Goal: Task Accomplishment & Management: Manage account settings

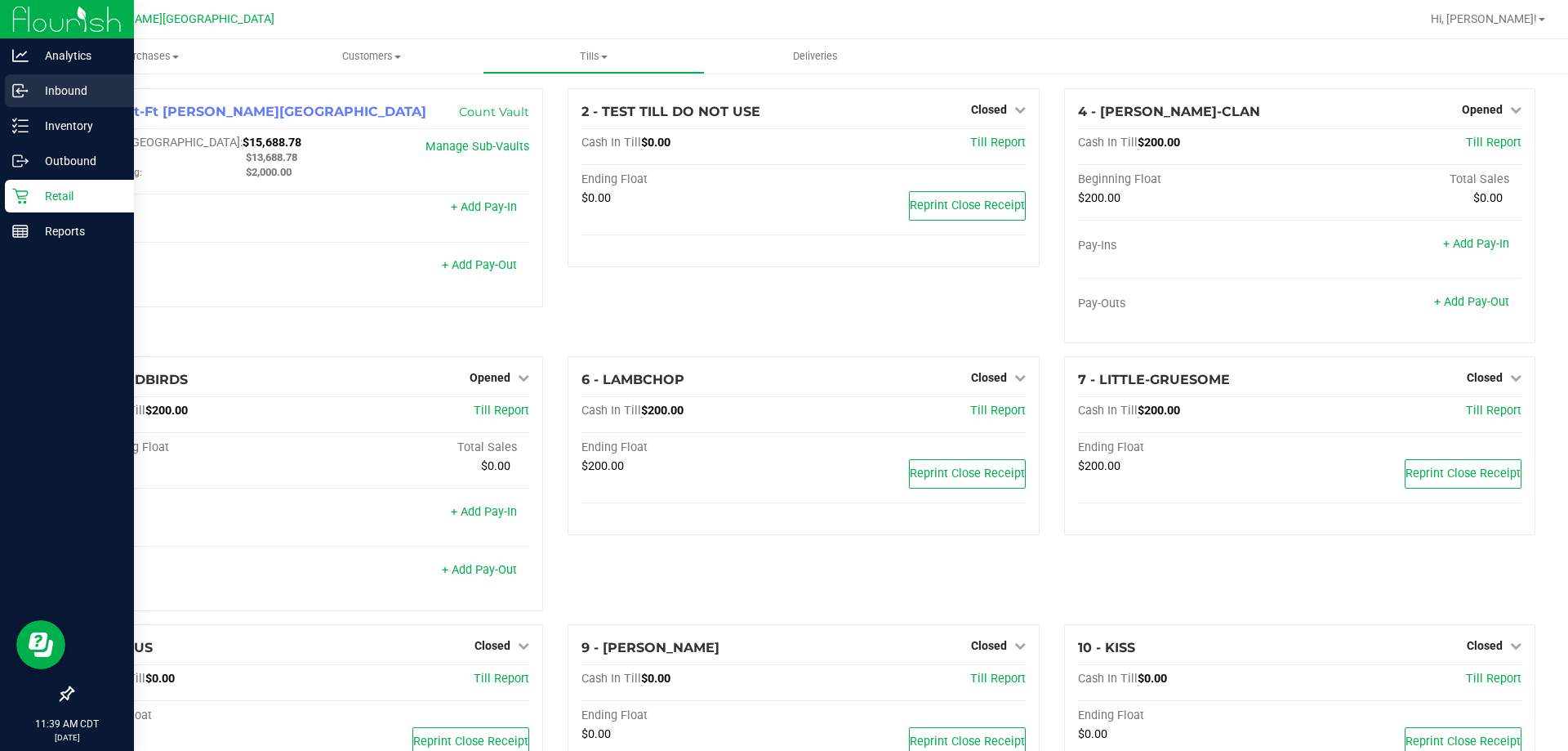
click at [16, 87] on icon at bounding box center [20, 90] width 16 height 16
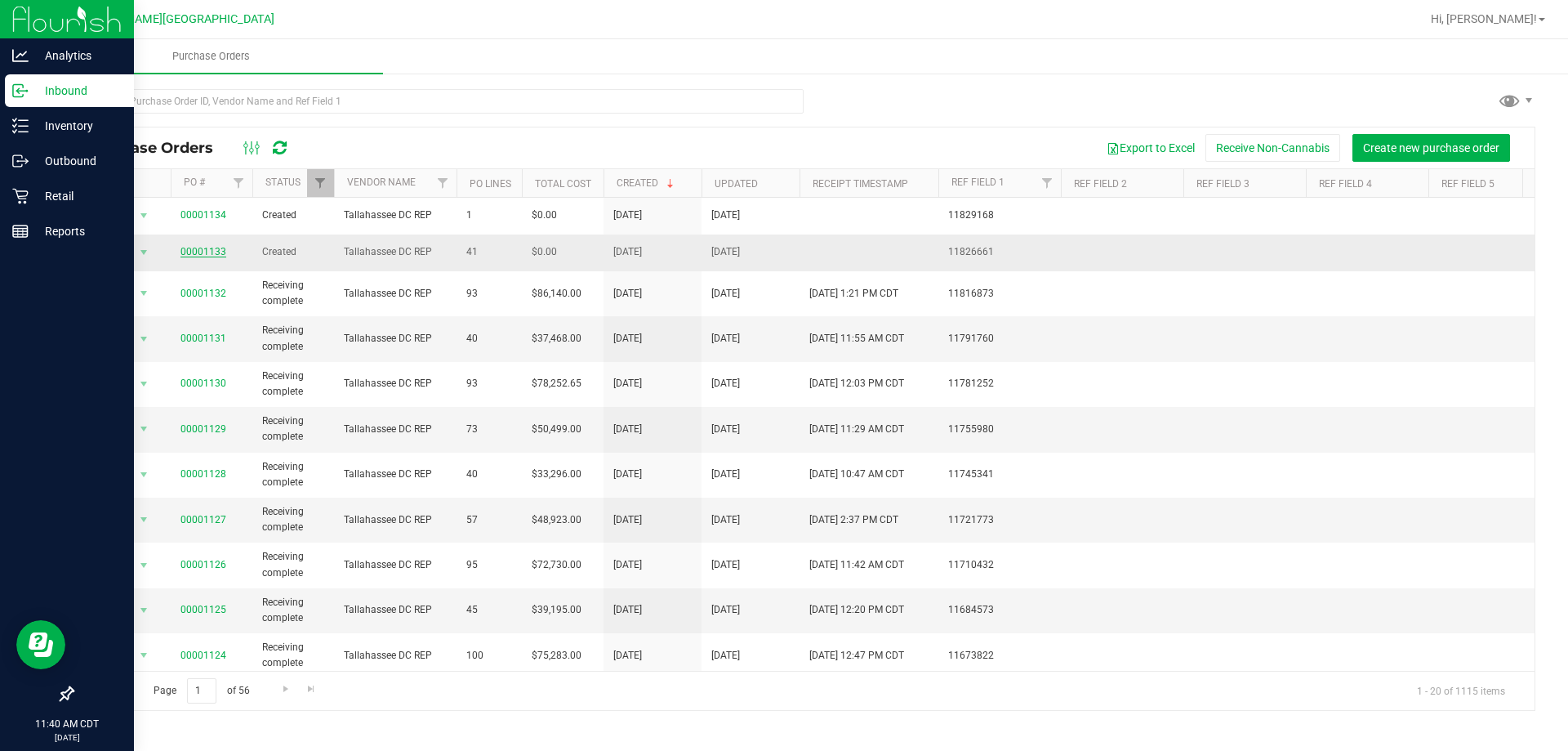
click at [209, 253] on link "00001133" at bounding box center [203, 251] width 46 height 11
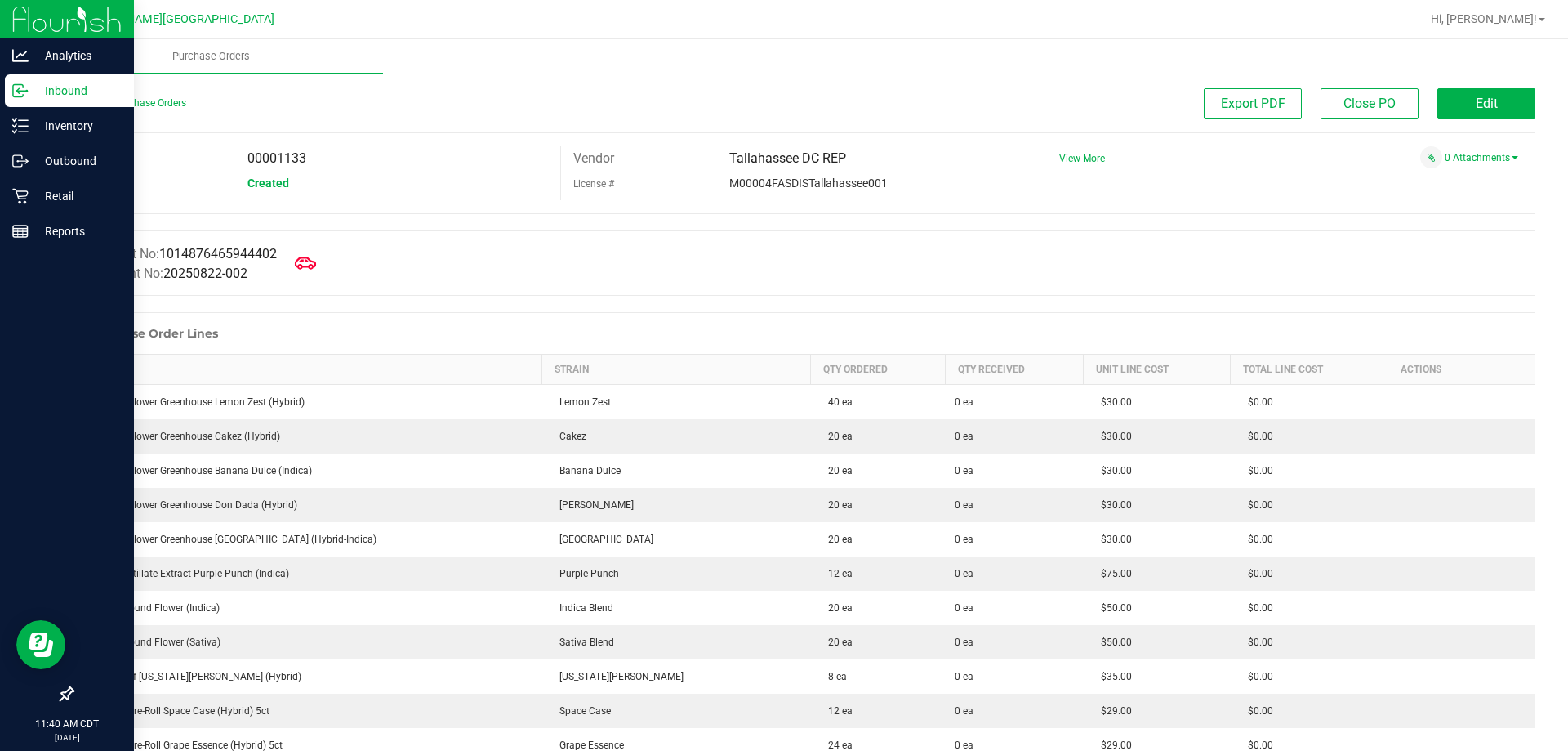
click at [316, 247] on div at bounding box center [305, 262] width 33 height 37
click at [313, 266] on icon at bounding box center [305, 263] width 22 height 22
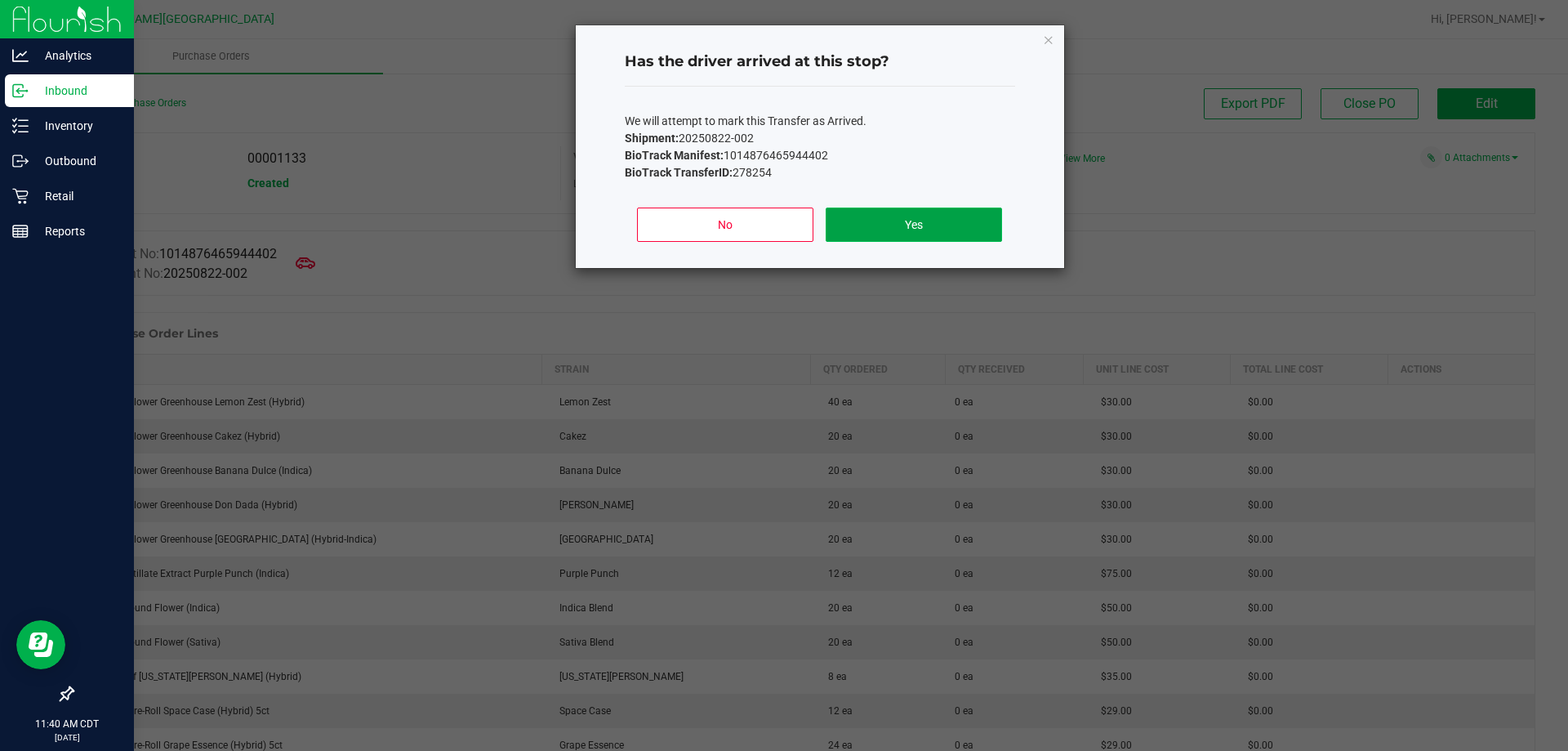
click at [980, 228] on button "Yes" at bounding box center [913, 225] width 176 height 35
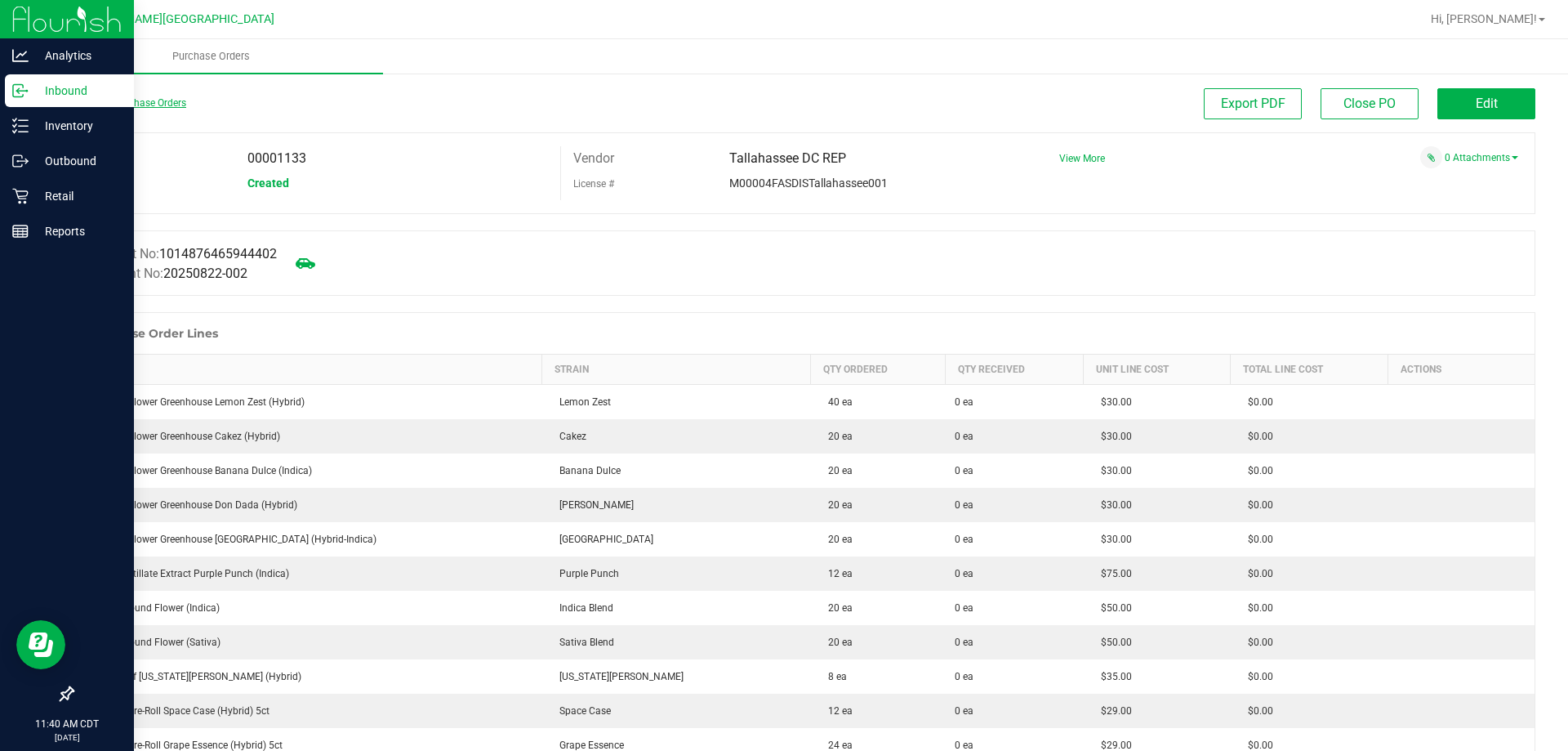
click at [135, 98] on link "Back to Purchase Orders" at bounding box center [129, 102] width 114 height 11
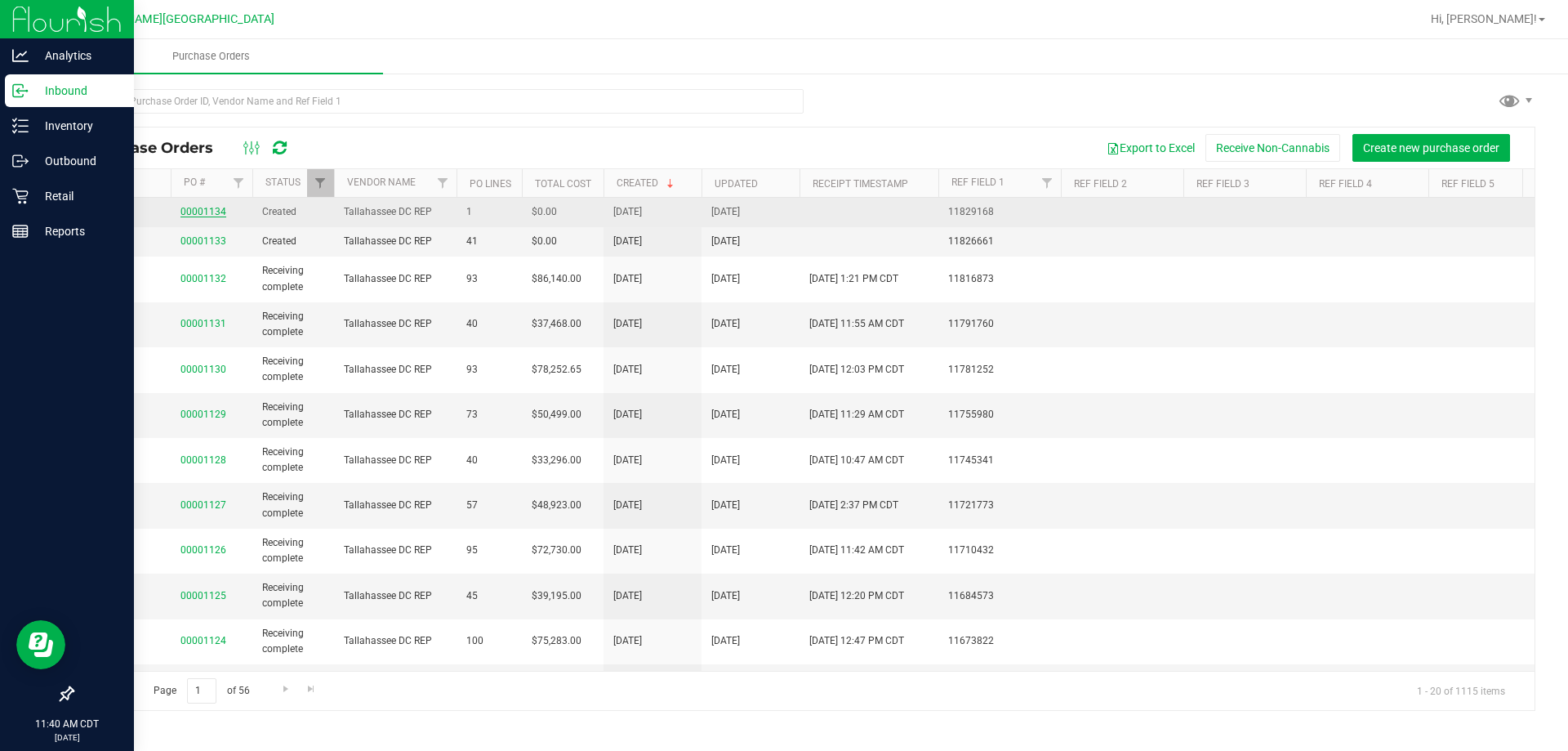
click at [210, 210] on link "00001134" at bounding box center [203, 211] width 46 height 11
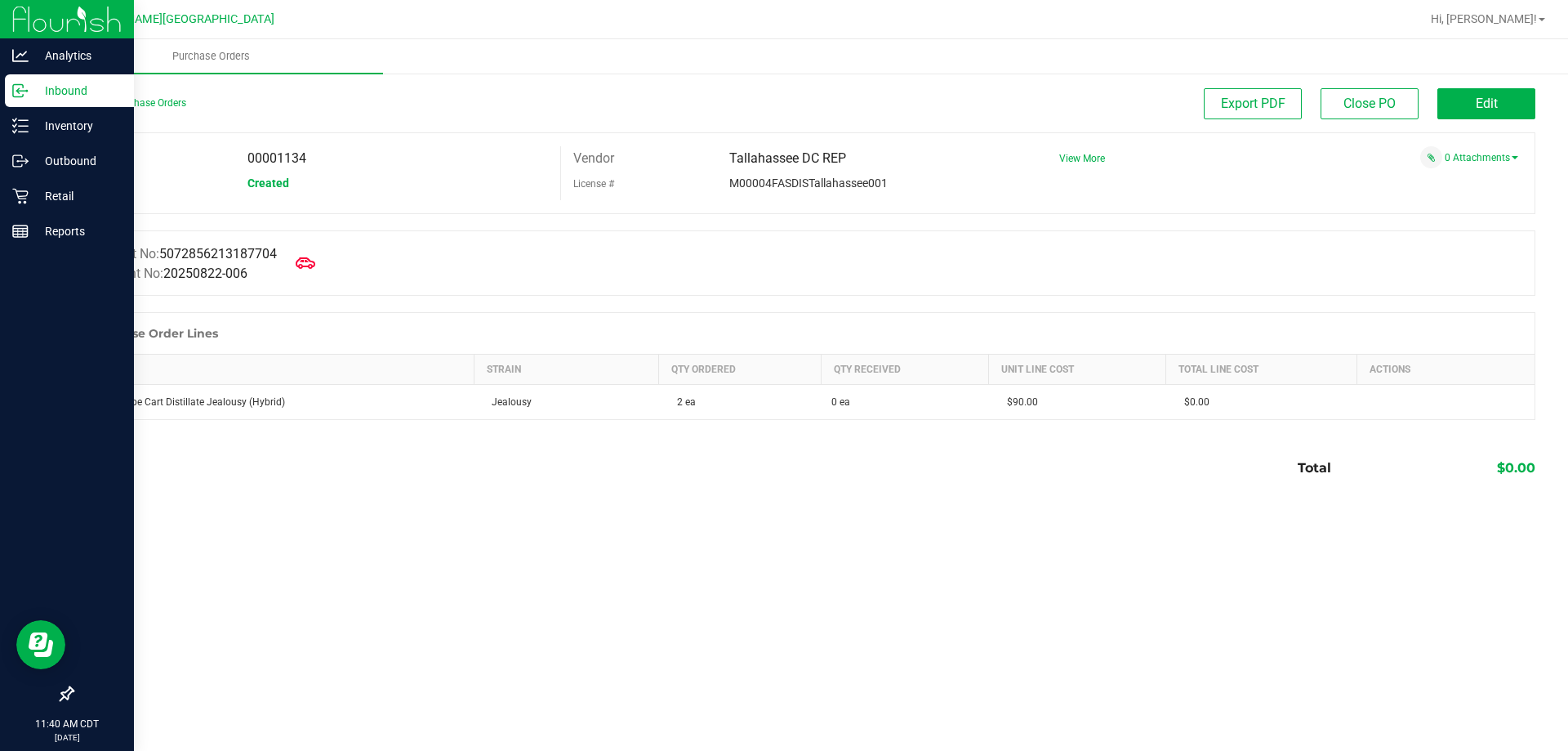
click at [210, 210] on div "PO 00001134 Status Created Vendor Tallahassee DC REP License # M00004FASDISTall…" at bounding box center [803, 173] width 1463 height 81
click at [316, 271] on icon at bounding box center [305, 263] width 22 height 22
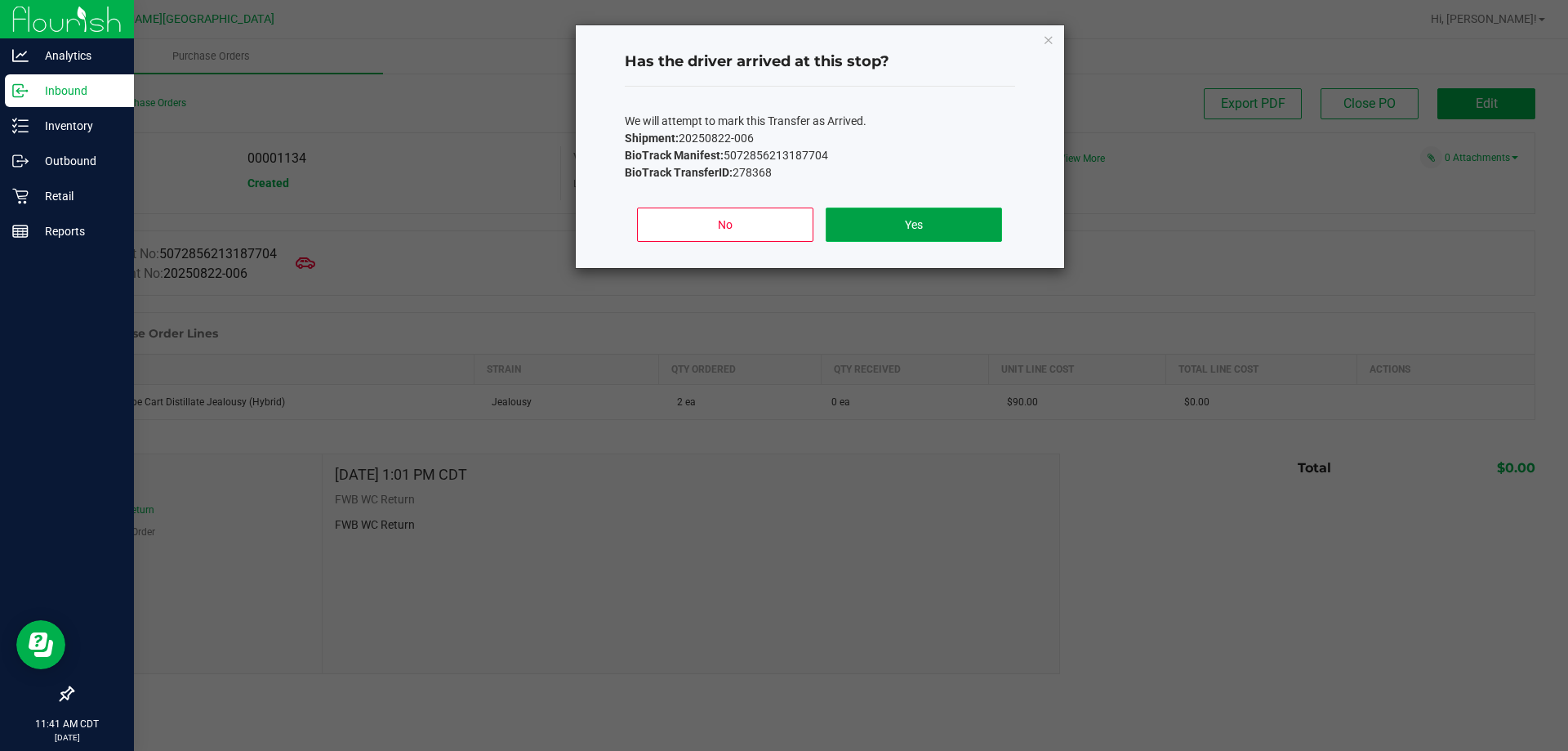
click at [911, 235] on button "Yes" at bounding box center [913, 225] width 176 height 35
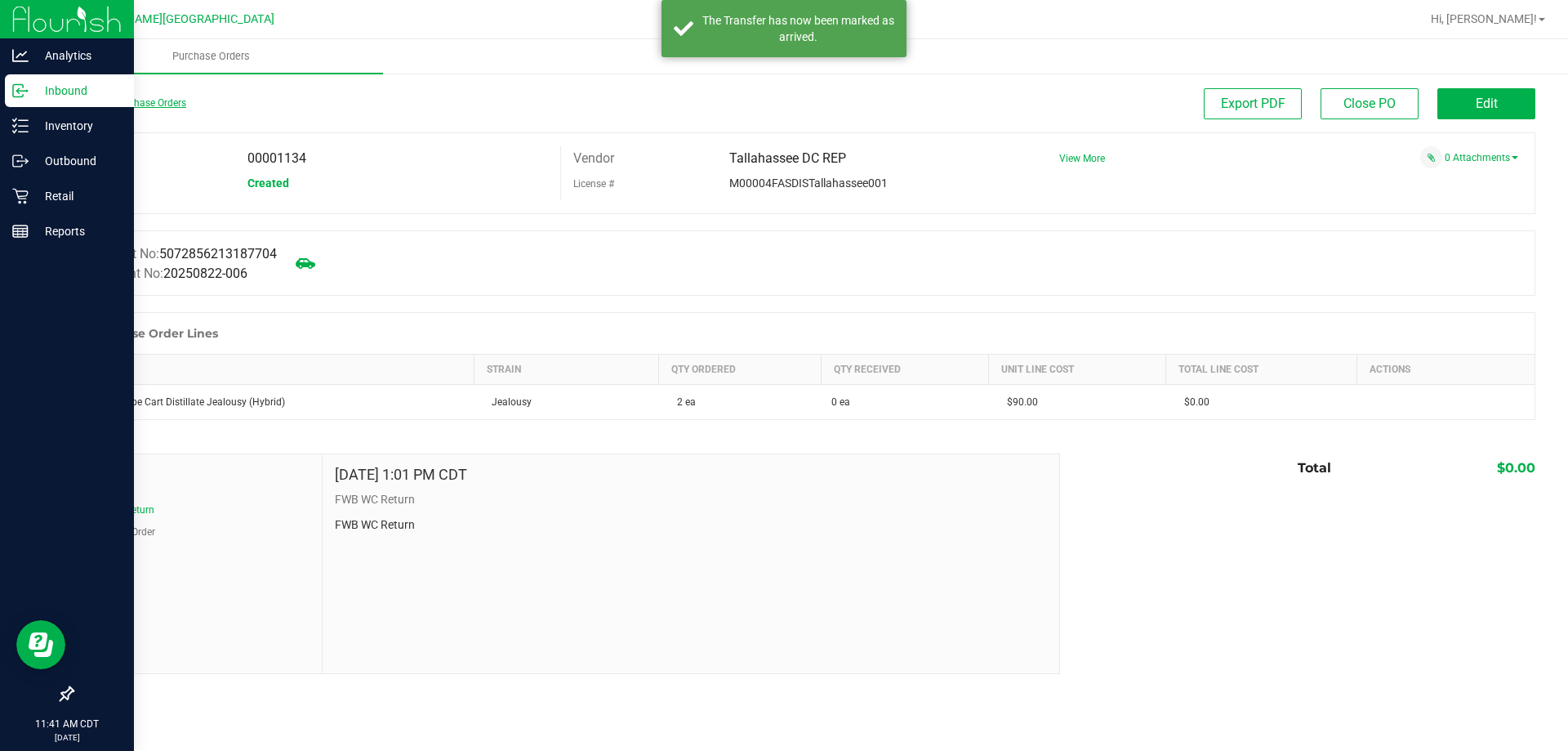
click at [91, 107] on link "Back to Purchase Orders" at bounding box center [129, 102] width 114 height 11
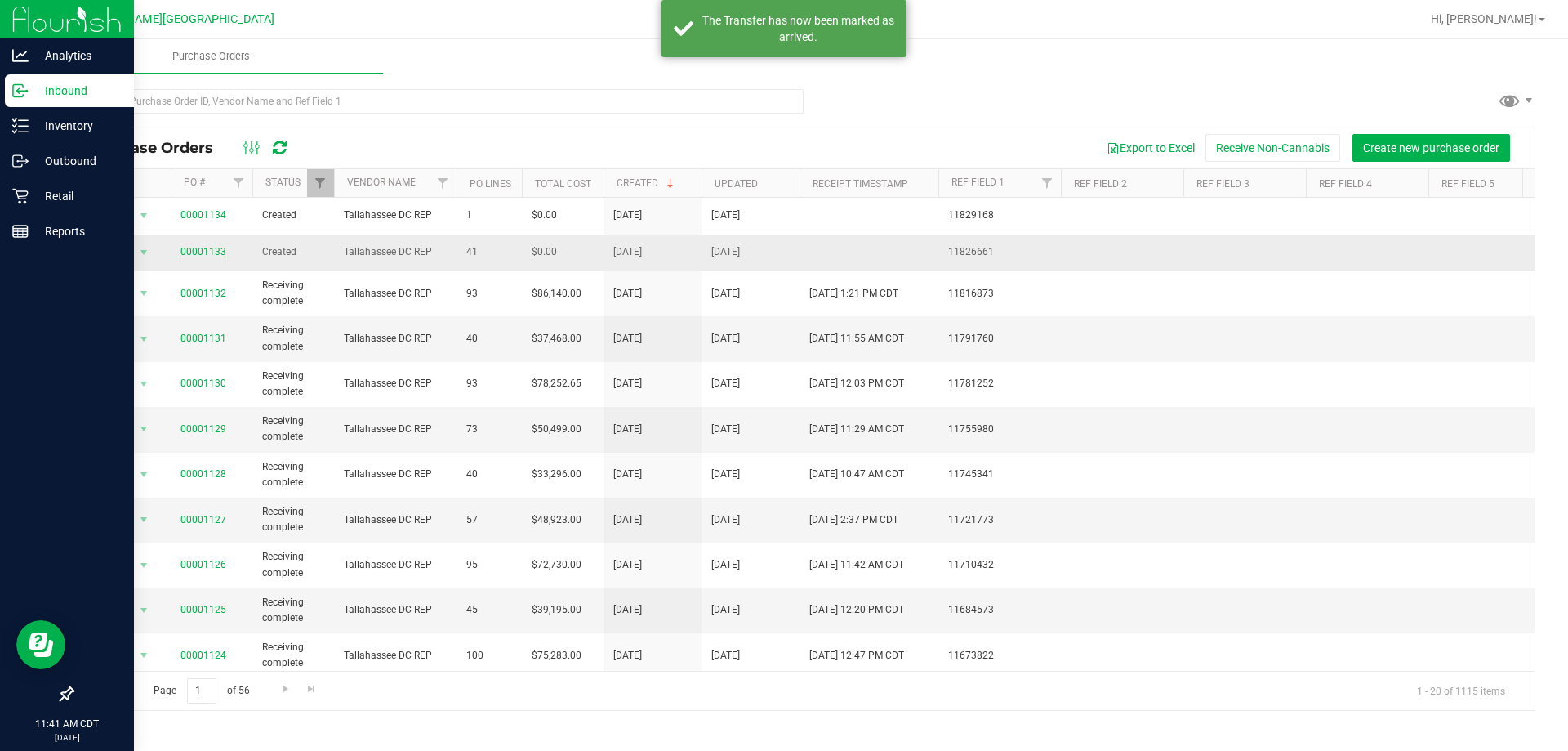
click at [204, 254] on link "00001133" at bounding box center [203, 251] width 46 height 11
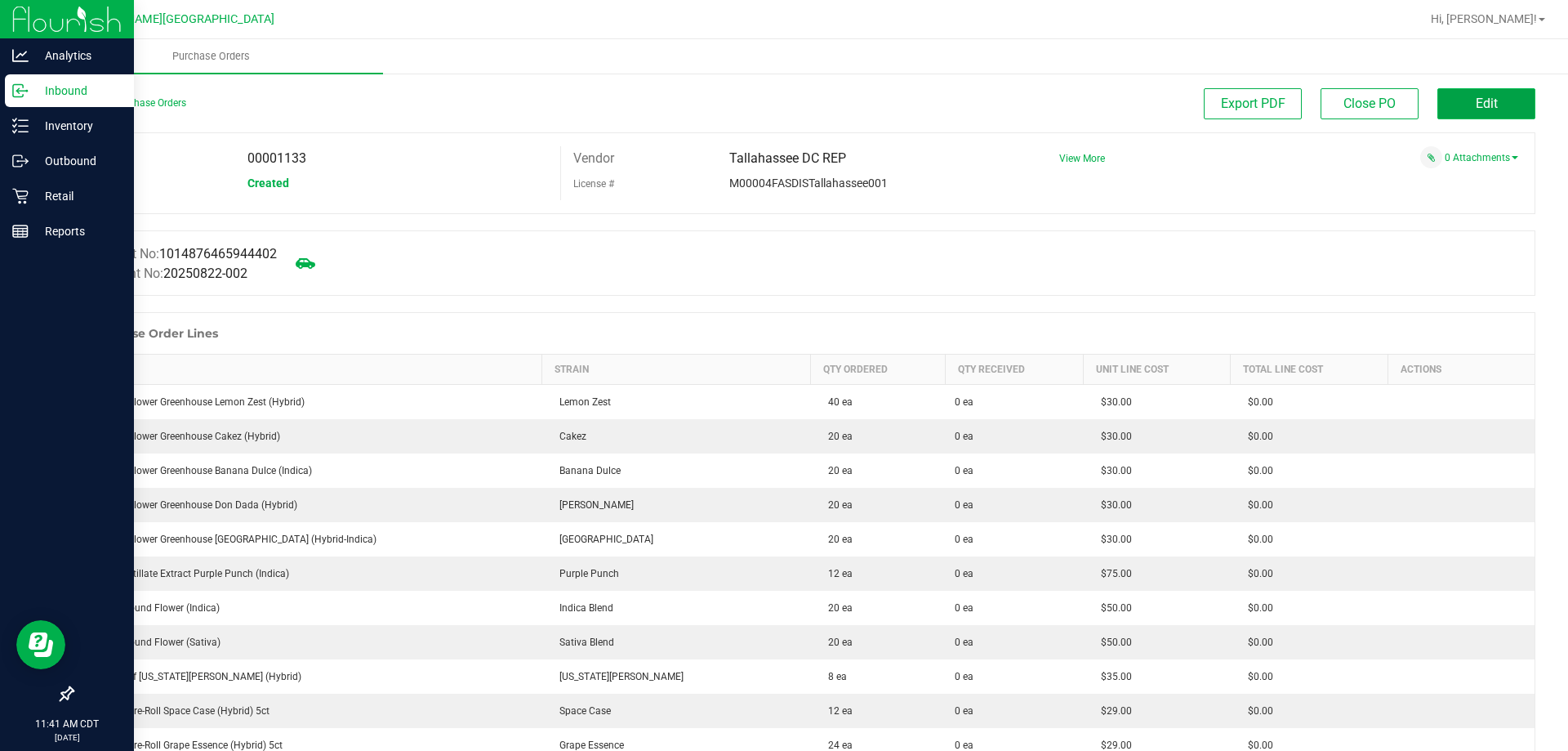
click at [1489, 106] on button "Edit" at bounding box center [1486, 104] width 98 height 31
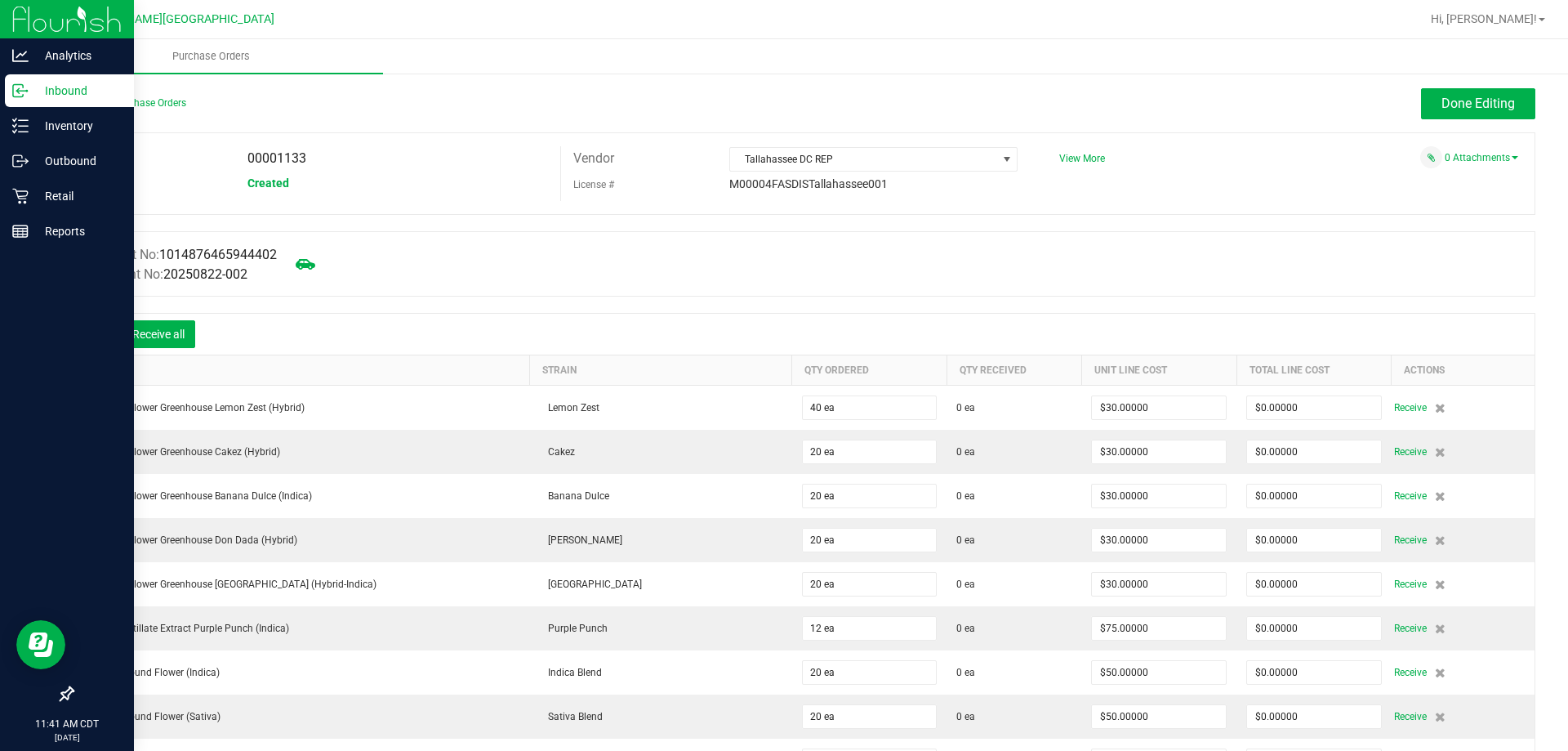
click at [98, 331] on icon at bounding box center [97, 336] width 16 height 16
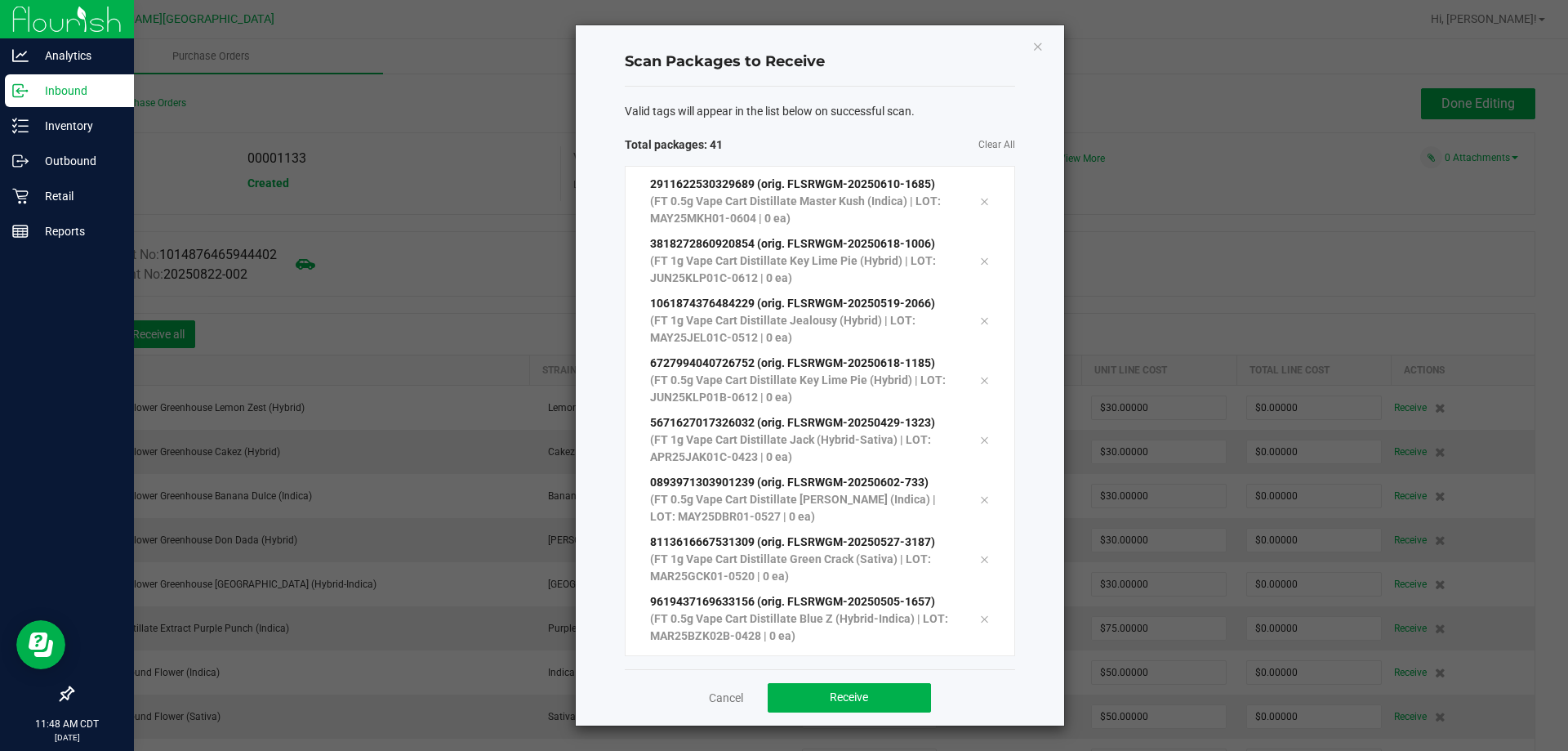
scroll to position [1998, 0]
click at [812, 678] on div "Cancel Receive" at bounding box center [819, 696] width 390 height 56
click at [813, 689] on button "Receive" at bounding box center [849, 697] width 163 height 29
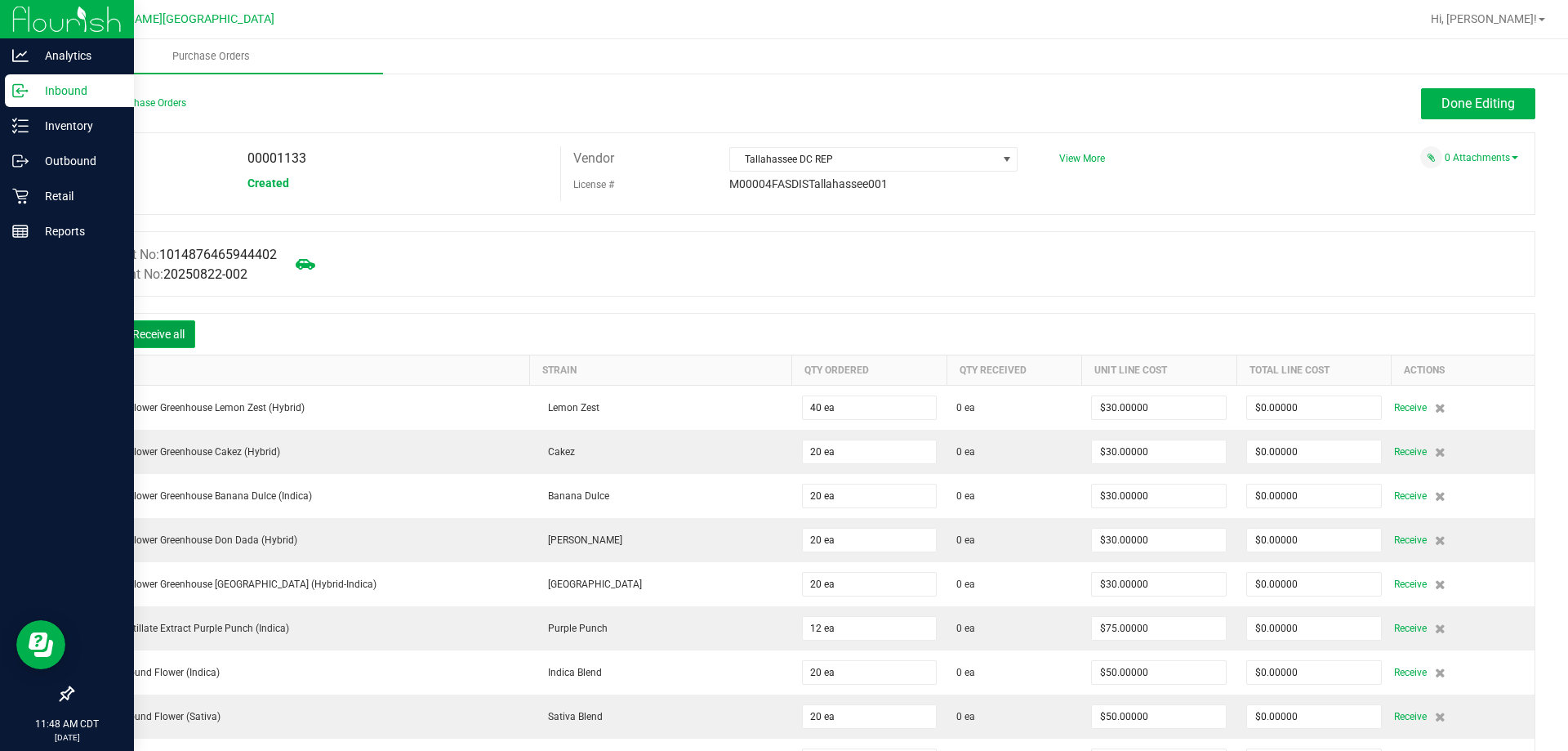
click at [159, 327] on button "Receive all" at bounding box center [158, 334] width 74 height 28
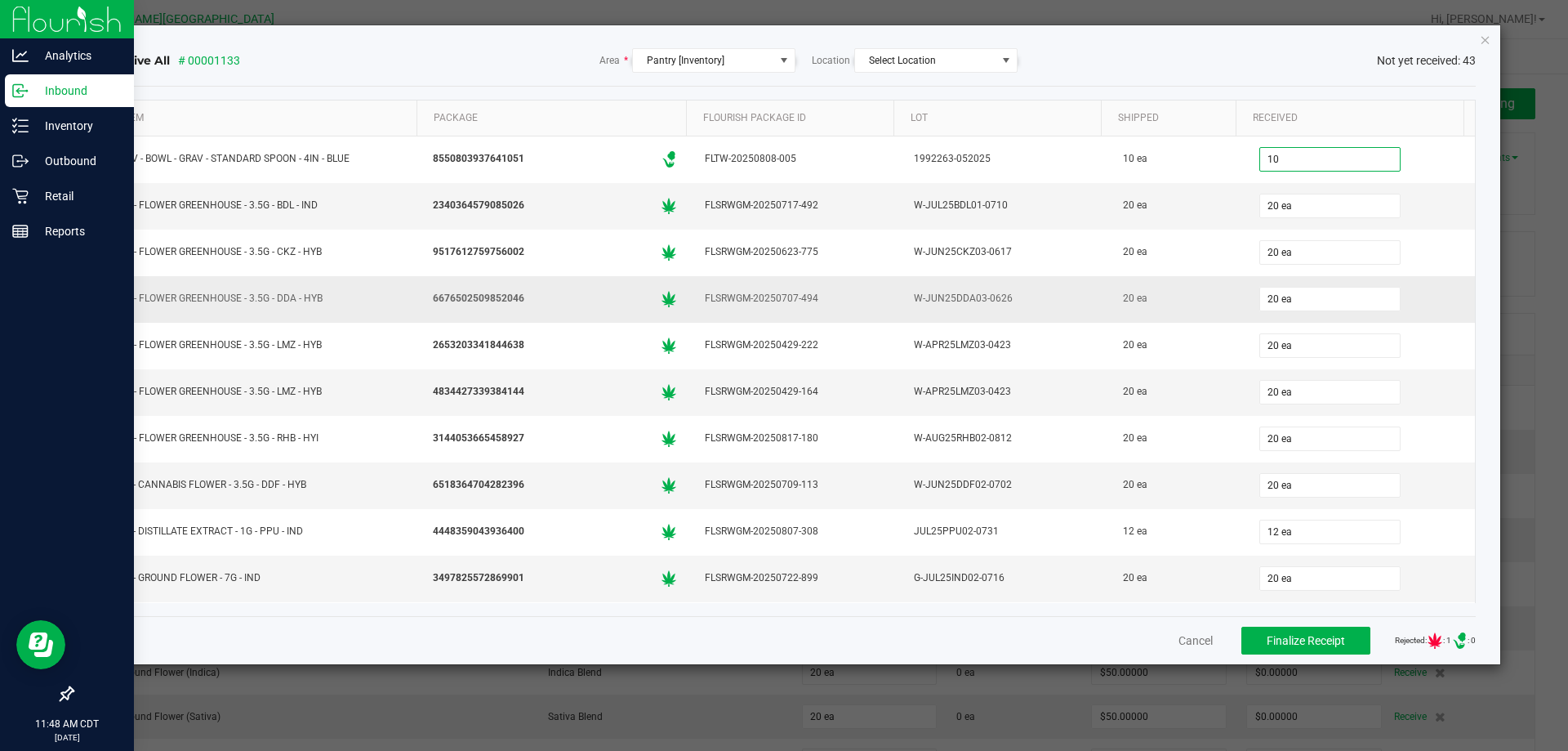
type input "10 ea"
click at [989, 305] on div "W-JUN25DDA03-0626" at bounding box center [1004, 298] width 189 height 23
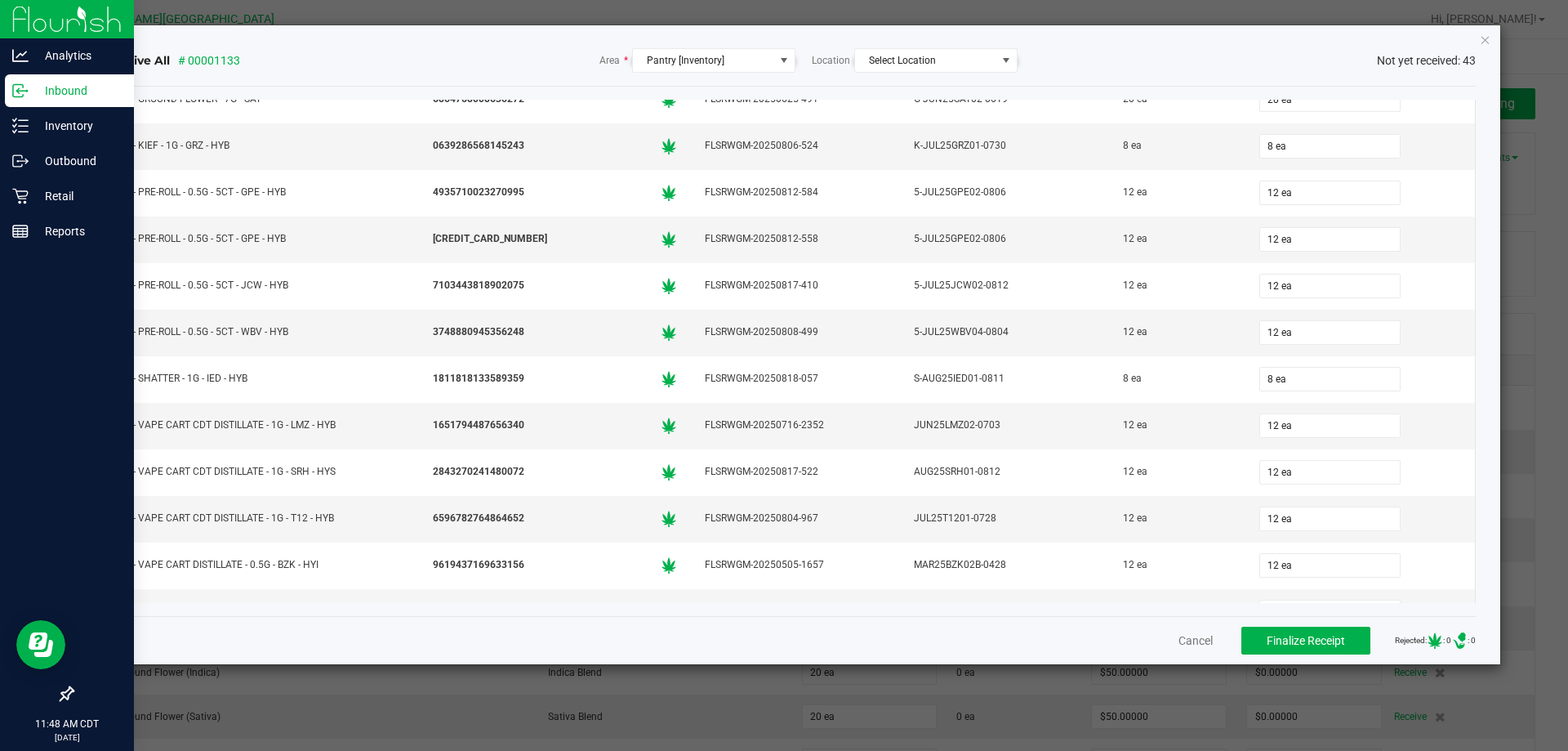
scroll to position [572, 0]
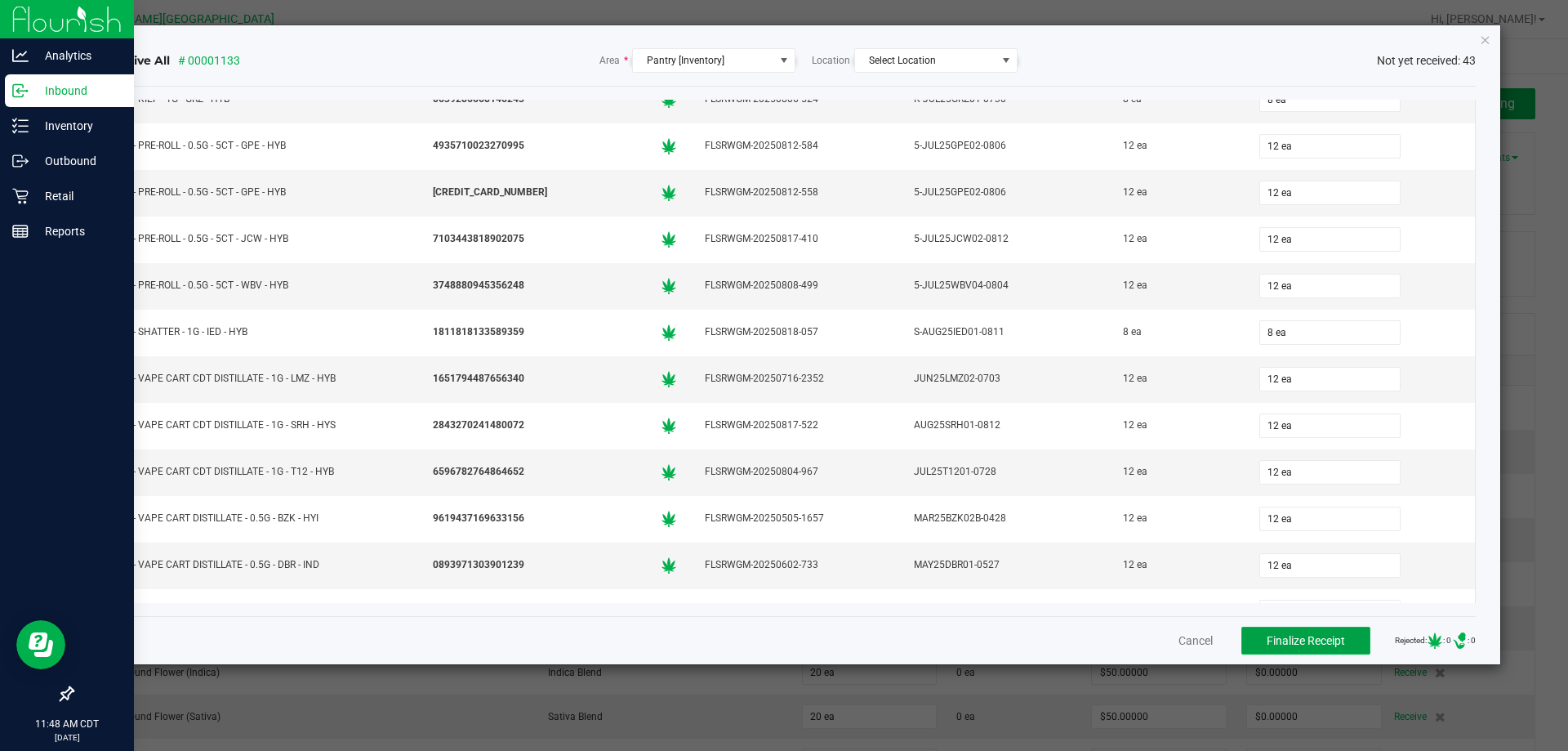
click at [1290, 645] on span "Finalize Receipt" at bounding box center [1306, 640] width 79 height 13
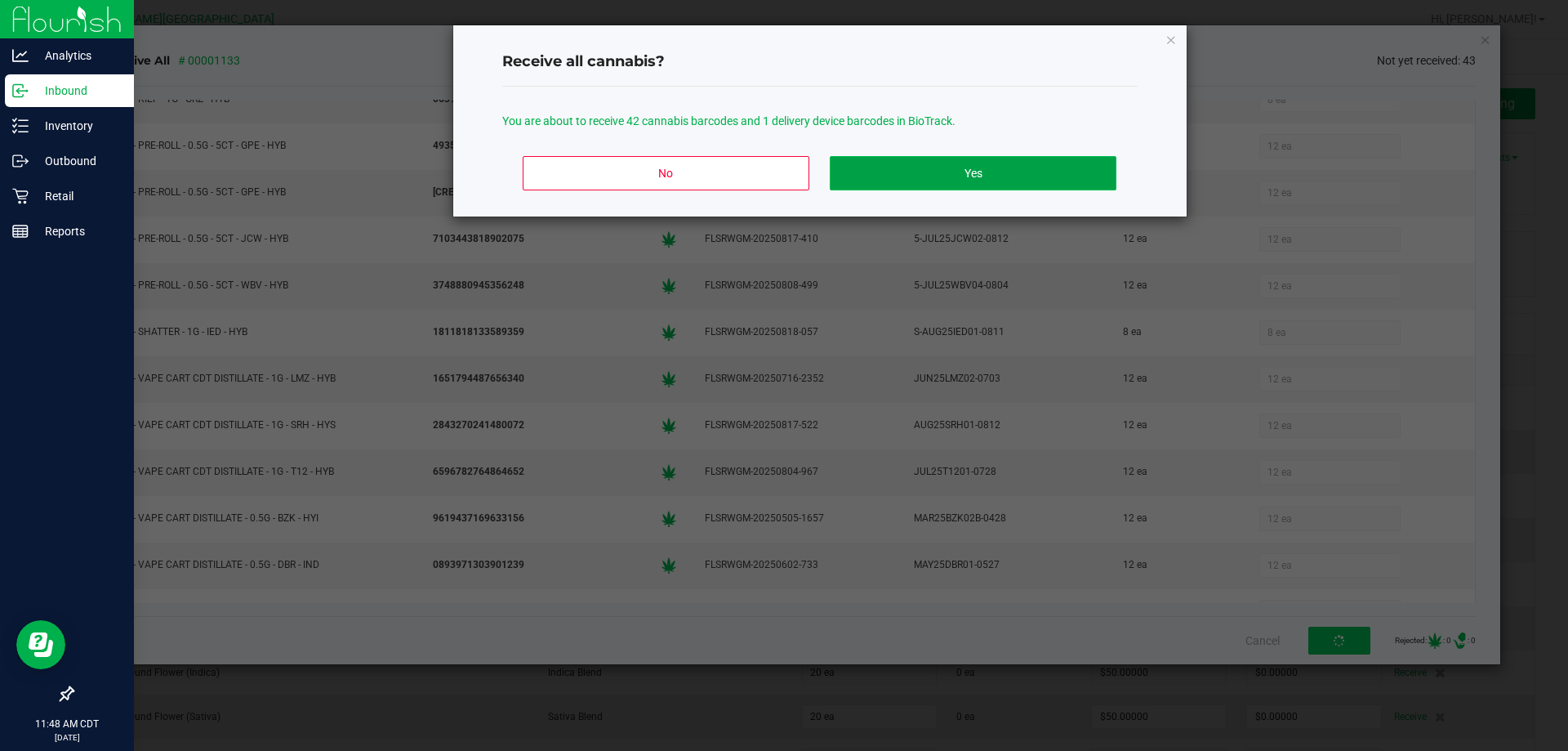
click at [928, 177] on button "Yes" at bounding box center [972, 173] width 286 height 35
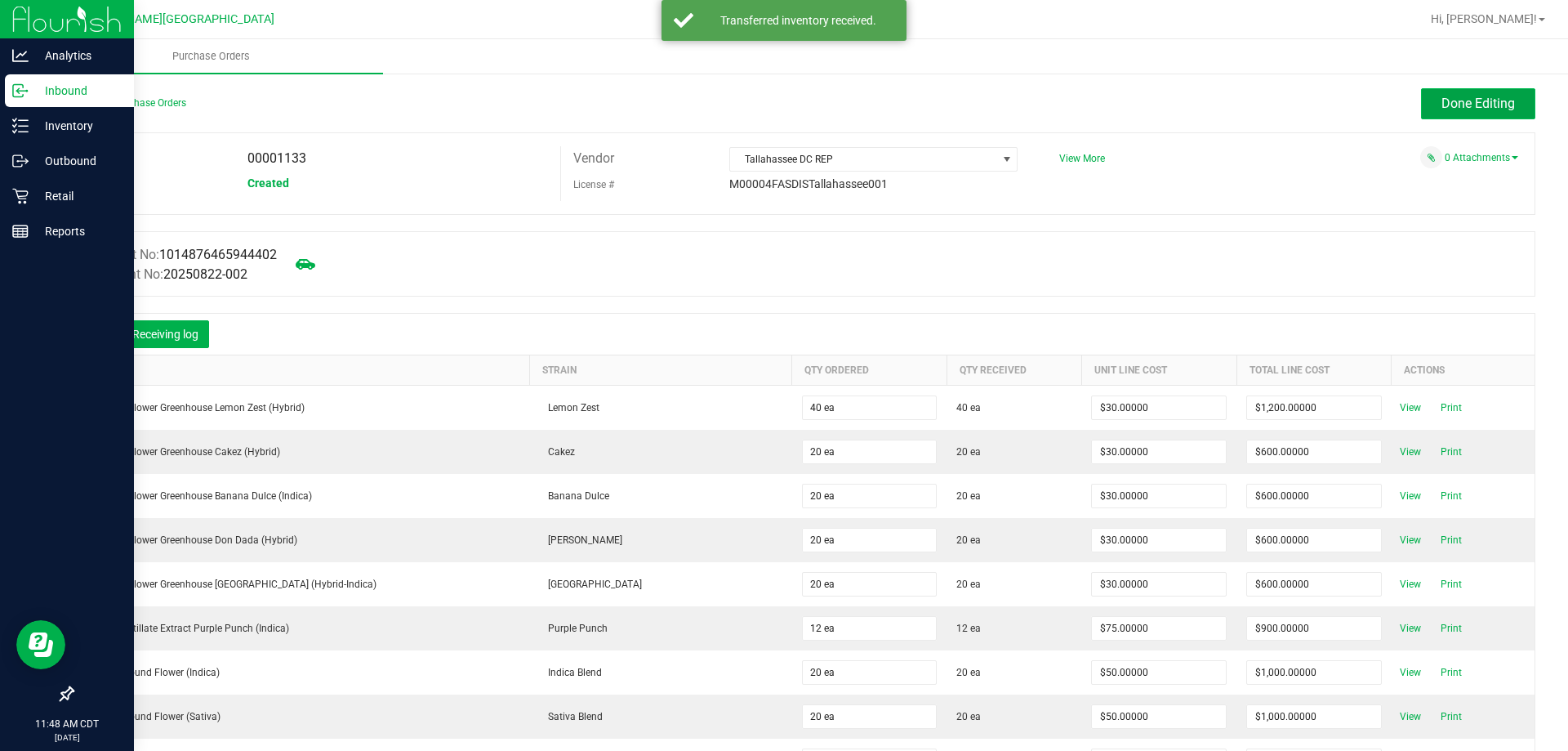
click at [1460, 106] on span "Done Editing" at bounding box center [1478, 103] width 74 height 16
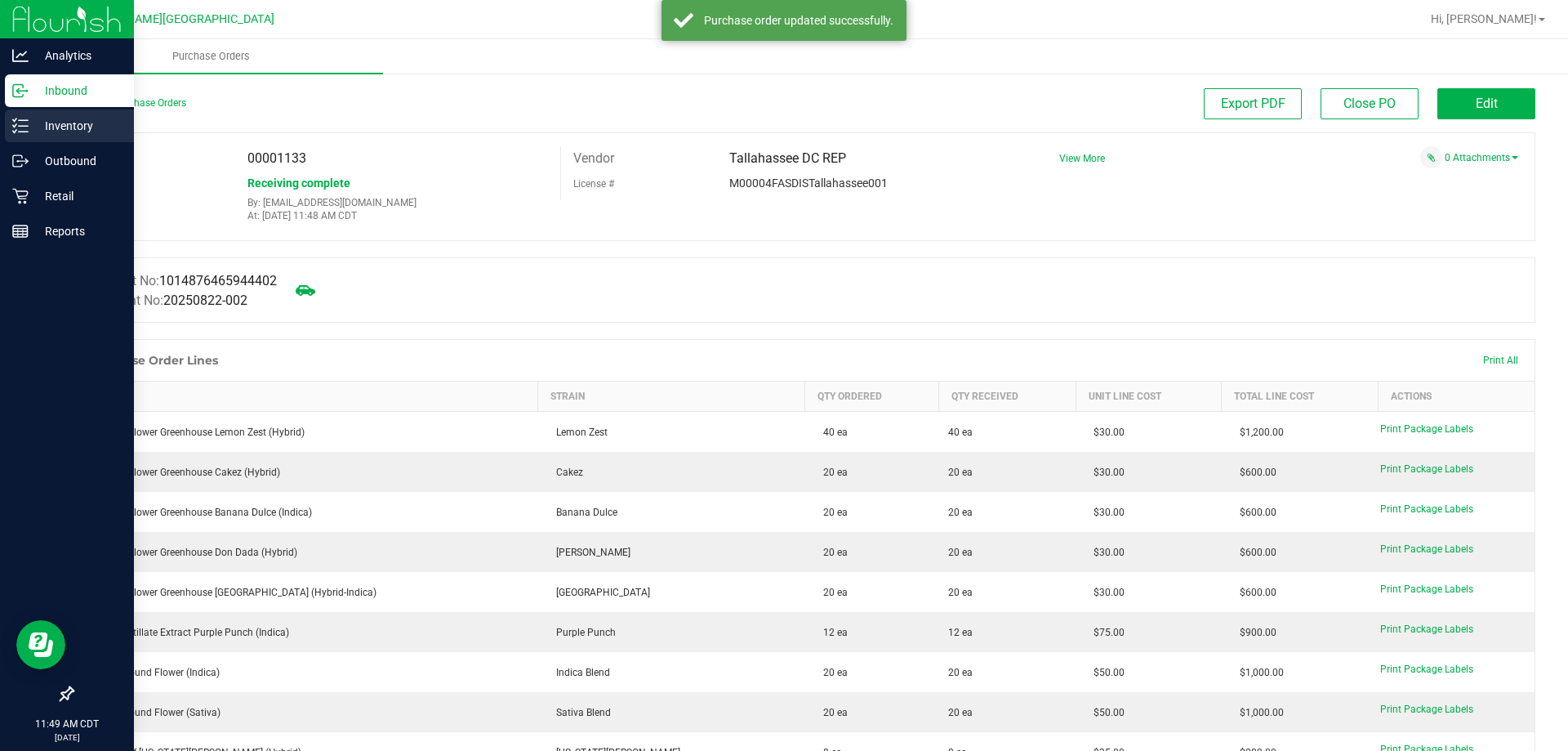
click at [31, 128] on p "Inventory" at bounding box center [77, 125] width 98 height 20
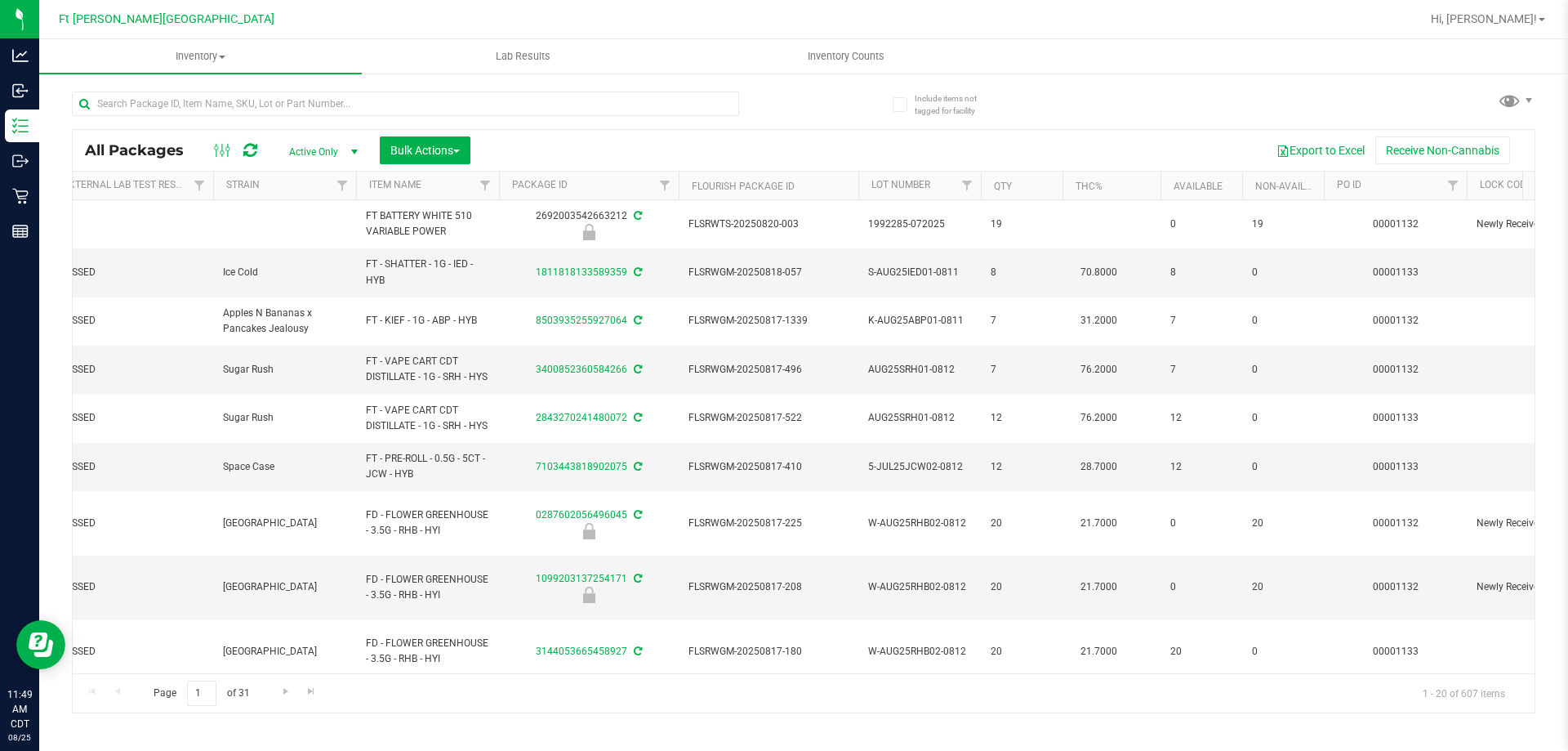
scroll to position [0, 205]
click at [1446, 182] on span "Filter" at bounding box center [1450, 185] width 13 height 13
type input "1033"
click at [1422, 249] on button "Filter" at bounding box center [1429, 265] width 79 height 36
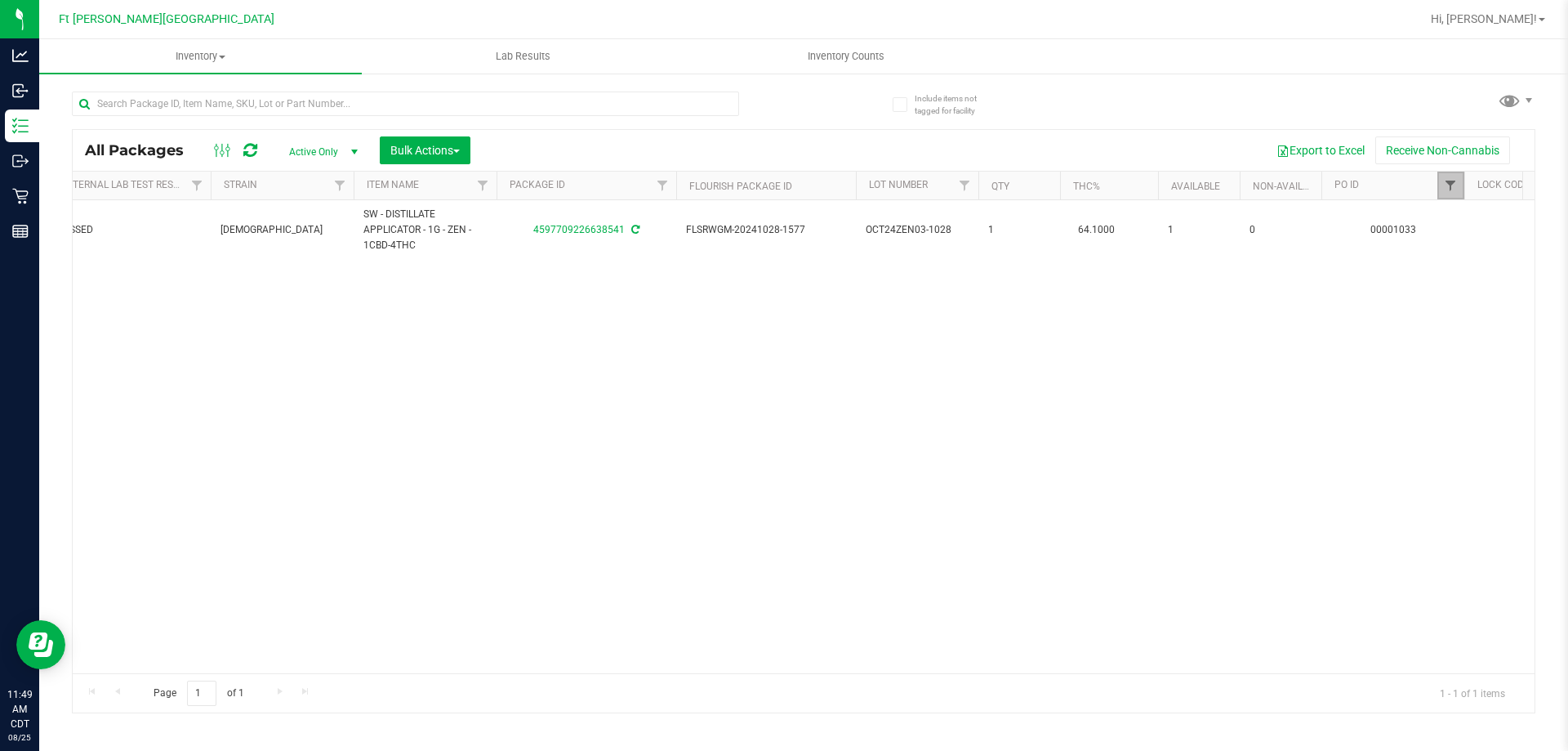
click at [1453, 186] on span "Filter" at bounding box center [1450, 185] width 13 height 13
click at [934, 491] on div "Action Action Adjust qty Create package Edit attributes Global inventory Locate…" at bounding box center [803, 436] width 1462 height 473
click at [348, 151] on span "select" at bounding box center [354, 151] width 13 height 13
click at [305, 243] on li "All" at bounding box center [319, 251] width 88 height 24
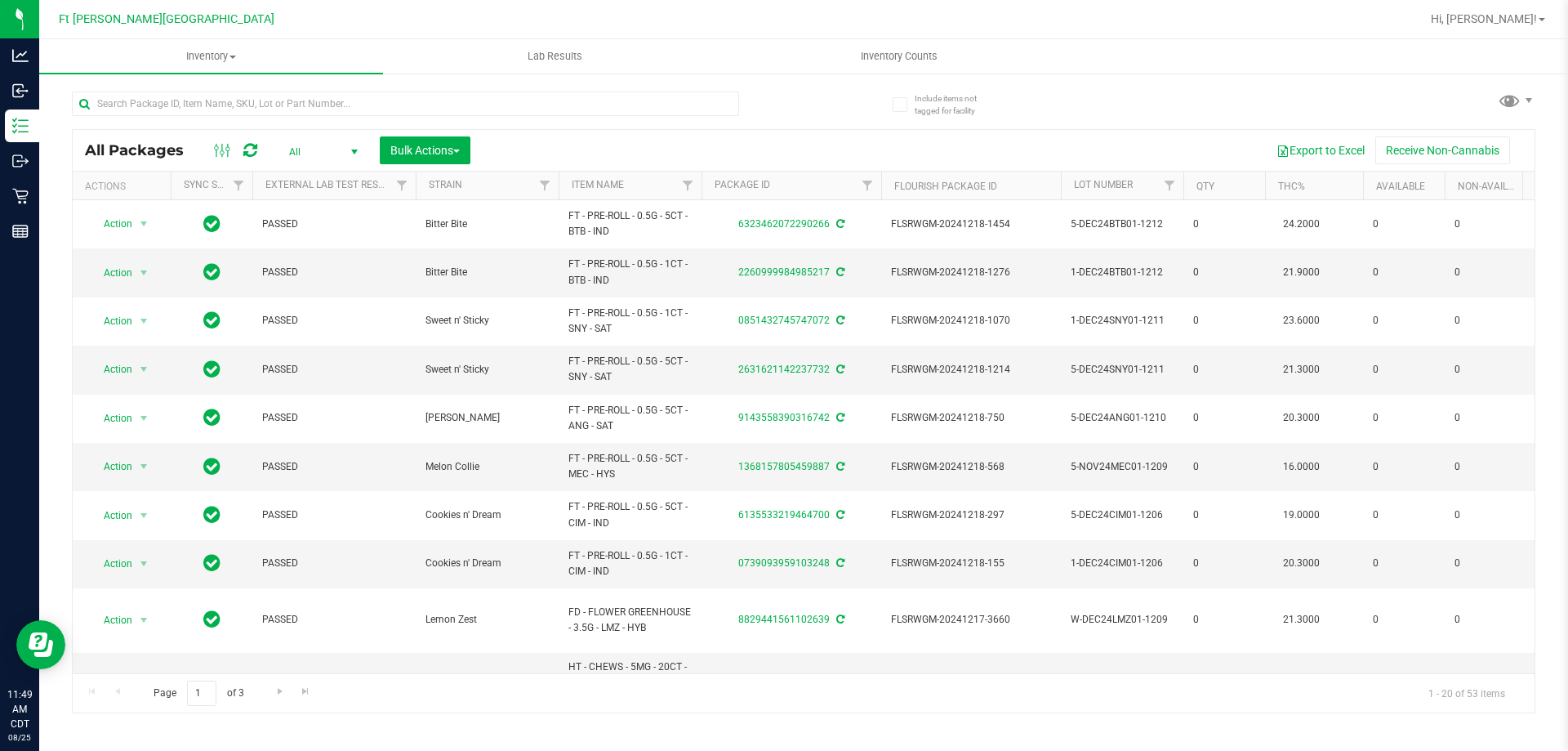
click at [1249, 185] on th "Qty" at bounding box center [1224, 185] width 81 height 29
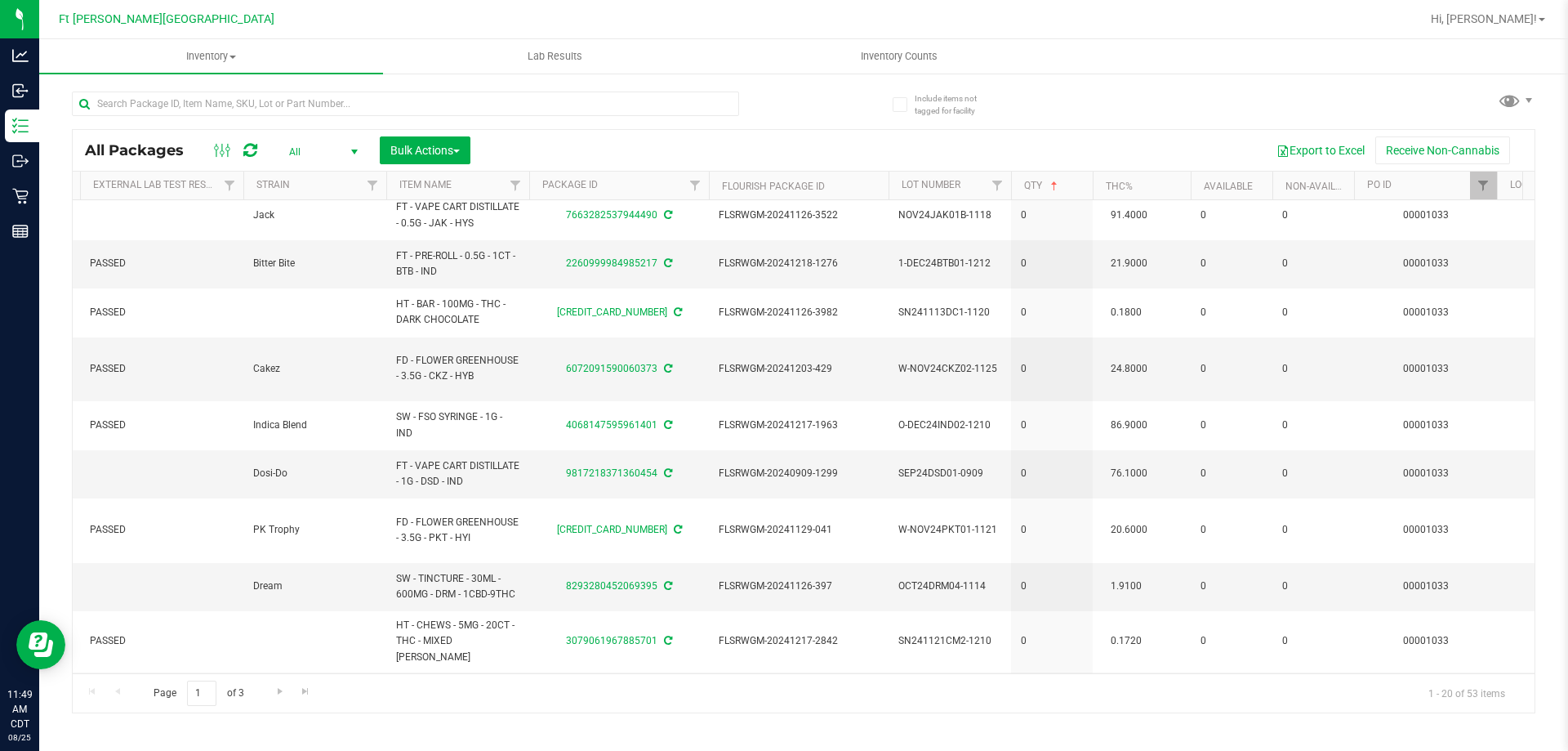
scroll to position [264, 172]
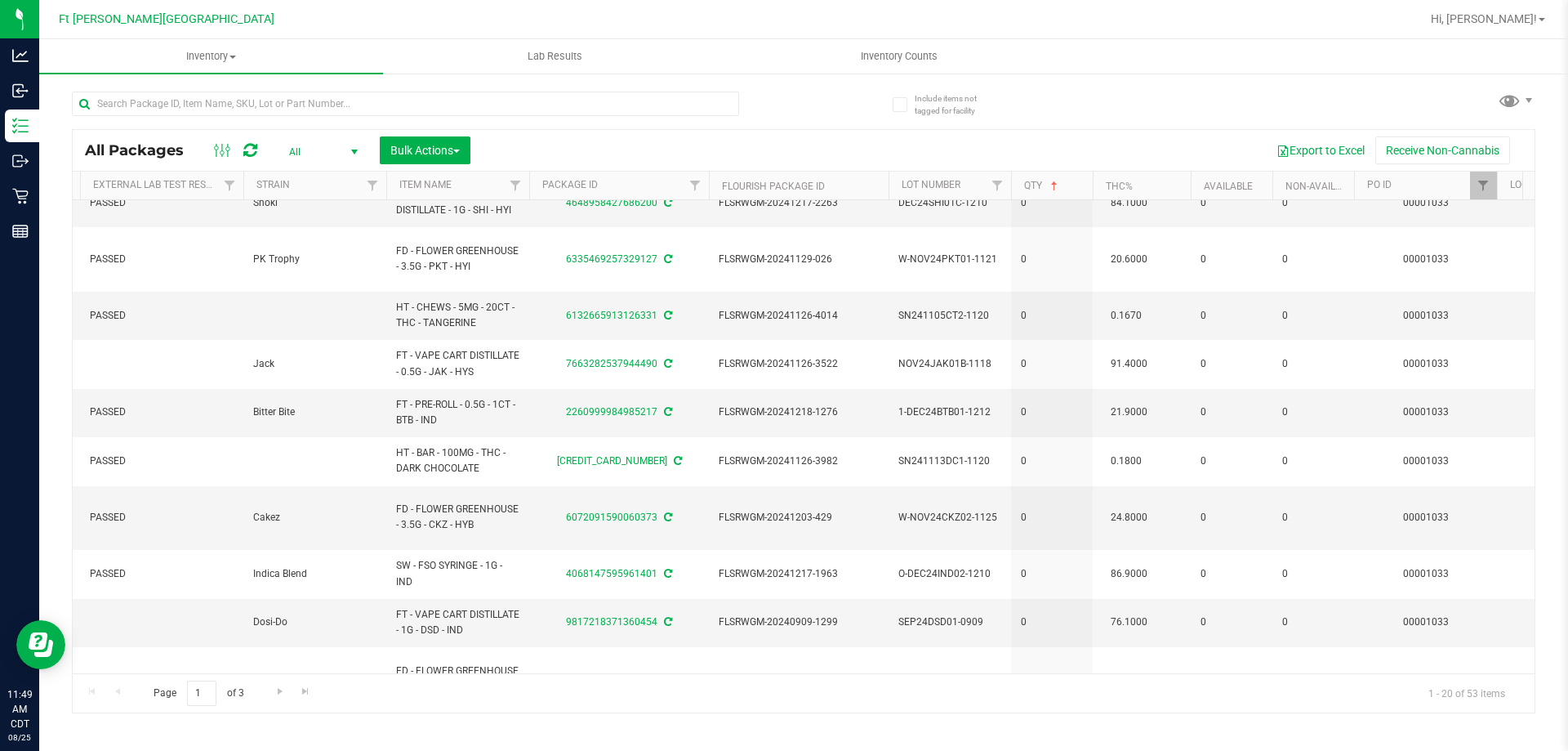
click at [330, 138] on div "All Active Only Lab Samples Locked All External Internal Bulk Actions Add to ma…" at bounding box center [379, 151] width 208 height 28
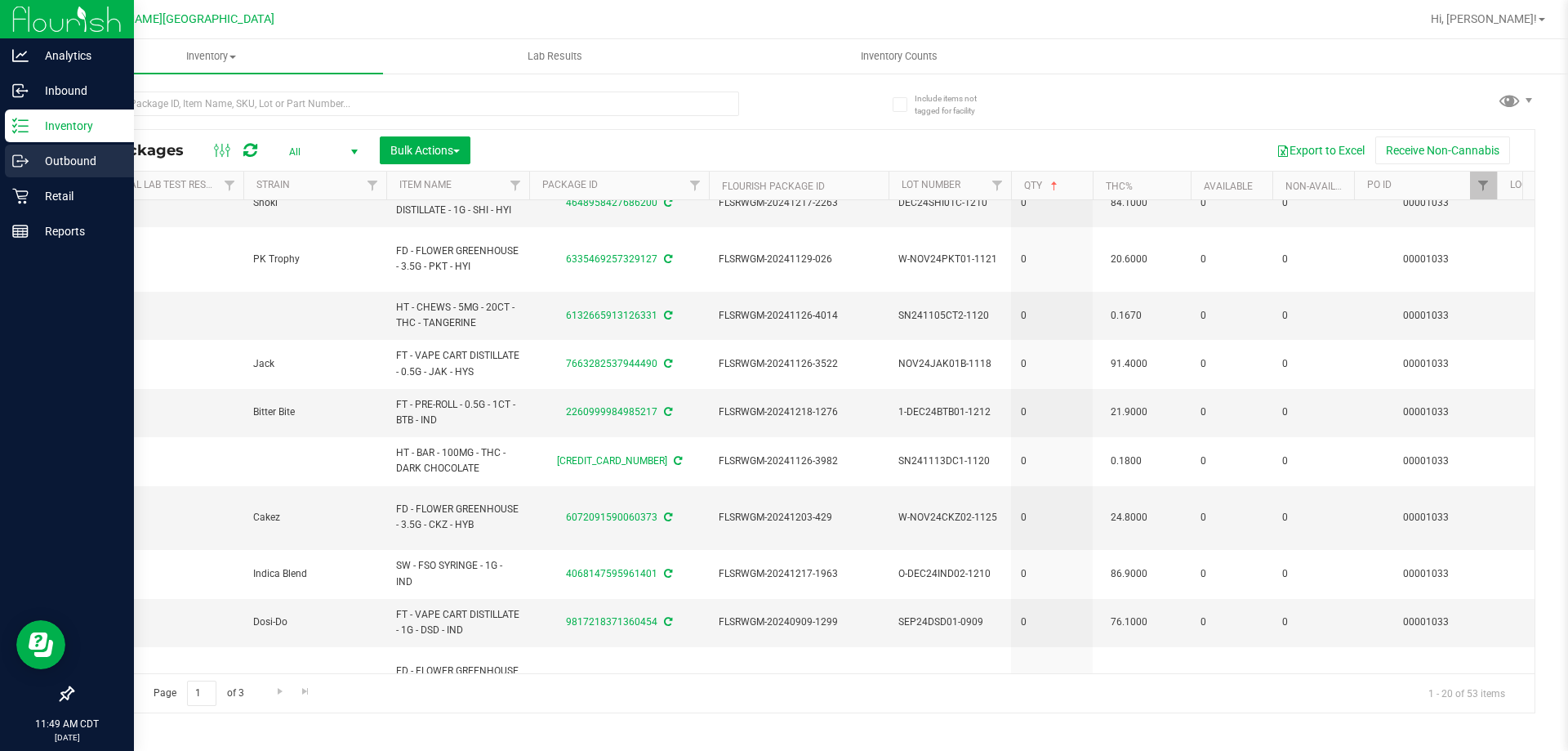
click at [41, 170] on p "Outbound" at bounding box center [77, 161] width 98 height 20
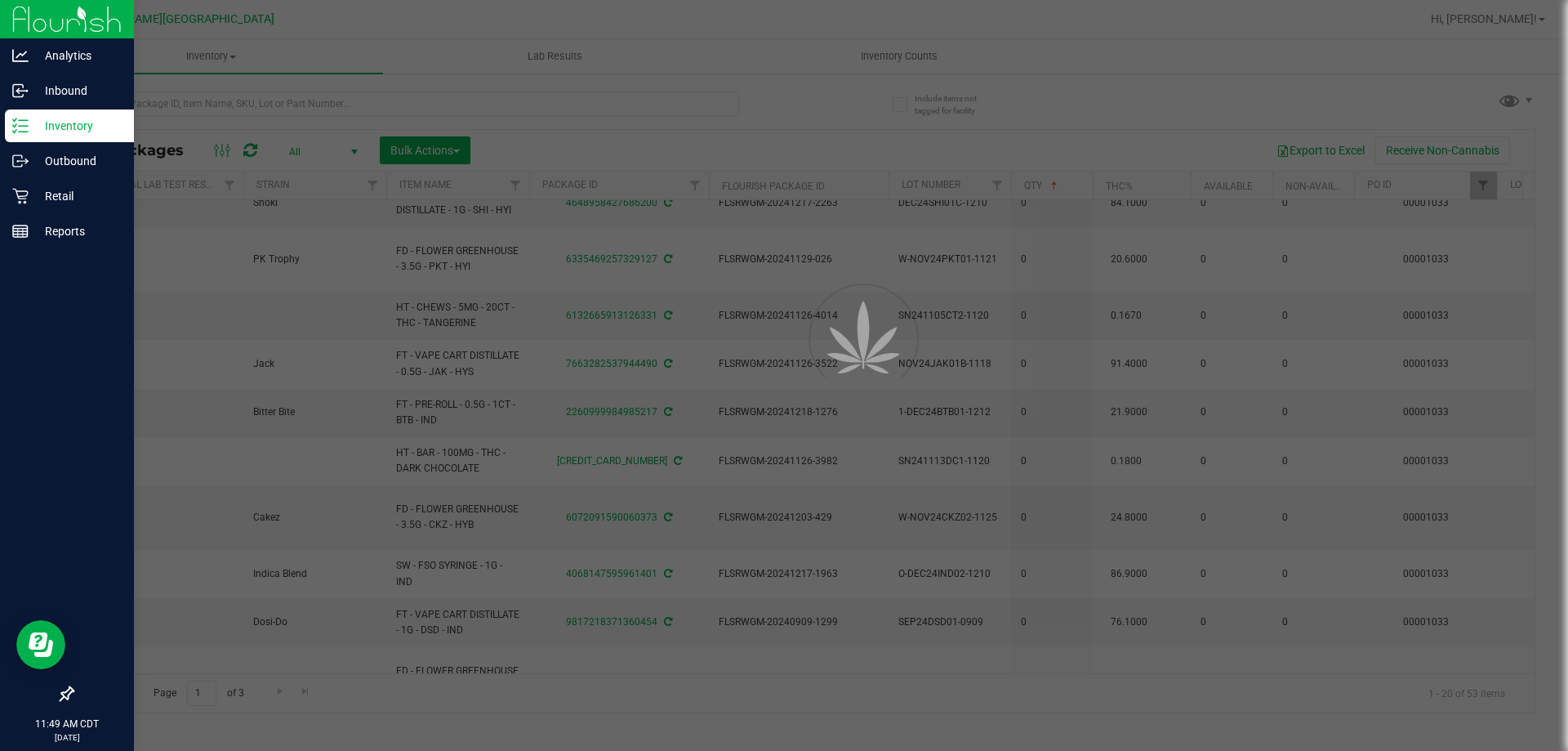
click at [58, 131] on p "Inventory" at bounding box center [77, 125] width 98 height 20
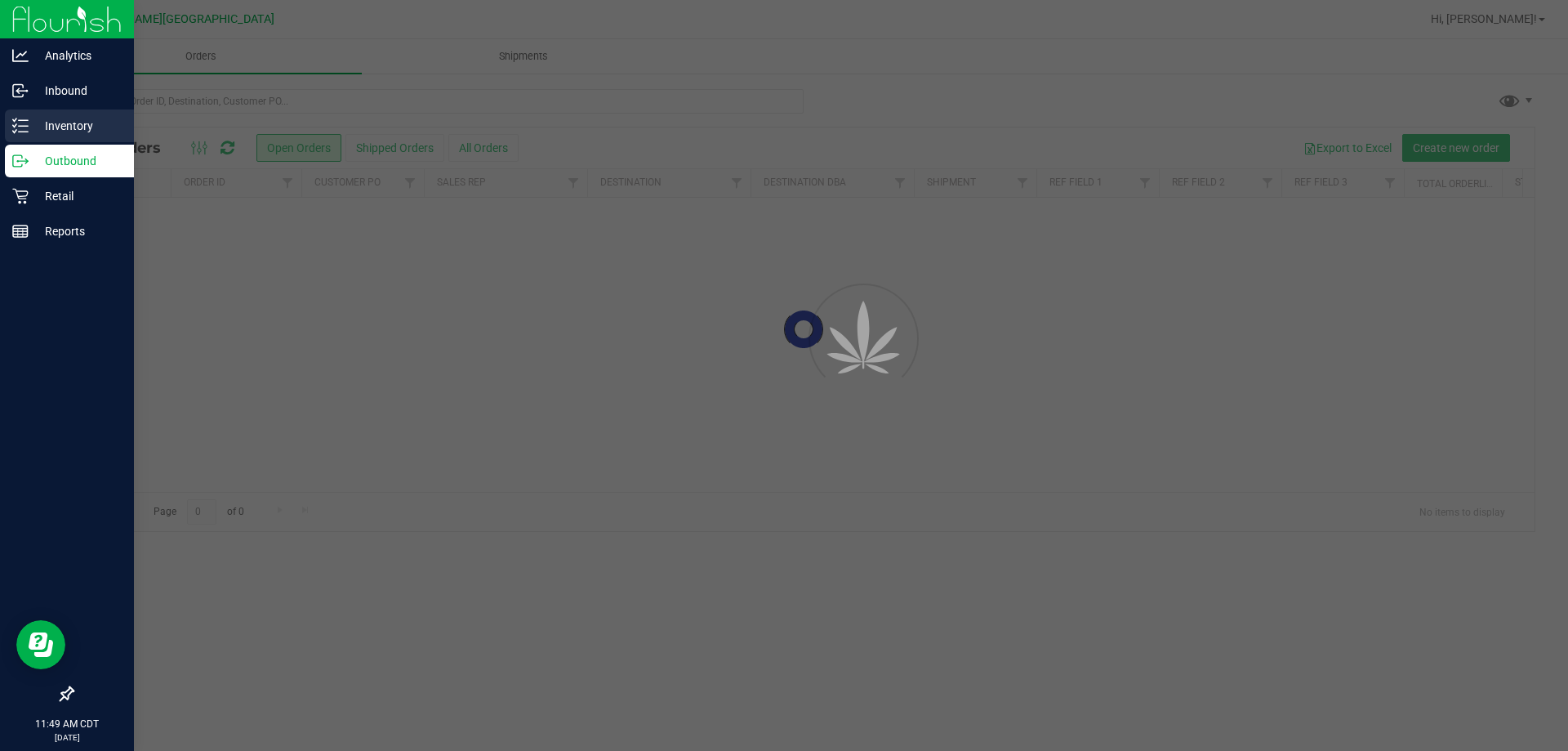
click at [58, 131] on p "Inventory" at bounding box center [77, 125] width 98 height 20
click at [58, 129] on p "Inventory" at bounding box center [77, 125] width 98 height 20
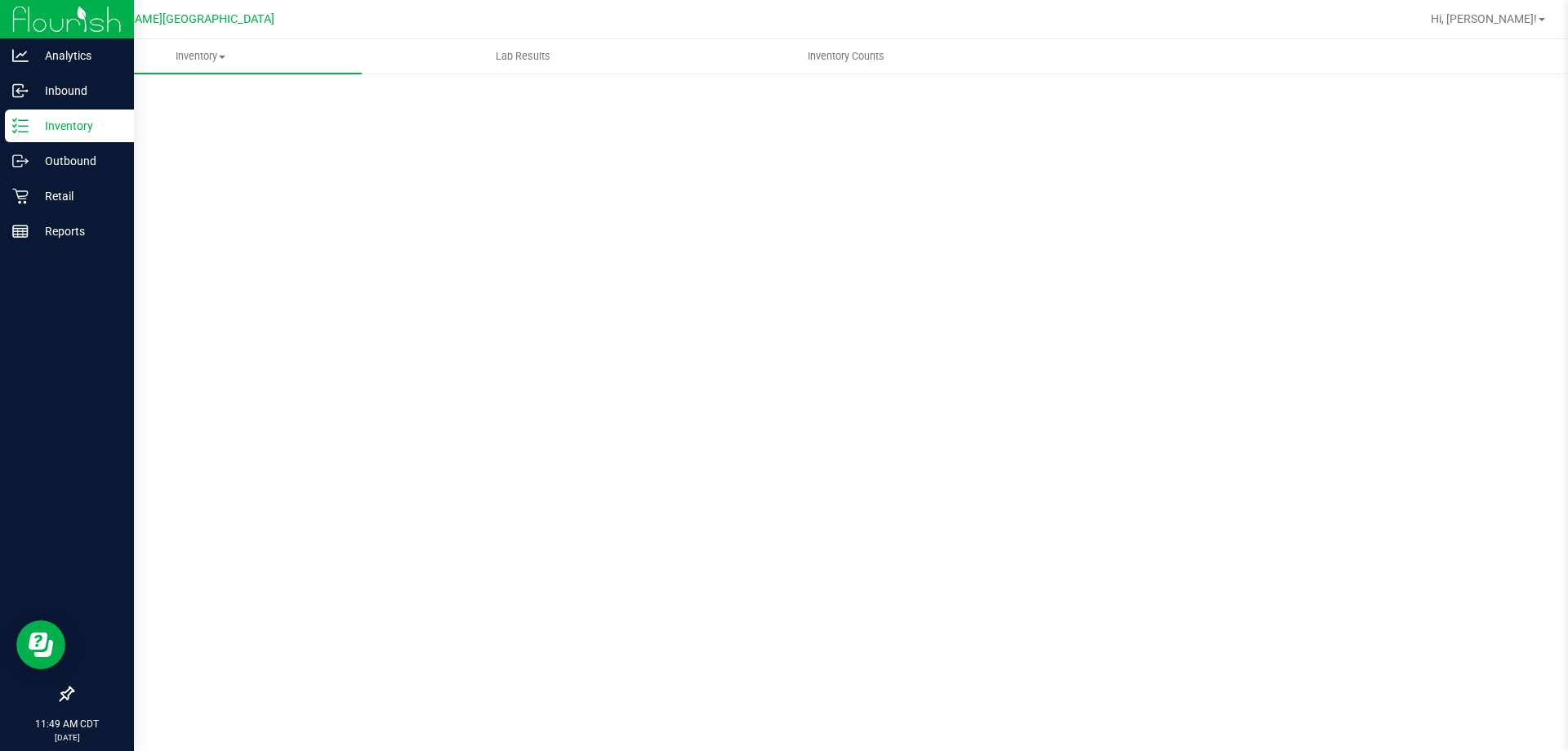
click at [58, 129] on p "Inventory" at bounding box center [77, 125] width 98 height 20
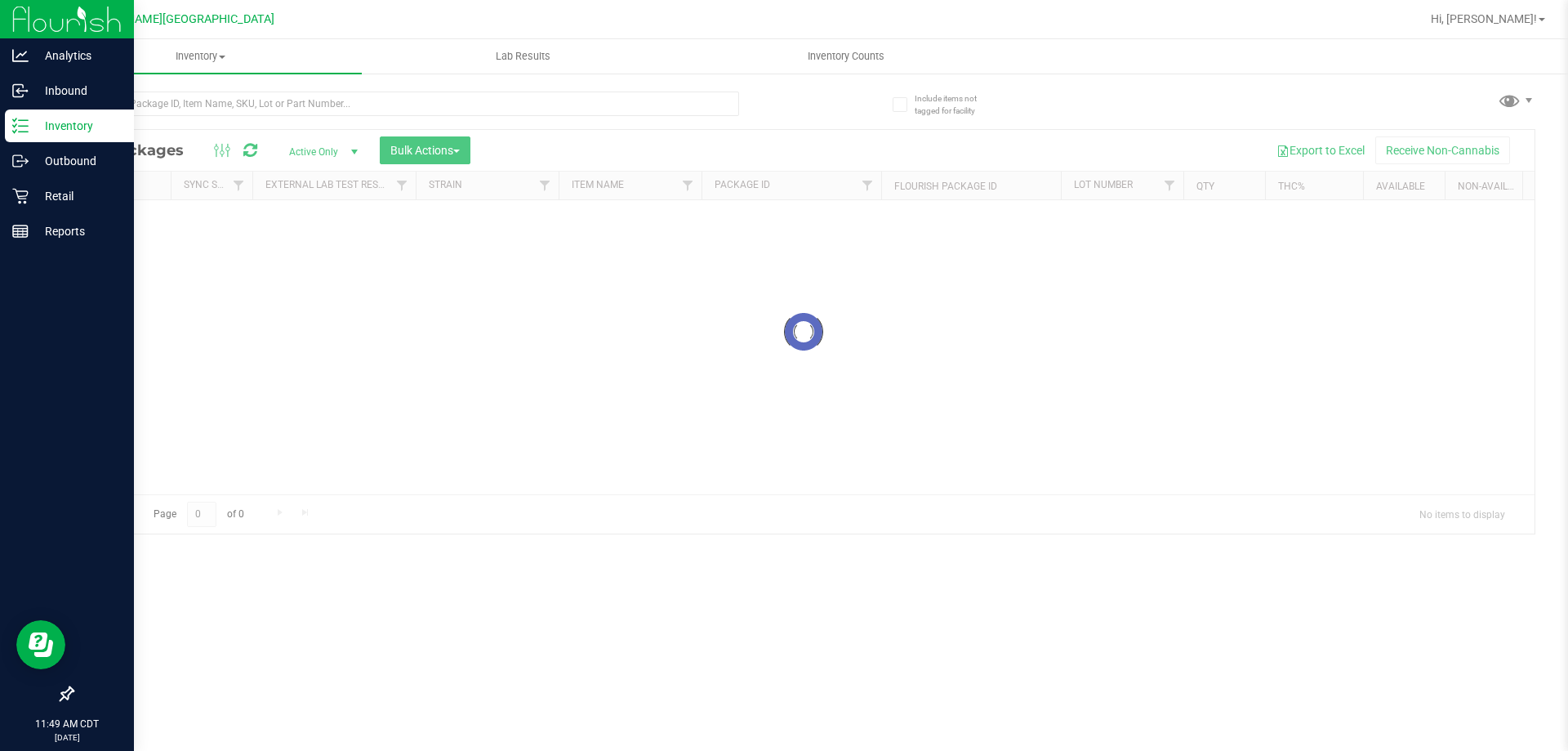
click at [58, 128] on p "Inventory" at bounding box center [77, 125] width 98 height 20
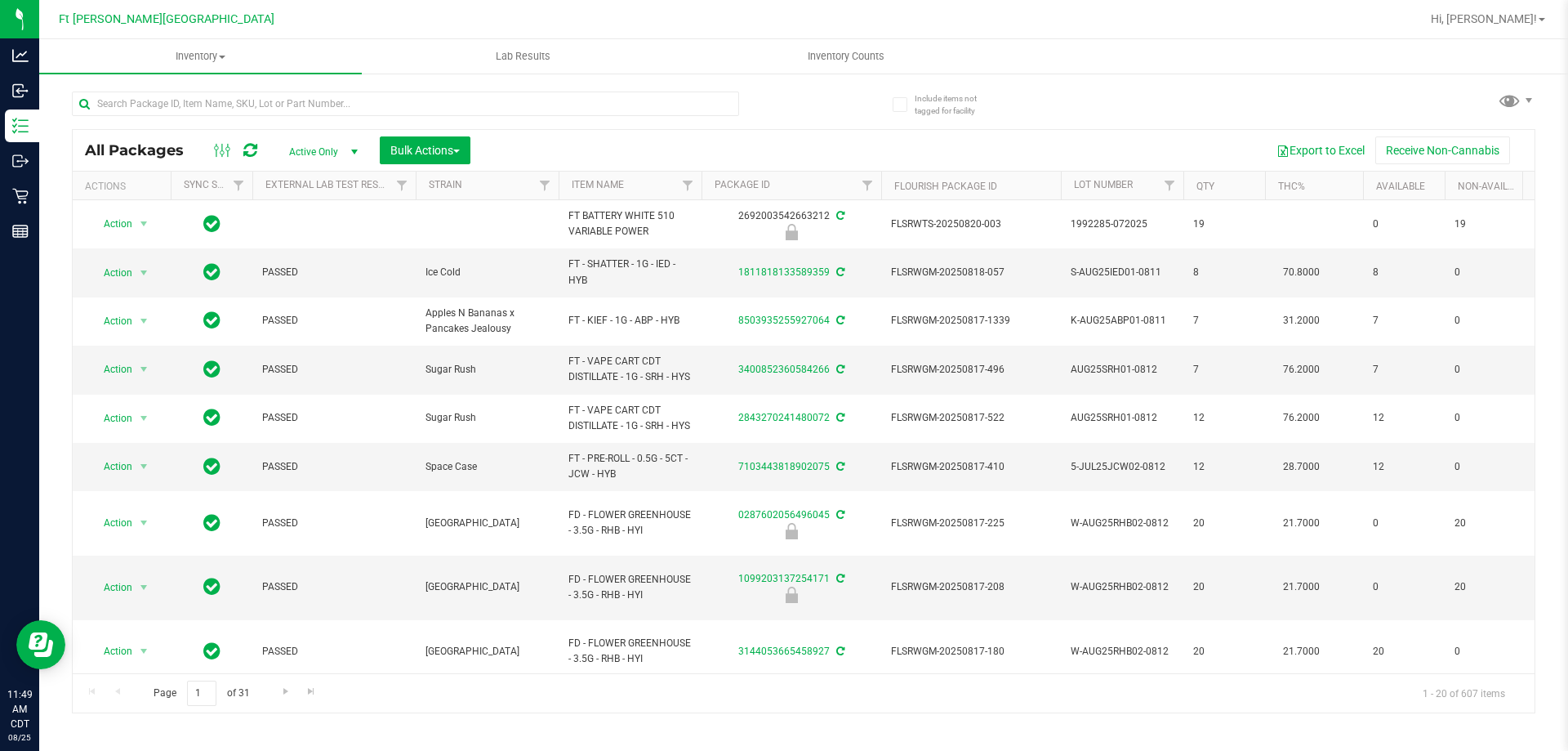
drag, startPoint x: 482, startPoint y: 672, endPoint x: 493, endPoint y: 668, distance: 11.7
click at [491, 669] on div "All Packages Active Only Active Only Lab Samples Locked All External Internal B…" at bounding box center [803, 420] width 1463 height 584
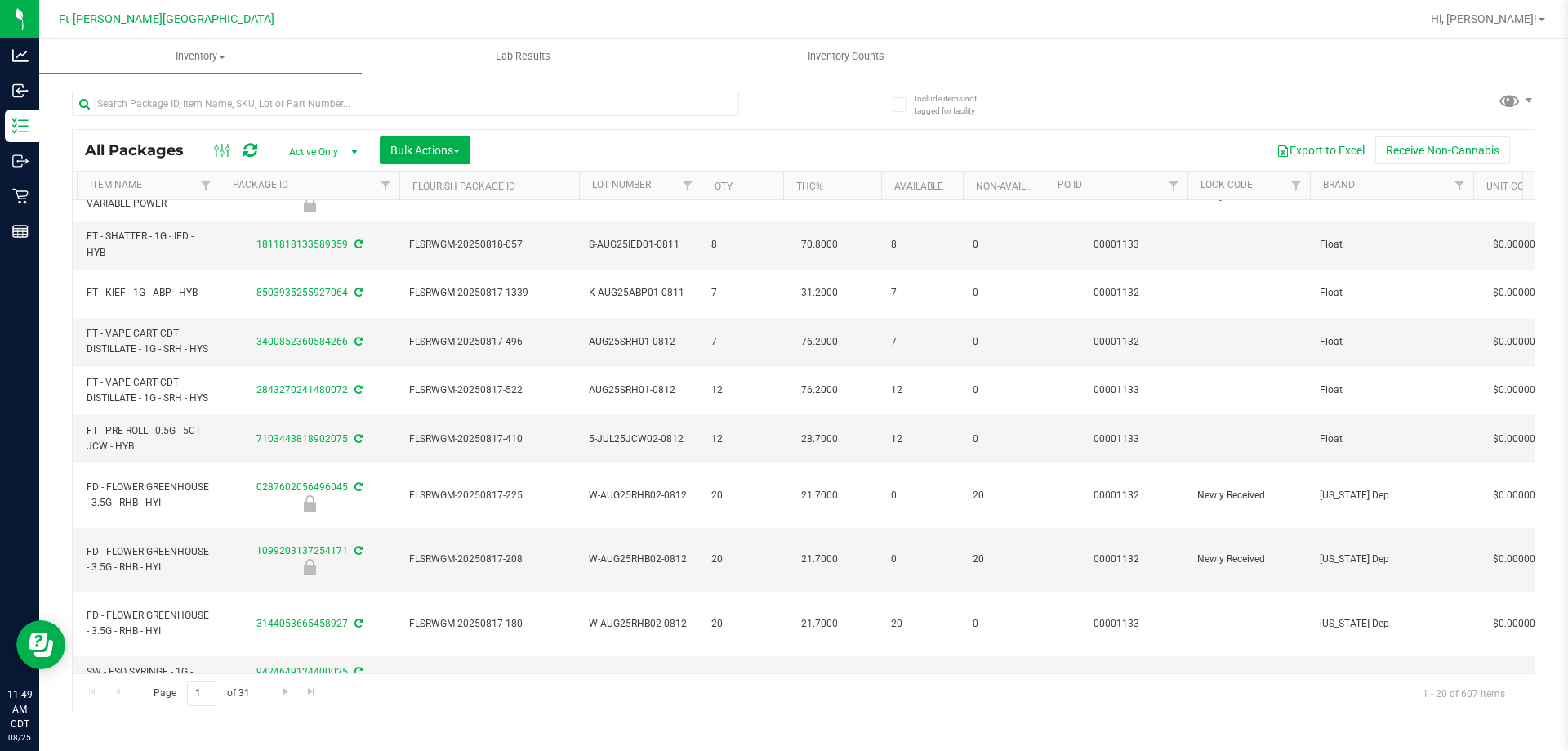
scroll to position [0, 502]
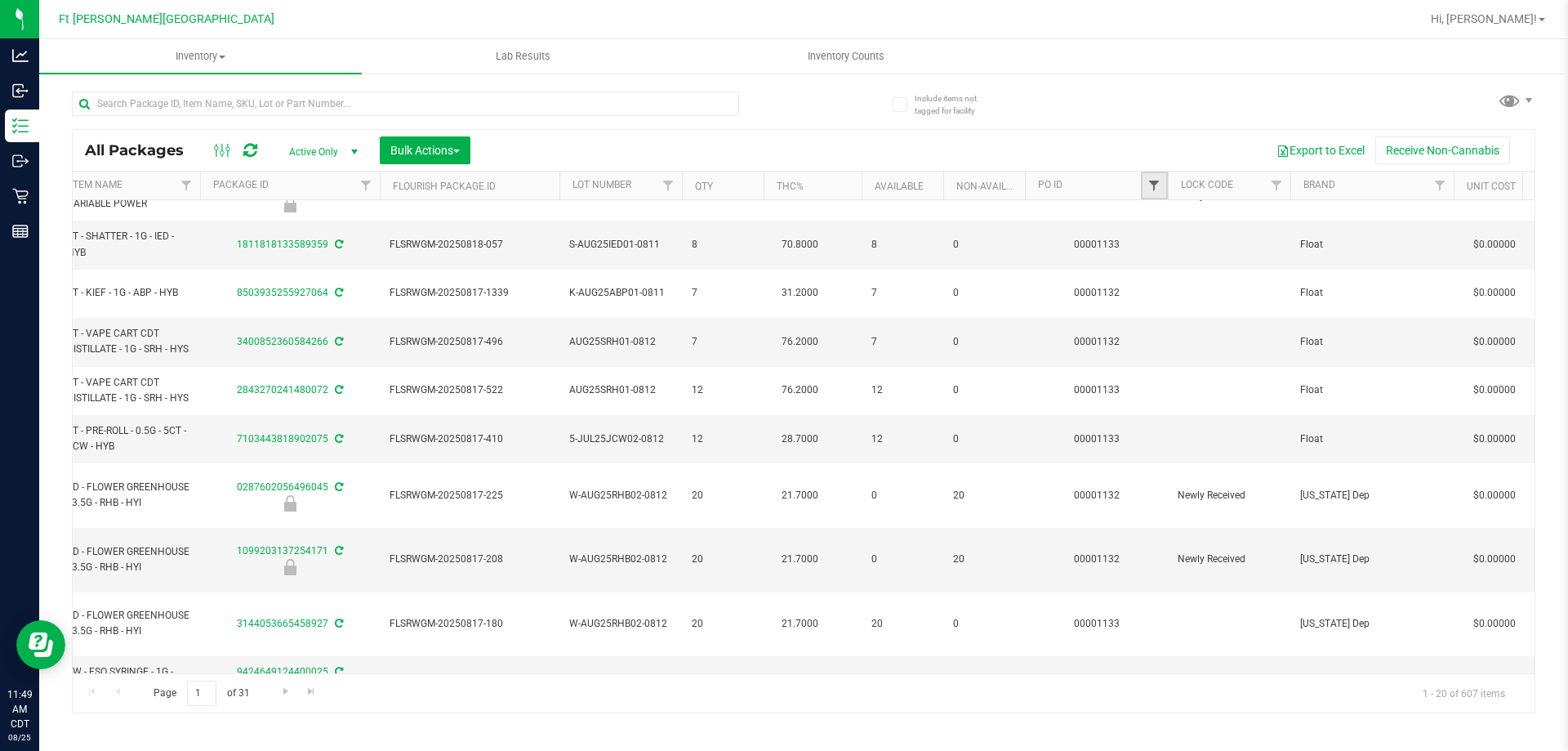
click at [1155, 183] on span "Filter" at bounding box center [1154, 185] width 13 height 13
type input "1033"
click at [1190, 262] on button "Filter" at bounding box center [1190, 265] width 79 height 36
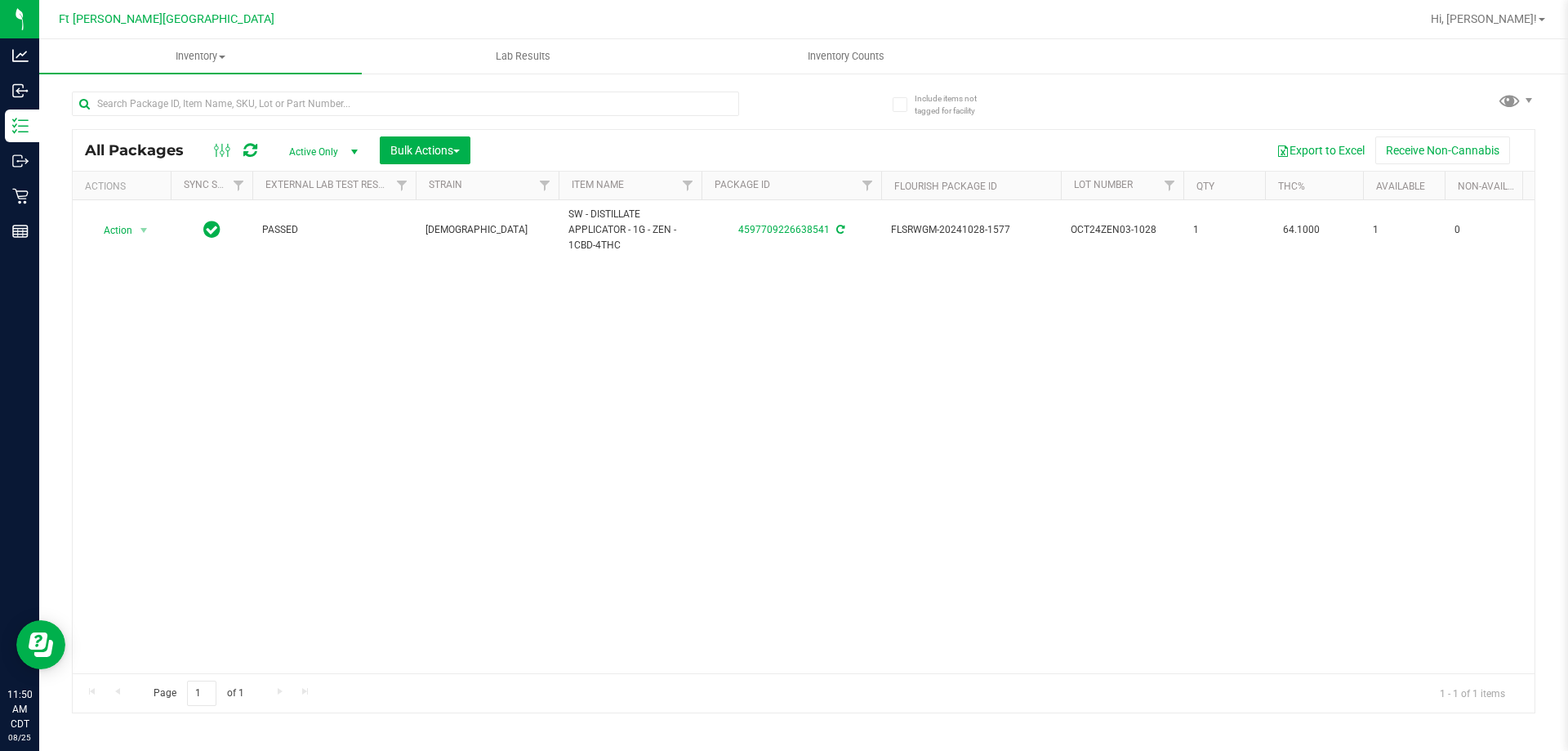
click at [304, 130] on div "All Packages Active Only Active Only Lab Samples Locked All External Internal B…" at bounding box center [803, 150] width 1462 height 41
click at [307, 146] on span "Active Only" at bounding box center [320, 151] width 90 height 22
click at [236, 485] on div "Action Action Adjust qty Create package Edit attributes Global inventory Locate…" at bounding box center [803, 436] width 1462 height 473
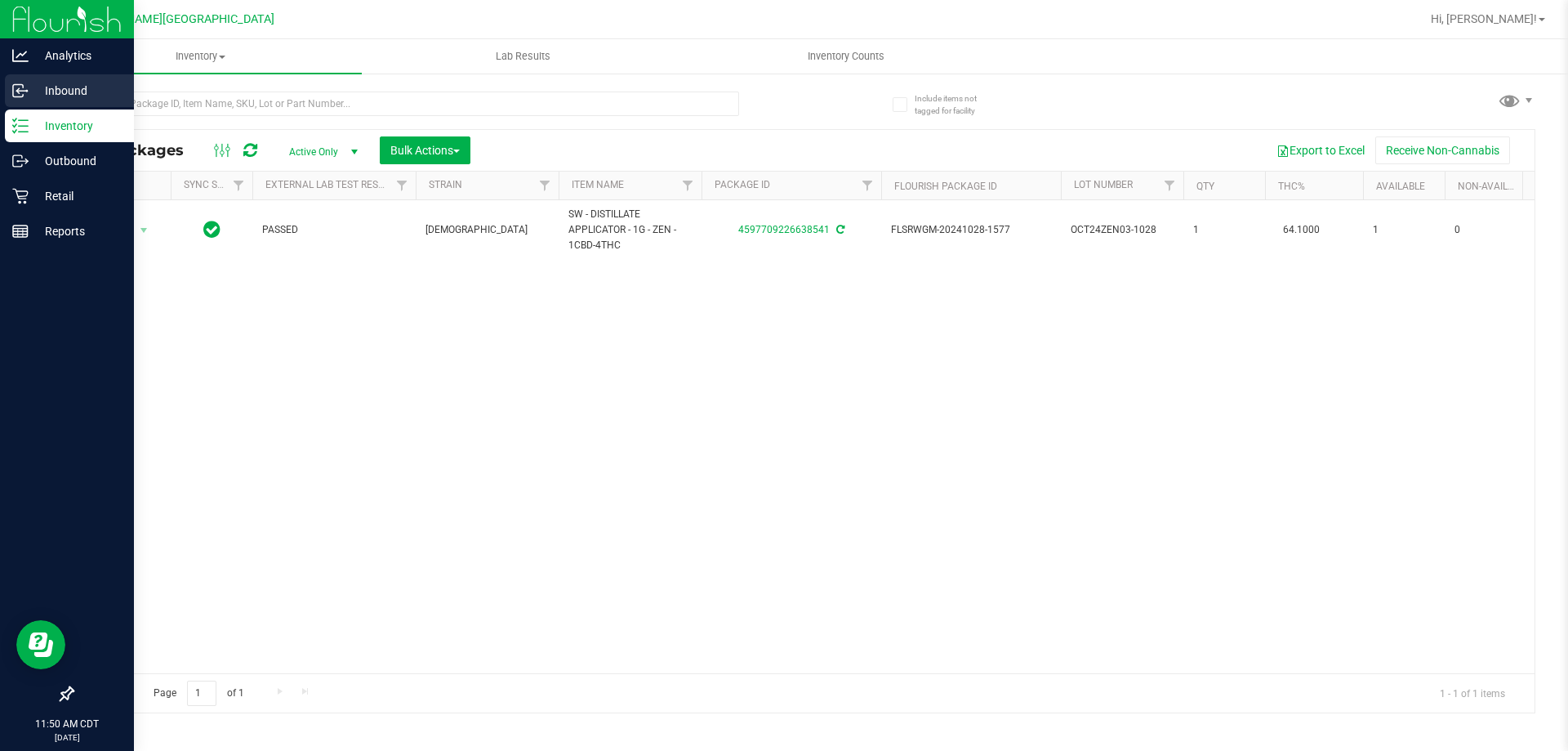
click at [31, 101] on div "Inbound" at bounding box center [69, 91] width 129 height 33
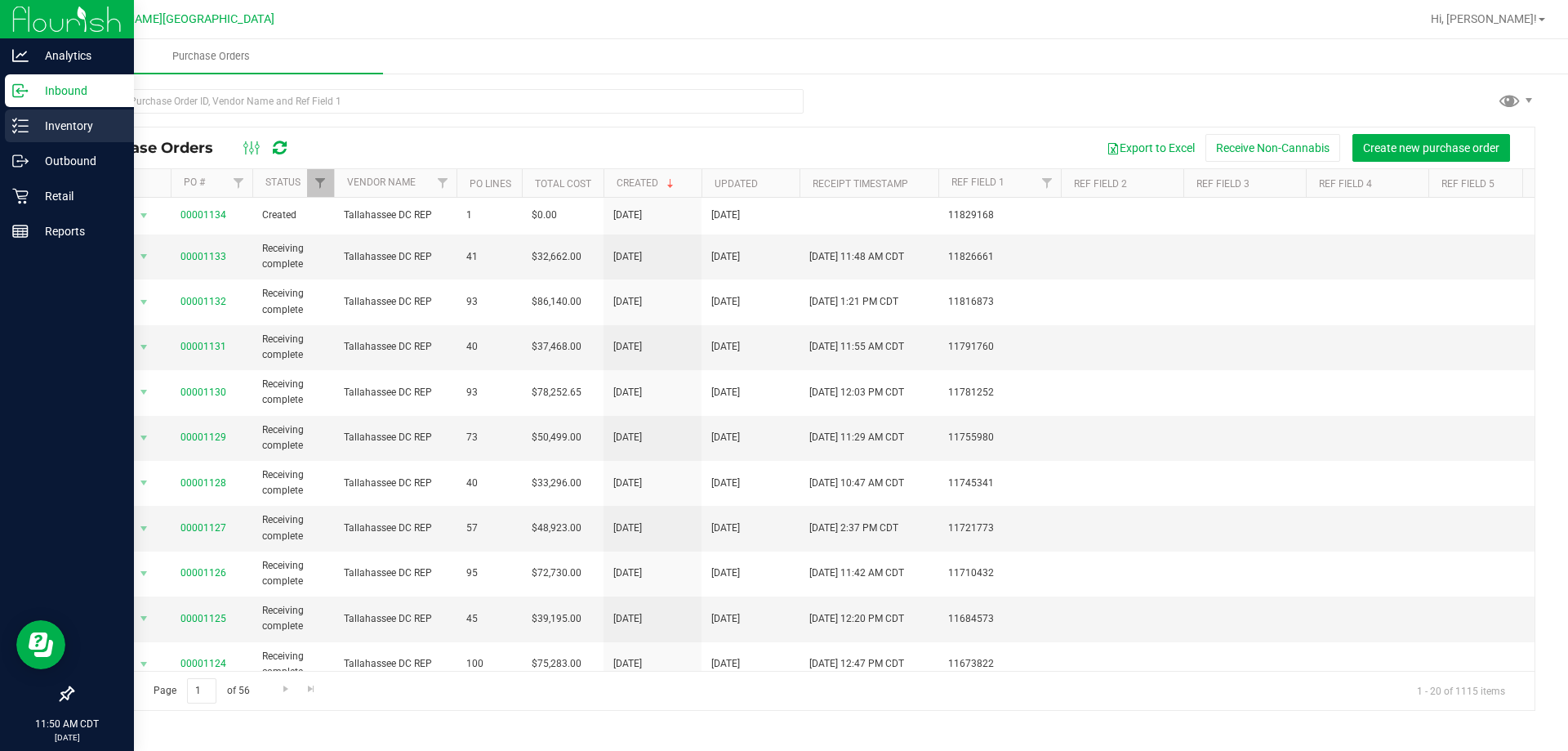
click at [18, 125] on icon at bounding box center [20, 125] width 16 height 16
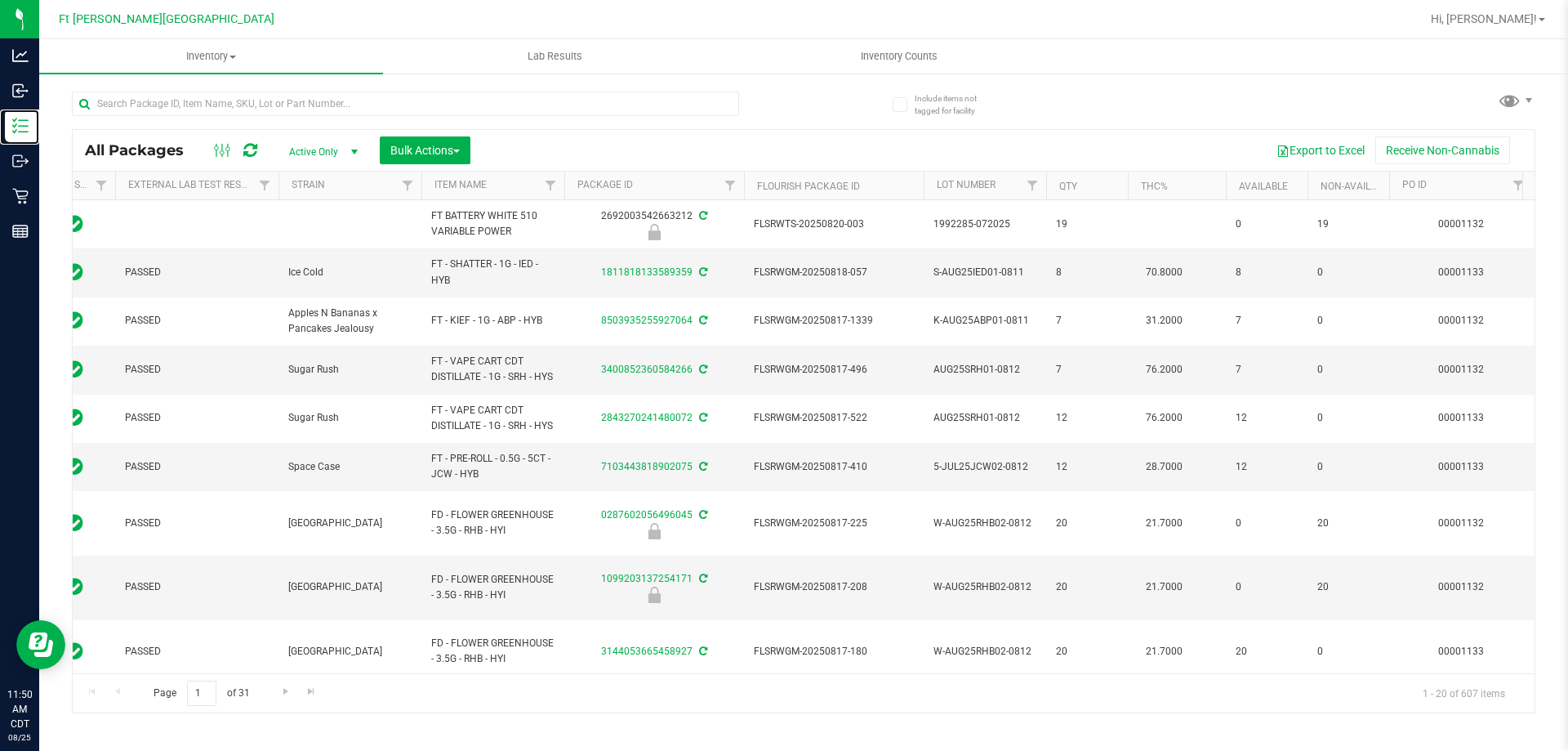
scroll to position [0, 185]
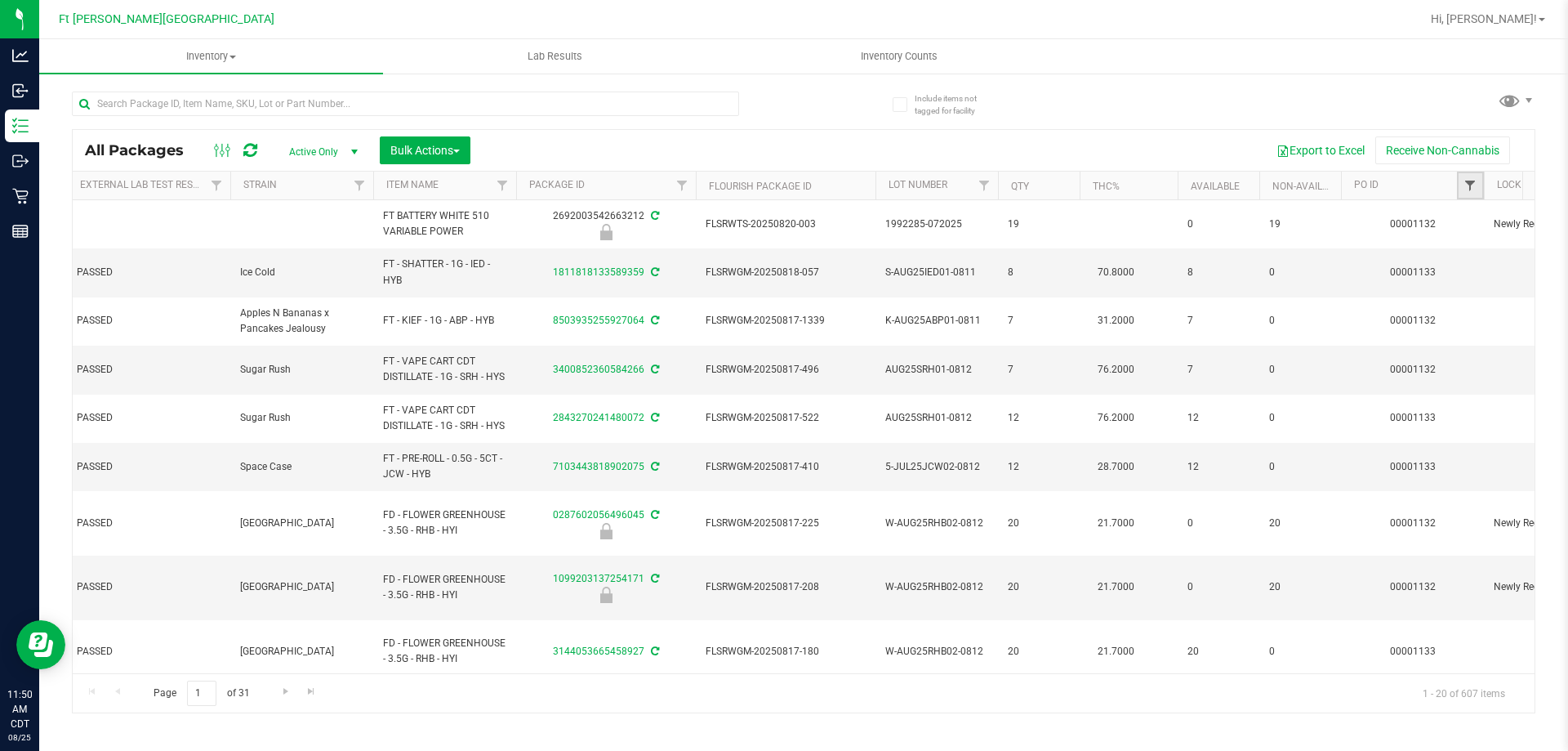
click at [1465, 188] on span "Filter" at bounding box center [1469, 185] width 13 height 13
type input "1133"
click at [1416, 273] on button "Filter" at bounding box center [1429, 265] width 79 height 36
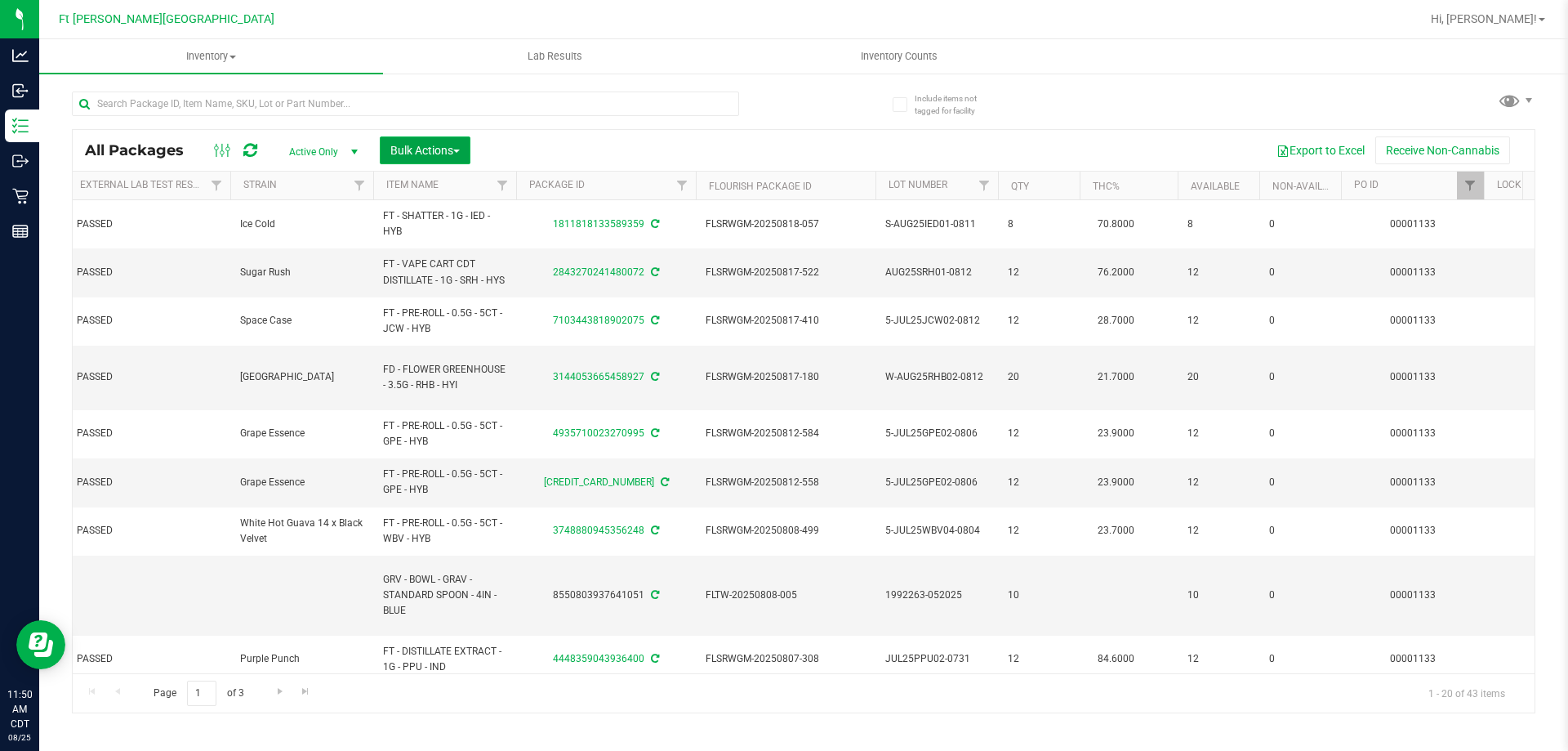
click at [423, 144] on span "Bulk Actions" at bounding box center [425, 150] width 69 height 13
click at [432, 305] on span "Lock/Unlock packages" at bounding box center [445, 307] width 112 height 13
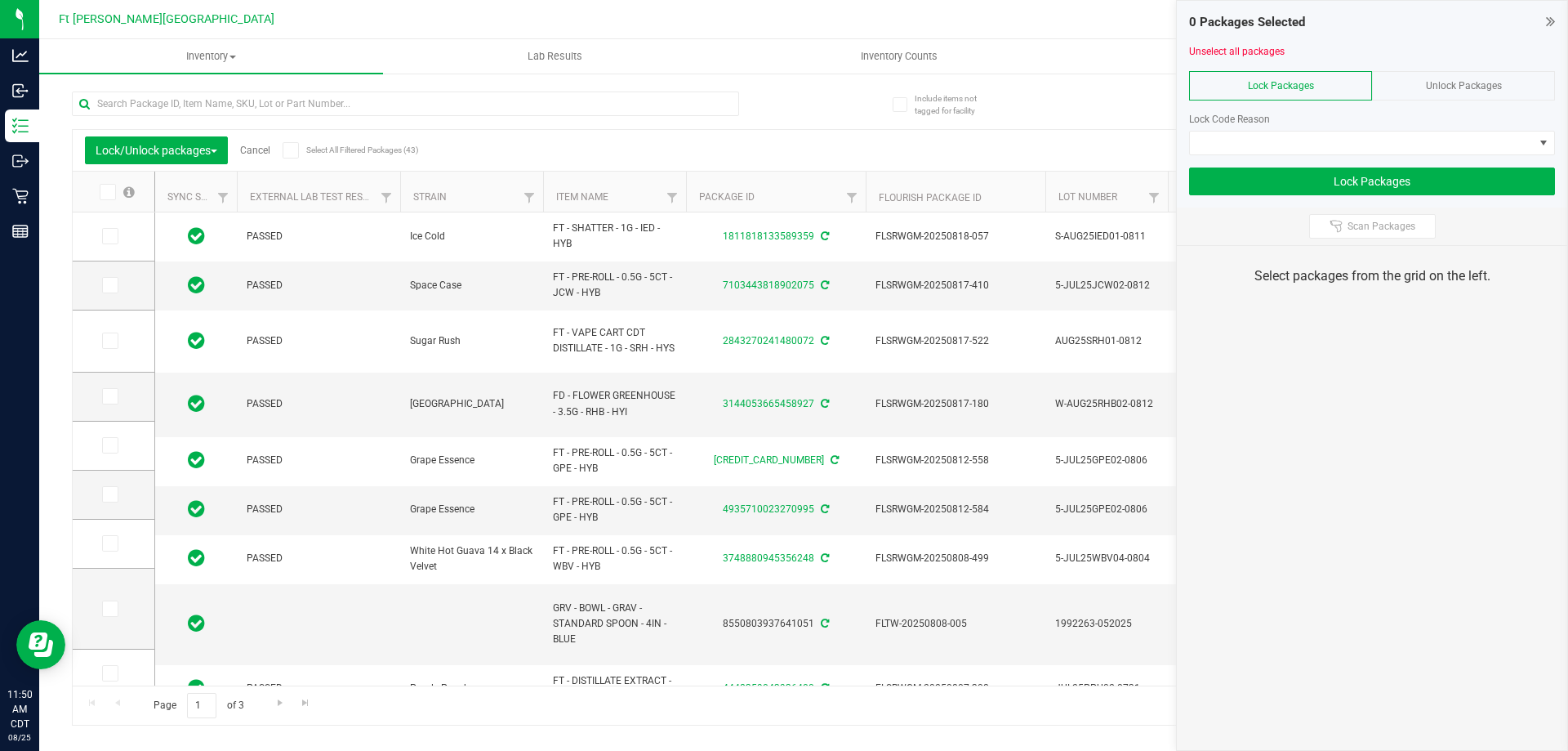
click at [1438, 80] on span "Unlock Packages" at bounding box center [1464, 86] width 76 height 11
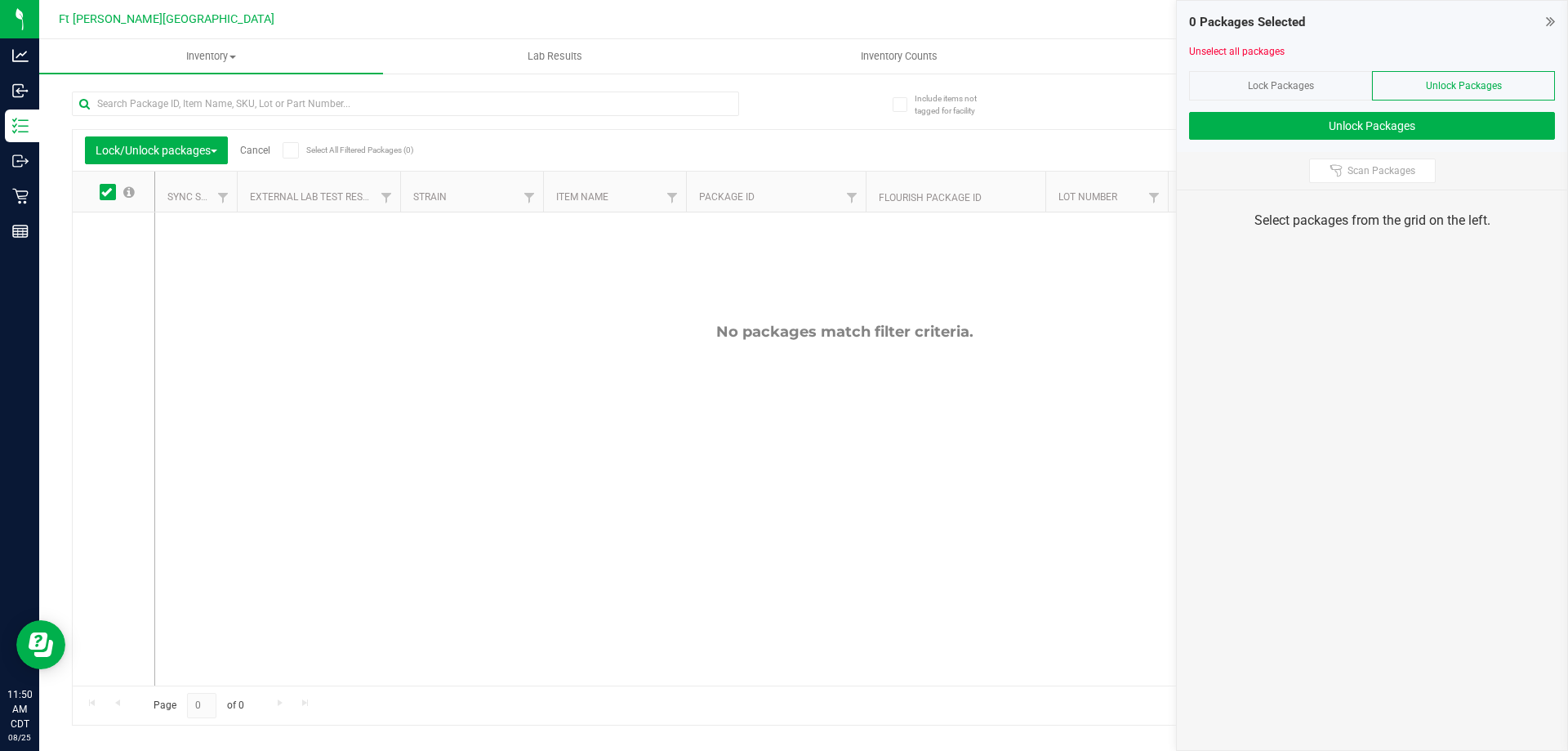
click at [1310, 91] on span "Lock Packages" at bounding box center [1281, 86] width 66 height 11
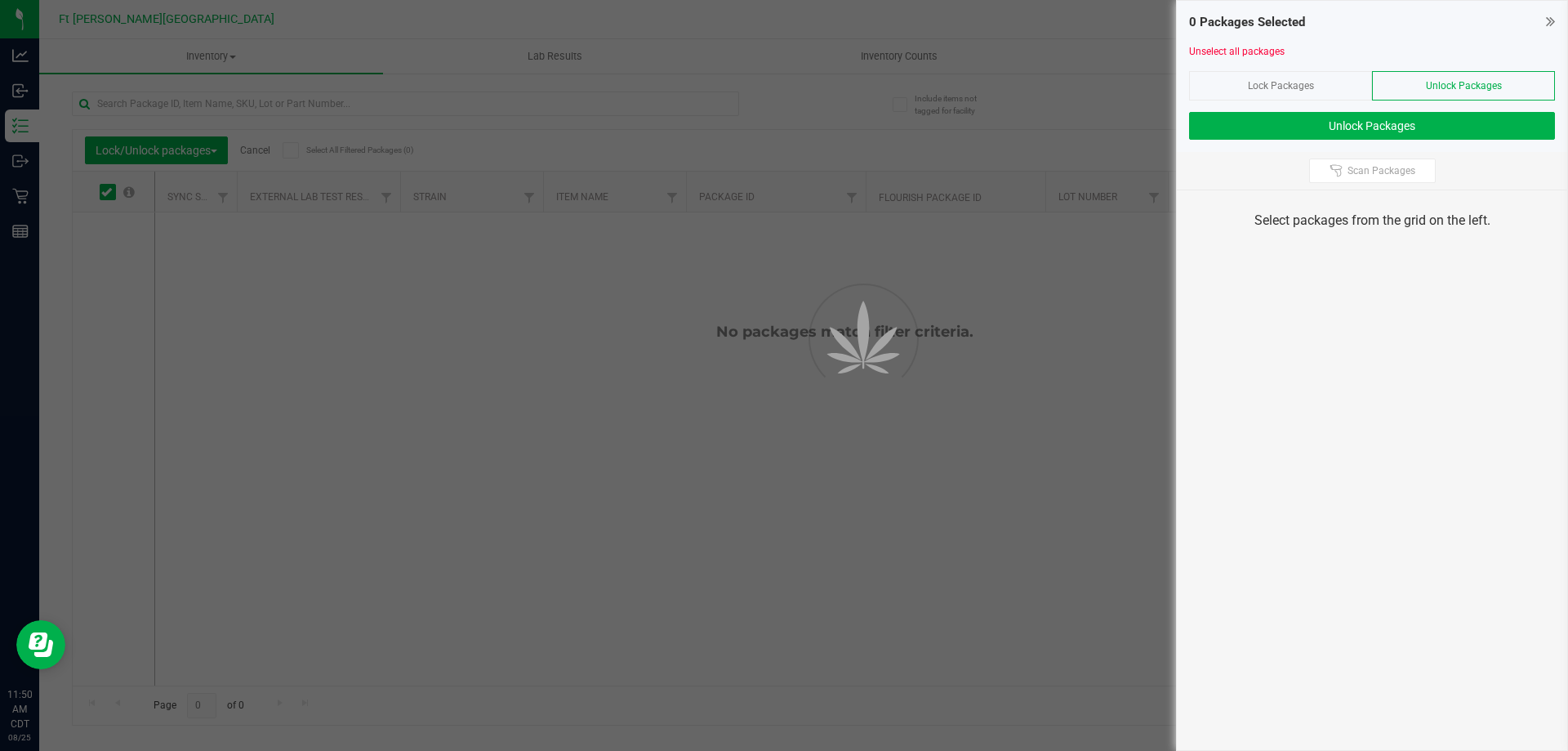
click at [1301, 84] on span "Lock Packages" at bounding box center [1281, 86] width 66 height 11
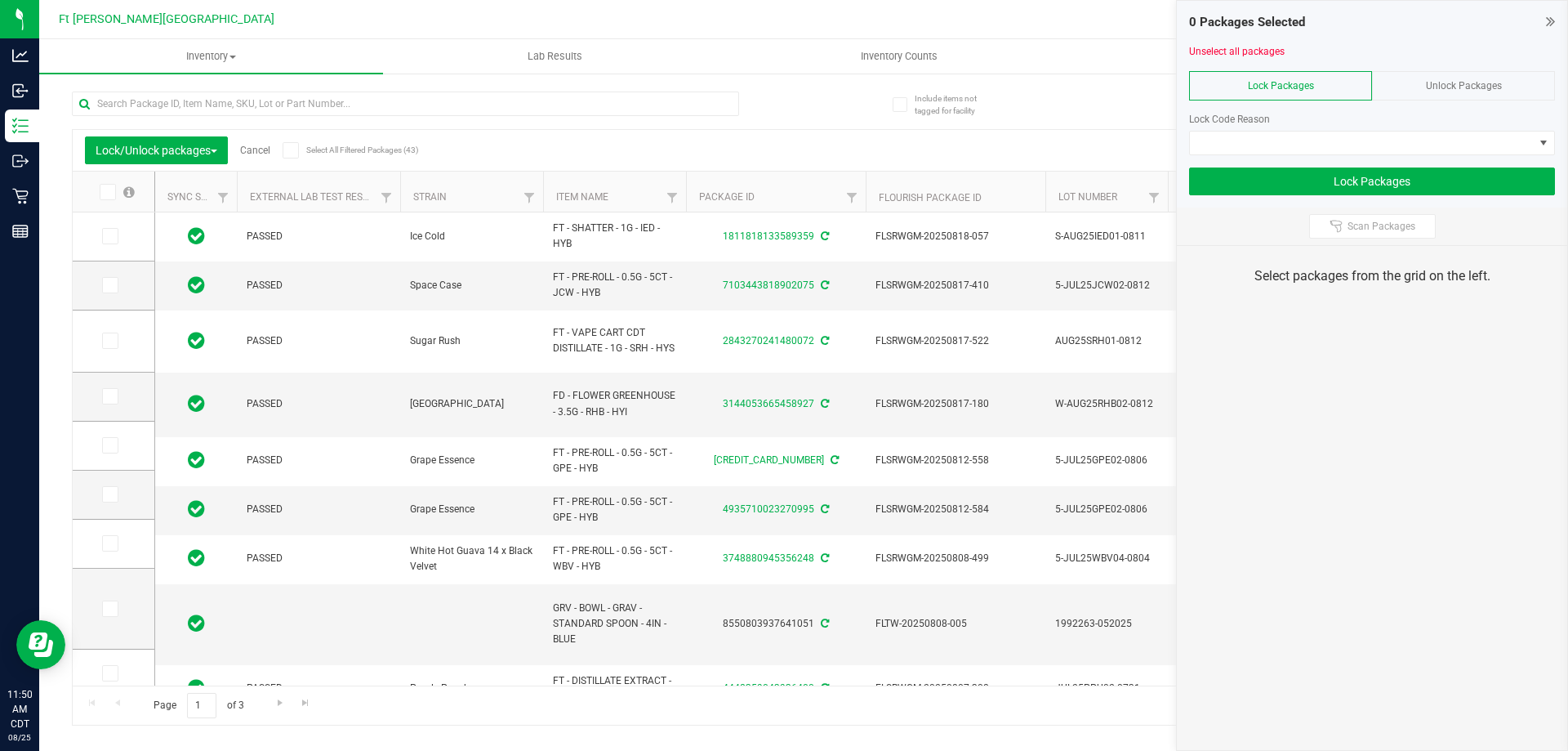
click at [103, 192] on icon at bounding box center [106, 192] width 10 height 0
click at [0, 0] on input "checkbox" at bounding box center [0, 0] width 0 height 0
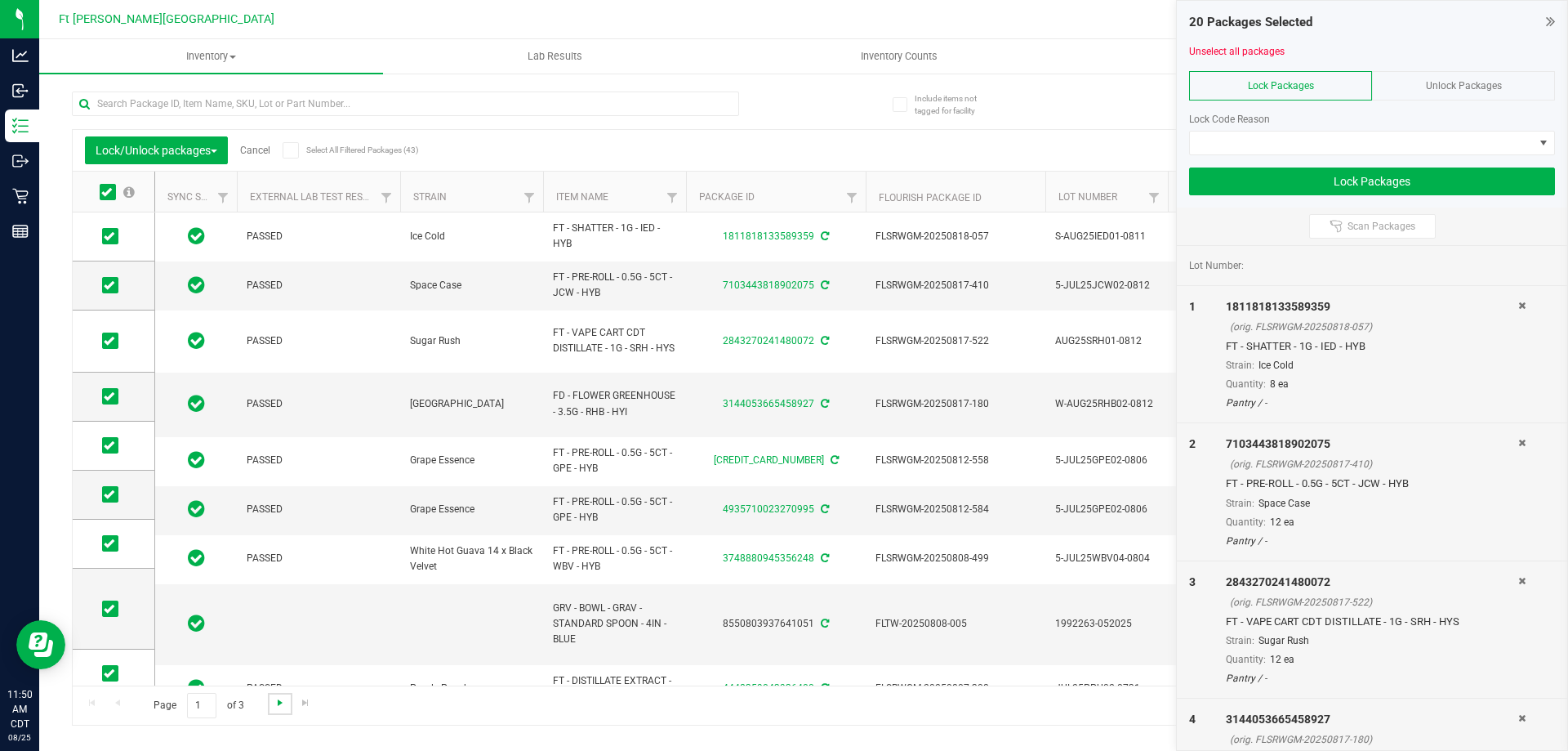
click at [276, 705] on span "Go to the next page" at bounding box center [279, 703] width 13 height 13
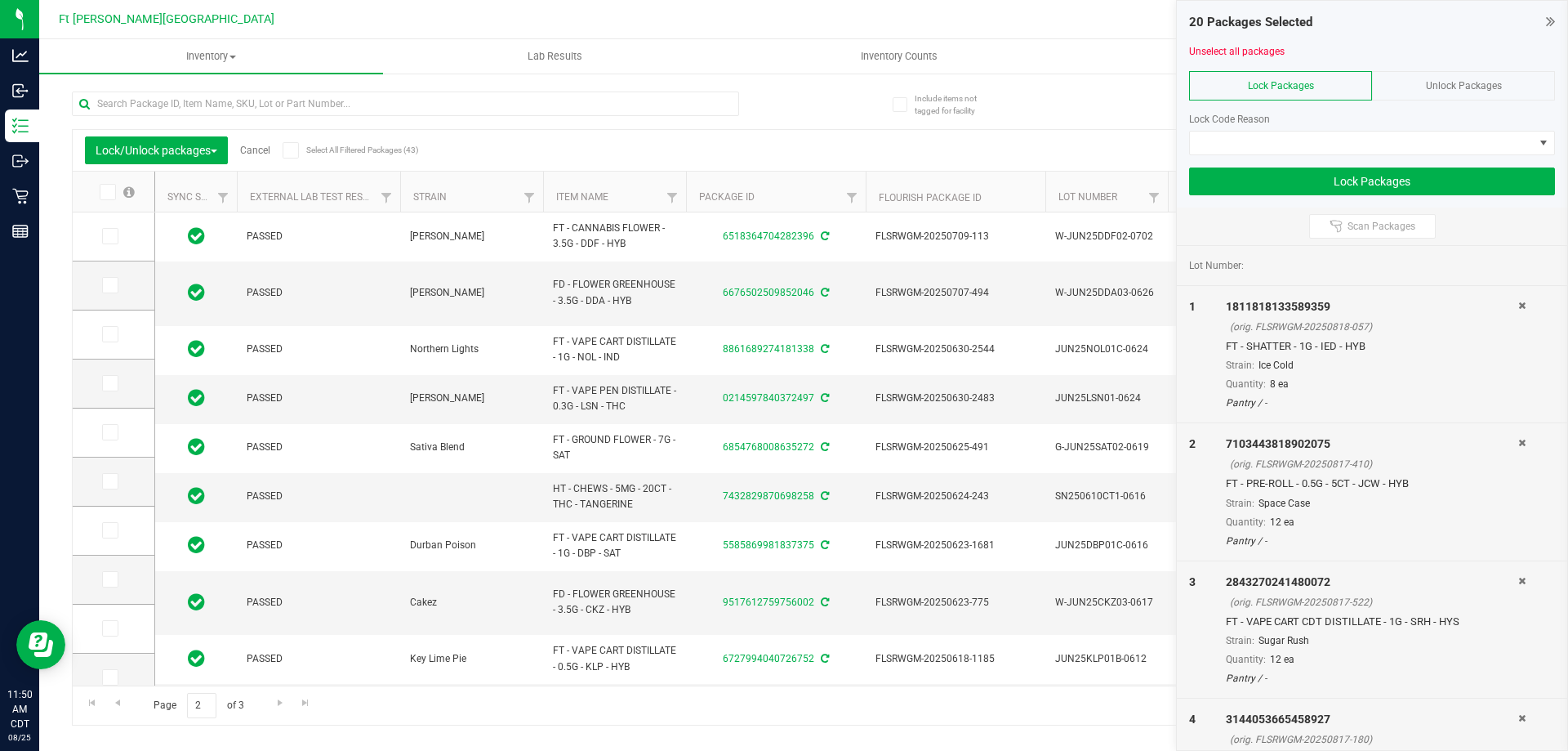
click at [110, 192] on icon at bounding box center [106, 192] width 10 height 0
click at [0, 0] on input "checkbox" at bounding box center [0, 0] width 0 height 0
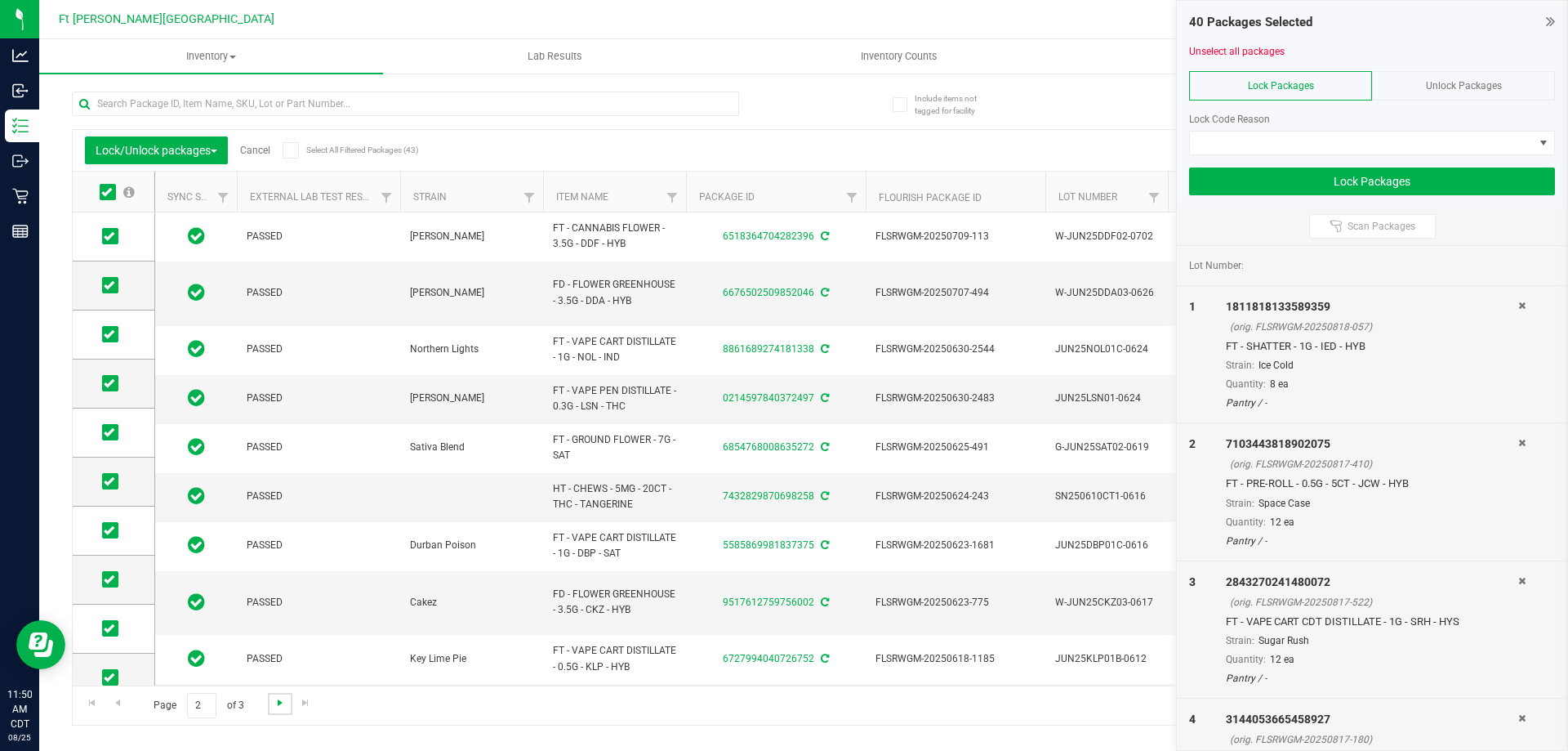
click at [281, 706] on span "Go to the next page" at bounding box center [279, 703] width 13 height 13
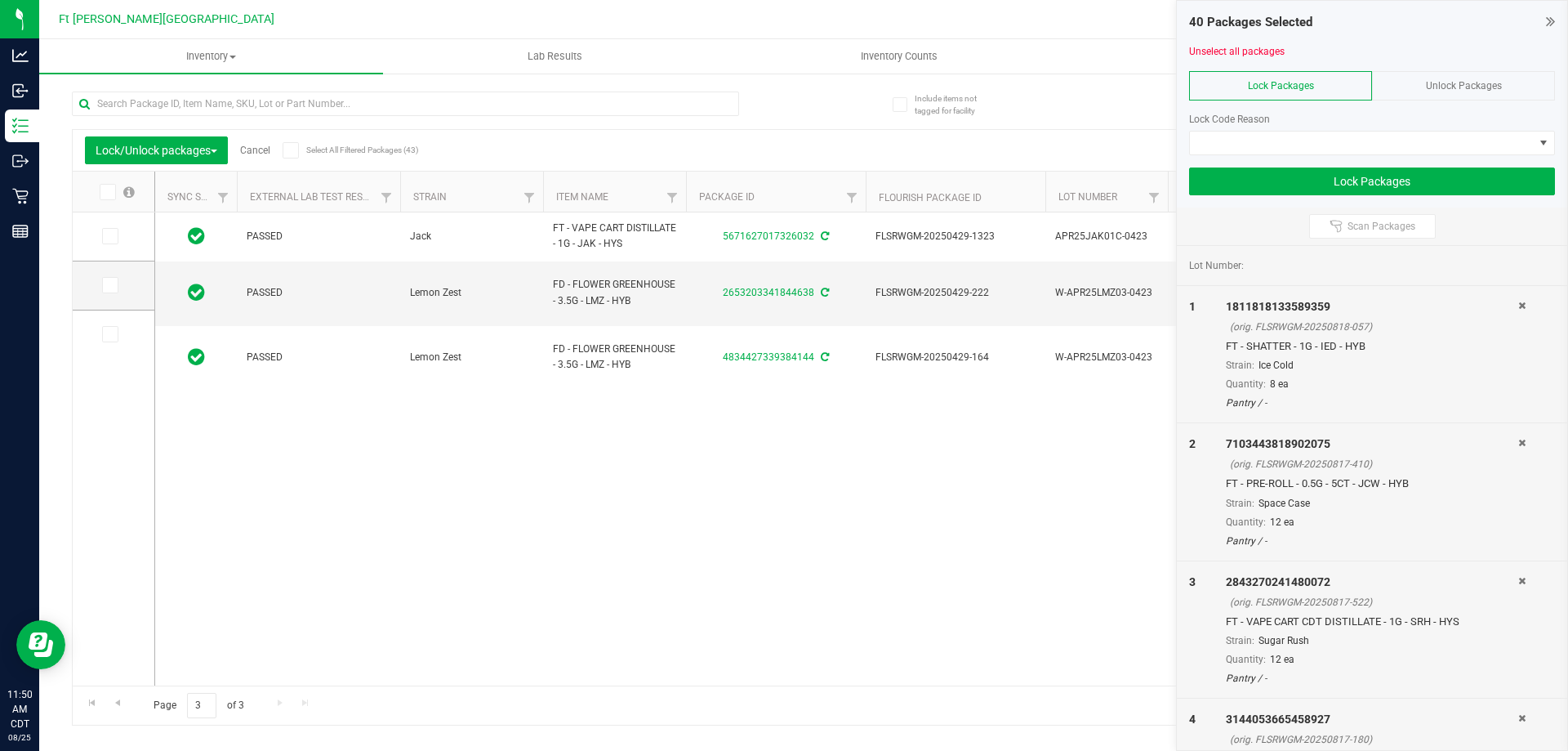
click at [108, 192] on icon at bounding box center [106, 192] width 10 height 0
click at [0, 0] on input "checkbox" at bounding box center [0, 0] width 0 height 0
click at [1352, 143] on span at bounding box center [1362, 143] width 344 height 22
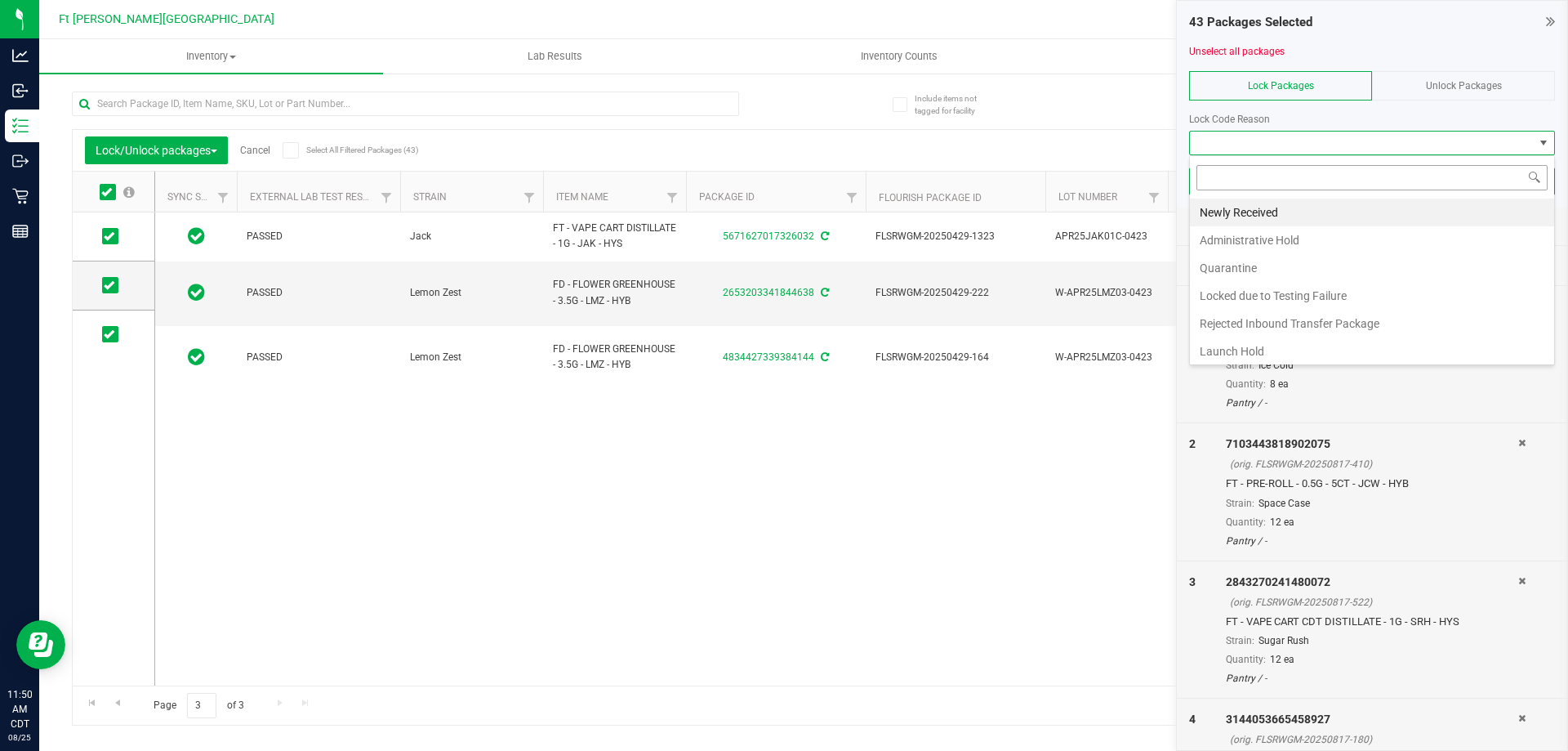
scroll to position [24, 366]
click at [1283, 213] on li "Newly Received" at bounding box center [1372, 212] width 364 height 28
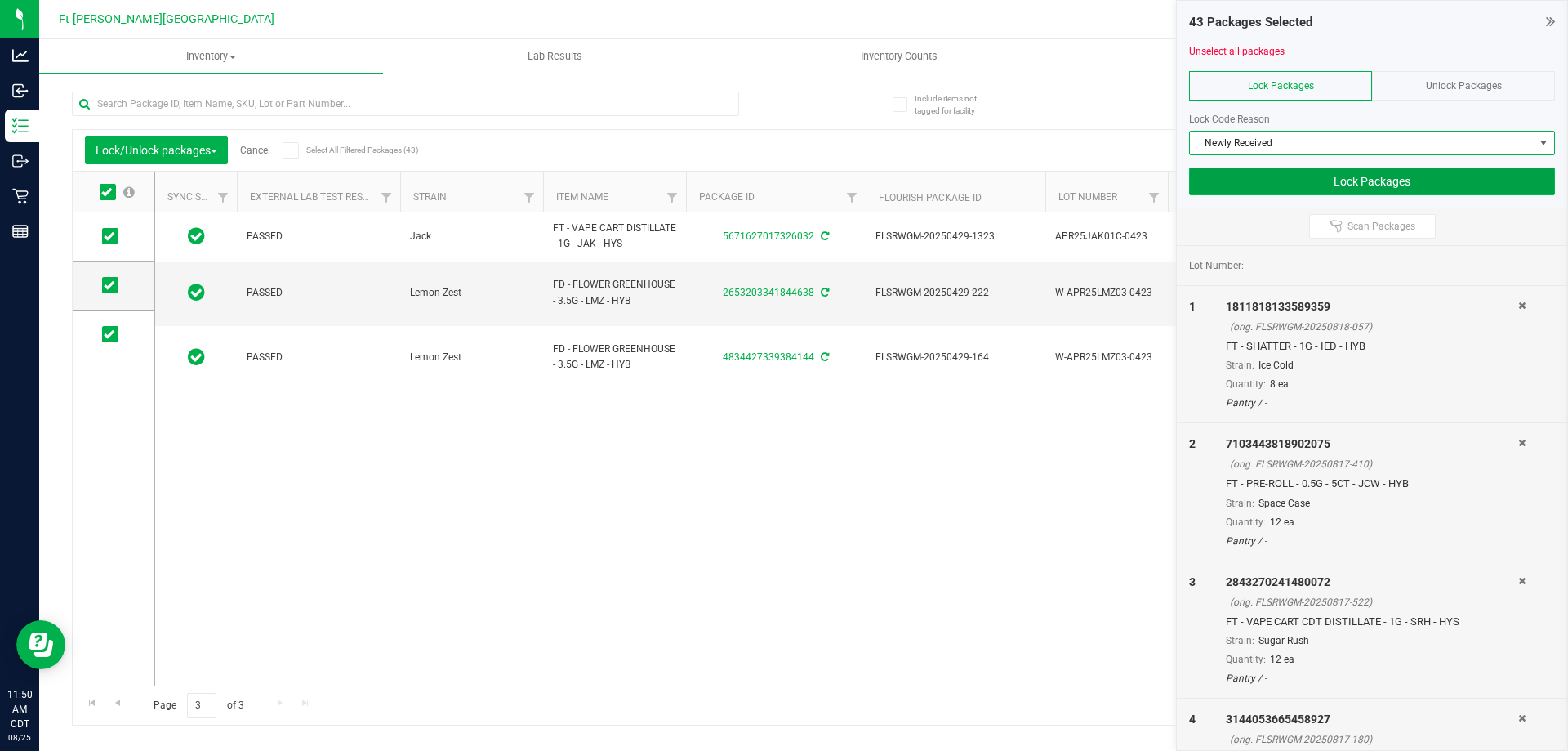
click at [1290, 188] on button "Lock Packages" at bounding box center [1372, 182] width 366 height 28
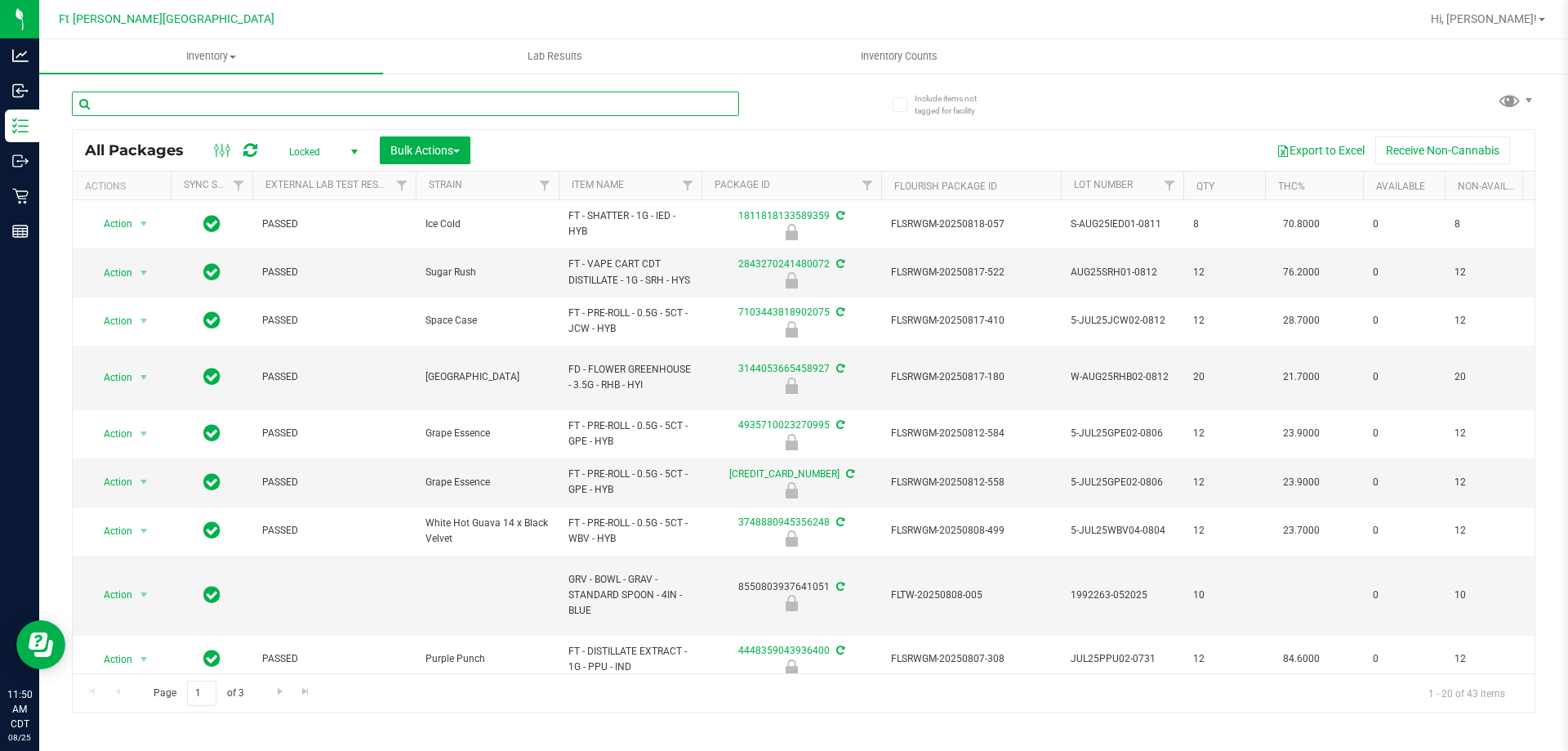
click at [221, 105] on input "text" at bounding box center [406, 104] width 668 height 24
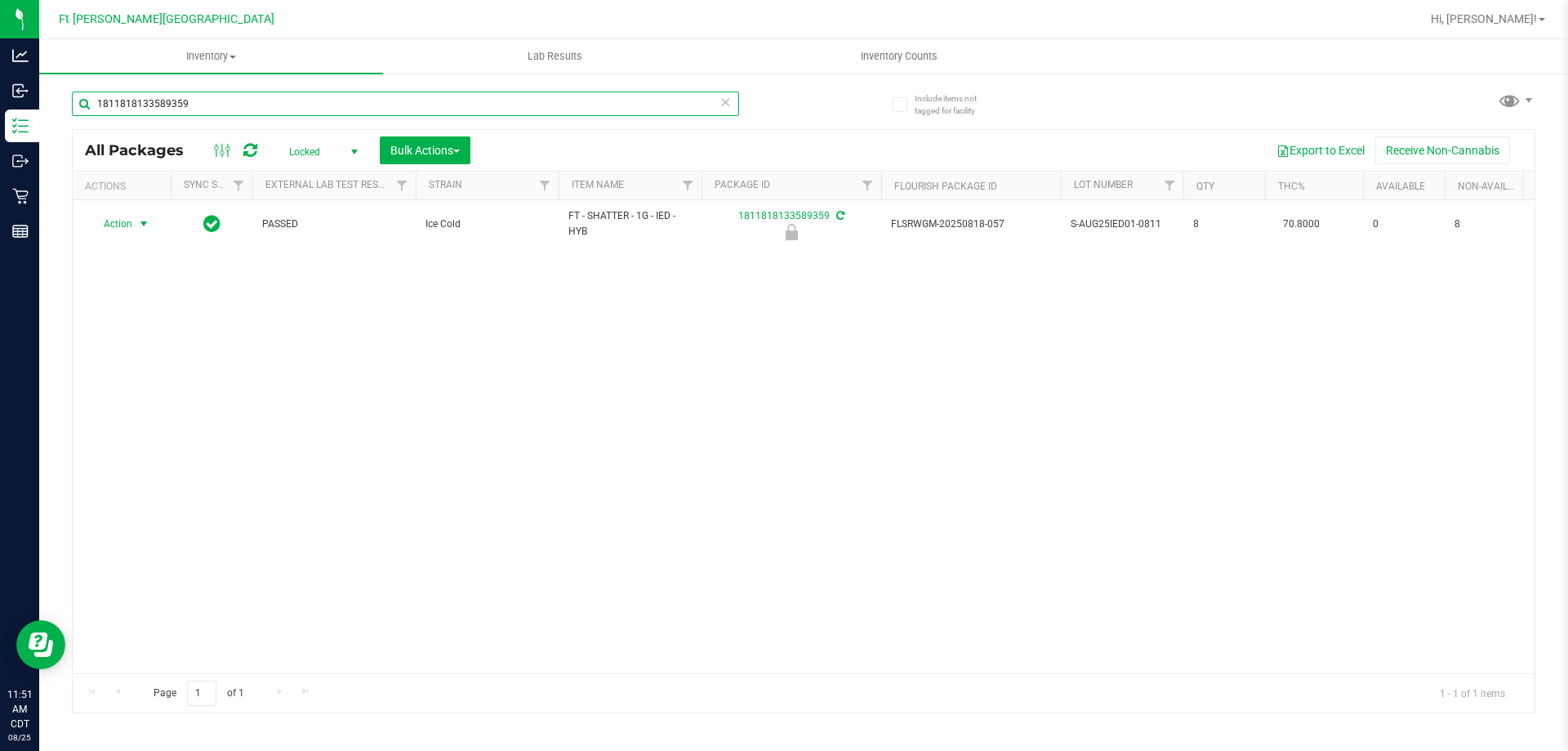
type input "1811818133589359"
click at [138, 230] on span "select" at bounding box center [144, 223] width 13 height 13
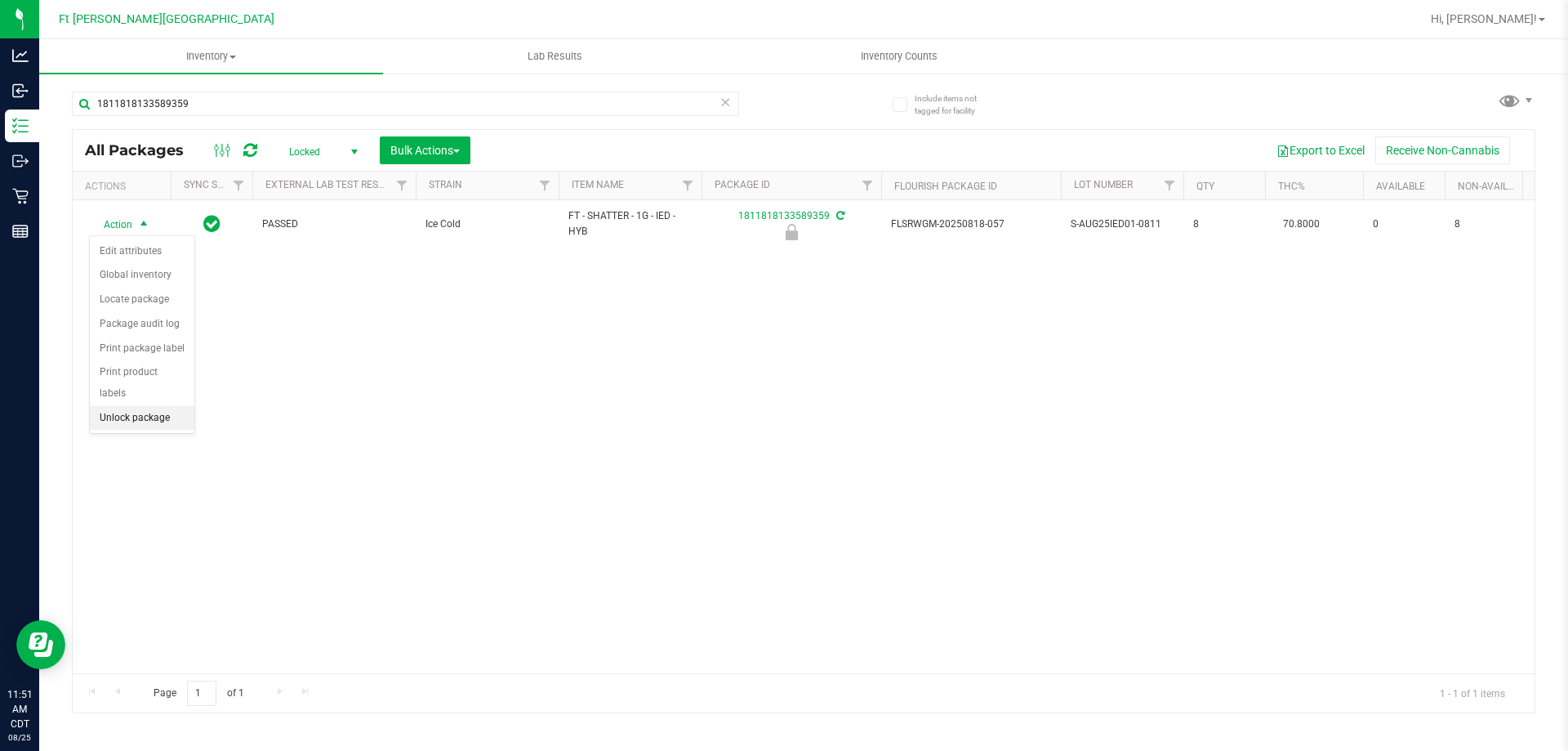
click at [118, 406] on li "Unlock package" at bounding box center [142, 418] width 105 height 24
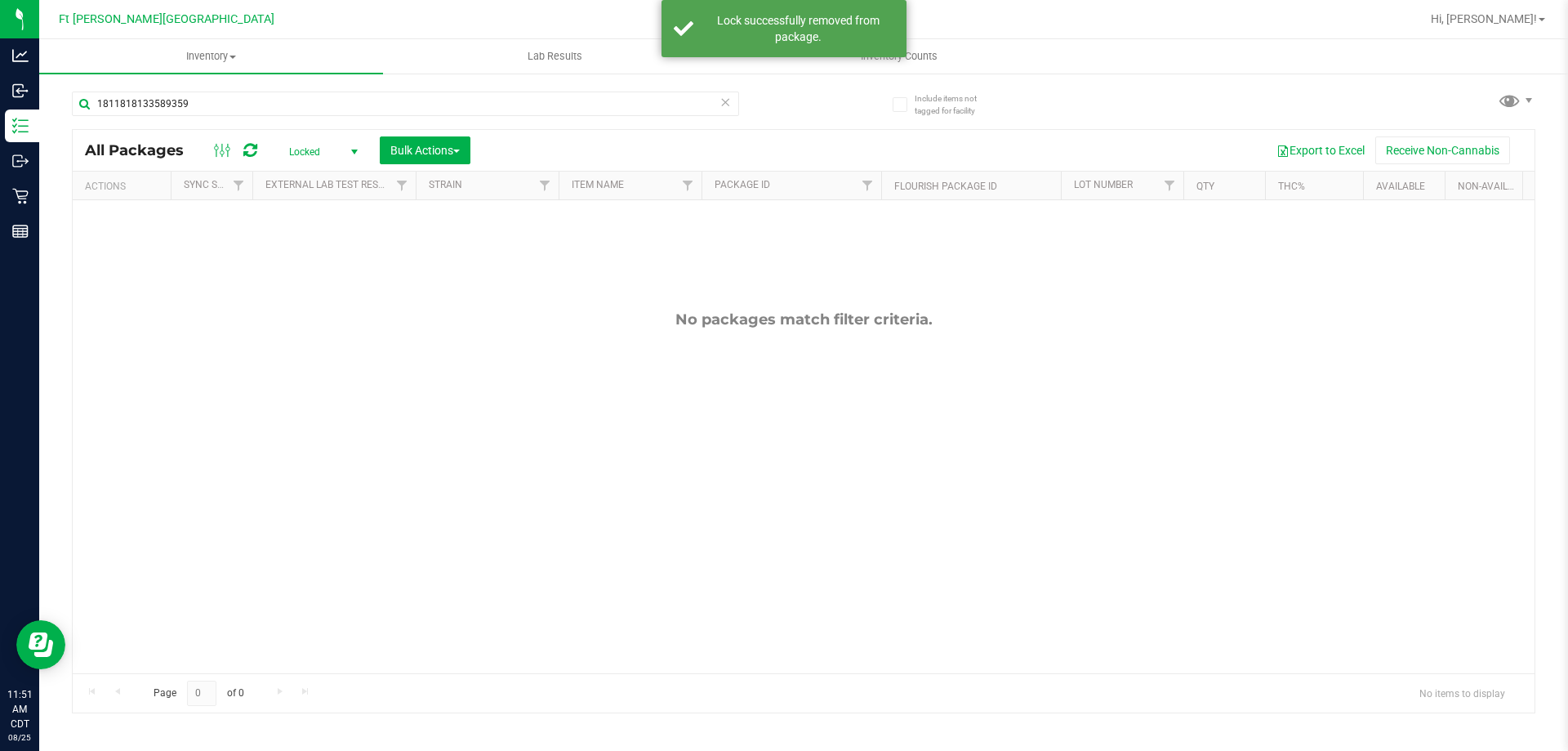
click at [322, 160] on span "Locked" at bounding box center [320, 151] width 90 height 22
click at [309, 175] on li "Active Only" at bounding box center [319, 178] width 88 height 24
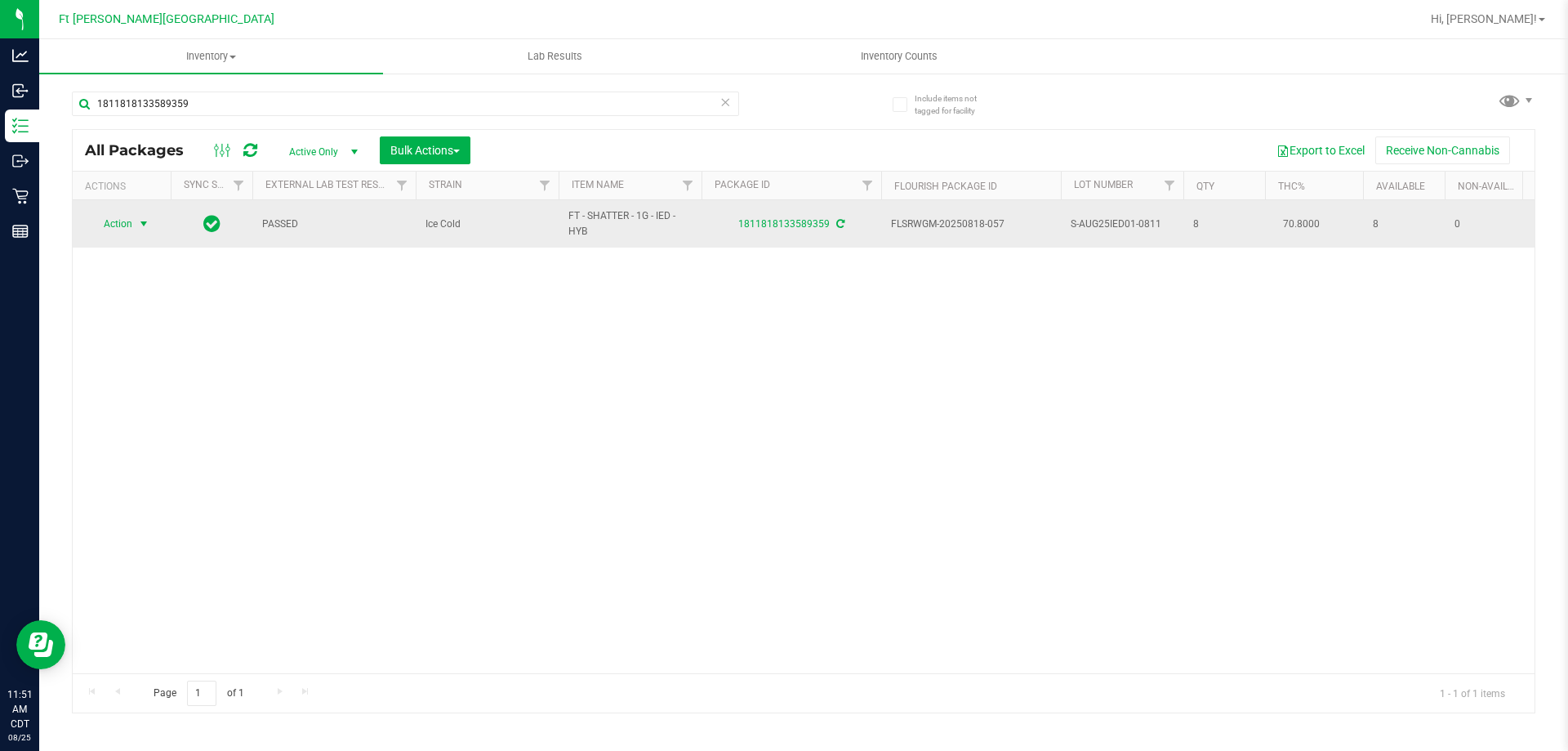
drag, startPoint x: 124, startPoint y: 229, endPoint x: 129, endPoint y: 222, distance: 8.6
click at [128, 221] on span "Action" at bounding box center [111, 224] width 44 height 22
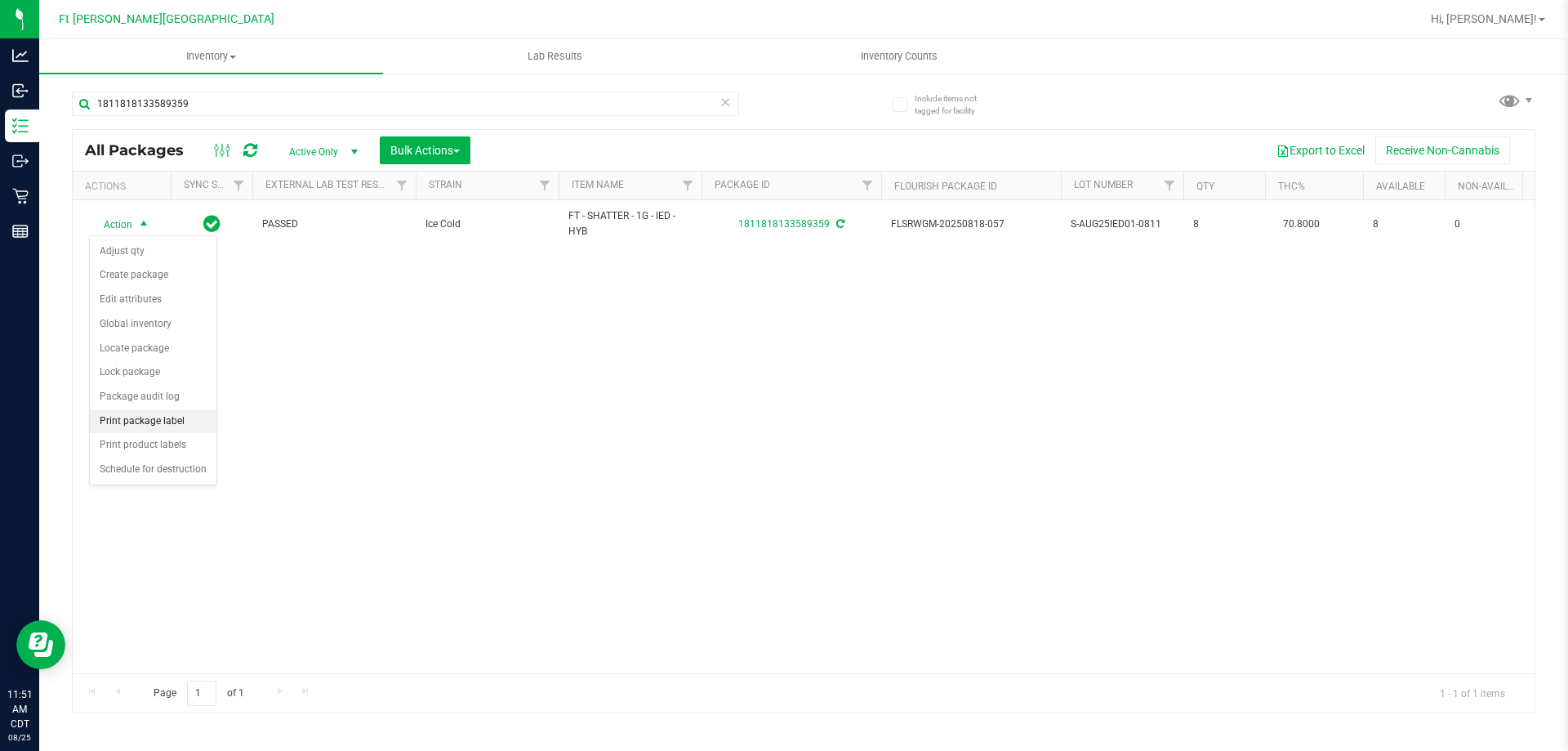
click at [157, 416] on li "Print package label" at bounding box center [153, 421] width 126 height 24
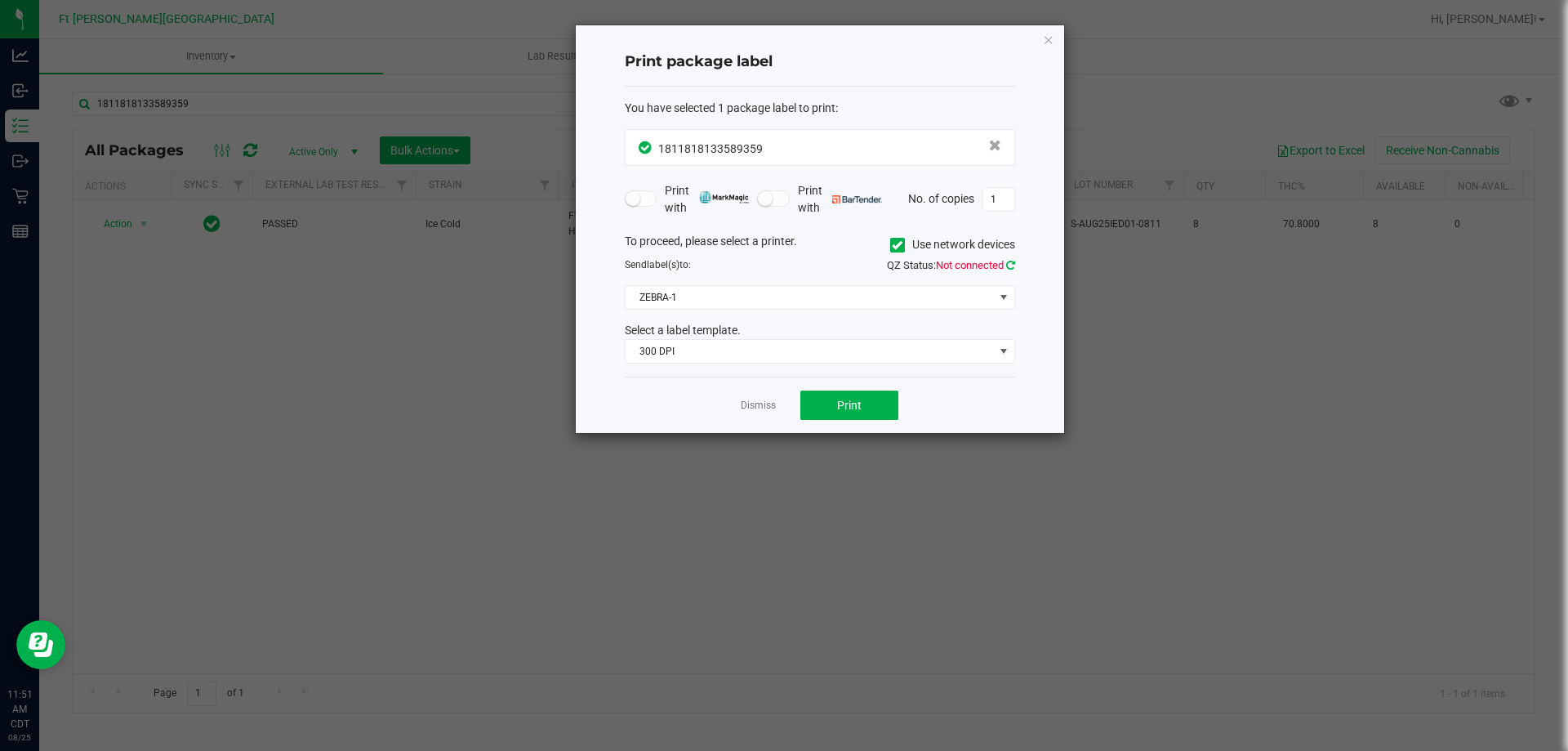
click at [1011, 270] on icon at bounding box center [1010, 265] width 9 height 10
click at [779, 356] on span "300 DPI" at bounding box center [810, 351] width 368 height 22
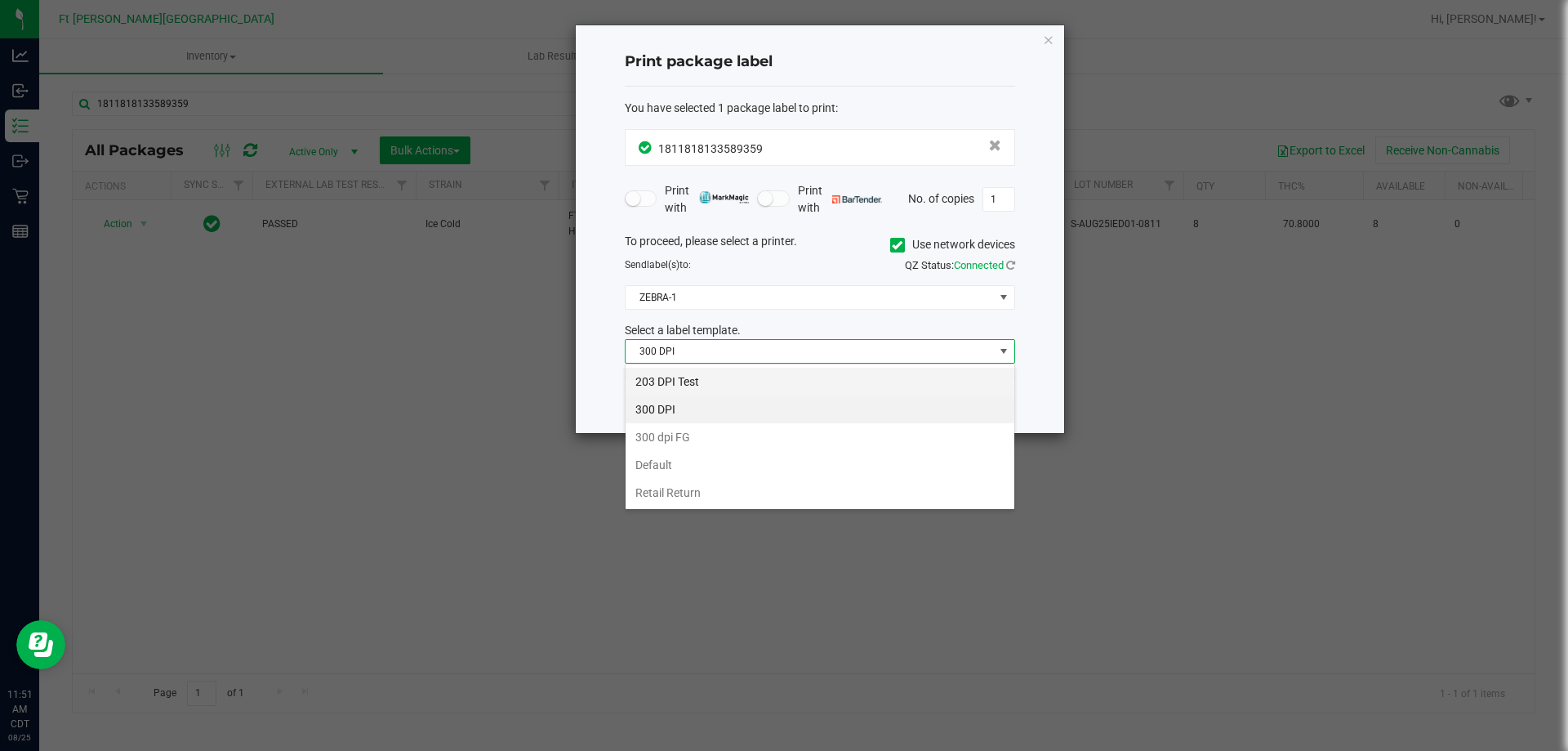
scroll to position [24, 390]
click at [775, 376] on li "203 DPI Test" at bounding box center [819, 382] width 388 height 28
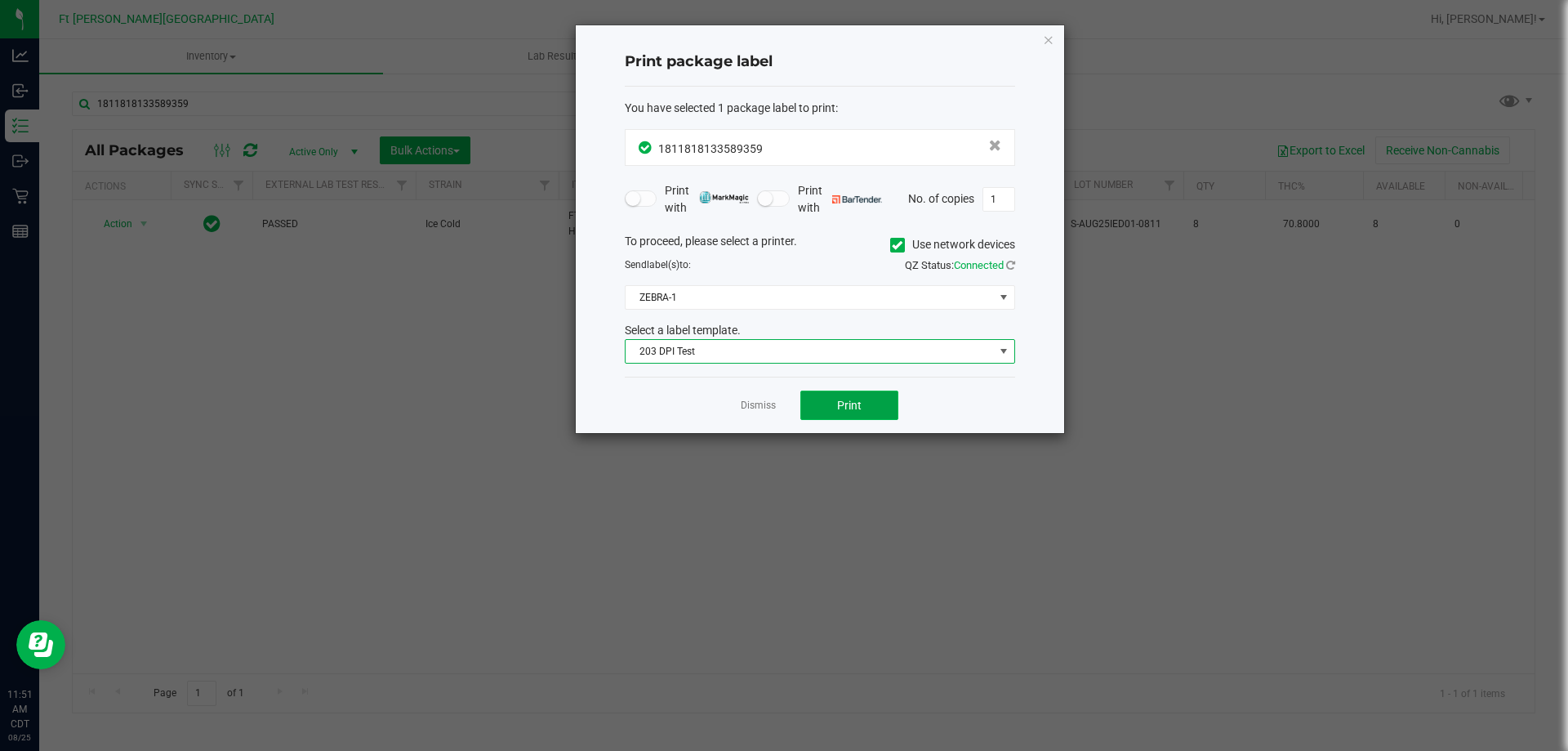
click at [874, 411] on button "Print" at bounding box center [848, 405] width 98 height 29
click at [759, 400] on link "Dismiss" at bounding box center [758, 406] width 35 height 14
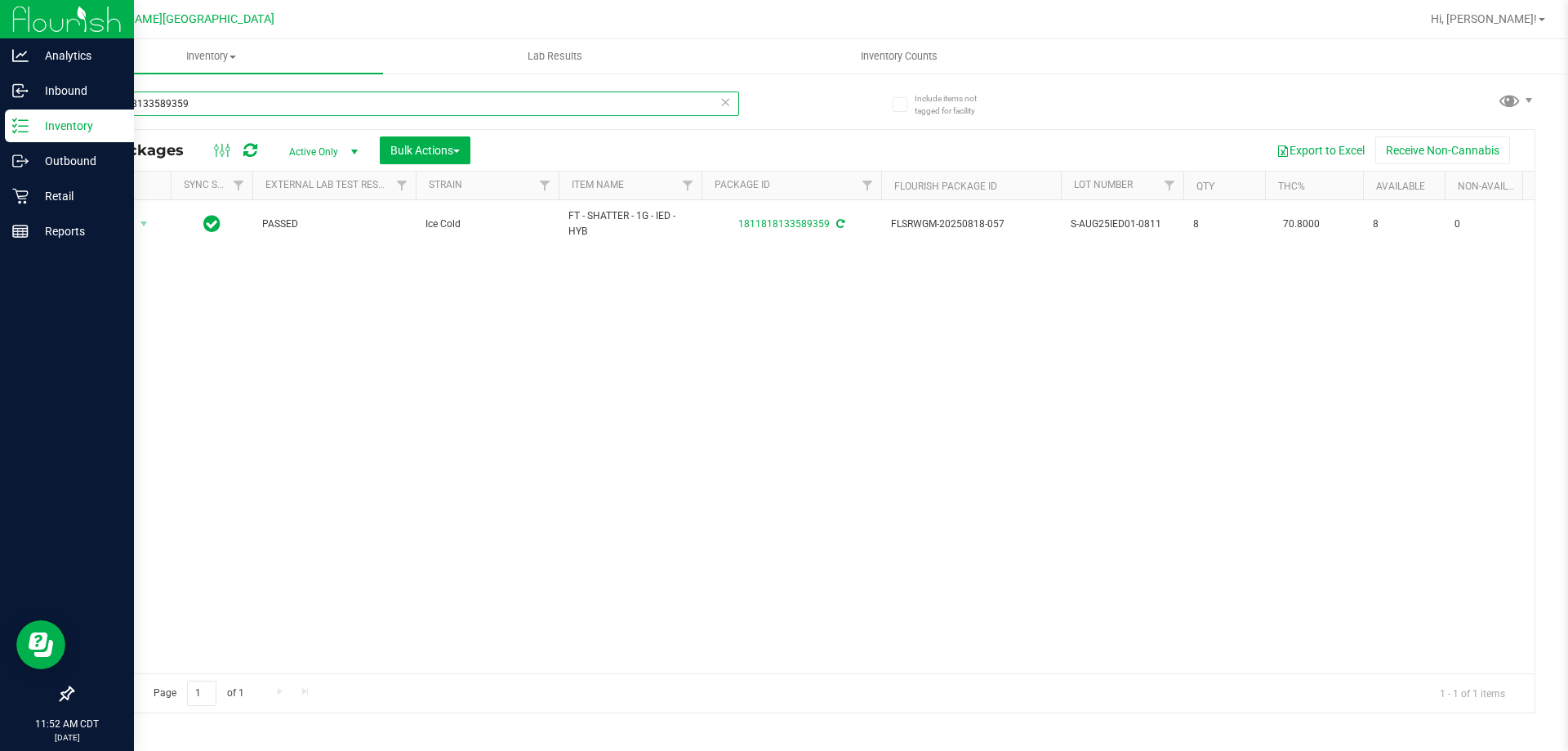
drag, startPoint x: 218, startPoint y: 109, endPoint x: 11, endPoint y: 112, distance: 207.0
click at [0, 112] on div "Analytics Inbound Inventory Outbound Retail Reports 11:52 AM CDT [DATE] 08/25 F…" at bounding box center [784, 376] width 1568 height 751
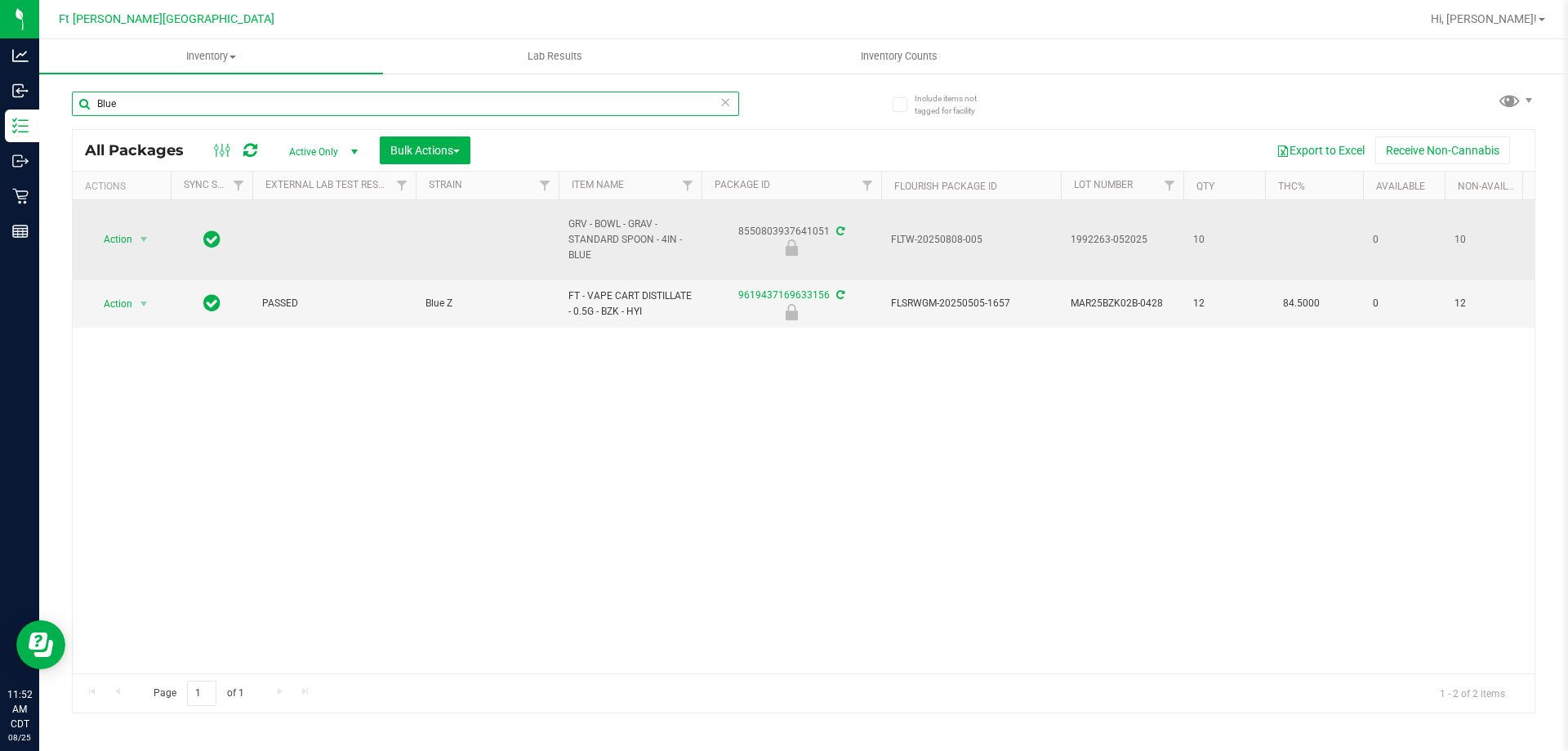
type input "Blue"
click at [129, 228] on span "Action" at bounding box center [111, 239] width 44 height 22
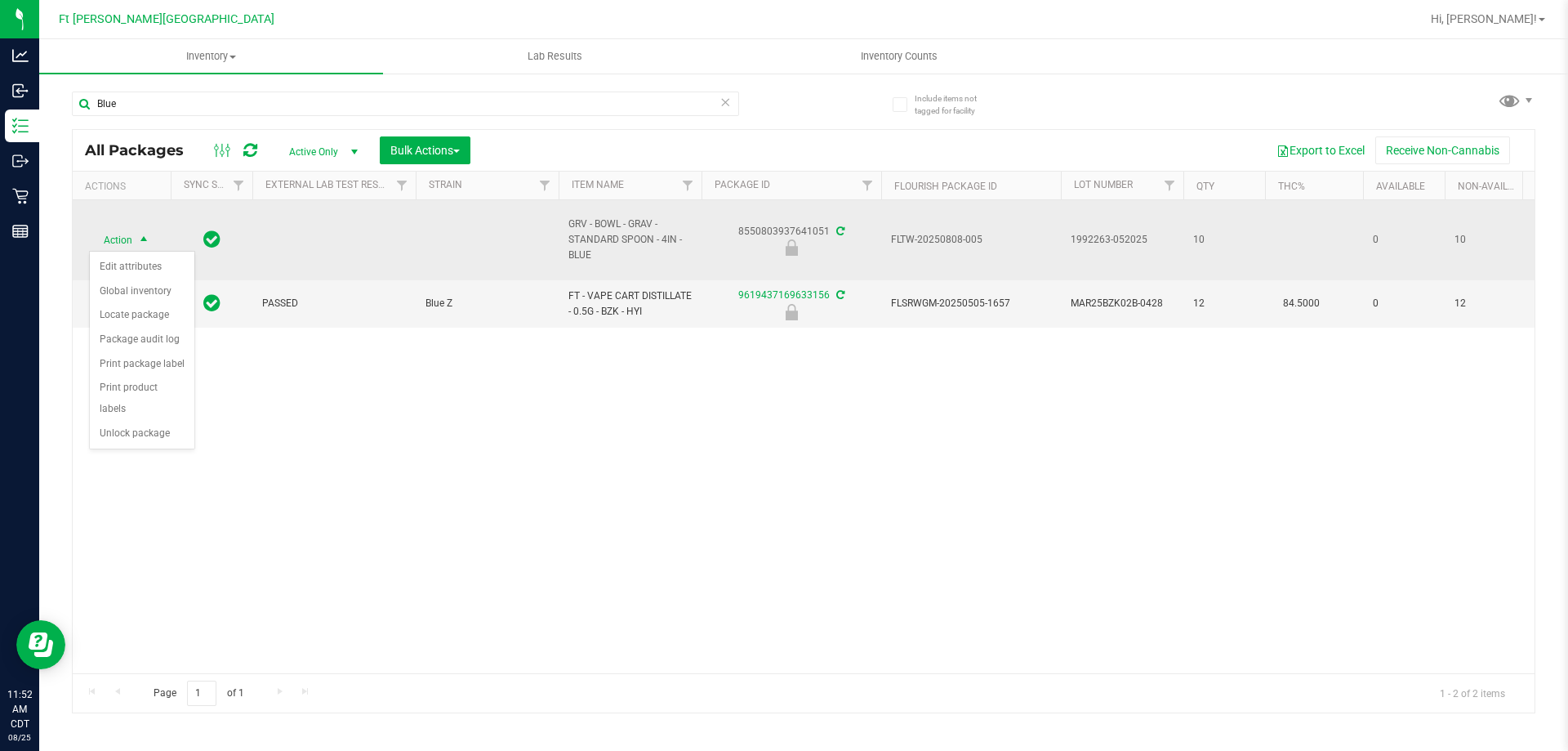
click at [125, 239] on span "Action" at bounding box center [111, 240] width 44 height 22
click at [119, 232] on span "Action" at bounding box center [111, 239] width 44 height 22
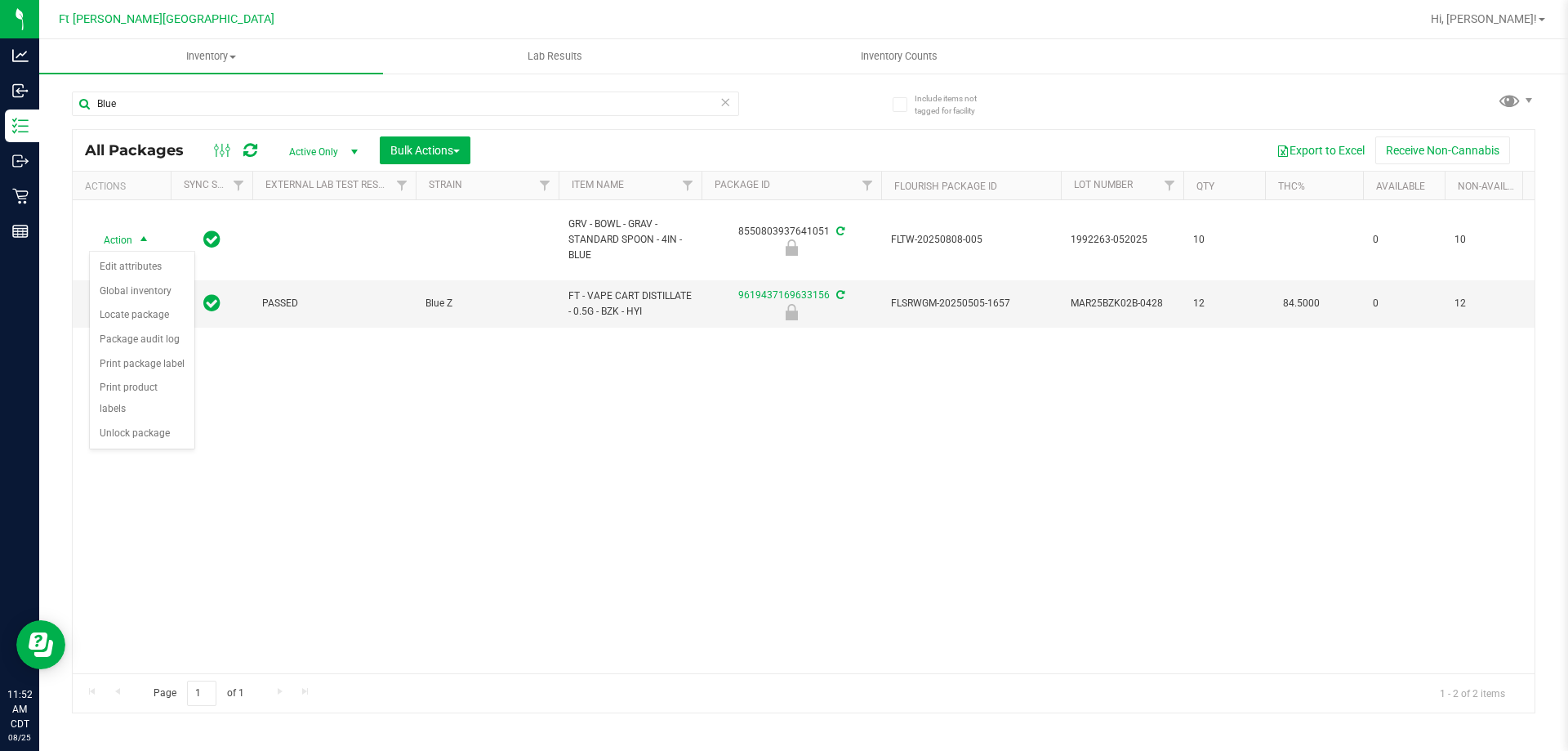
click at [309, 471] on div "Action Action Edit attributes Global inventory Locate package Package audit log…" at bounding box center [803, 436] width 1462 height 473
click at [223, 148] on icon at bounding box center [222, 150] width 18 height 20
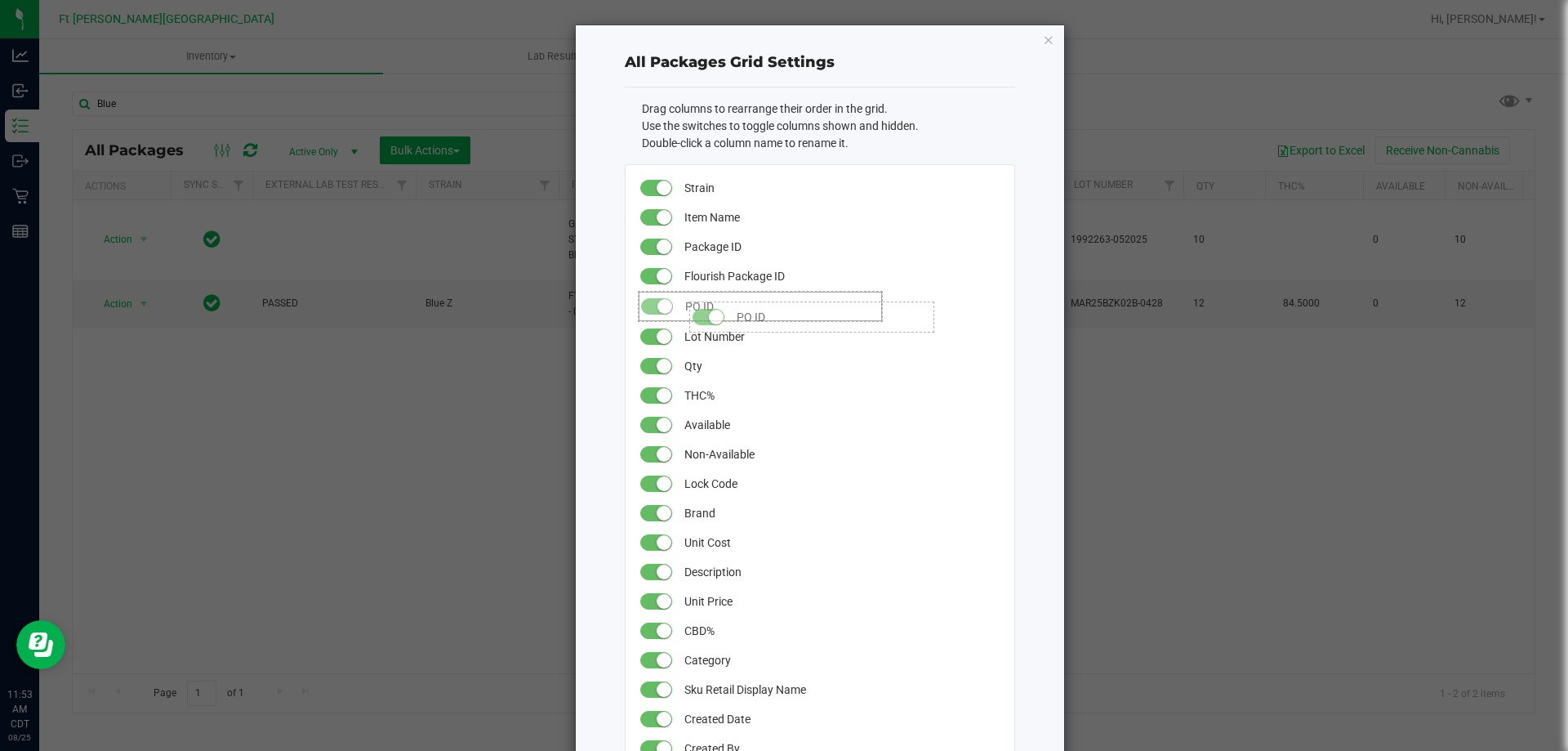
drag, startPoint x: 680, startPoint y: 456, endPoint x: 675, endPoint y: 293, distance: 163.1
drag, startPoint x: 694, startPoint y: 397, endPoint x: 692, endPoint y: 344, distance: 53.0
drag, startPoint x: 700, startPoint y: 395, endPoint x: 697, endPoint y: 278, distance: 117.0
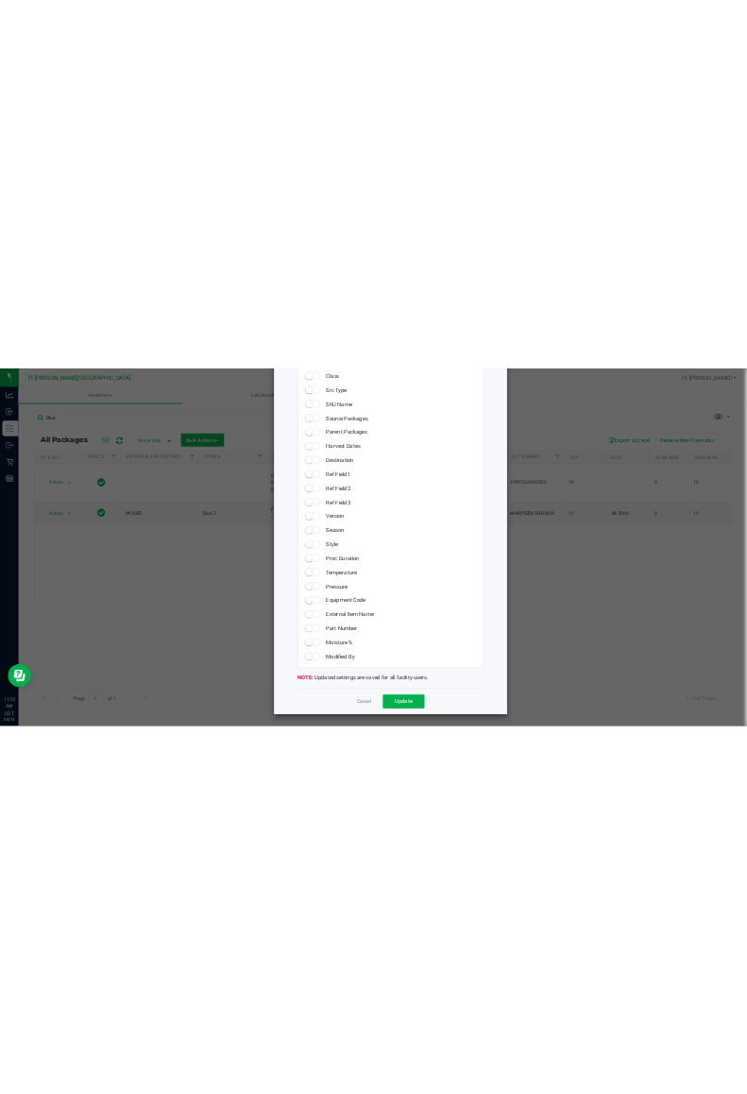
scroll to position [1560, 0]
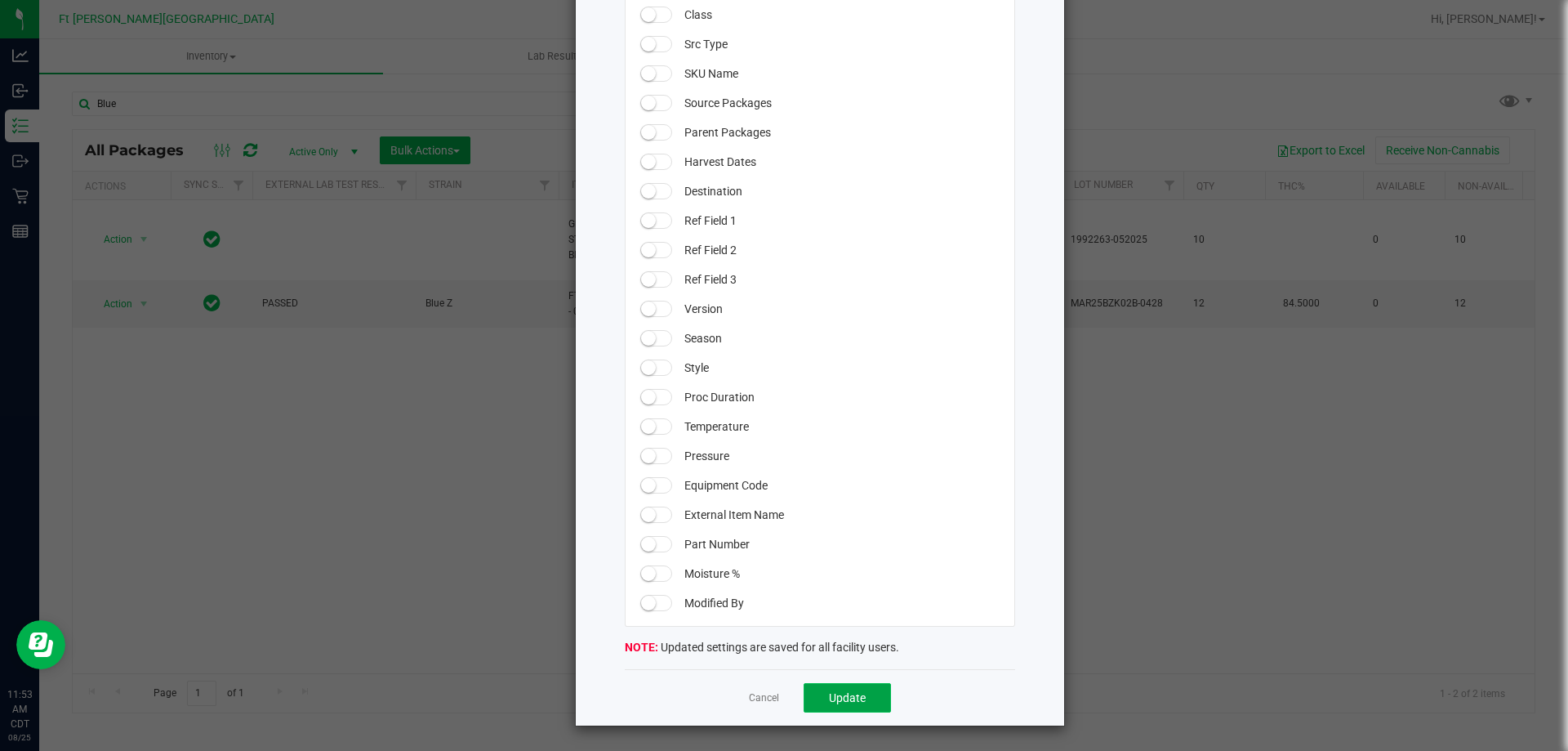
click at [844, 702] on span "Update" at bounding box center [847, 697] width 36 height 13
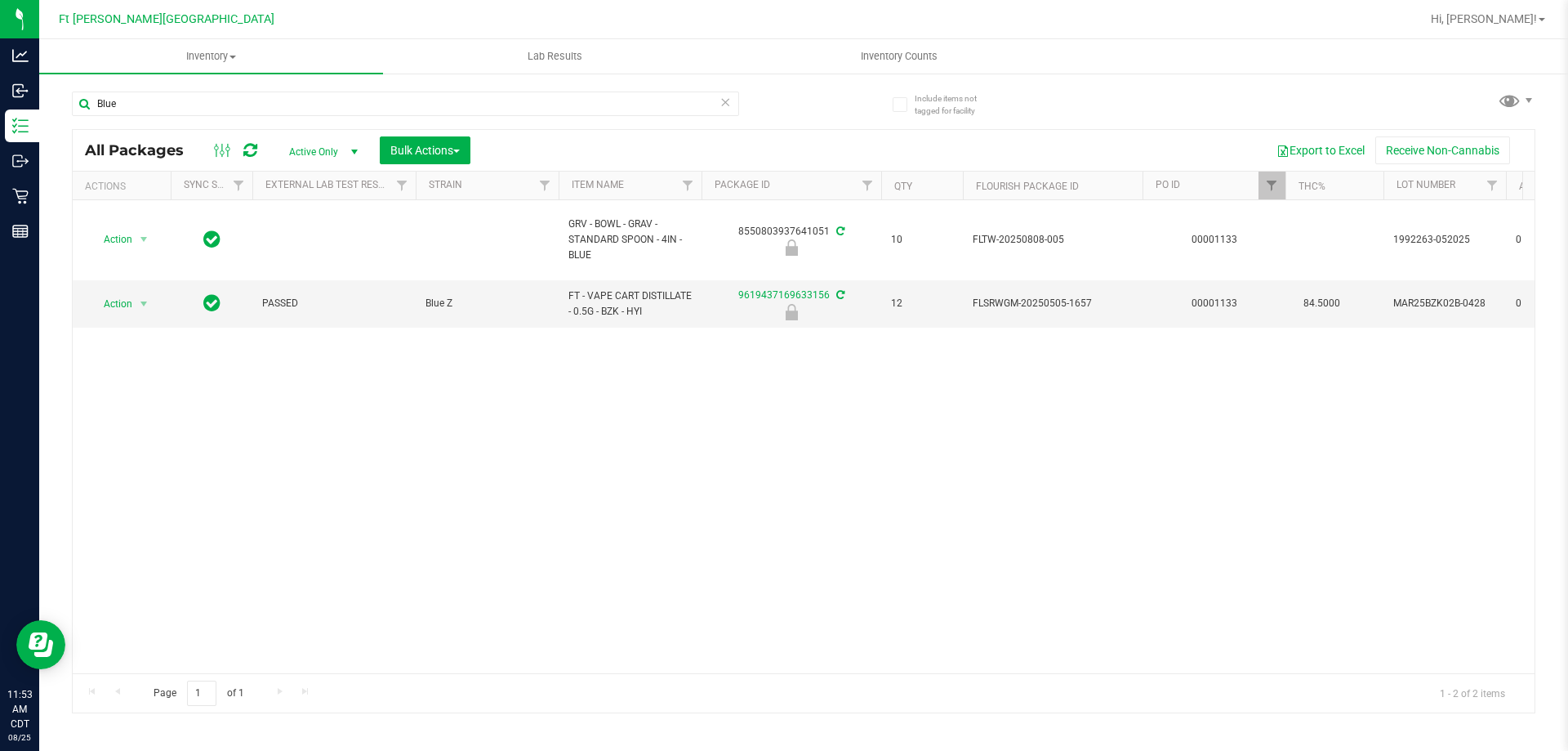
click at [730, 106] on icon at bounding box center [725, 101] width 11 height 20
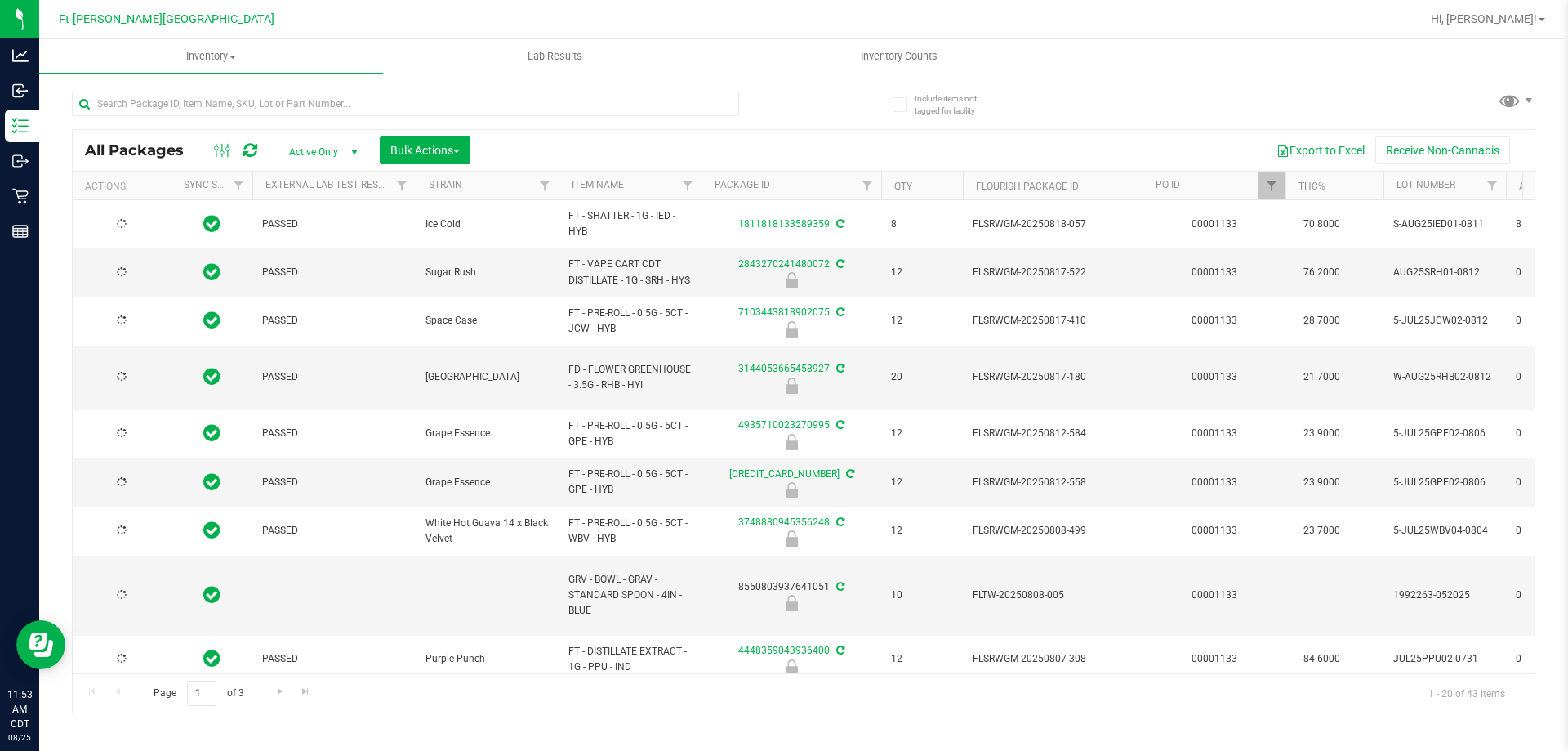
type input "[DATE]"
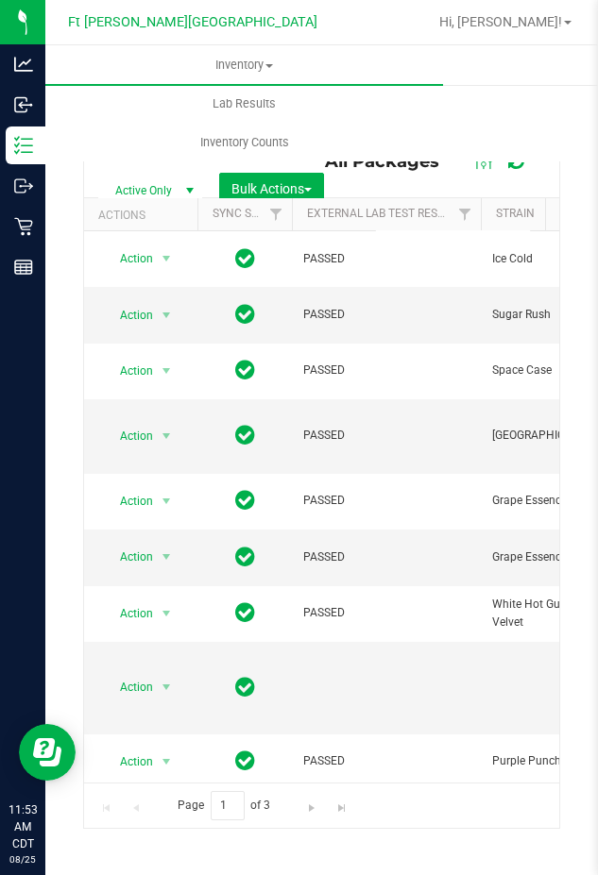
click at [460, 129] on div "Inventory All packages All inventory Waste log Create inventory Lab Results Inv…" at bounding box center [344, 103] width 598 height 116
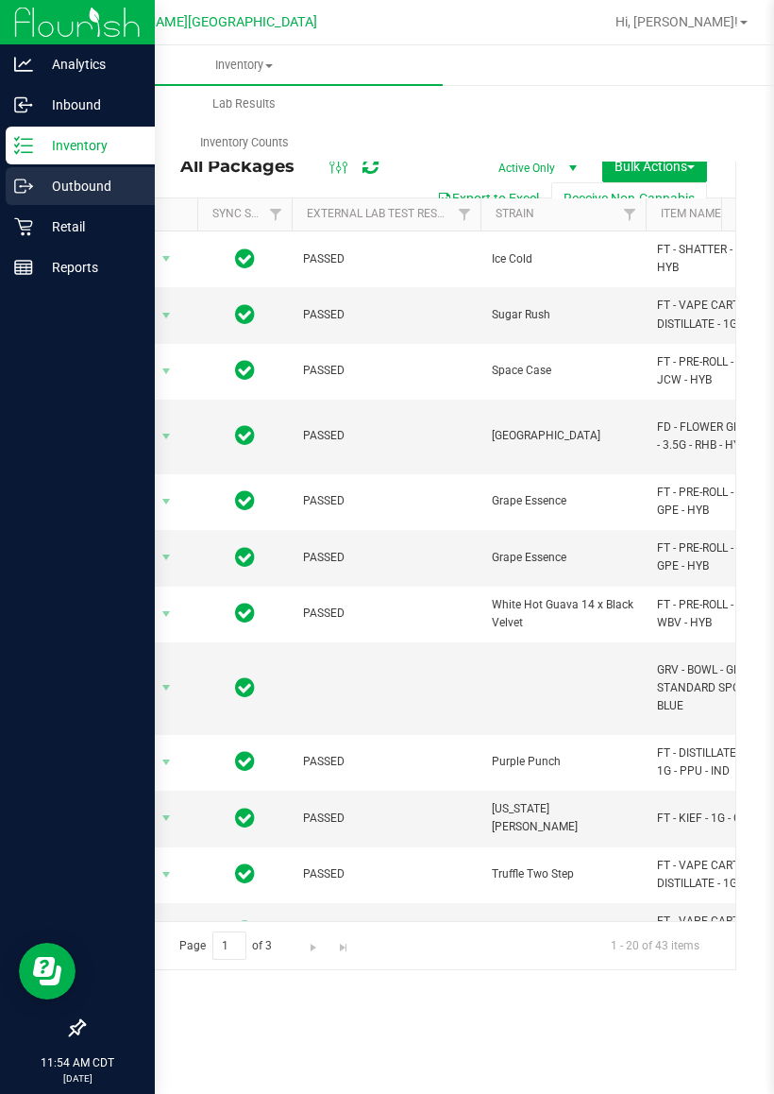
click at [20, 189] on icon at bounding box center [23, 186] width 19 height 19
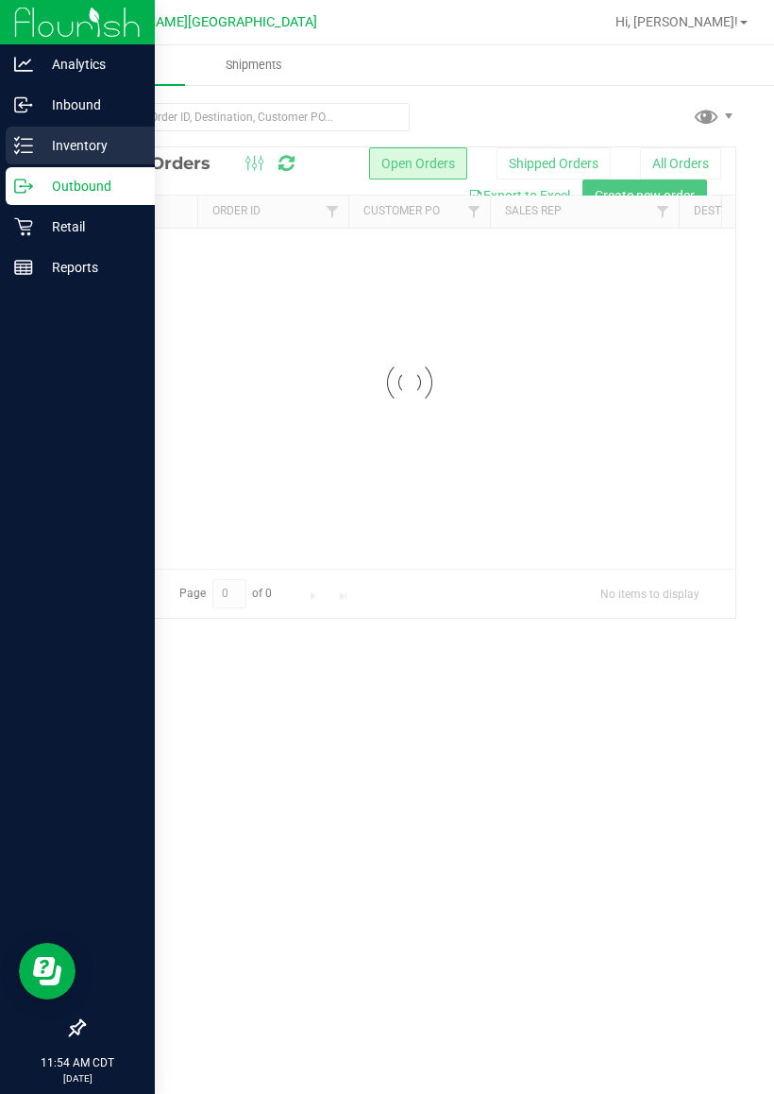
click at [68, 140] on p "Inventory" at bounding box center [89, 145] width 113 height 23
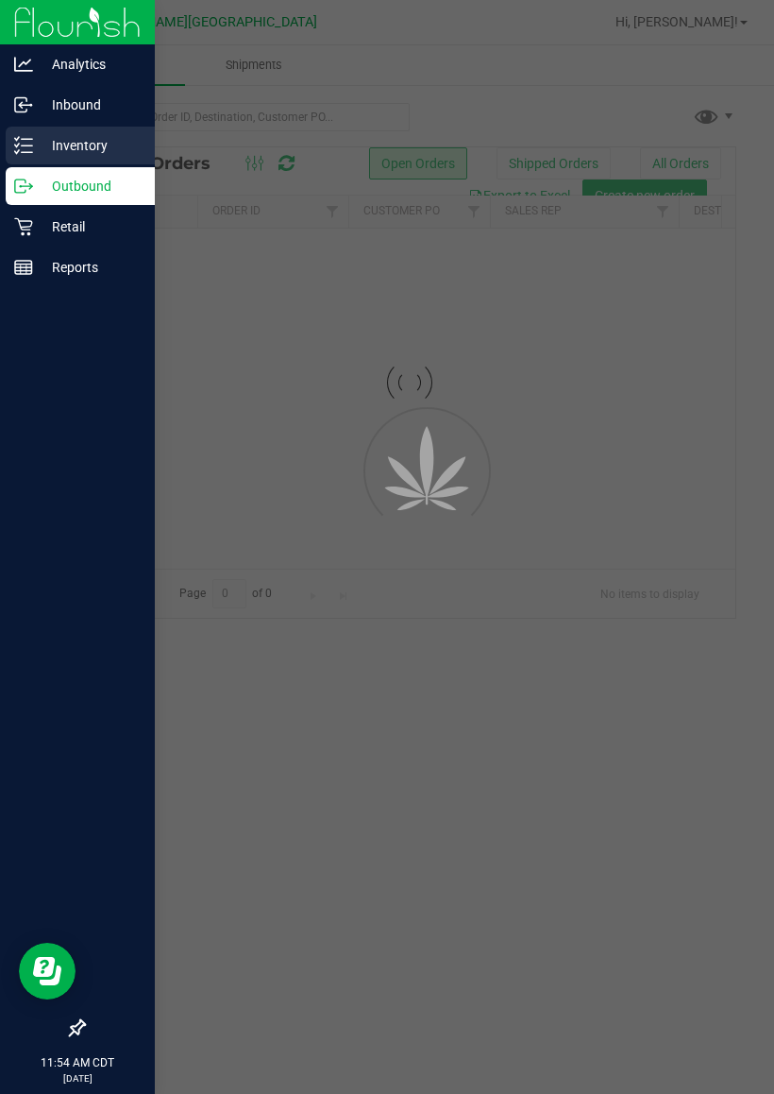
click at [68, 140] on p "Inventory" at bounding box center [89, 145] width 113 height 23
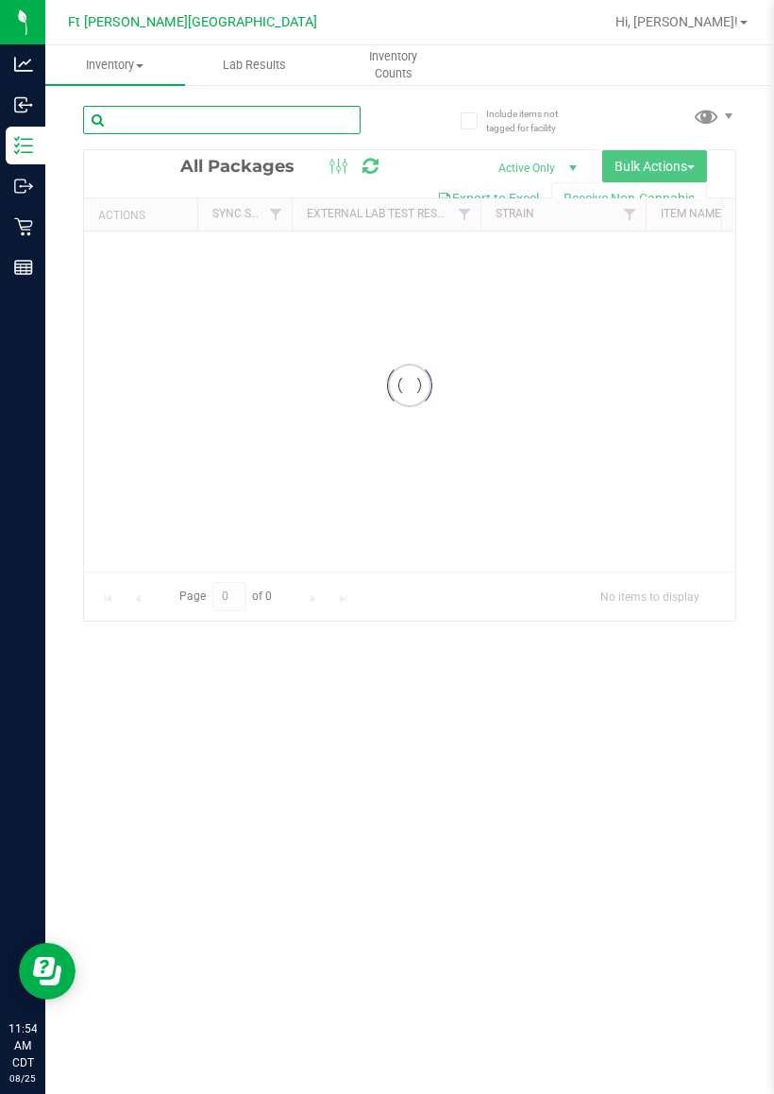
click at [274, 115] on div "Inventory All packages All inventory Waste log Create inventory Lab Results Inv…" at bounding box center [409, 569] width 729 height 1048
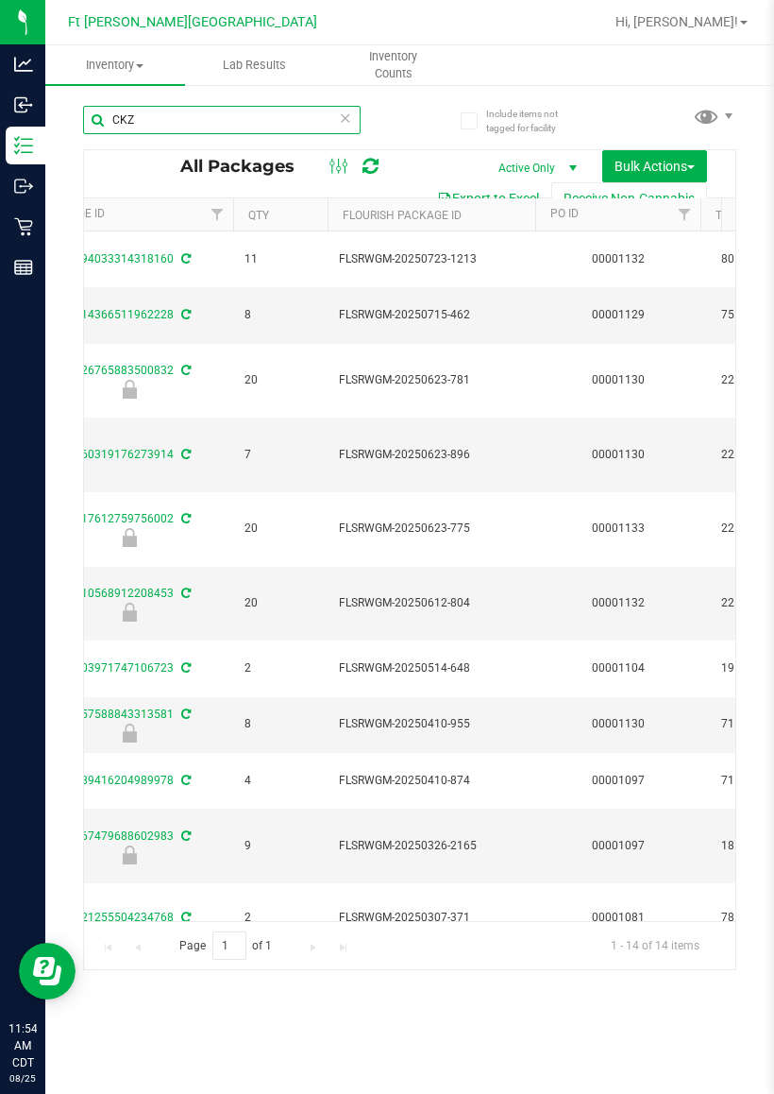
scroll to position [0, 804]
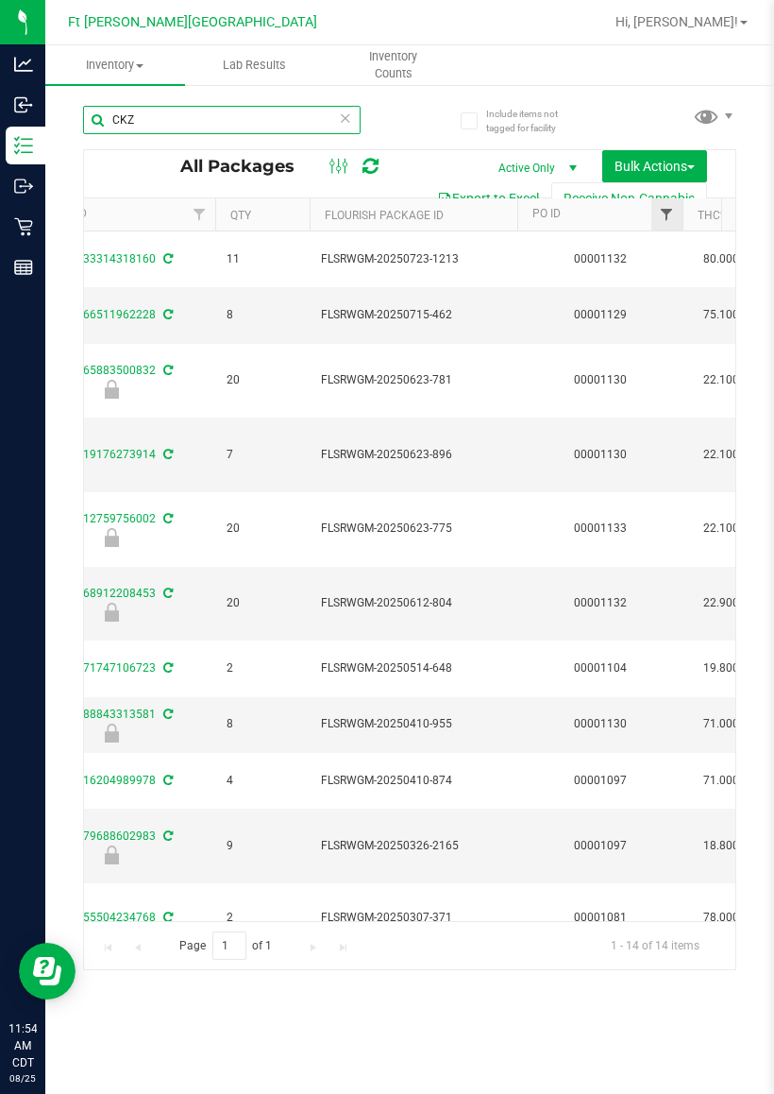
type input "CKZ"
click at [663, 215] on span "Filter" at bounding box center [666, 214] width 15 height 15
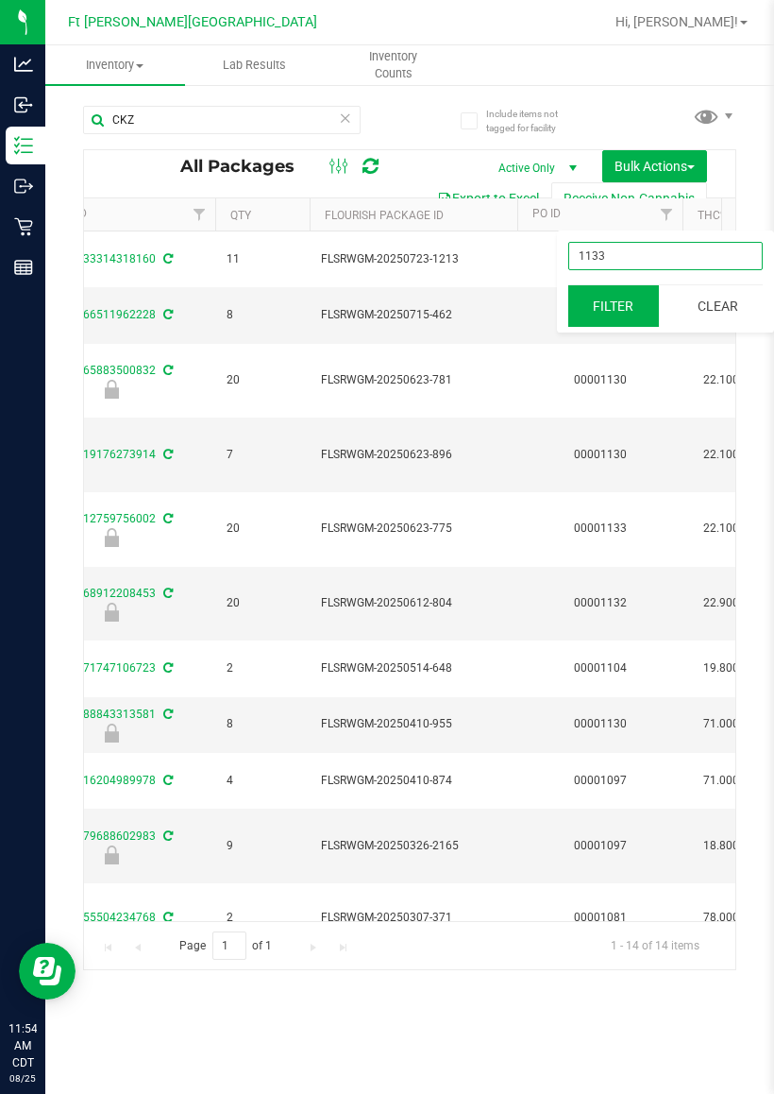
type input "1133"
click at [616, 307] on button "Filter" at bounding box center [613, 306] width 91 height 42
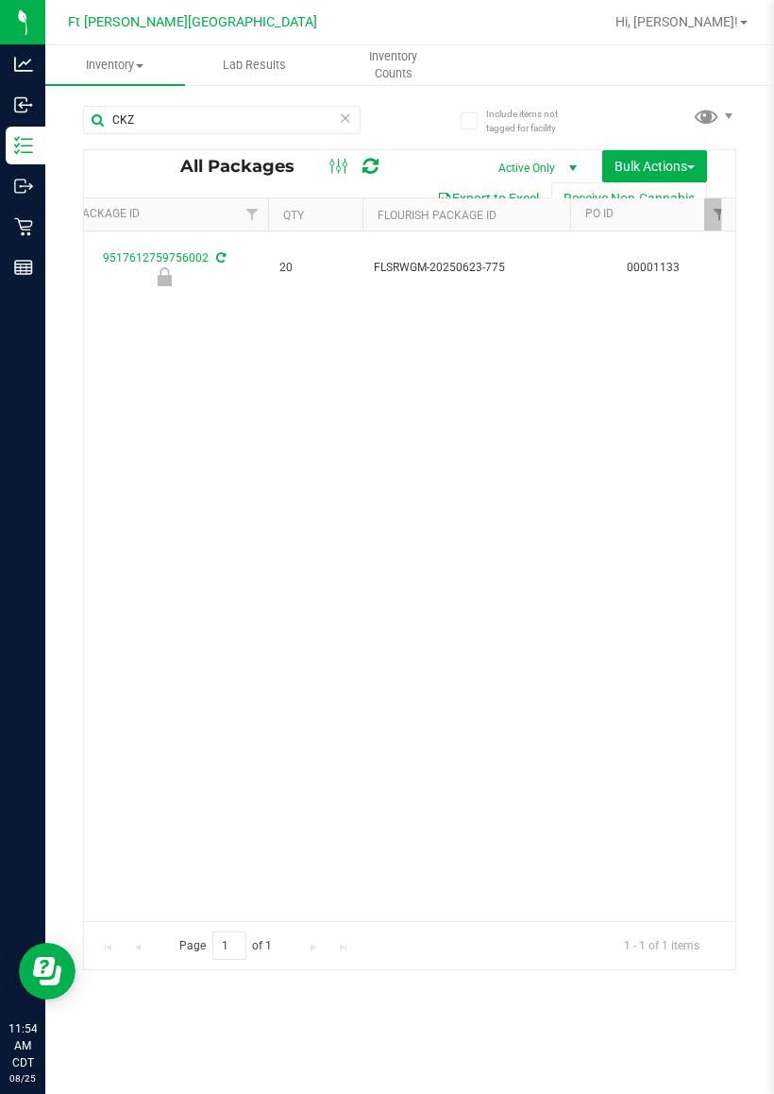
scroll to position [0, 1004]
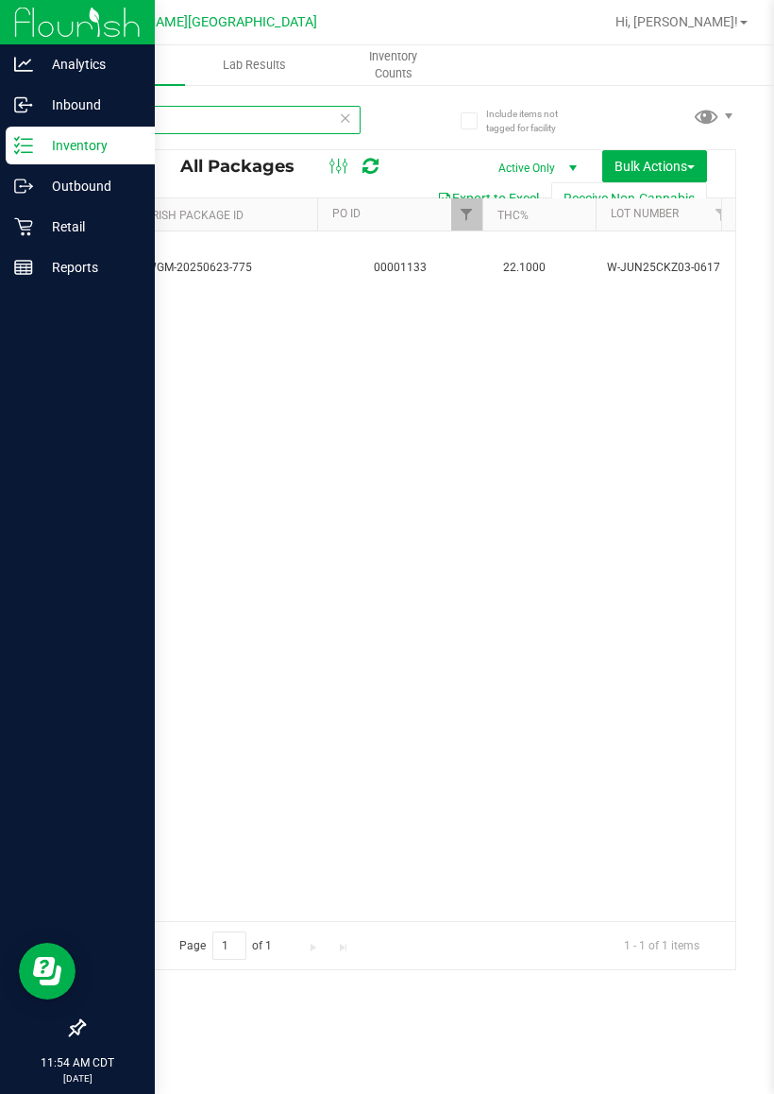
drag, startPoint x: 170, startPoint y: 121, endPoint x: 0, endPoint y: 140, distance: 171.0
click at [0, 140] on div "Analytics Inbound Inventory Outbound Retail Reports 11:54 AM CDT [DATE] 08/25 F…" at bounding box center [387, 547] width 774 height 1094
type input "v"
drag, startPoint x: 134, startPoint y: 118, endPoint x: 0, endPoint y: 118, distance: 134.1
click at [0, 118] on div "Analytics Inbound Inventory Outbound Retail Reports 11:54 AM CDT [DATE] 08/25 F…" at bounding box center [387, 547] width 774 height 1094
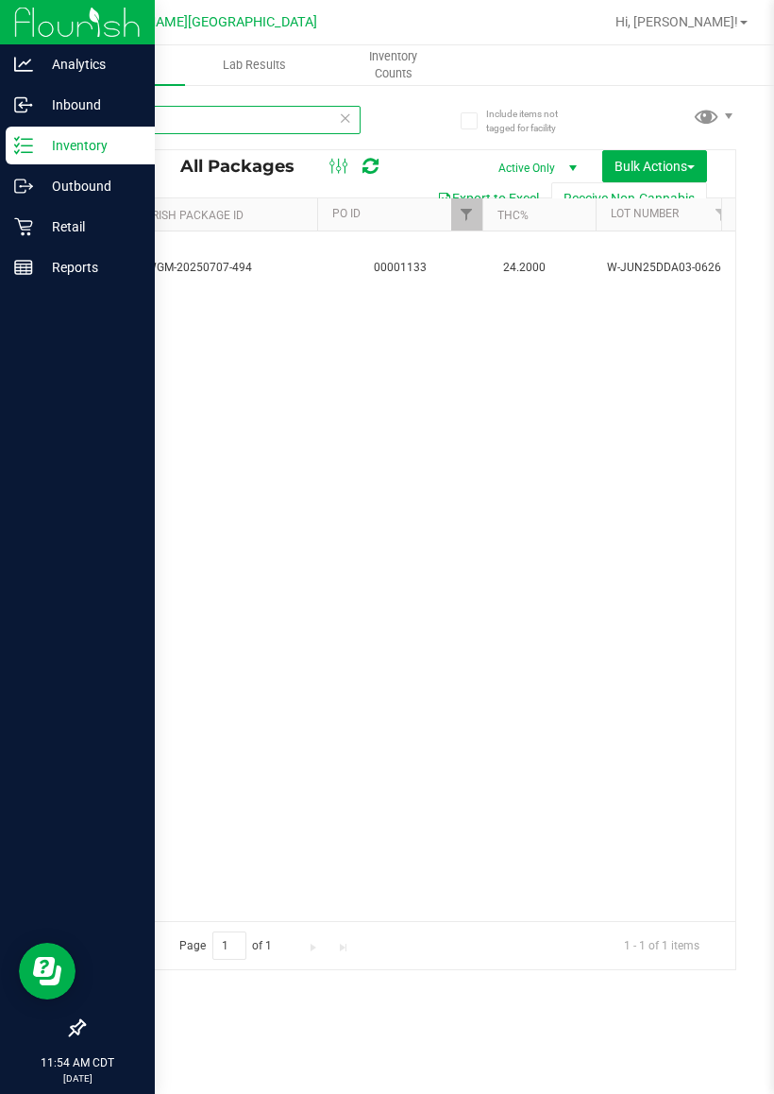
drag, startPoint x: 198, startPoint y: 121, endPoint x: 0, endPoint y: 127, distance: 198.4
click at [0, 129] on div "Analytics Inbound Inventory Outbound Retail Reports 11:54 AM CDT [DATE] 08/25 F…" at bounding box center [387, 547] width 774 height 1094
drag, startPoint x: 127, startPoint y: 123, endPoint x: 0, endPoint y: 124, distance: 127.5
click at [0, 124] on div "Analytics Inbound Inventory Outbound Retail Reports 11:55 AM CDT [DATE] 08/25 F…" at bounding box center [387, 547] width 774 height 1094
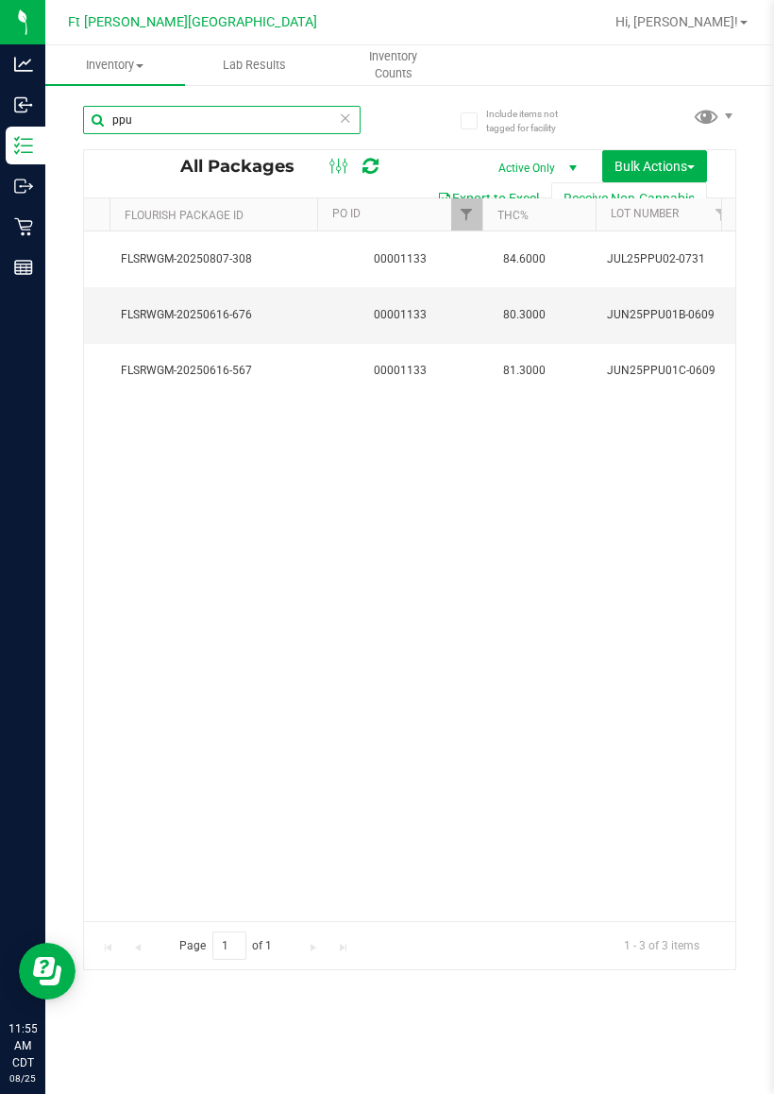
type input "ppu"
click at [348, 110] on icon at bounding box center [345, 117] width 13 height 23
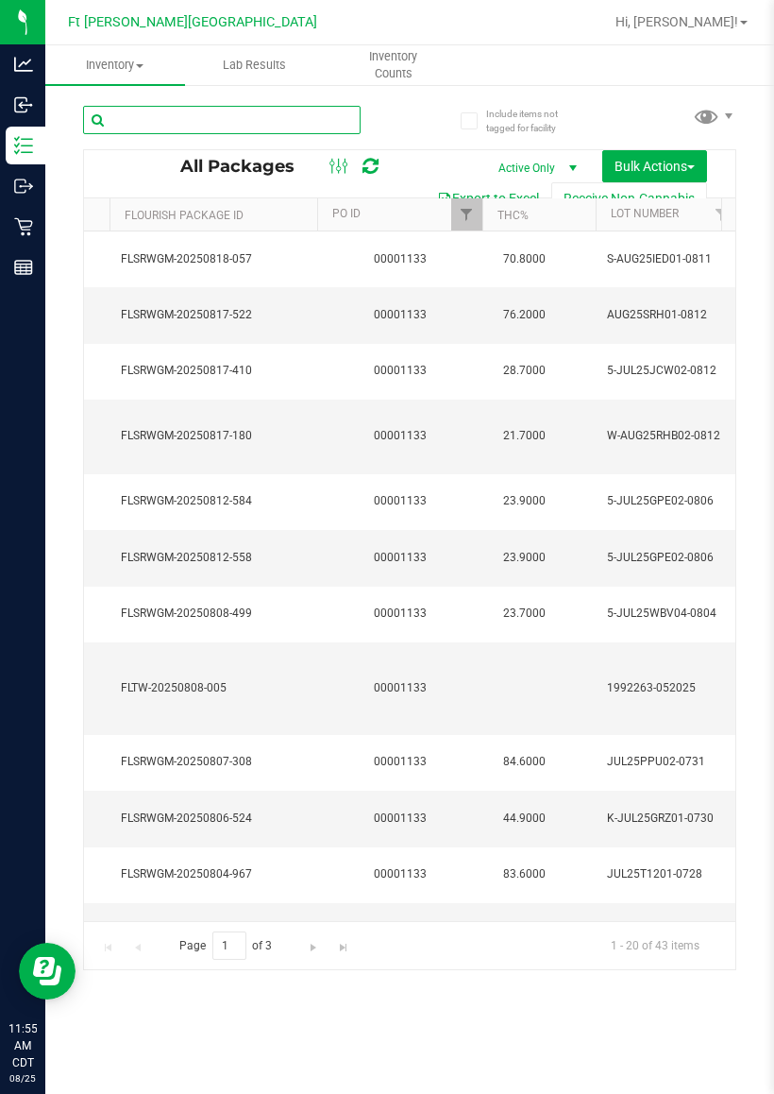
click at [348, 110] on input "text" at bounding box center [222, 120] width 278 height 28
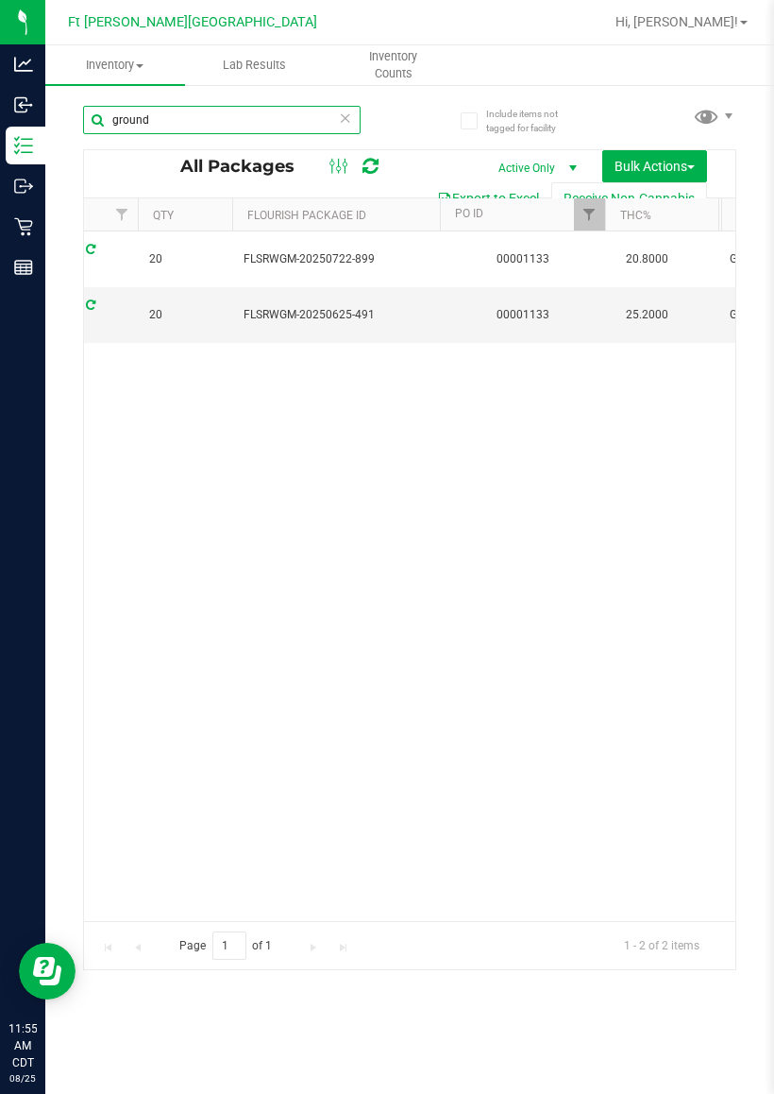
scroll to position [0, 1110]
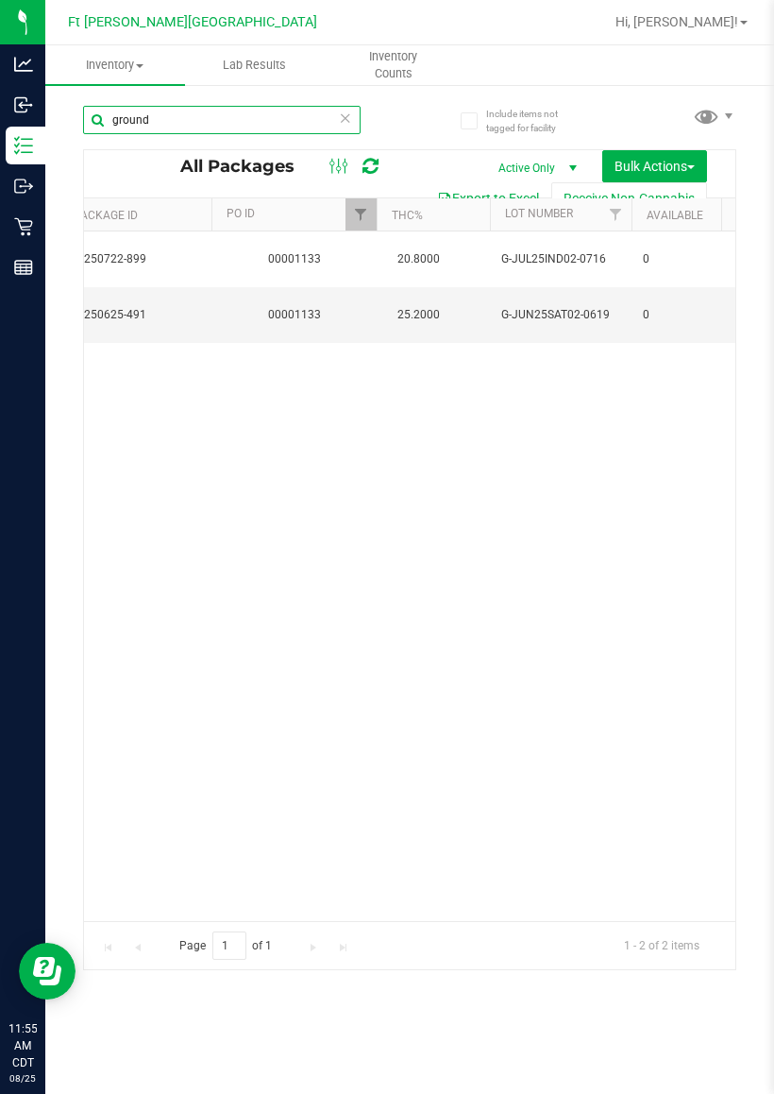
click at [357, 118] on input "ground" at bounding box center [222, 120] width 278 height 28
type input "ground"
click at [348, 114] on icon at bounding box center [345, 117] width 13 height 23
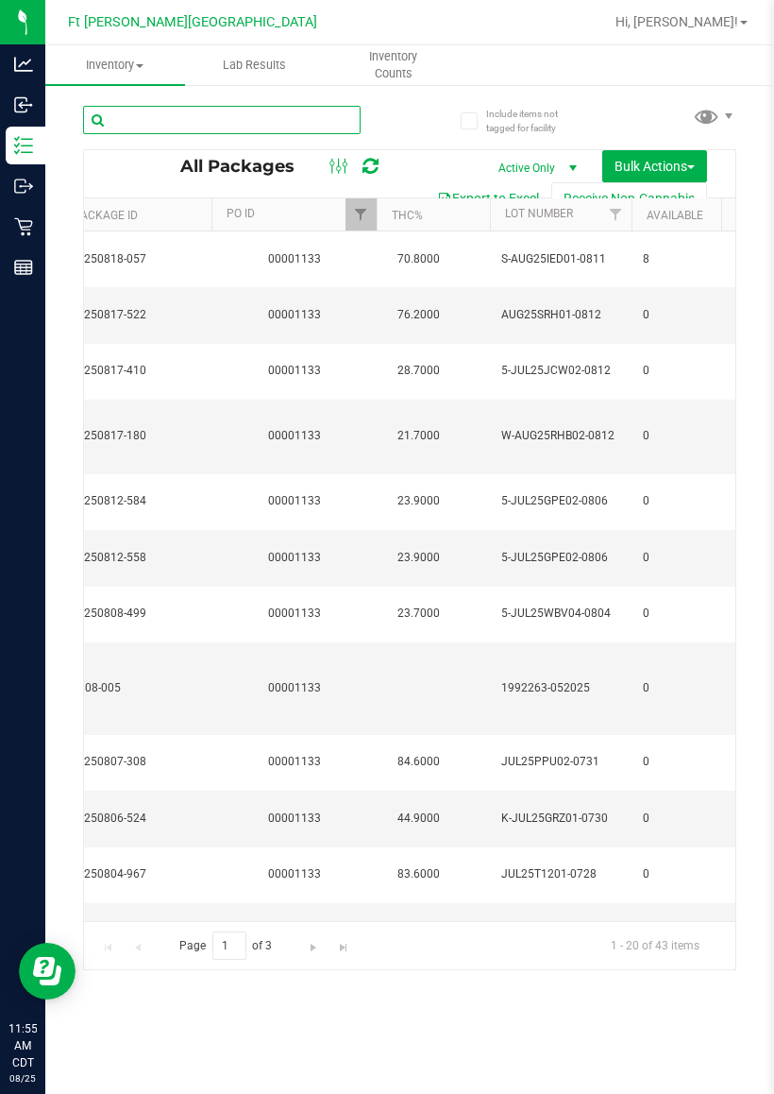
click at [200, 116] on input "text" at bounding box center [222, 120] width 278 height 28
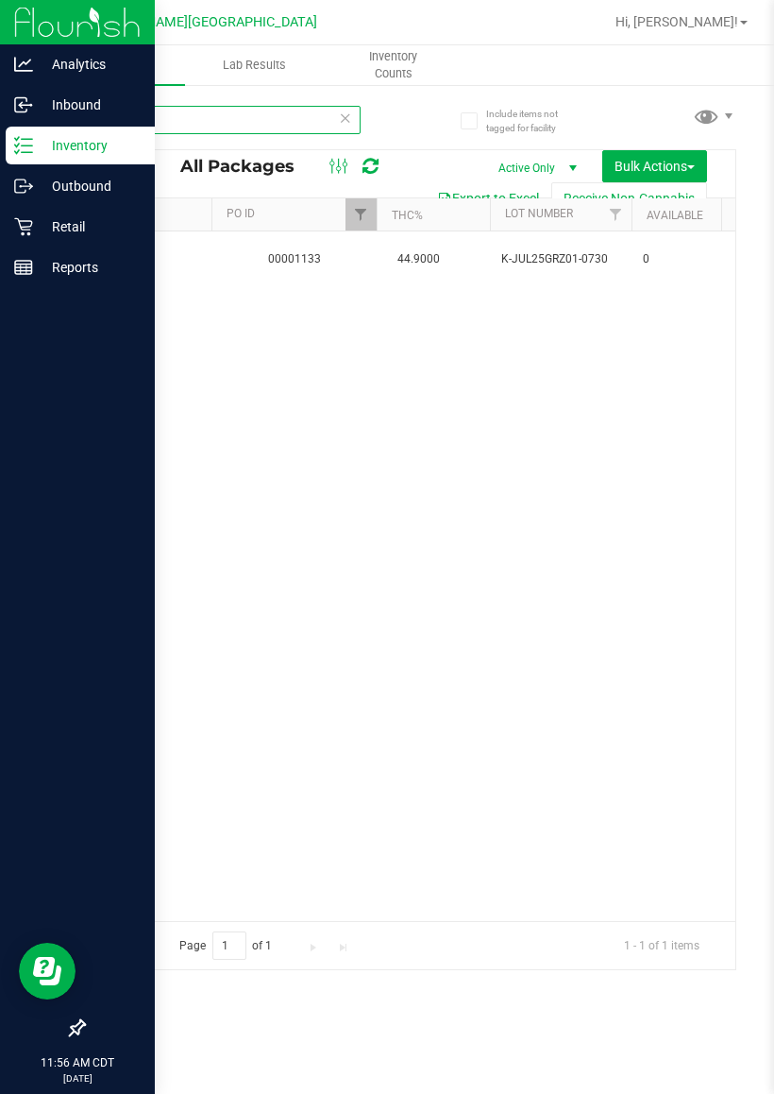
drag, startPoint x: 217, startPoint y: 120, endPoint x: 0, endPoint y: 128, distance: 217.4
click at [0, 128] on div "Analytics Inbound Inventory Outbound Retail Reports 11:56 AM CDT [DATE] 08/25 F…" at bounding box center [387, 547] width 774 height 1094
drag, startPoint x: 212, startPoint y: 123, endPoint x: 12, endPoint y: 123, distance: 200.2
click at [12, 123] on div "Analytics Inbound Inventory Outbound Retail Reports 11:56 AM CDT [DATE] 08/25 F…" at bounding box center [387, 547] width 774 height 1094
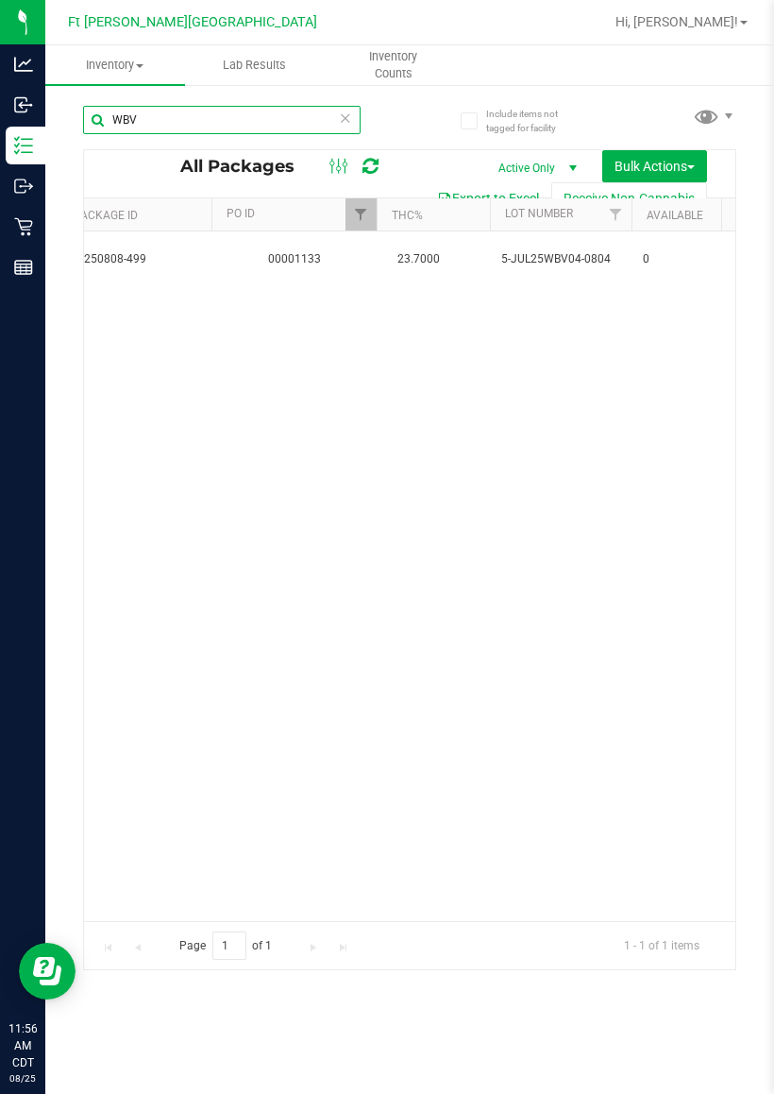
drag, startPoint x: 92, startPoint y: 125, endPoint x: 44, endPoint y: 128, distance: 47.4
click at [54, 128] on div "Include items not tagged for facility WBV All Packages Active Only Active Only …" at bounding box center [409, 371] width 729 height 576
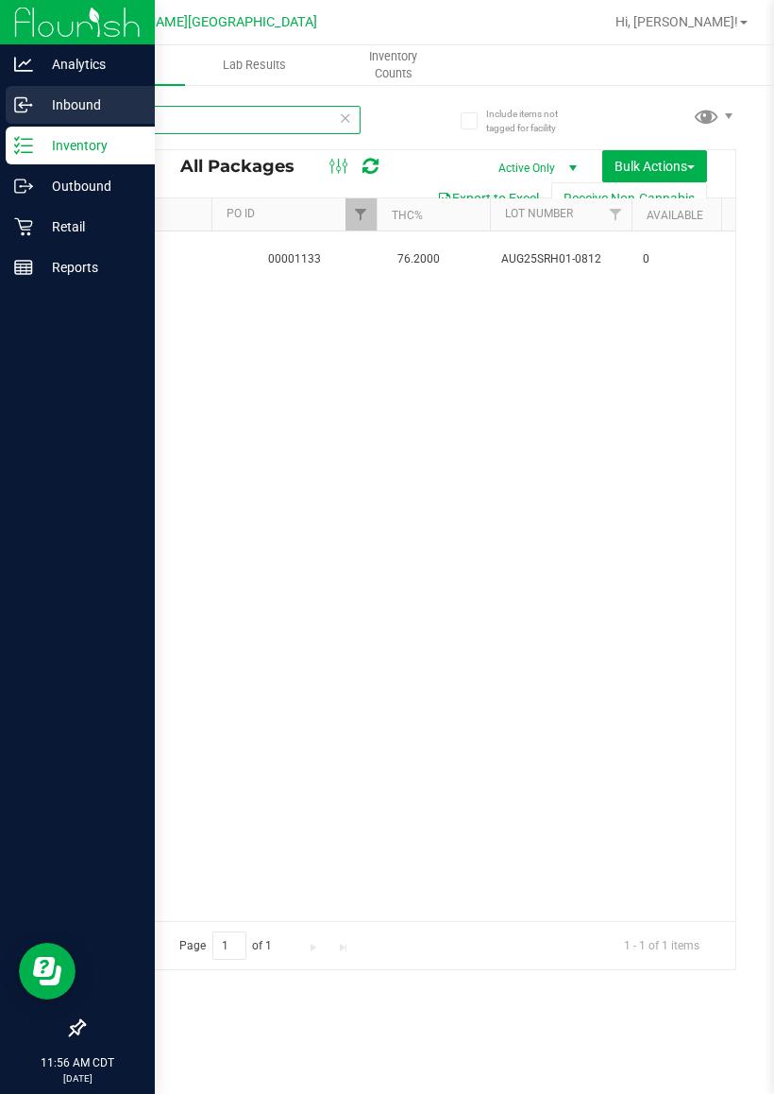
drag, startPoint x: 166, startPoint y: 115, endPoint x: 0, endPoint y: 111, distance: 166.2
click at [0, 111] on div "Analytics Inbound Inventory Outbound Retail Reports 11:56 AM CDT [DATE] 08/25 F…" at bounding box center [387, 547] width 774 height 1094
drag, startPoint x: 161, startPoint y: 127, endPoint x: 0, endPoint y: 128, distance: 160.5
click at [0, 128] on div "Analytics Inbound Inventory Outbound Retail Reports 11:57 AM CDT [DATE] 08/25 F…" at bounding box center [387, 547] width 774 height 1094
drag, startPoint x: 233, startPoint y: 123, endPoint x: 0, endPoint y: 127, distance: 233.3
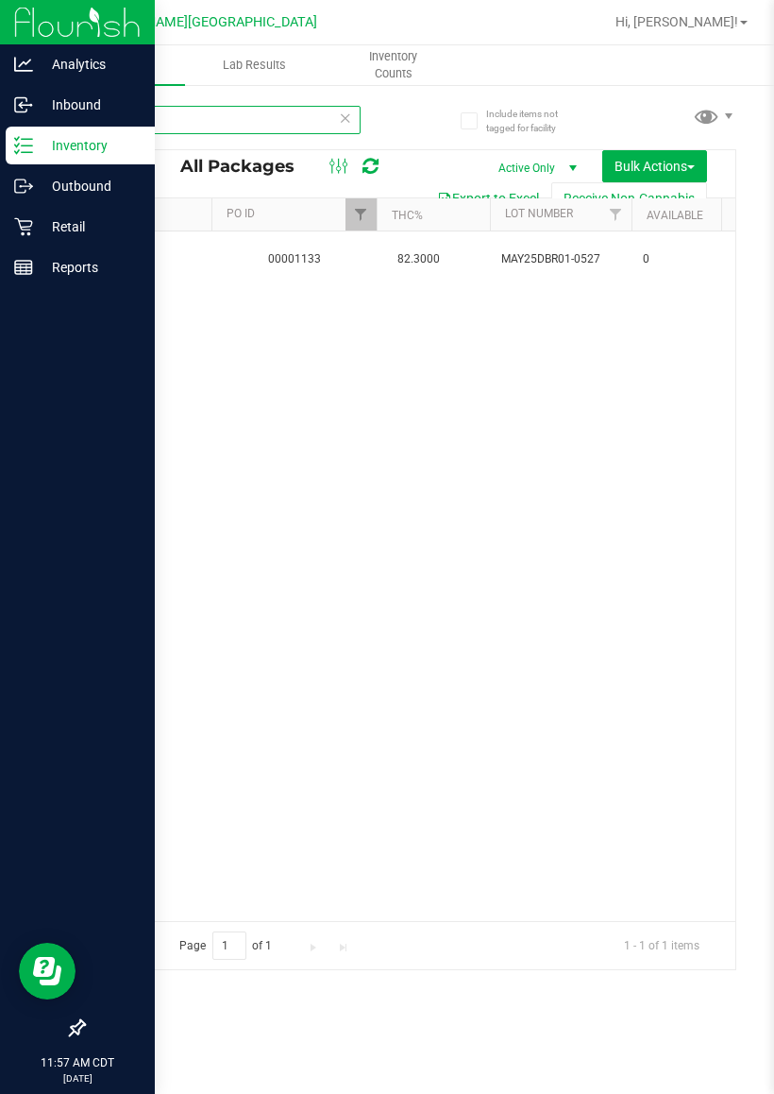
click at [0, 127] on div "Analytics Inbound Inventory Outbound Retail Reports 11:57 AM CDT [DATE] 08/25 F…" at bounding box center [387, 547] width 774 height 1094
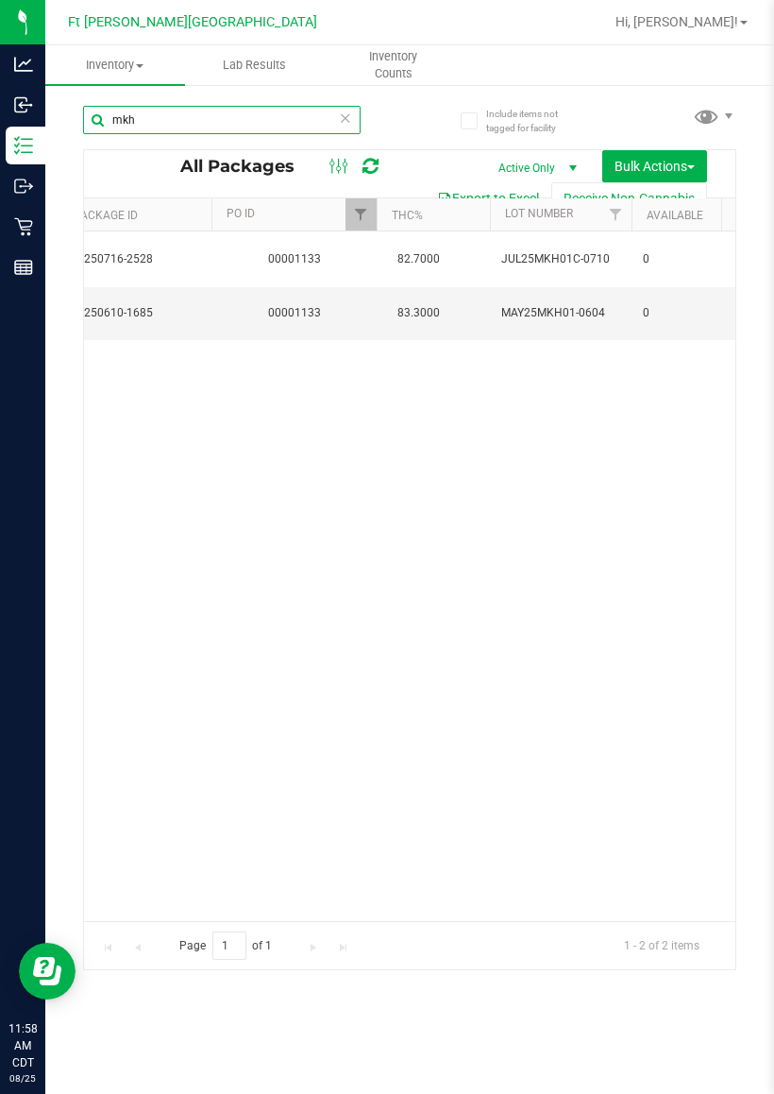
drag, startPoint x: 170, startPoint y: 119, endPoint x: 47, endPoint y: 114, distance: 122.9
click at [47, 114] on div "Include items not tagged for facility mkh All Packages Active Only Active Only …" at bounding box center [409, 371] width 729 height 576
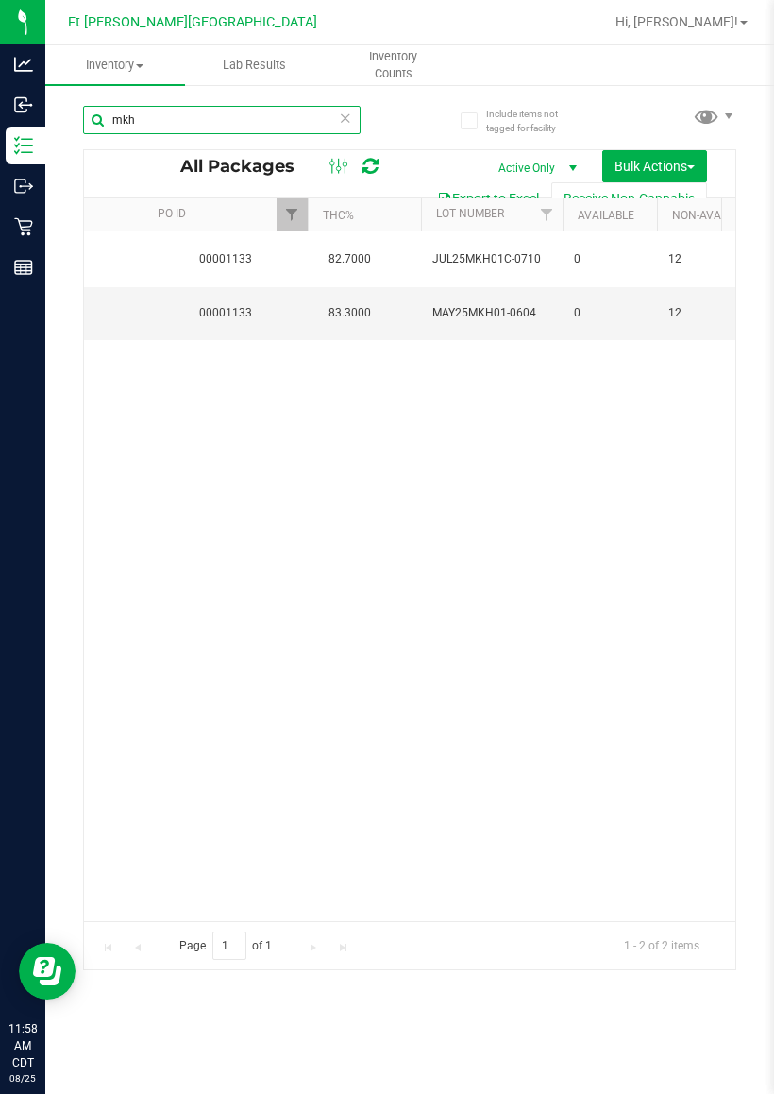
scroll to position [0, 1188]
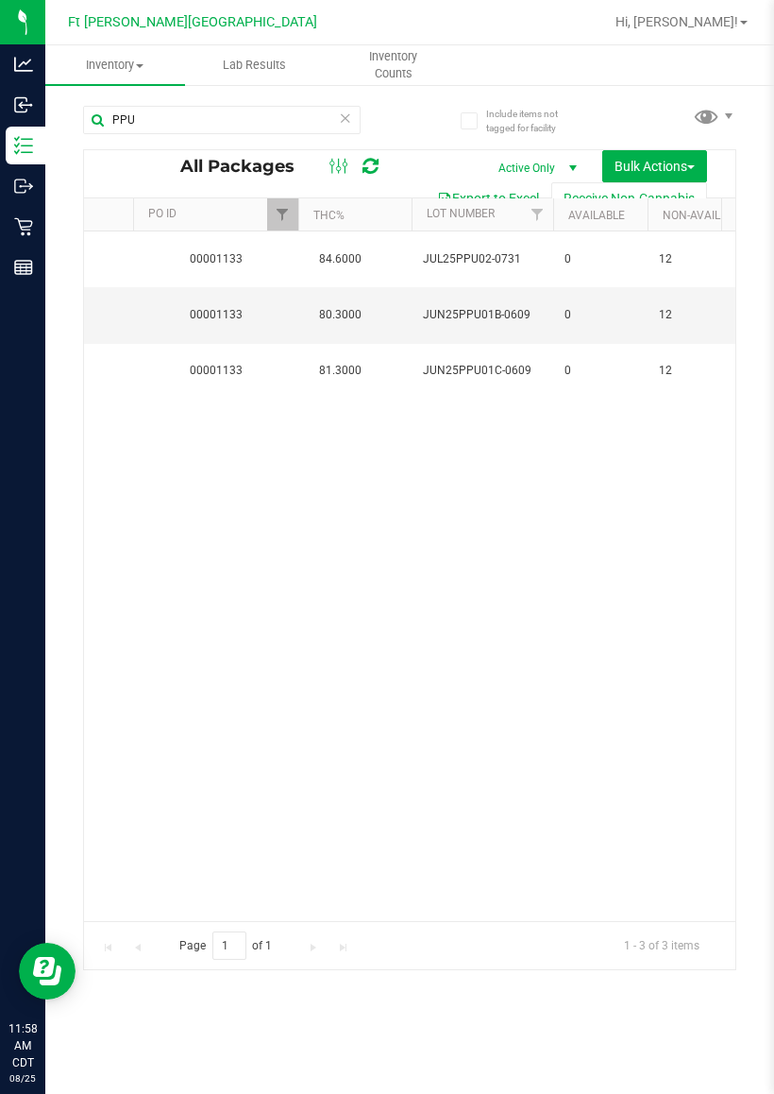
drag, startPoint x: 290, startPoint y: 897, endPoint x: 290, endPoint y: 911, distance: 14.2
click at [290, 867] on div "Action Action Edit attributes Global inventory Locate package Package audit log…" at bounding box center [410, 575] width 652 height 689
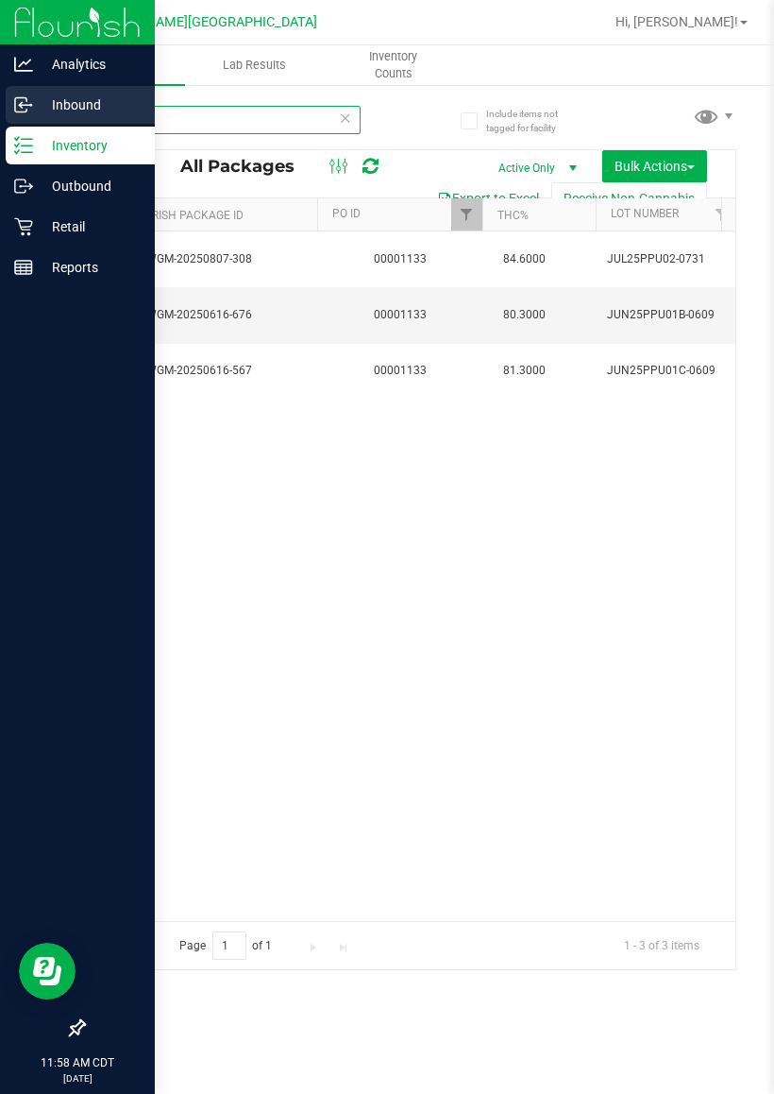
drag, startPoint x: 205, startPoint y: 123, endPoint x: 0, endPoint y: 118, distance: 205.0
click at [0, 119] on div "Analytics Inbound Inventory Outbound Retail Reports 11:58 AM CDT [DATE] 08/25 F…" at bounding box center [387, 547] width 774 height 1094
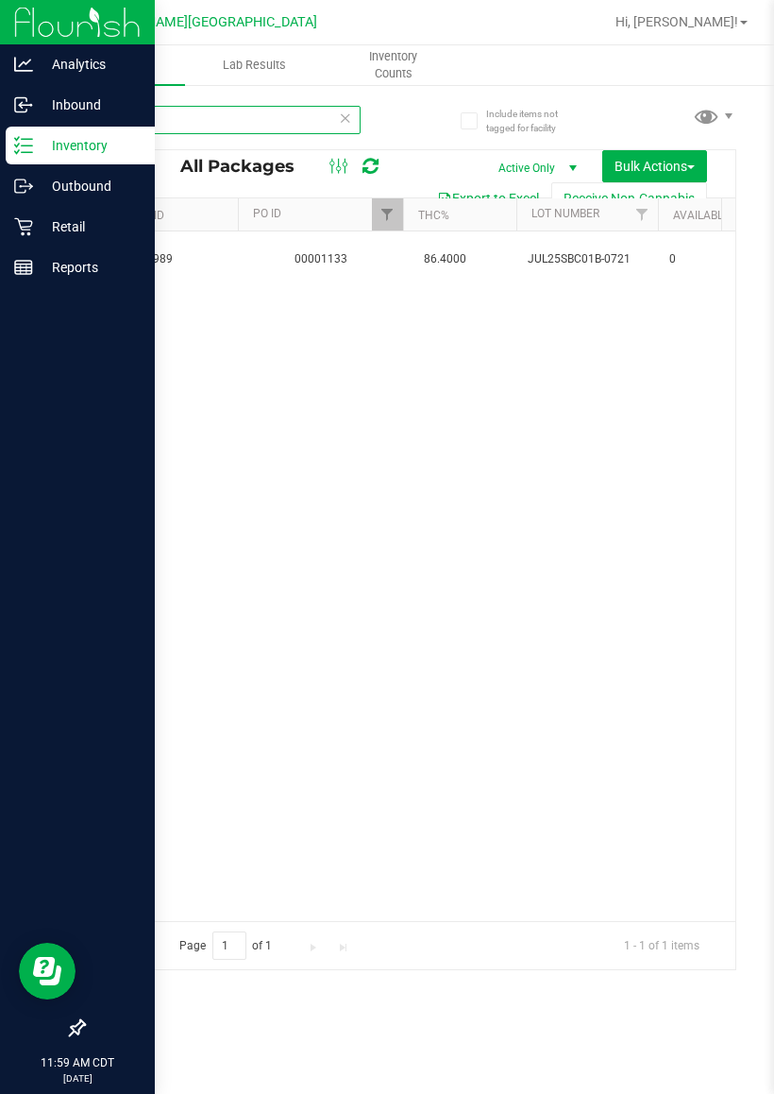
drag, startPoint x: 146, startPoint y: 124, endPoint x: 0, endPoint y: 133, distance: 146.7
click at [0, 133] on div "Analytics Inbound Inventory Outbound Retail Reports 11:59 AM CDT [DATE] 08/25 F…" at bounding box center [387, 547] width 774 height 1094
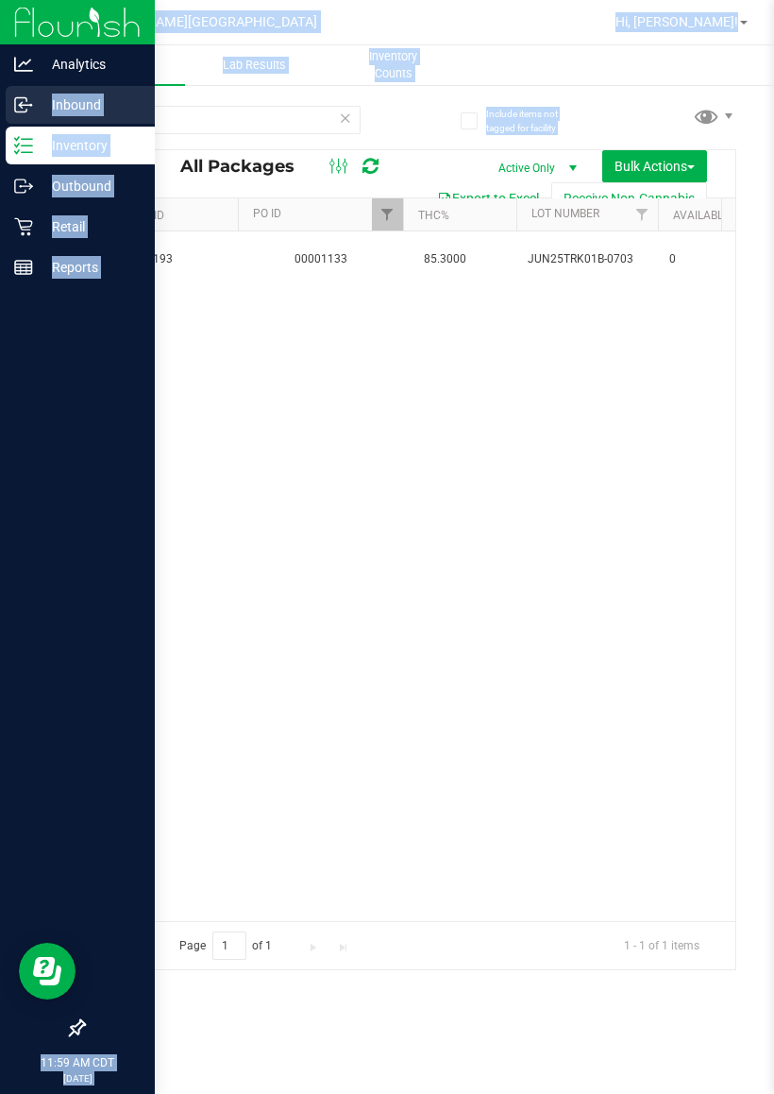
drag, startPoint x: 143, startPoint y: 97, endPoint x: 0, endPoint y: 92, distance: 142.7
click at [0, 91] on div "Analytics Inbound Inventory Outbound Retail Reports 11:59 AM CDT [DATE] 08/25 F…" at bounding box center [387, 547] width 774 height 1094
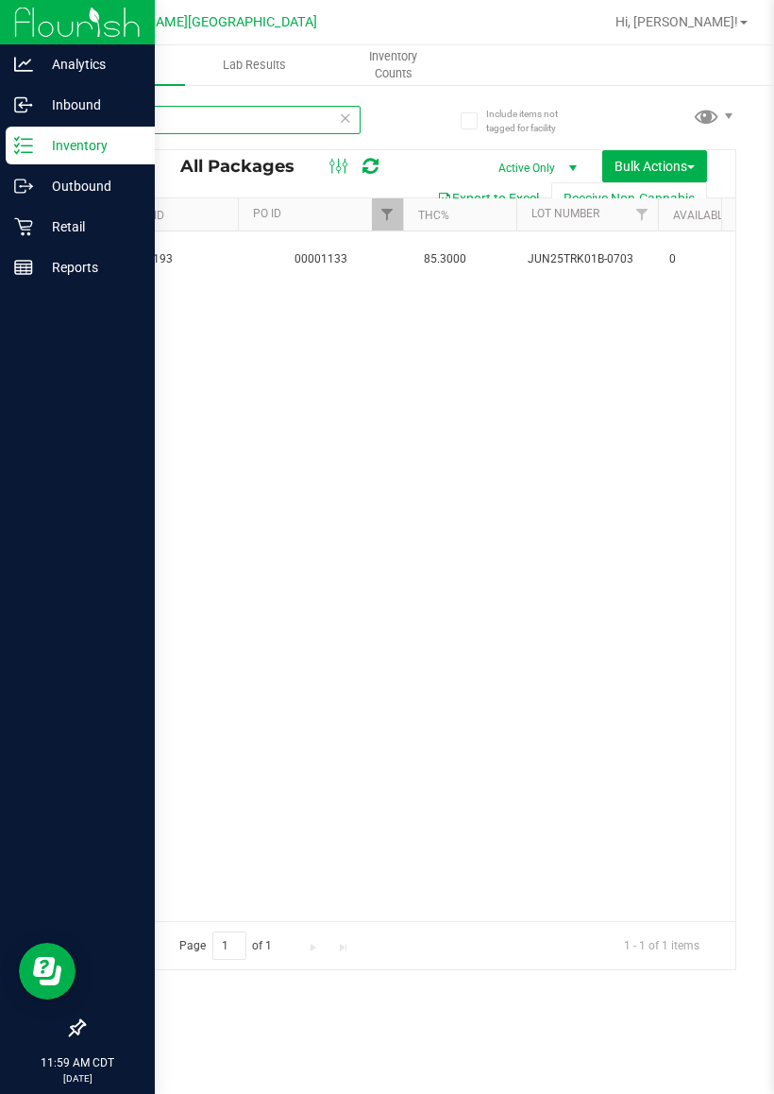
drag, startPoint x: 161, startPoint y: 129, endPoint x: 0, endPoint y: 127, distance: 160.5
click at [0, 127] on div "Analytics Inbound Inventory Outbound Retail Reports 11:59 AM CDT [DATE] 08/25 F…" at bounding box center [387, 547] width 774 height 1094
drag, startPoint x: 204, startPoint y: 125, endPoint x: 8, endPoint y: 77, distance: 202.0
click at [0, 90] on div "Analytics Inbound Inventory Outbound Retail Reports 11:59 AM CDT [DATE] 08/25 F…" at bounding box center [387, 547] width 774 height 1094
drag, startPoint x: 178, startPoint y: 135, endPoint x: 5, endPoint y: 152, distance: 173.6
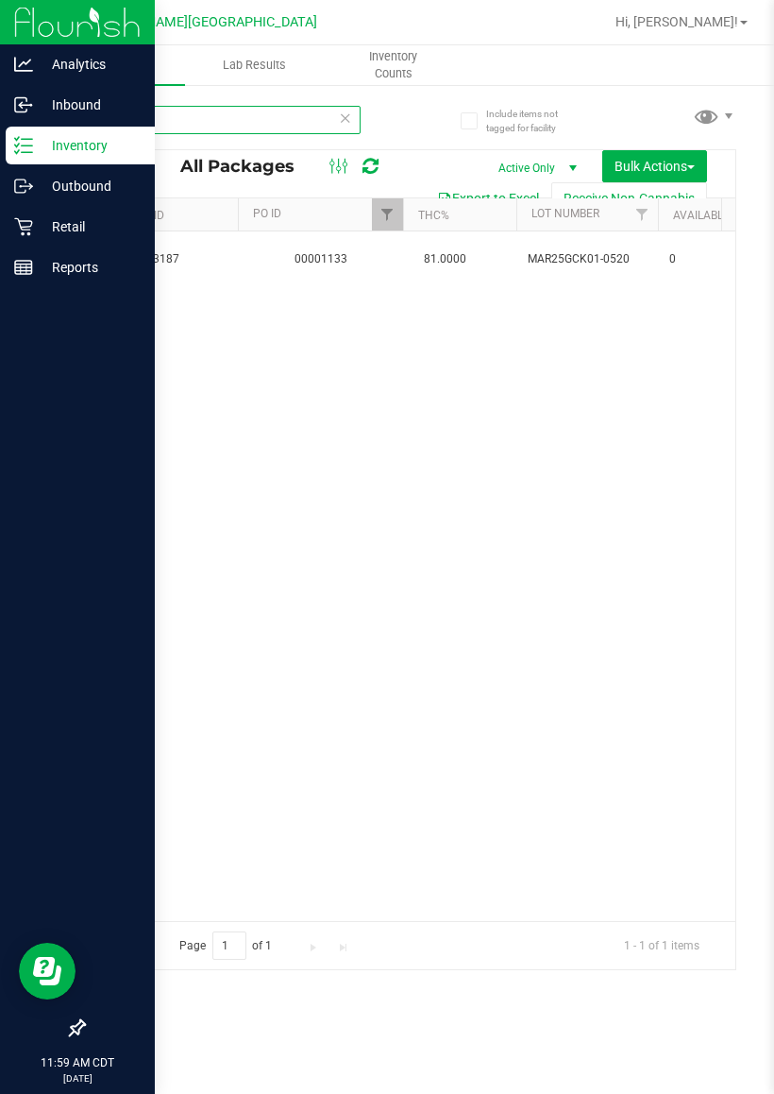
click at [7, 152] on div "Analytics Inbound Inventory Outbound Retail Reports 11:59 AM CDT [DATE] 08/25 F…" at bounding box center [387, 547] width 774 height 1094
drag, startPoint x: 147, startPoint y: 119, endPoint x: 0, endPoint y: 116, distance: 147.3
click at [0, 116] on div "Analytics Inbound Inventory Outbound Retail Reports 12:00 PM CDT [DATE] 08/25 F…" at bounding box center [387, 547] width 774 height 1094
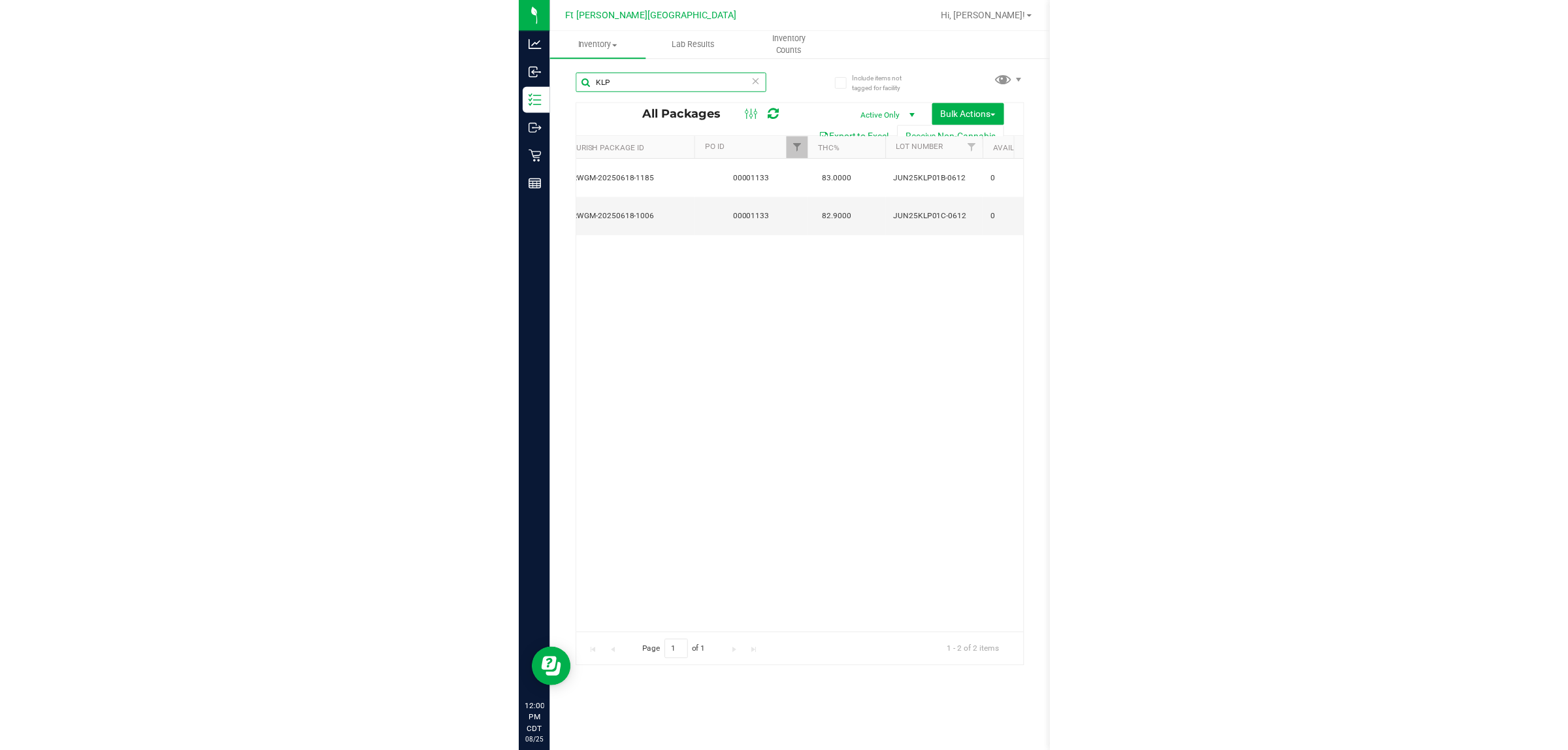
scroll to position [0, 864]
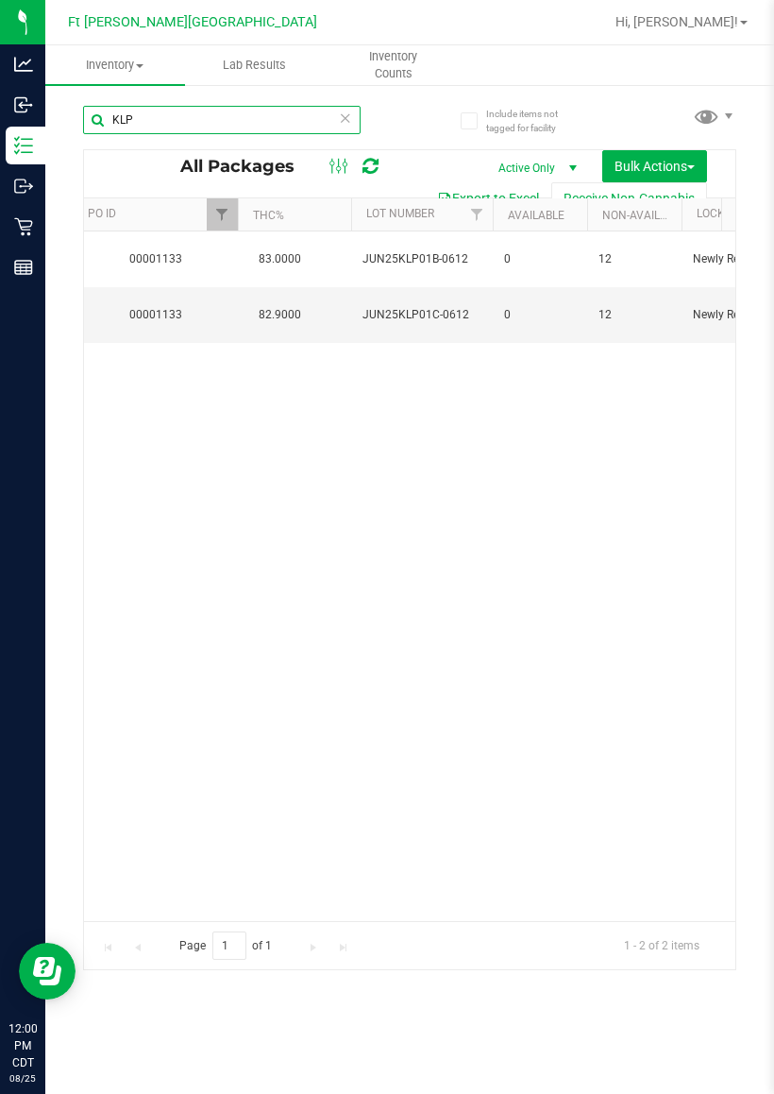
drag, startPoint x: 135, startPoint y: 121, endPoint x: 44, endPoint y: 120, distance: 90.7
click at [45, 120] on div "Include items not tagged for facility KLP All Packages Active Only Active Only …" at bounding box center [409, 371] width 729 height 576
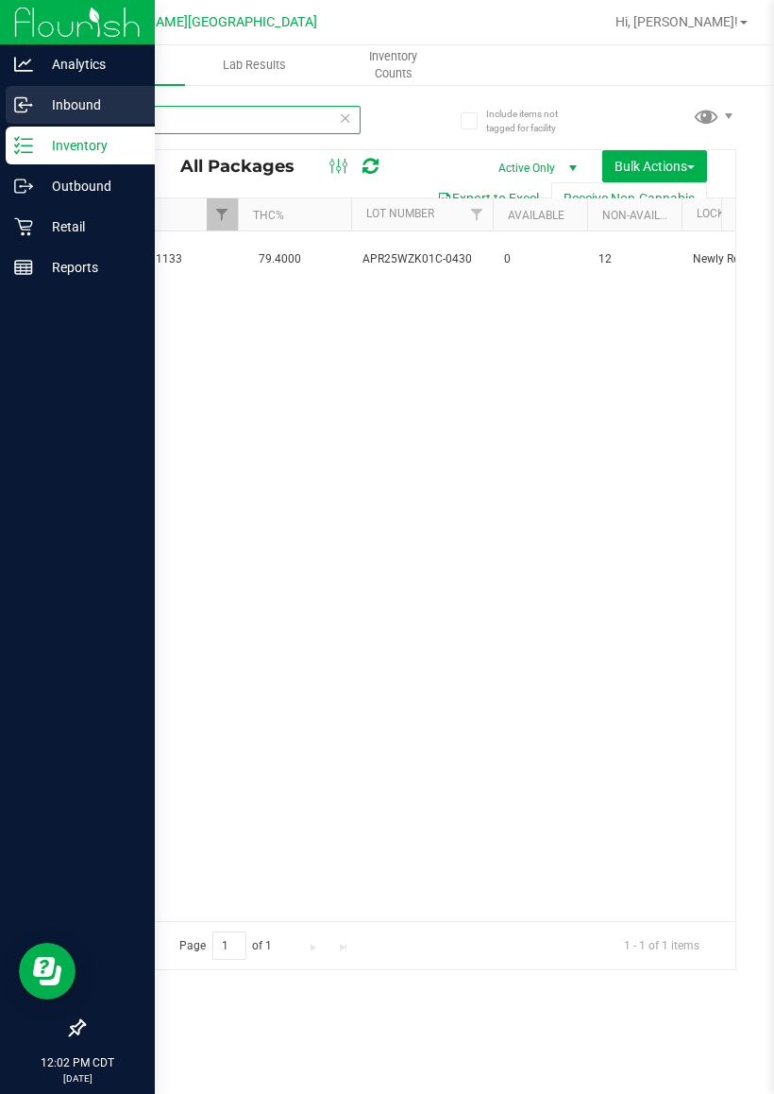
drag, startPoint x: 172, startPoint y: 120, endPoint x: 0, endPoint y: 124, distance: 171.9
click at [0, 126] on div "Analytics Inbound Inventory Outbound Retail Reports 12:02 PM CDT [DATE] 08/25 F…" at bounding box center [387, 547] width 774 height 1094
drag, startPoint x: 223, startPoint y: 126, endPoint x: 0, endPoint y: 134, distance: 223.0
click at [0, 134] on div "Analytics Inbound Inventory Outbound Retail Reports 12:02 PM CDT [DATE] 08/25 F…" at bounding box center [387, 547] width 774 height 1094
drag, startPoint x: 0, startPoint y: 121, endPoint x: 9, endPoint y: 120, distance: 9.5
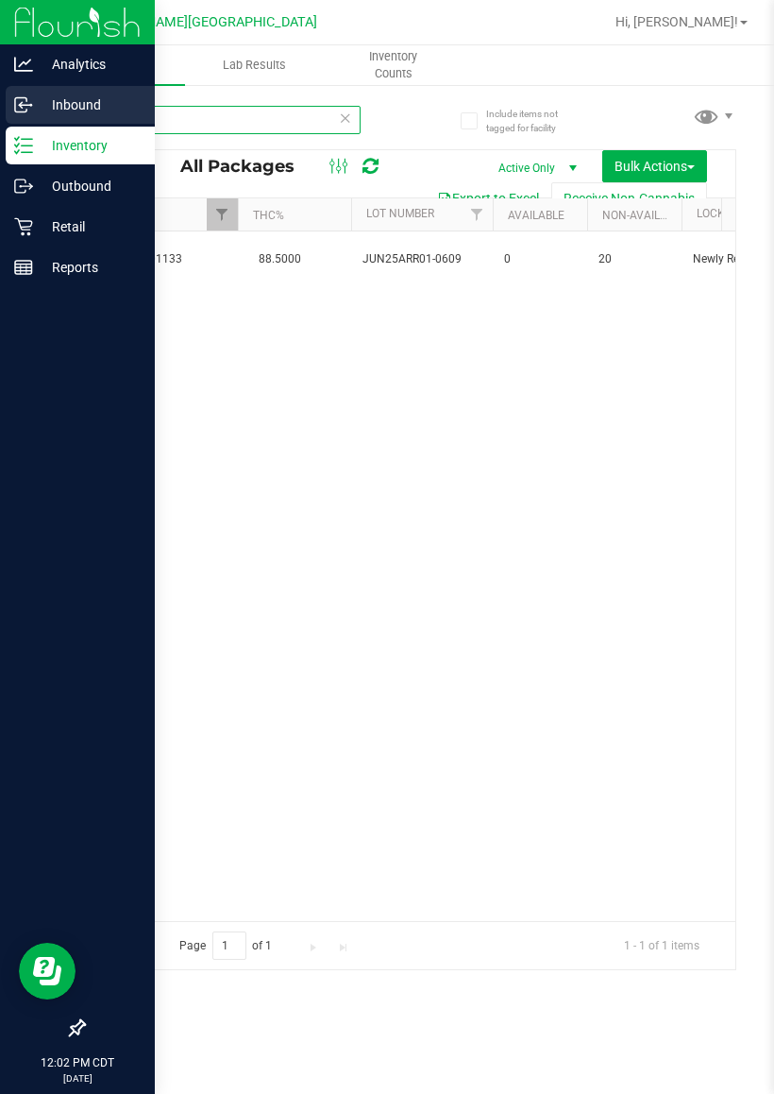
click at [0, 120] on div "Analytics Inbound Inventory Outbound Retail Reports 12:02 PM CDT [DATE] 08/25 F…" at bounding box center [387, 547] width 774 height 1094
drag, startPoint x: 308, startPoint y: 116, endPoint x: 0, endPoint y: 144, distance: 309.1
click at [0, 144] on div "Analytics Inbound Inventory Outbound Retail Reports 12:03 PM CDT [DATE] 08/25 F…" at bounding box center [387, 547] width 774 height 1094
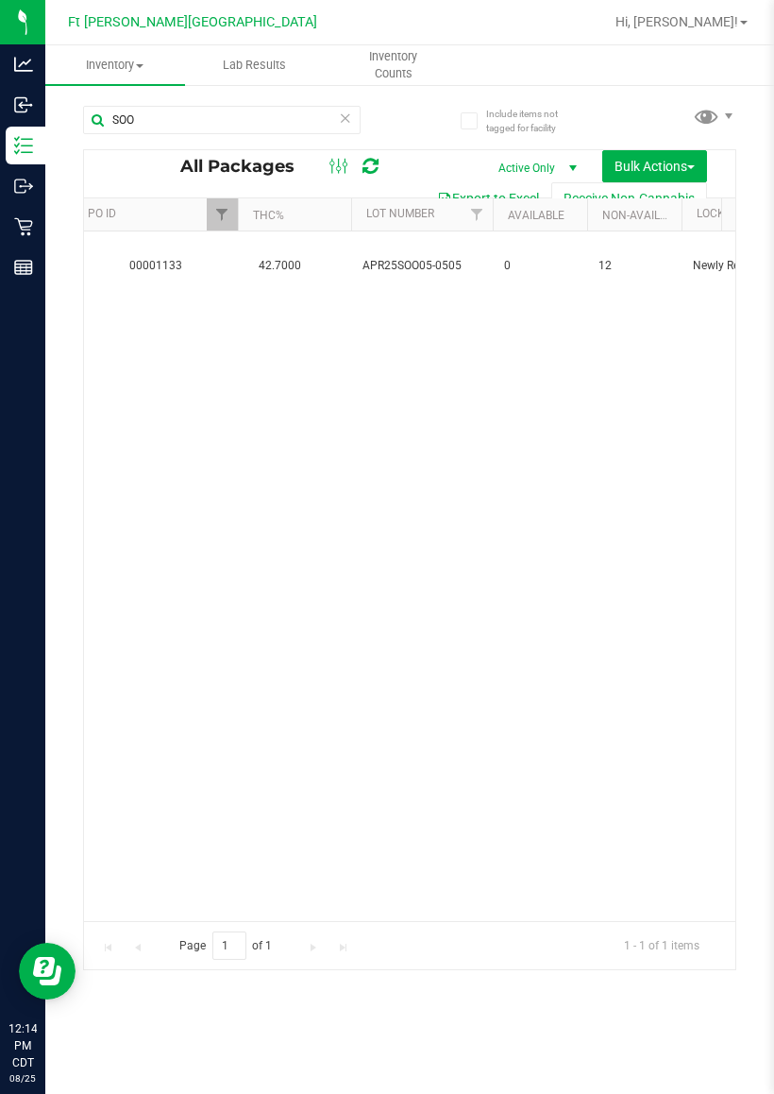
drag, startPoint x: 211, startPoint y: 148, endPoint x: 167, endPoint y: 153, distance: 43.7
click at [167, 153] on div "SOO All Packages Active Only Active Only Lab Samples Locked All External Intern…" at bounding box center [409, 529] width 653 height 882
drag, startPoint x: 142, startPoint y: 124, endPoint x: 123, endPoint y: 137, distance: 23.1
drag, startPoint x: 123, startPoint y: 137, endPoint x: 258, endPoint y: 118, distance: 136.4
click at [272, 123] on input "SOO" at bounding box center [222, 120] width 278 height 28
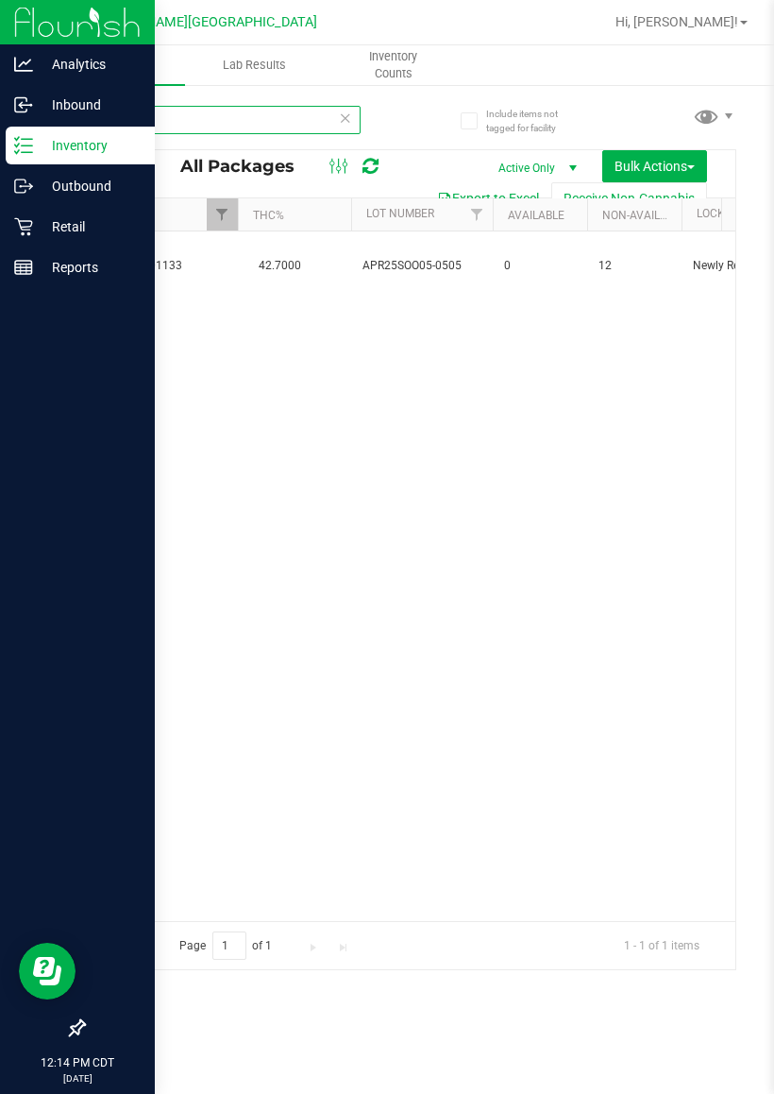
drag, startPoint x: 231, startPoint y: 119, endPoint x: 7, endPoint y: 137, distance: 225.5
click at [7, 137] on div "Analytics Inbound Inventory Outbound Retail Reports 12:14 PM CDT [DATE] 08/25 F…" at bounding box center [387, 547] width 774 height 1094
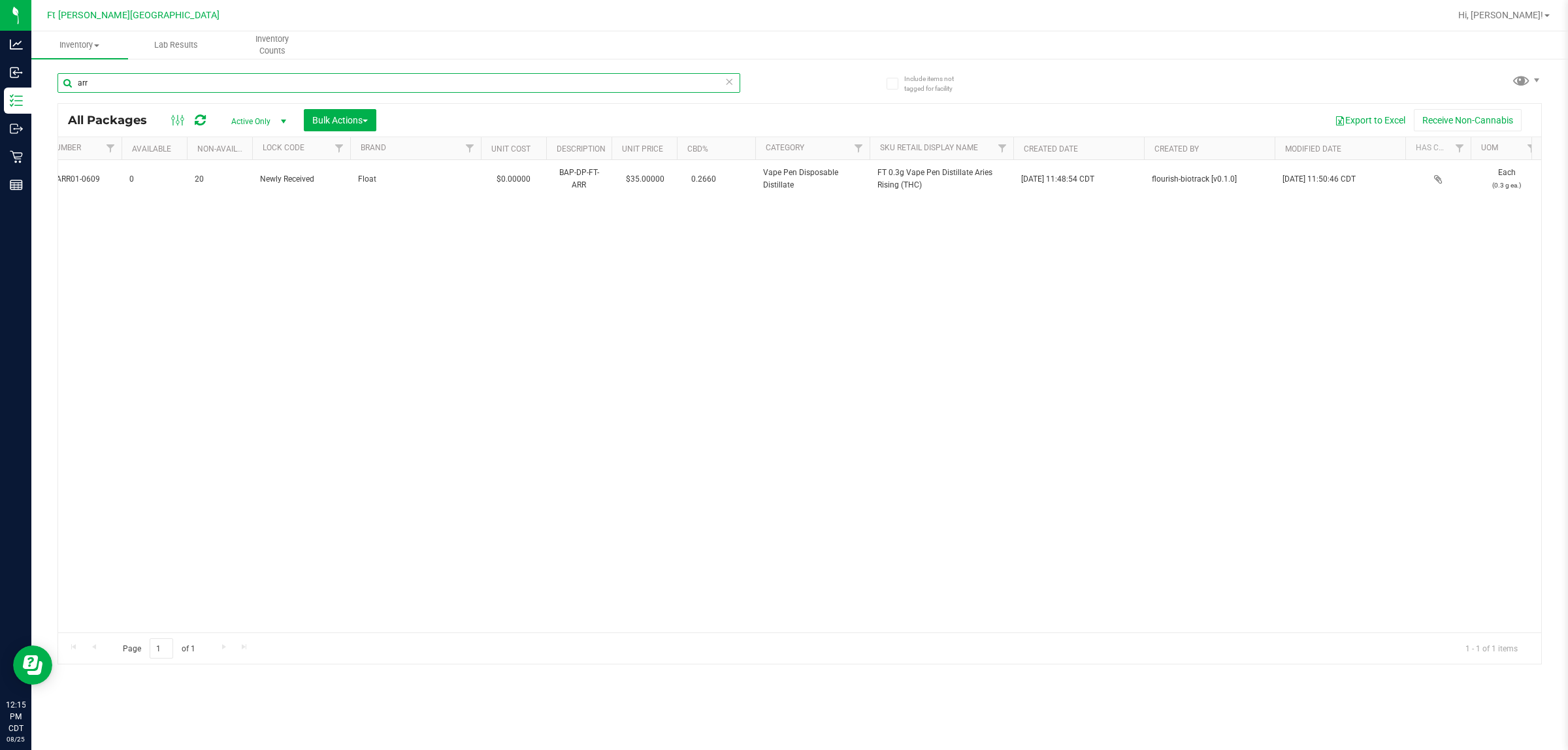
scroll to position [0, 1069]
type input "arr"
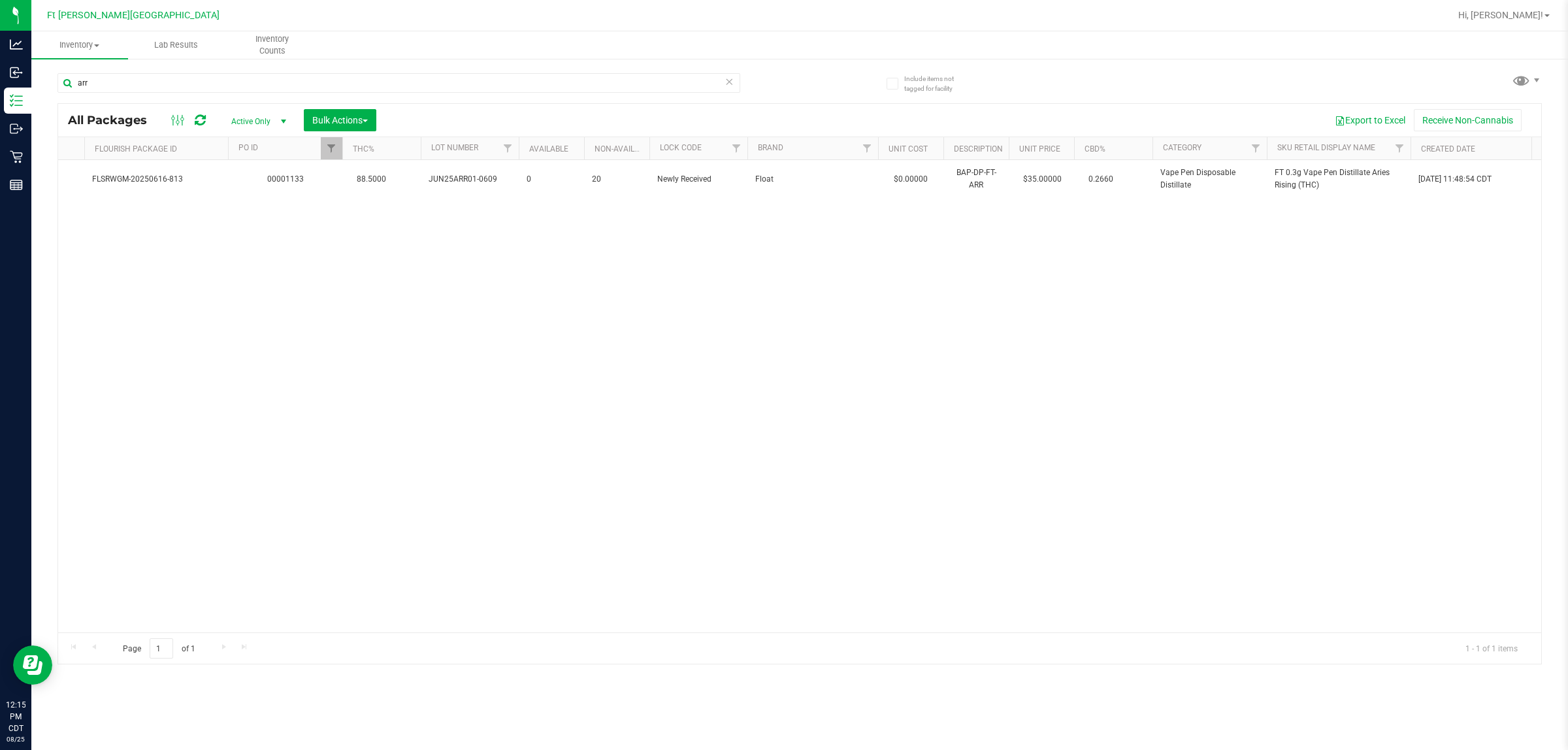
scroll to position [0, 672]
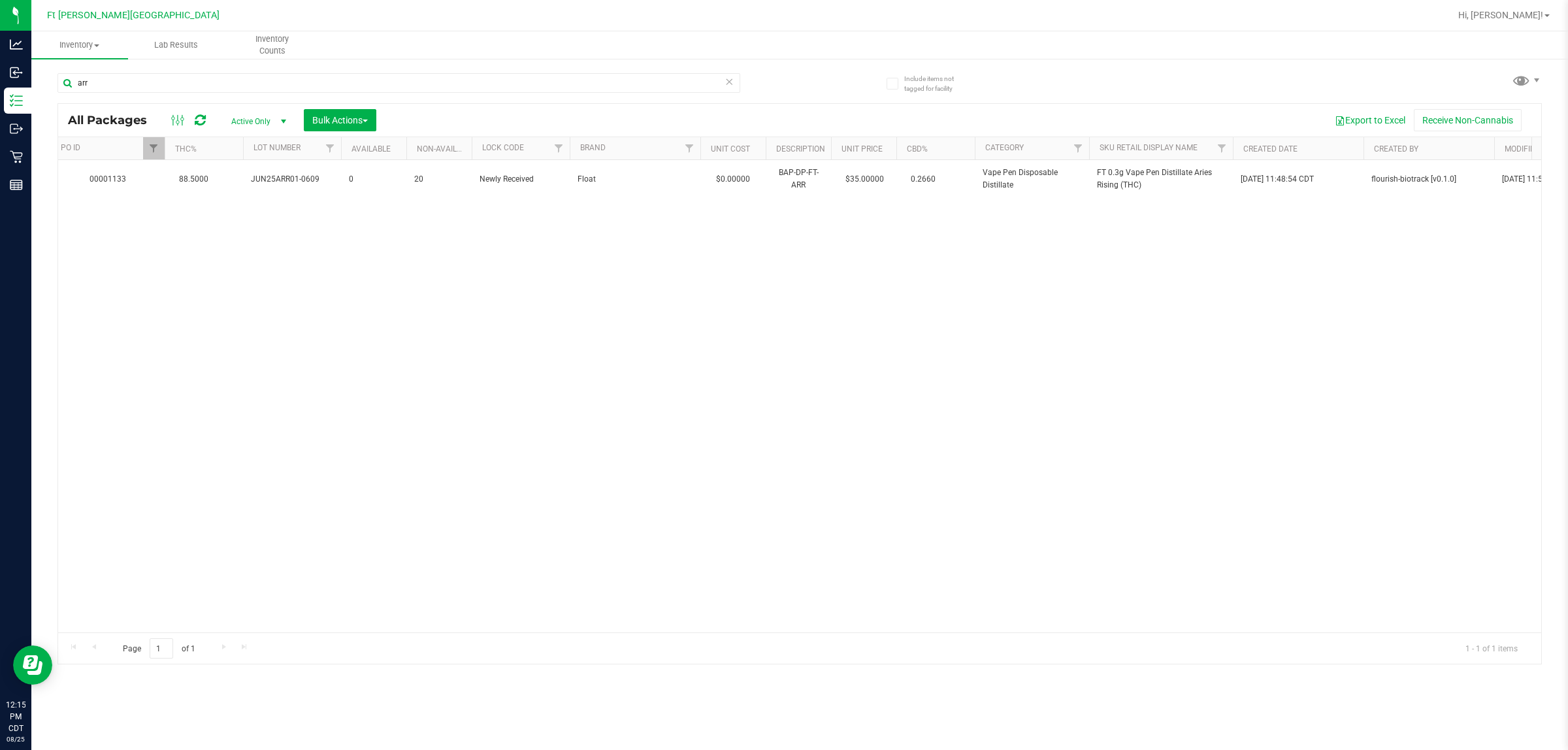
drag, startPoint x: 628, startPoint y: 625, endPoint x: 792, endPoint y: 393, distance: 284.1
click at [808, 382] on div "Action Action Edit attributes Global inventory Locate package Package audit log…" at bounding box center [800, 396] width 1484 height 473
click at [482, 408] on div "Action Action Edit attributes Global inventory Locate package Package audit log…" at bounding box center [800, 396] width 1484 height 473
click at [268, 122] on span "Active Only" at bounding box center [256, 121] width 72 height 18
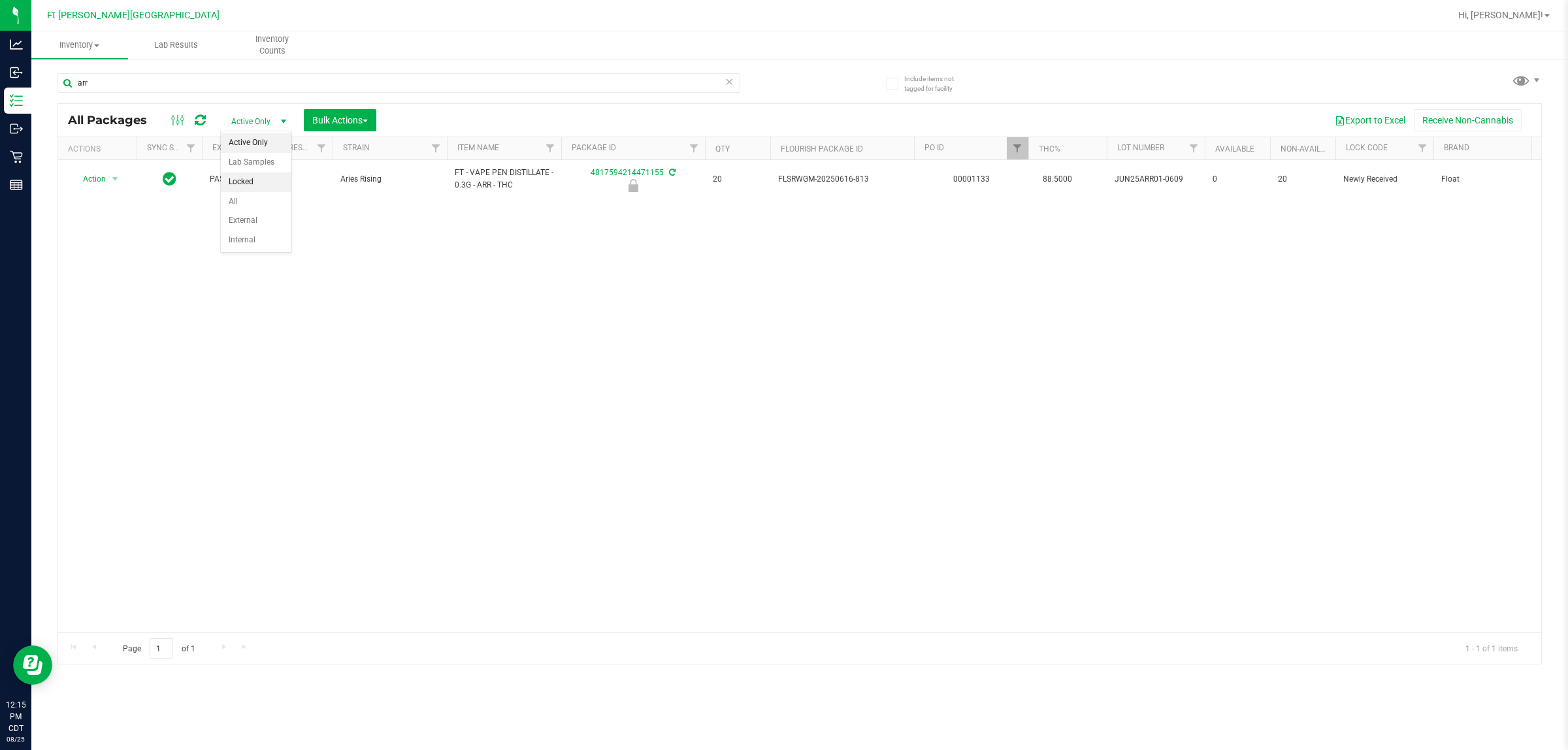
click at [259, 184] on li "Locked" at bounding box center [256, 182] width 71 height 19
click at [1019, 155] on link "Filter" at bounding box center [1017, 148] width 21 height 22
click at [1111, 217] on button "Clear" at bounding box center [1118, 212] width 63 height 29
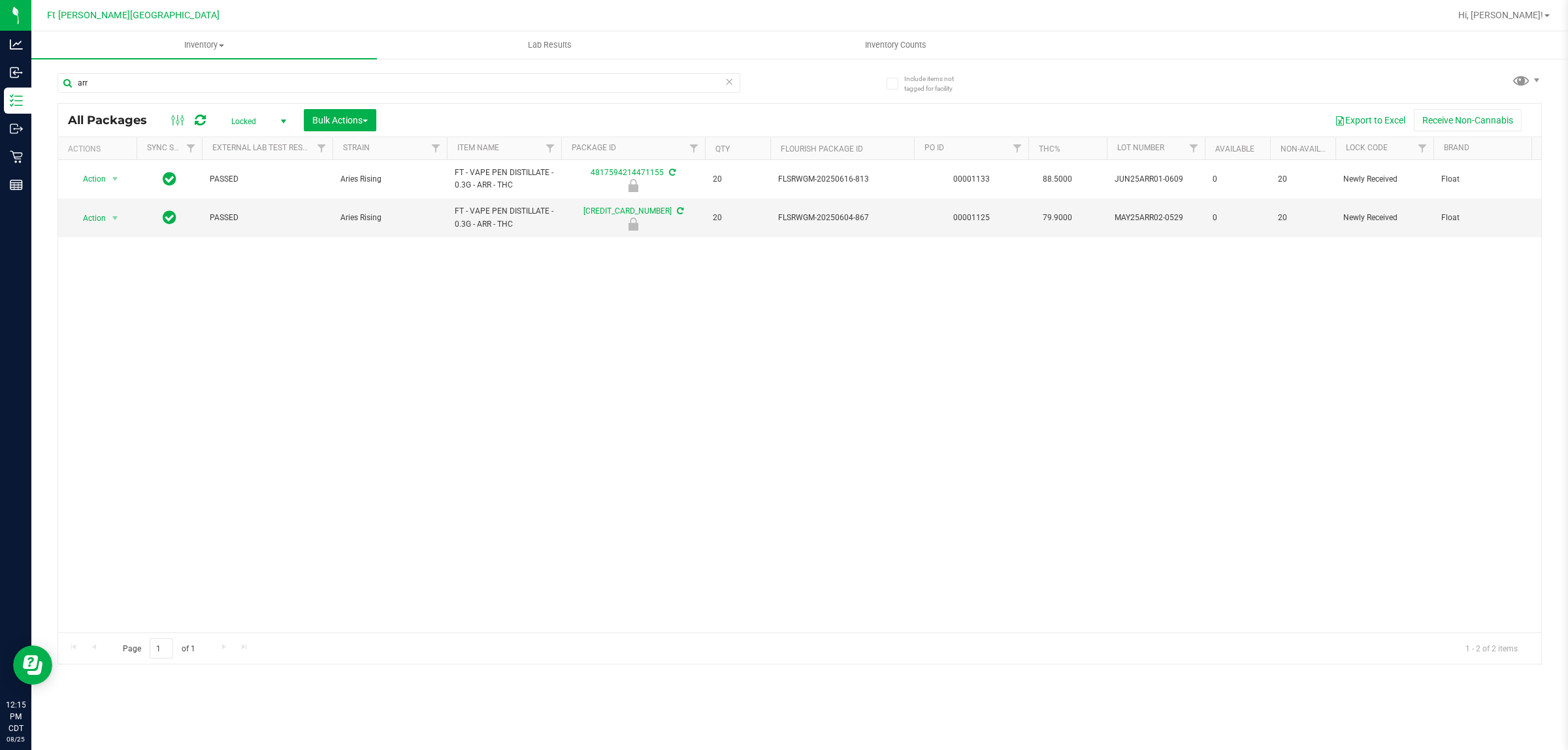
click at [264, 121] on span "Locked" at bounding box center [256, 121] width 72 height 18
click at [247, 147] on li "Active Only" at bounding box center [256, 143] width 71 height 19
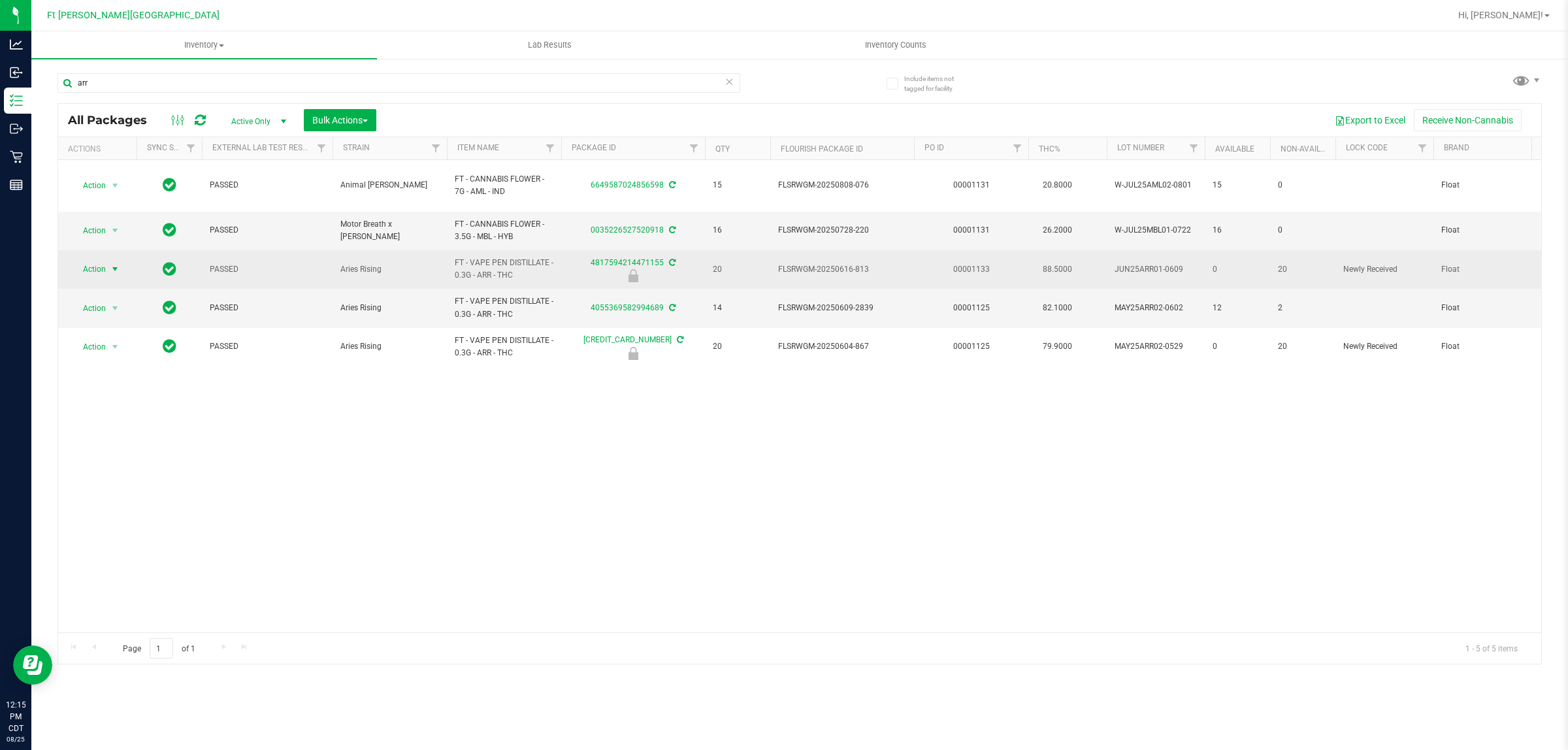
drag, startPoint x: 109, startPoint y: 253, endPoint x: 108, endPoint y: 321, distance: 68.0
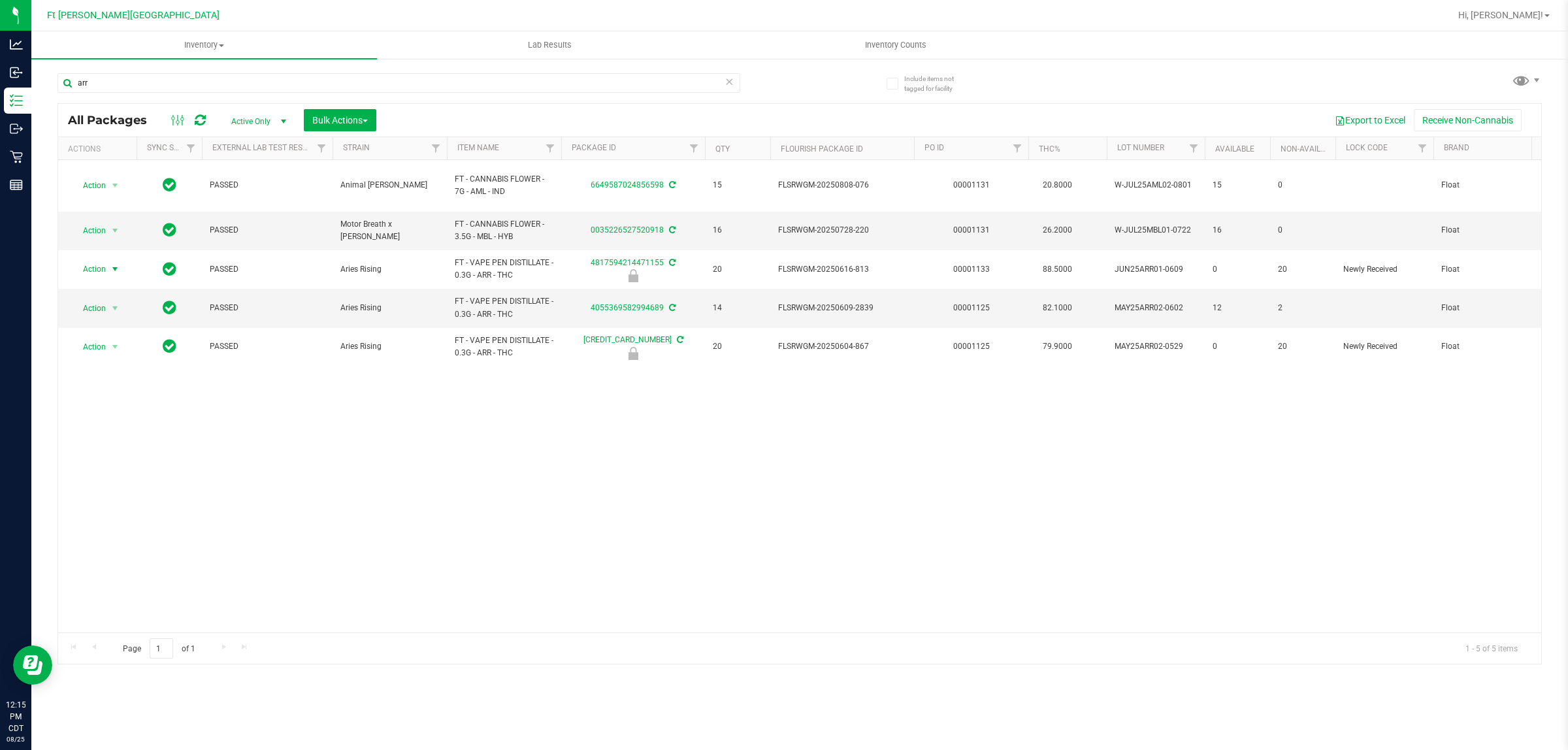
click at [108, 260] on span "select" at bounding box center [116, 269] width 17 height 18
click at [105, 403] on li "Unlock package" at bounding box center [114, 413] width 84 height 19
click at [105, 260] on span "Action" at bounding box center [89, 269] width 35 height 18
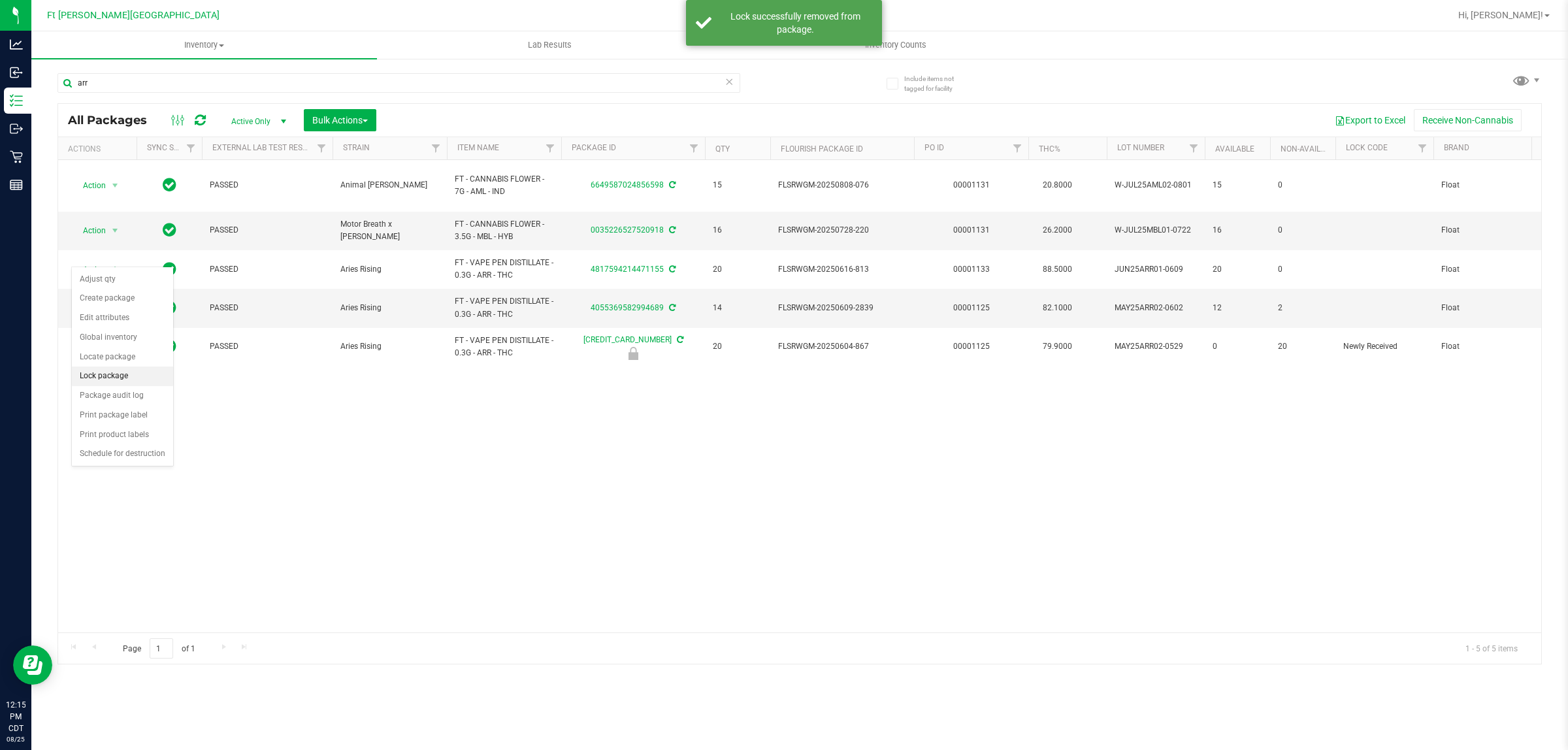
click at [111, 378] on li "Lock package" at bounding box center [122, 376] width 101 height 19
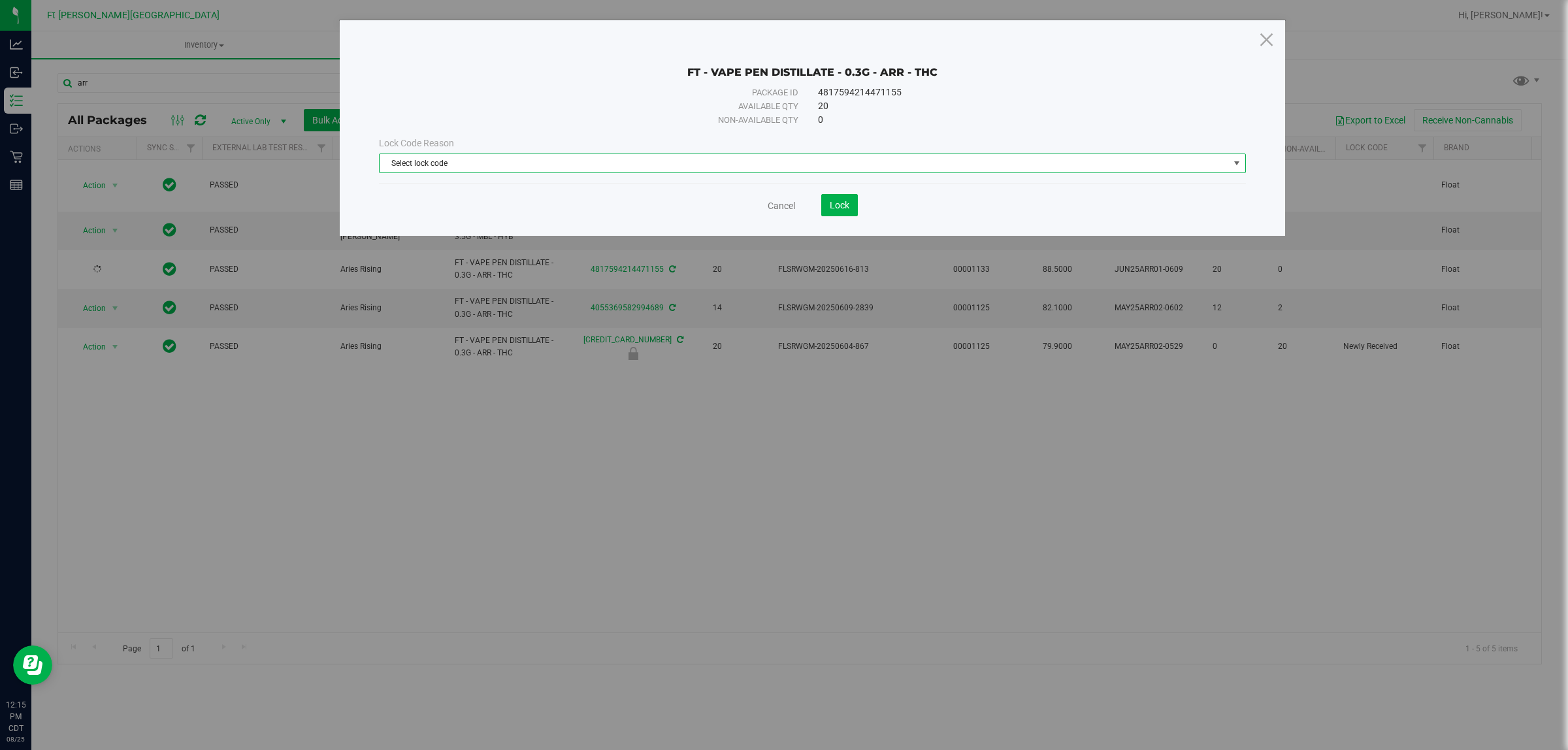
click at [668, 160] on span "Select lock code" at bounding box center [805, 163] width 850 height 18
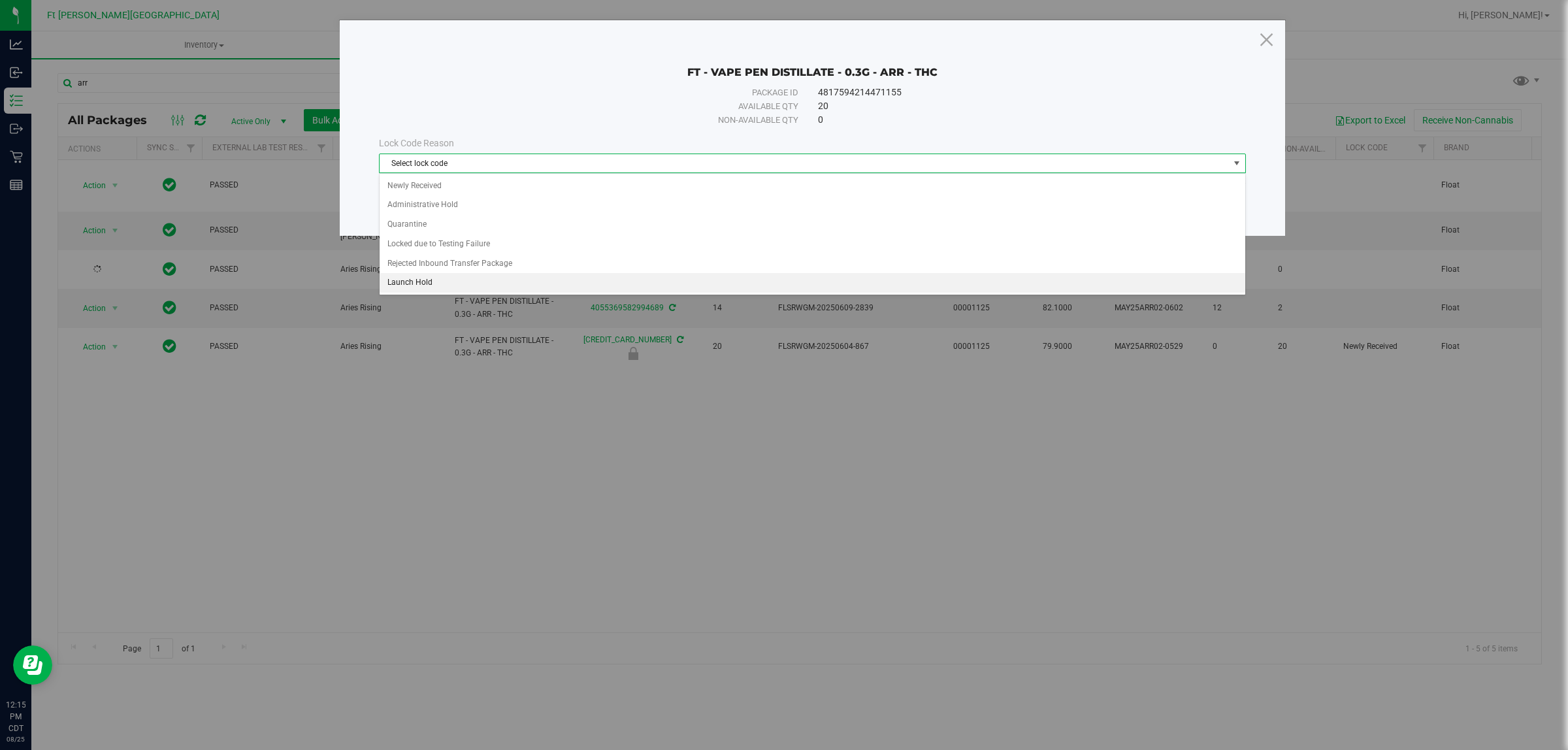
click at [520, 282] on li "Launch Hold" at bounding box center [812, 283] width 865 height 19
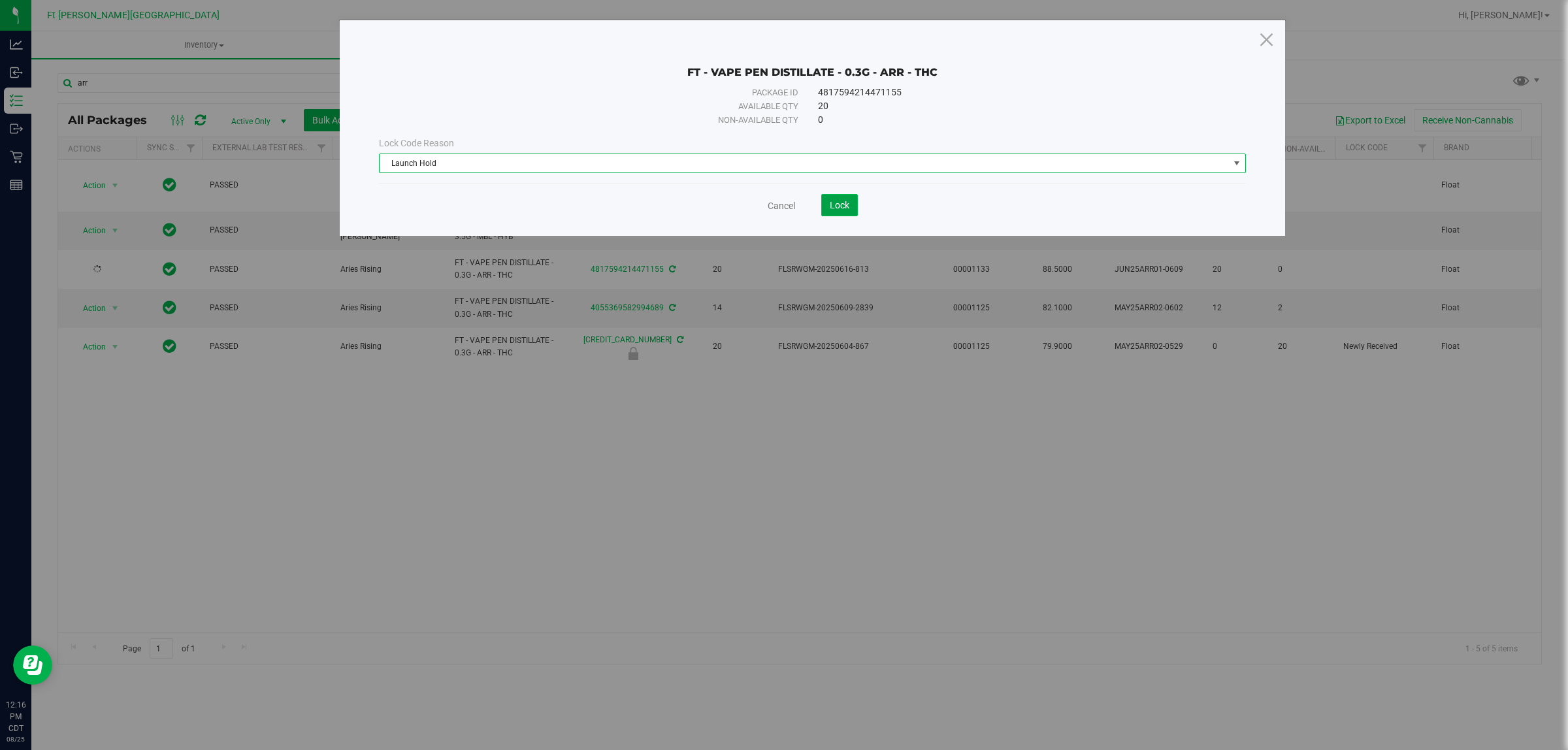
click at [845, 205] on span "Lock" at bounding box center [839, 205] width 19 height 10
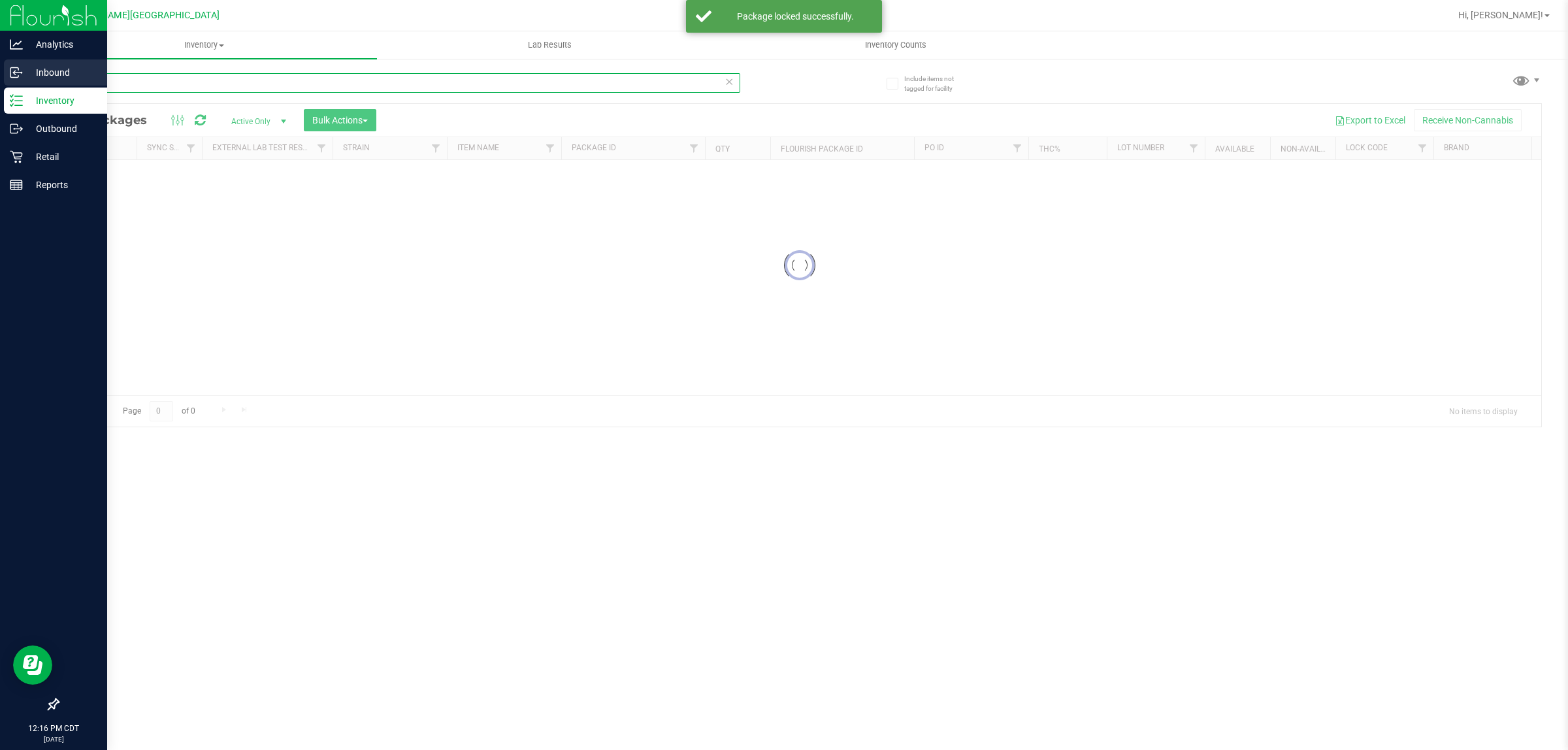
drag, startPoint x: 128, startPoint y: 76, endPoint x: 0, endPoint y: 80, distance: 128.1
click at [0, 86] on div "Analytics Inbound Inventory Outbound Retail Reports 12:16 PM CDT [DATE] 08/25 F…" at bounding box center [784, 375] width 1568 height 750
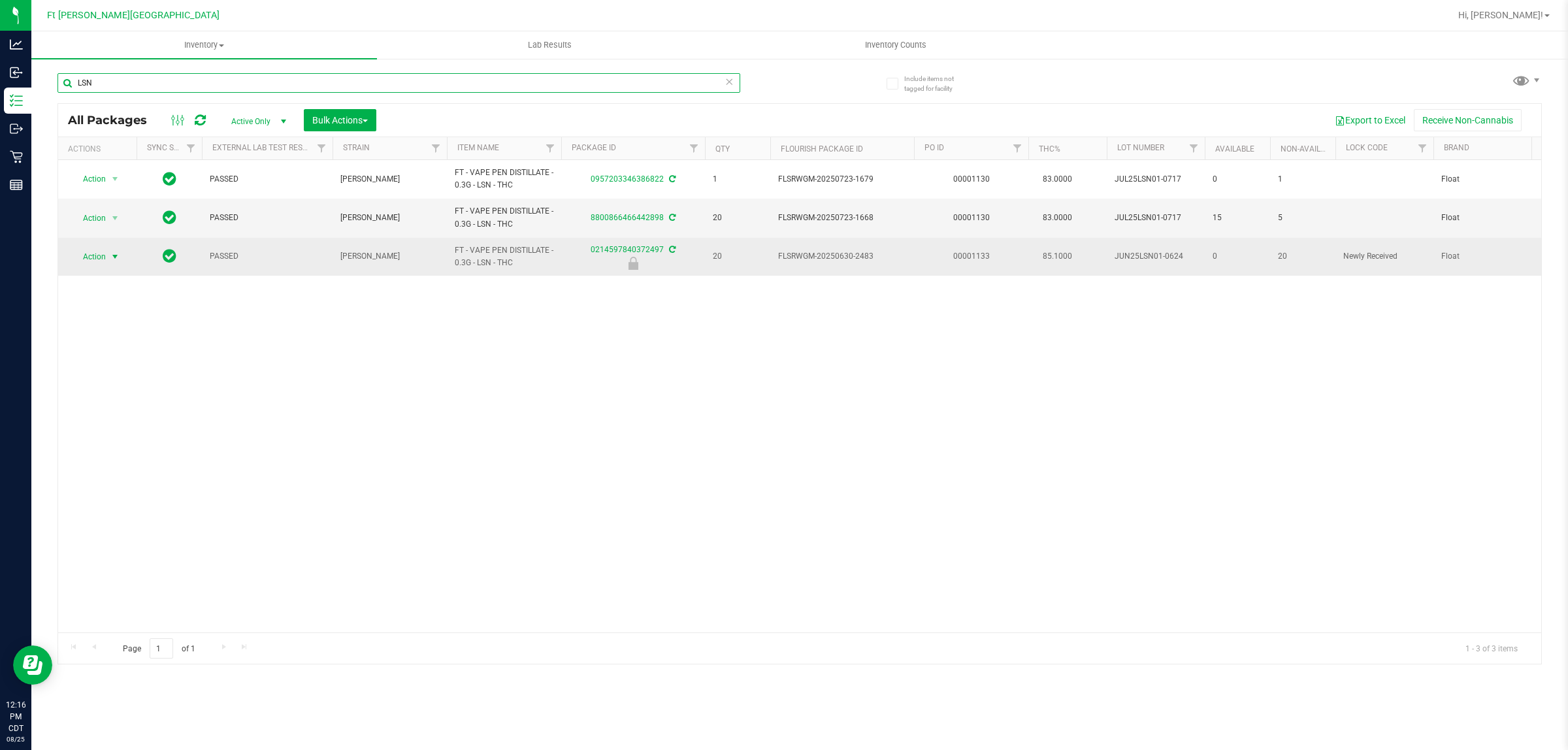
type input "LSN"
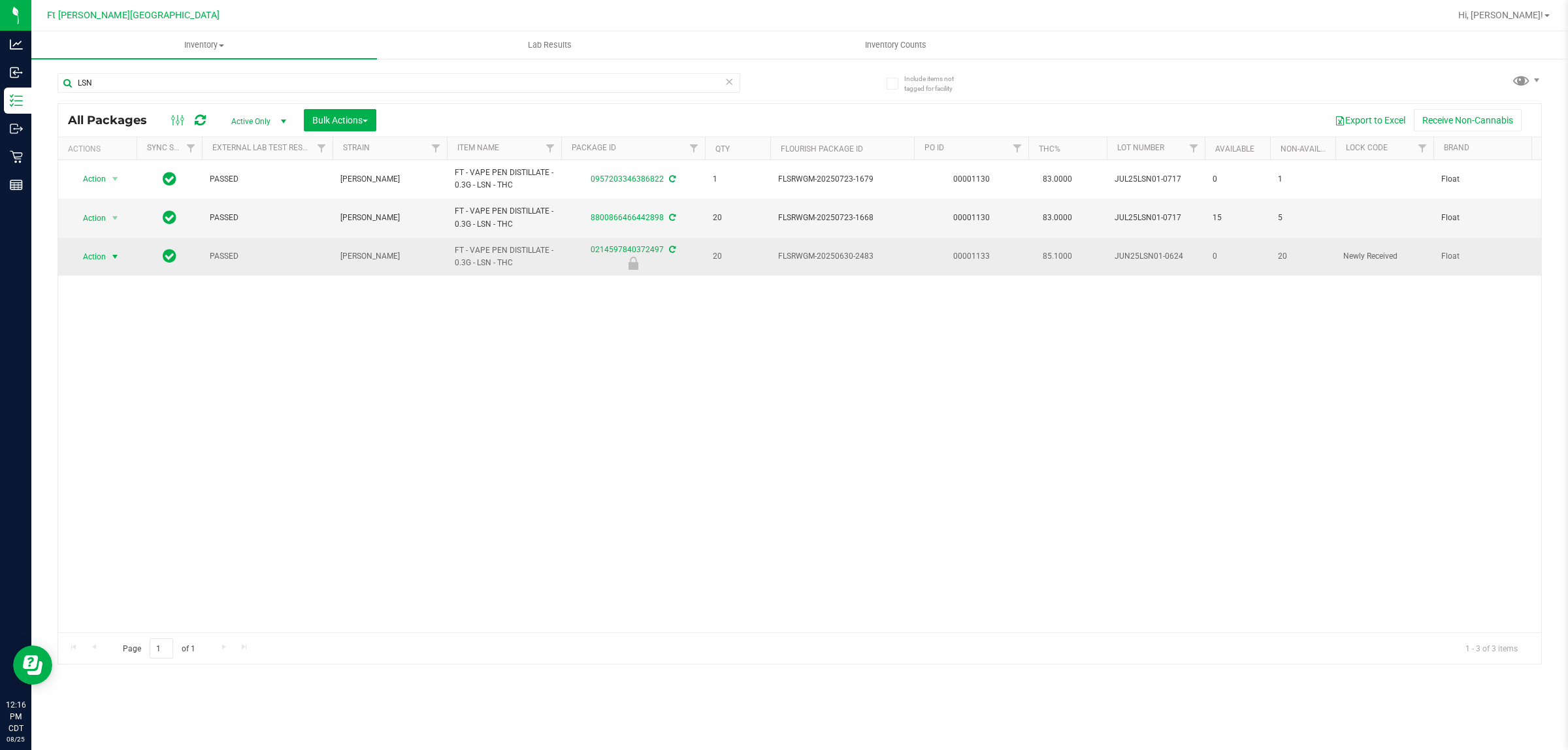
click at [95, 260] on span "Action" at bounding box center [89, 257] width 35 height 18
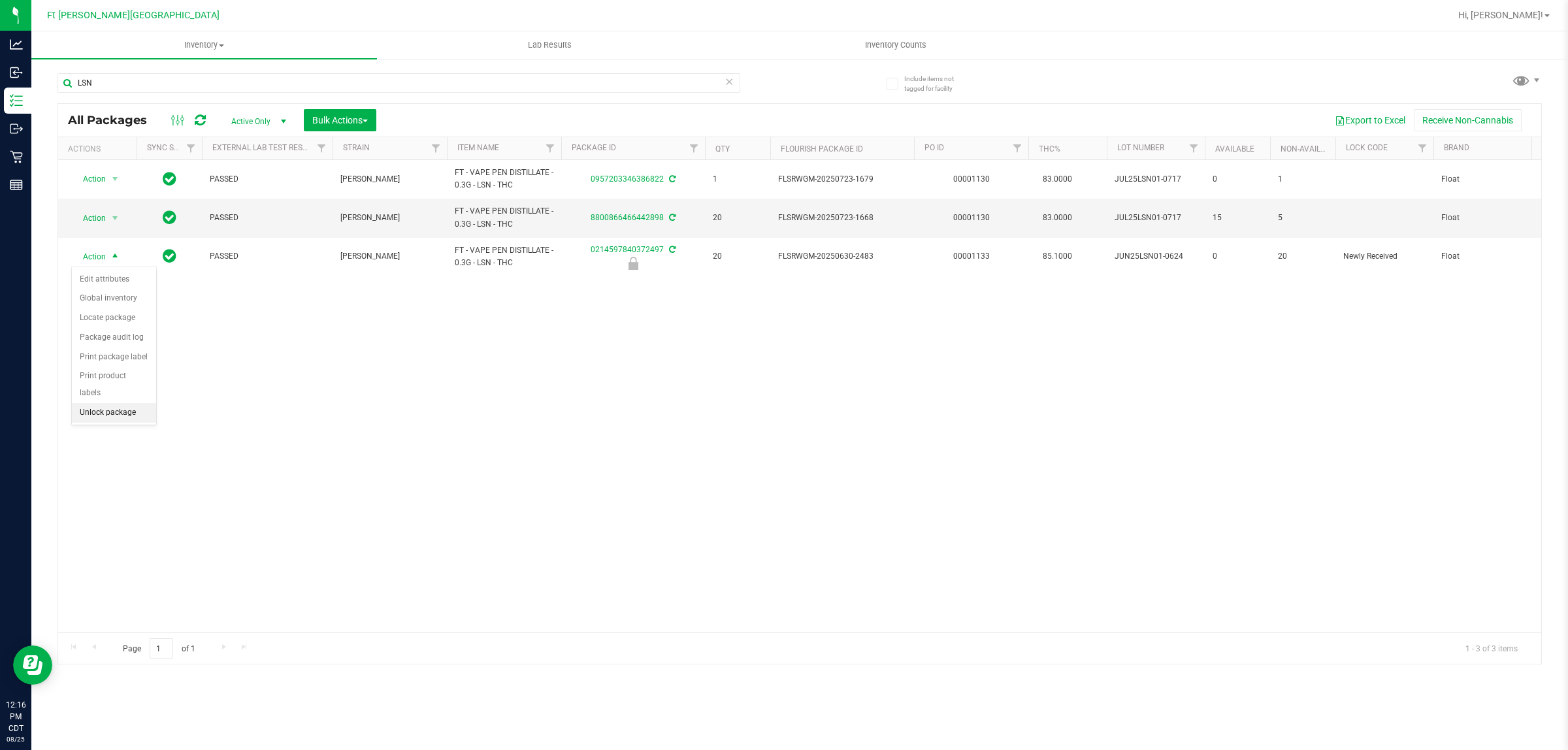
click at [120, 403] on li "Unlock package" at bounding box center [114, 413] width 84 height 19
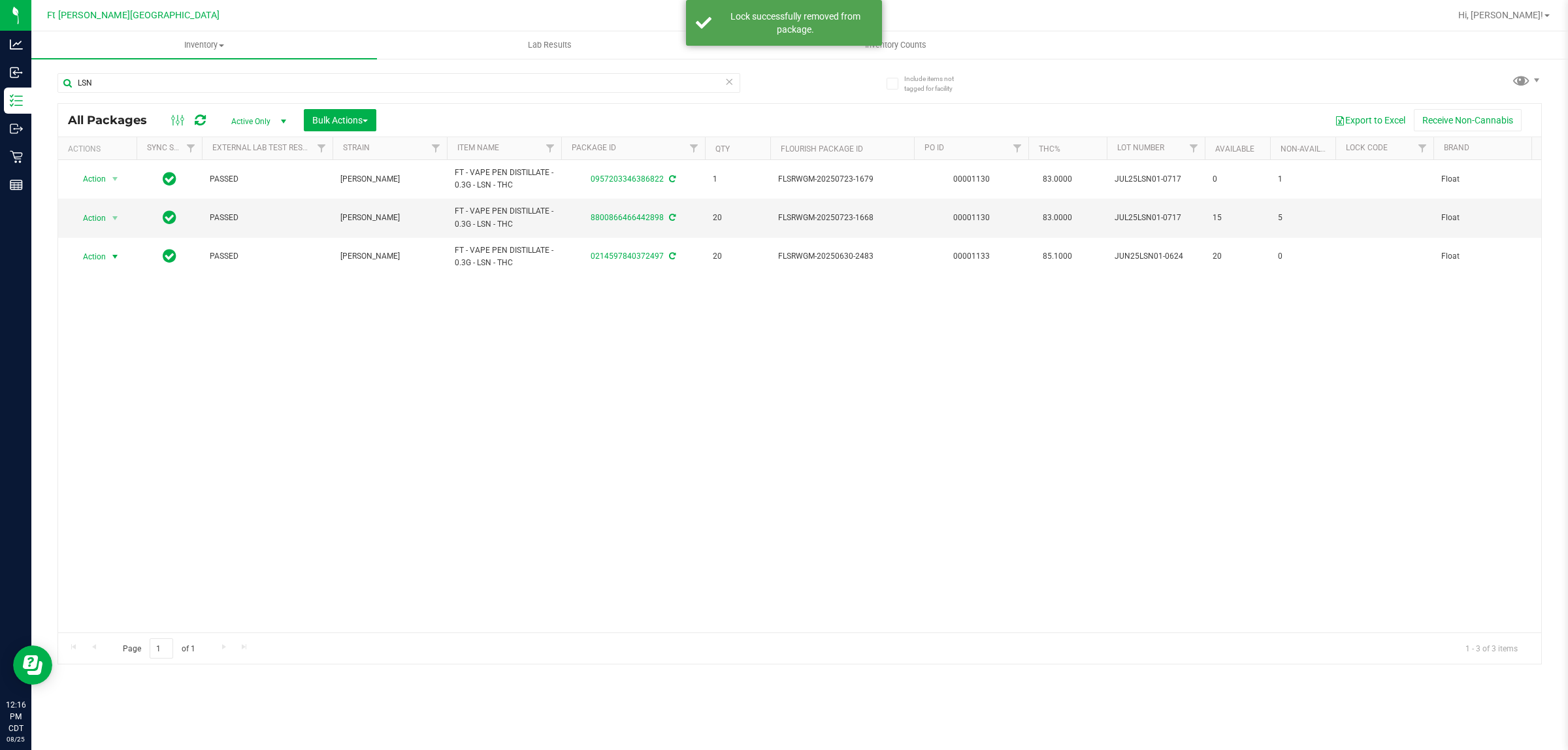
click at [100, 253] on span "Action" at bounding box center [89, 257] width 35 height 18
click at [112, 381] on li "Lock package" at bounding box center [122, 376] width 101 height 19
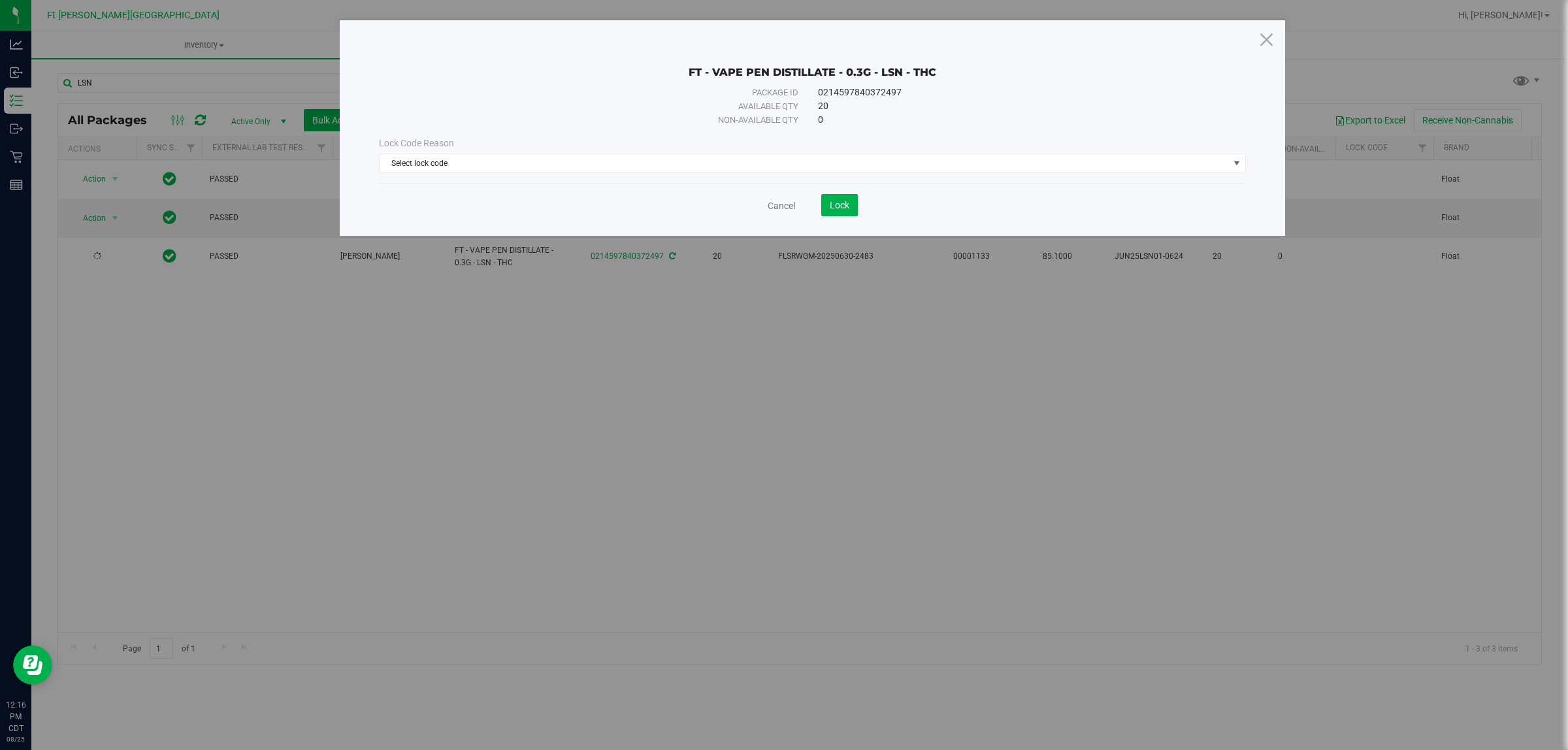
click at [725, 176] on div "Lock Code Reason Select lock code Select lock code Newly Received Administrativ…" at bounding box center [812, 154] width 886 height 56
drag, startPoint x: 718, startPoint y: 165, endPoint x: 662, endPoint y: 205, distance: 68.8
click at [717, 167] on span "Select lock code" at bounding box center [805, 163] width 850 height 18
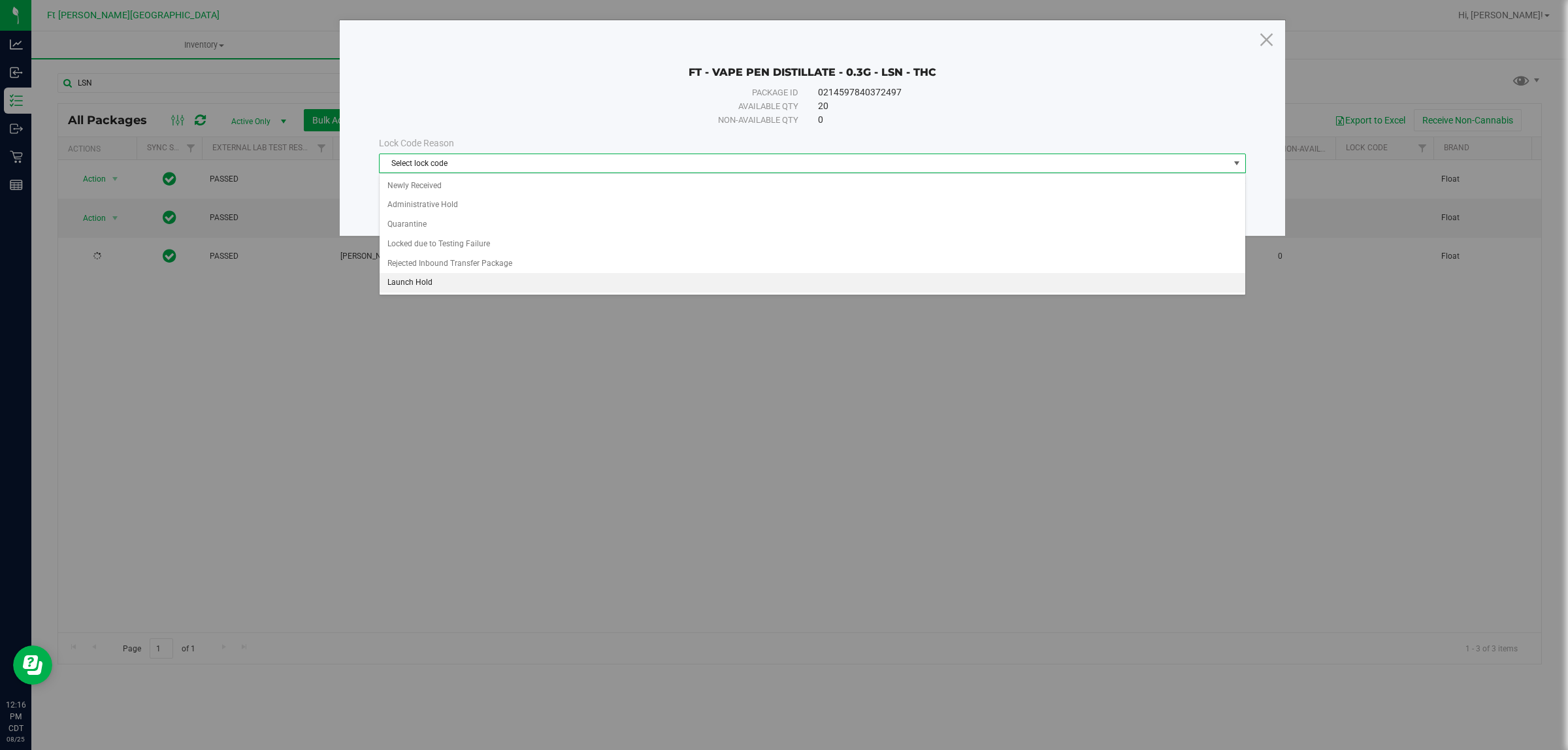
click at [560, 275] on li "Launch Hold" at bounding box center [812, 283] width 865 height 19
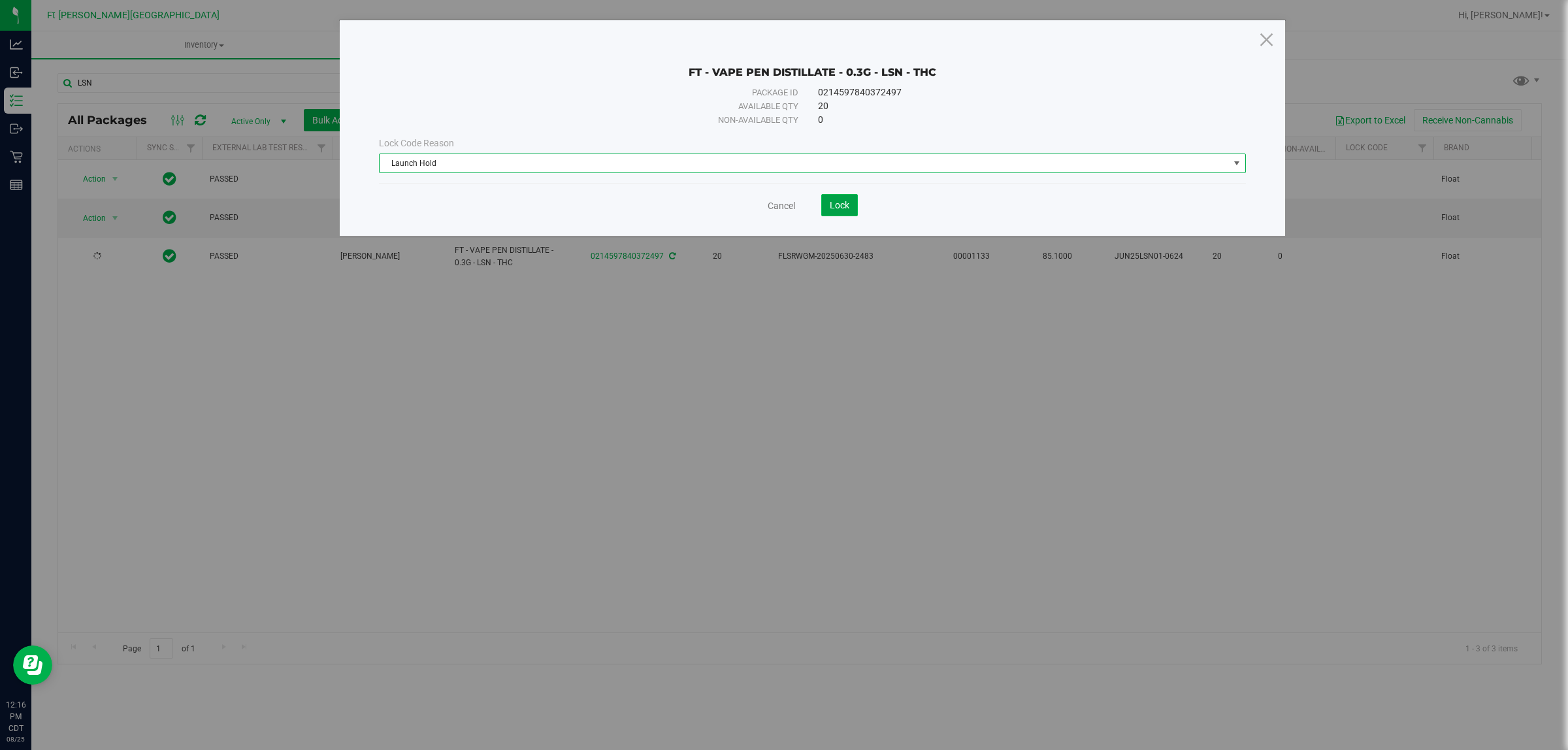
click at [833, 196] on button "Lock" at bounding box center [839, 205] width 37 height 22
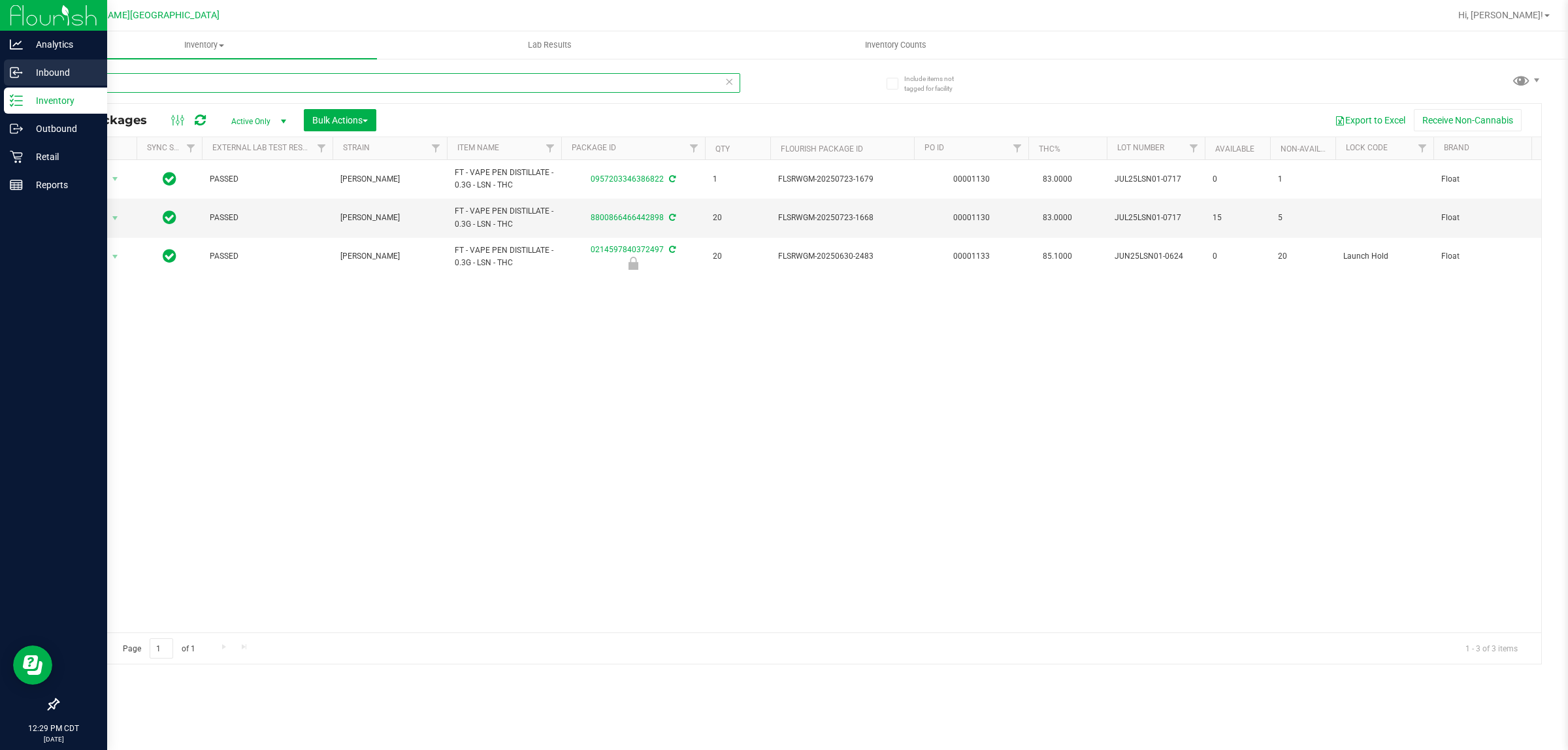
drag, startPoint x: 113, startPoint y: 89, endPoint x: 1, endPoint y: 79, distance: 112.4
click at [0, 80] on div "Analytics Inbound Inventory Outbound Retail Reports 12:29 PM CDT [DATE] 08/25 F…" at bounding box center [784, 375] width 1568 height 750
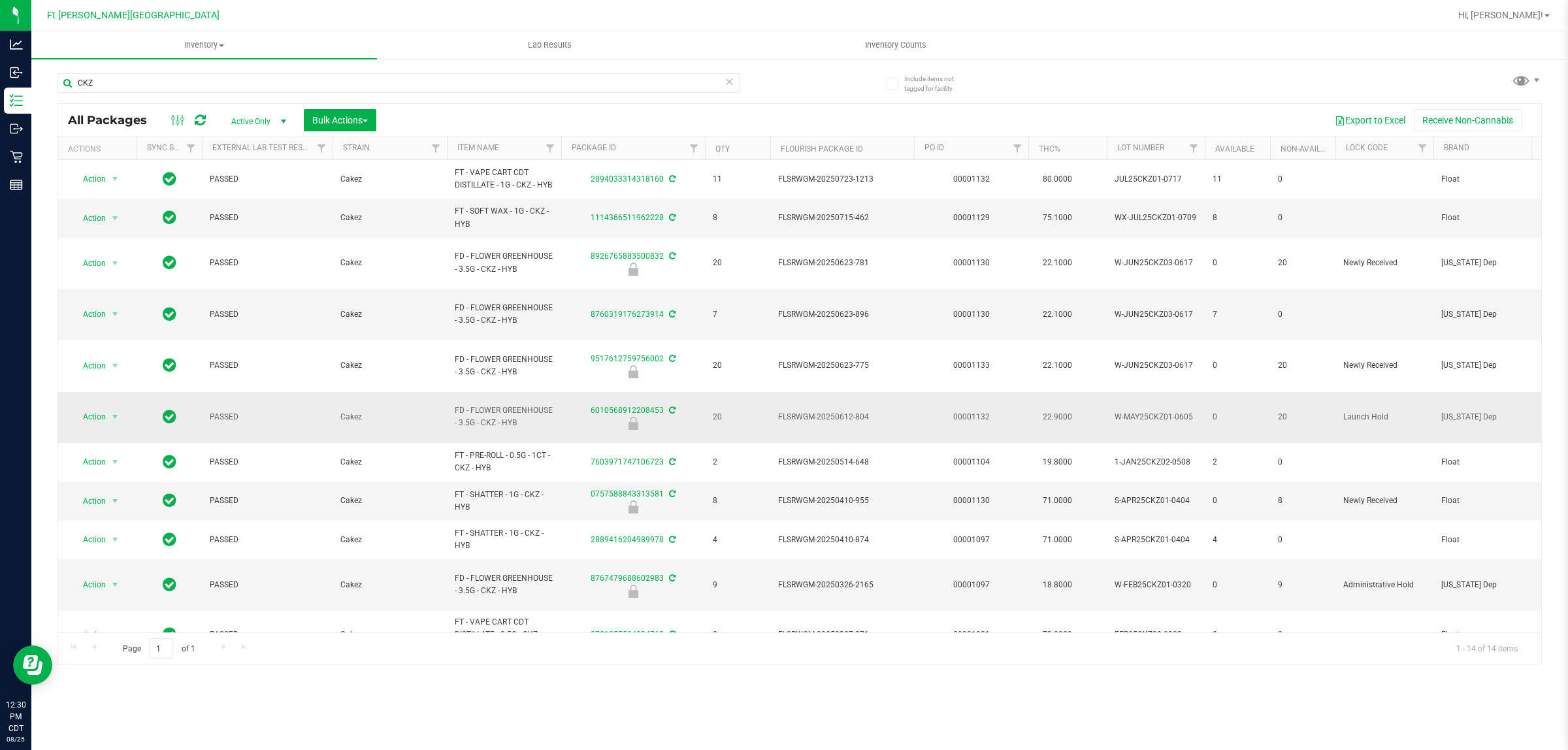
drag, startPoint x: 523, startPoint y: 394, endPoint x: 456, endPoint y: 378, distance: 68.9
click at [456, 405] on span "FD - FLOWER GREENHOUSE - 3.5G - CKZ - HYB" at bounding box center [504, 417] width 99 height 25
copy span "FD - FLOWER GREENHOUSE - 3.5G - CKZ - HYB"
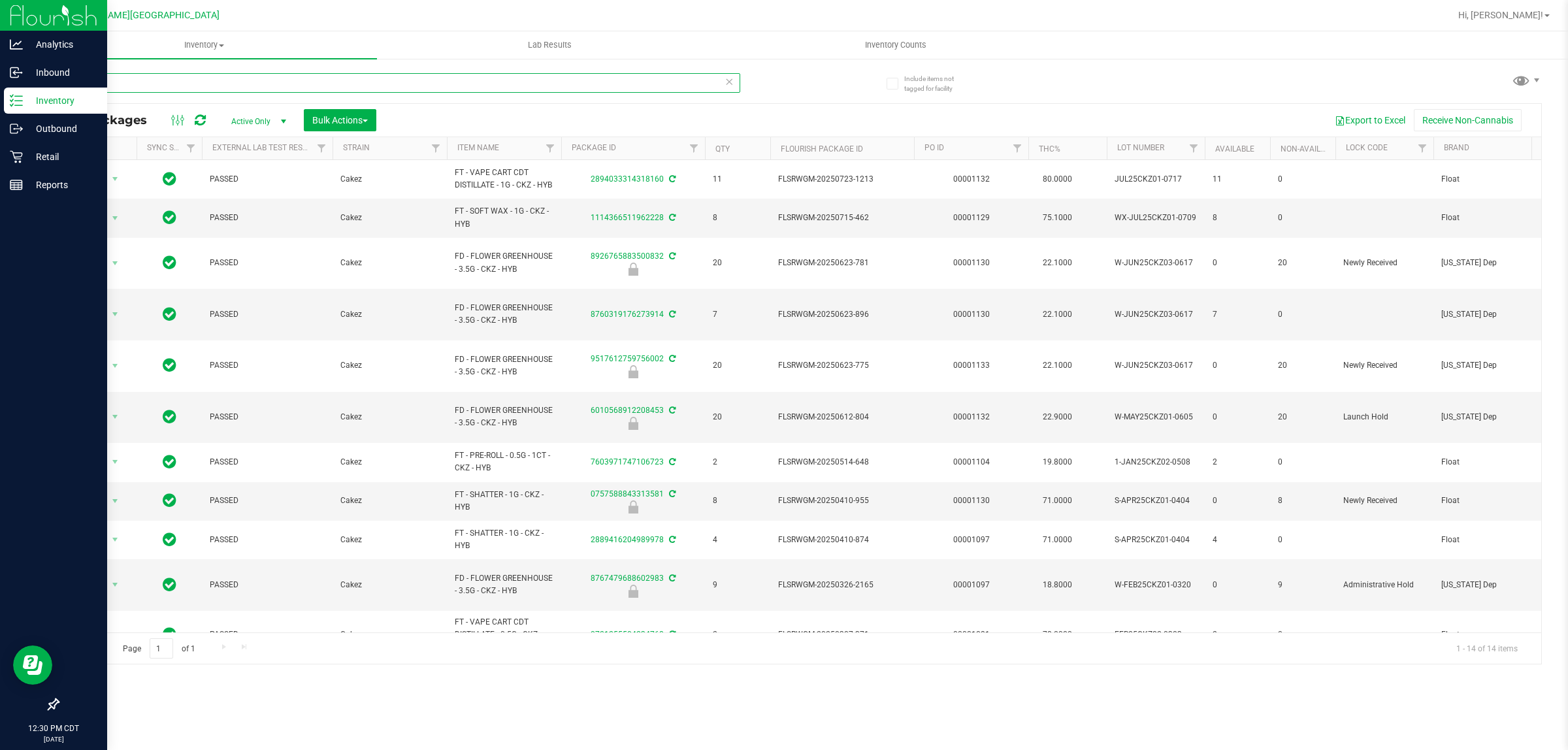
drag, startPoint x: 276, startPoint y: 75, endPoint x: 26, endPoint y: 92, distance: 250.6
click at [23, 90] on div "Analytics Inbound Inventory Outbound Retail Reports 12:30 PM CDT [DATE] 08/25 F…" at bounding box center [784, 375] width 1568 height 750
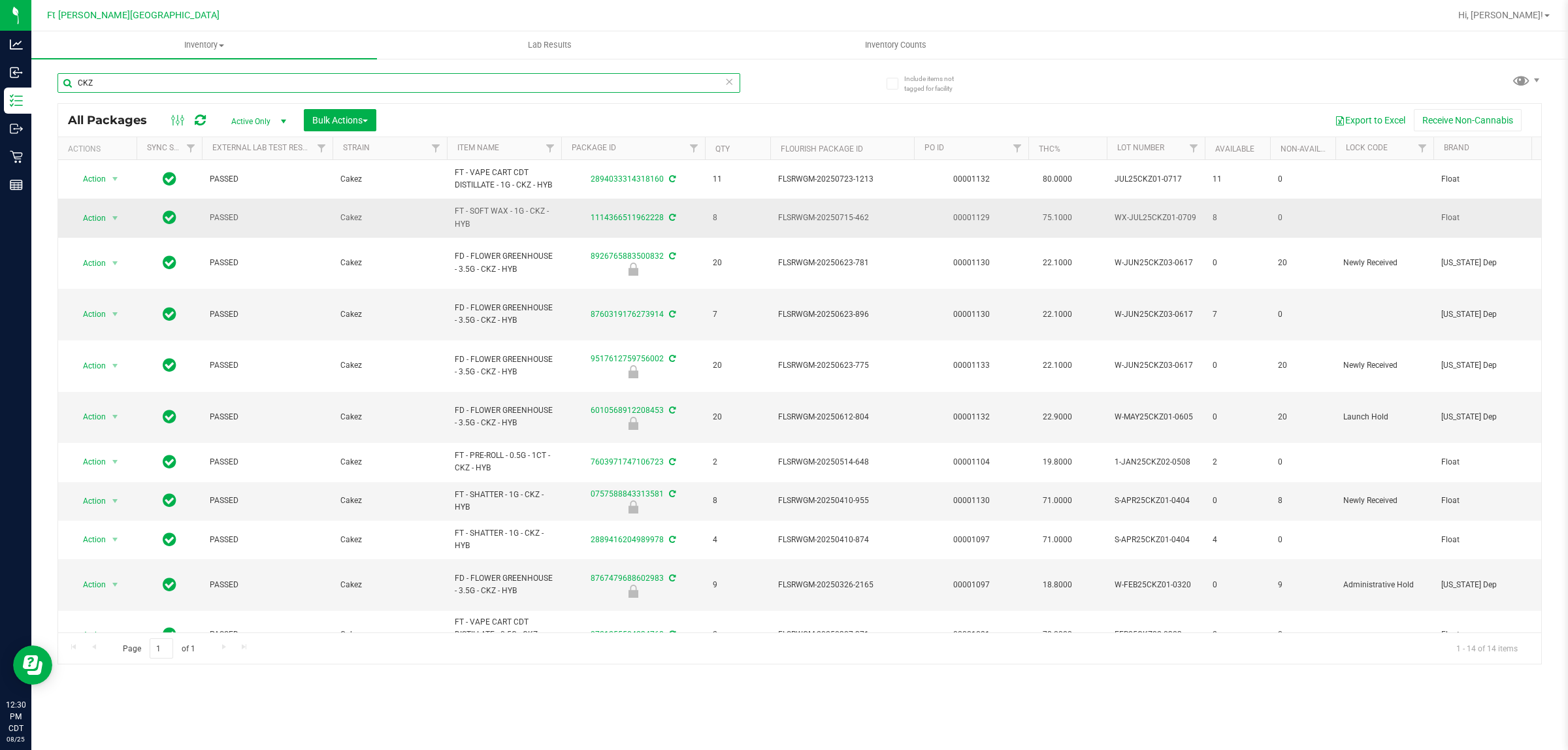
paste input "FD - FLOWER GREENHOUSE - 3.5G - CKZ - HYB"
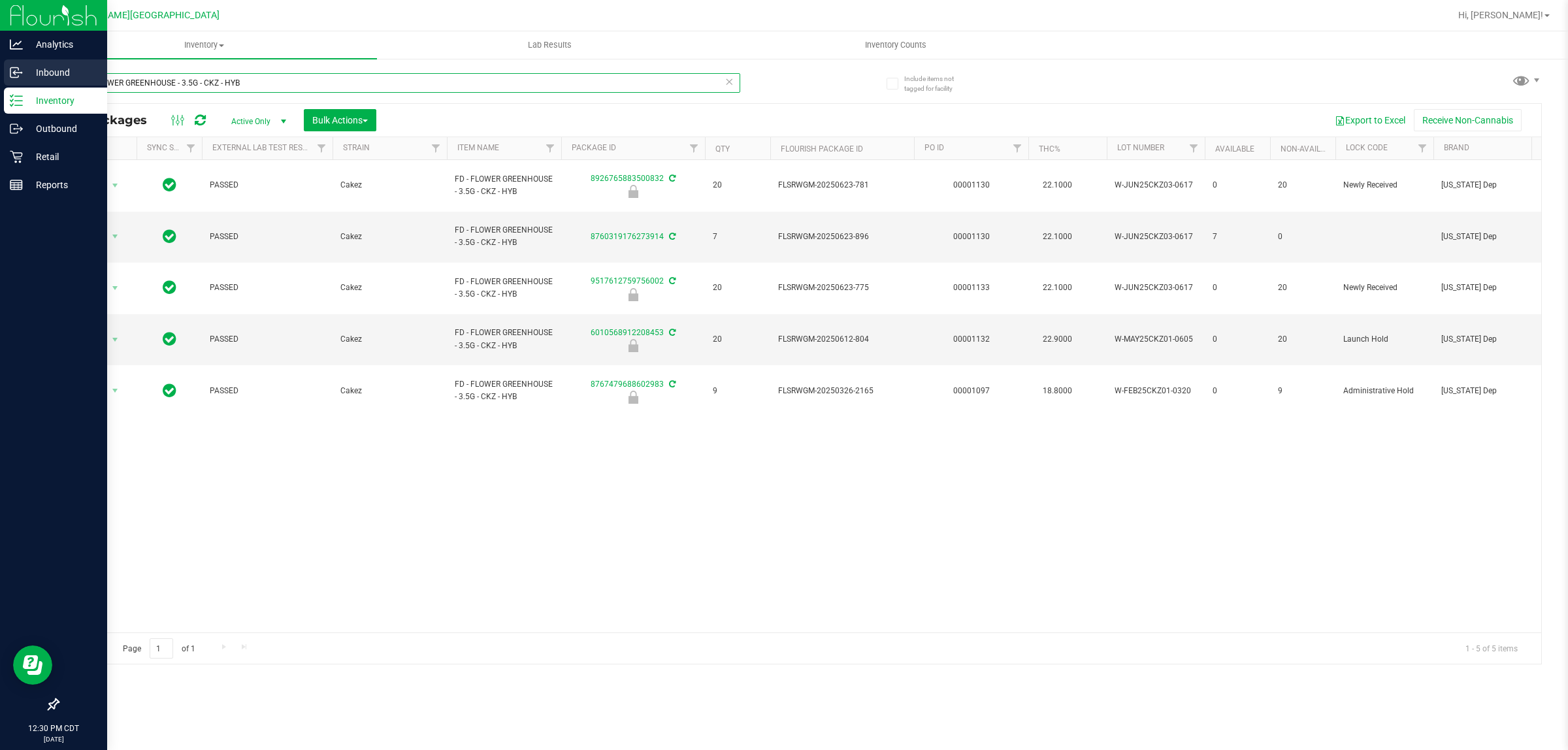
drag, startPoint x: 227, startPoint y: 85, endPoint x: 0, endPoint y: 86, distance: 227.0
click at [0, 86] on div "Analytics Inbound Inventory Outbound Retail Reports 12:30 PM CDT [DATE] 08/25 F…" at bounding box center [784, 375] width 1568 height 750
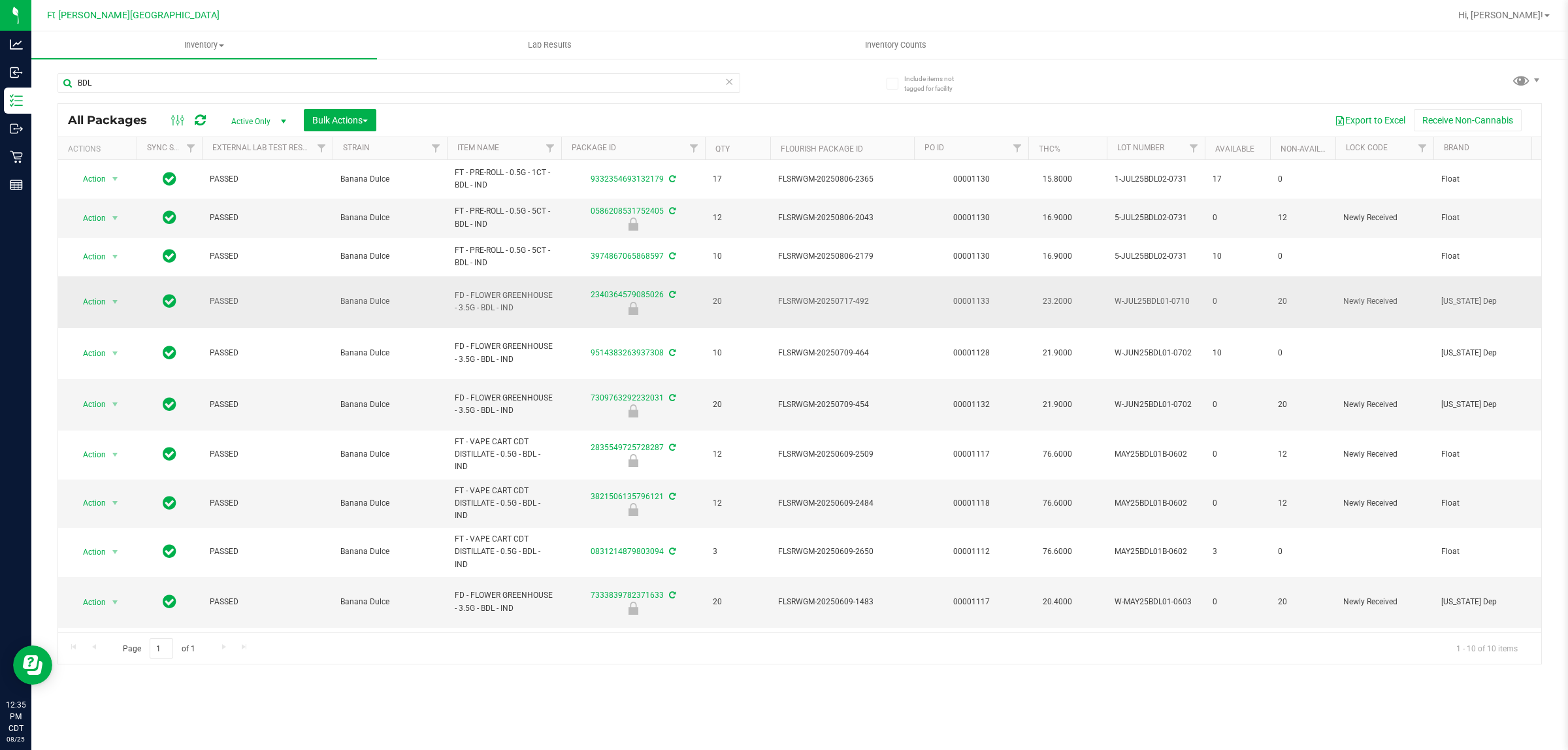
drag, startPoint x: 439, startPoint y: 298, endPoint x: 417, endPoint y: 285, distance: 25.6
click at [417, 285] on tr "Action Action Edit attributes Global inventory Locate package Package audit log…" at bounding box center [1574, 302] width 3032 height 52
copy tr "FD - FLOWER GREENHOUSE - 3.5G - BDL - IND"
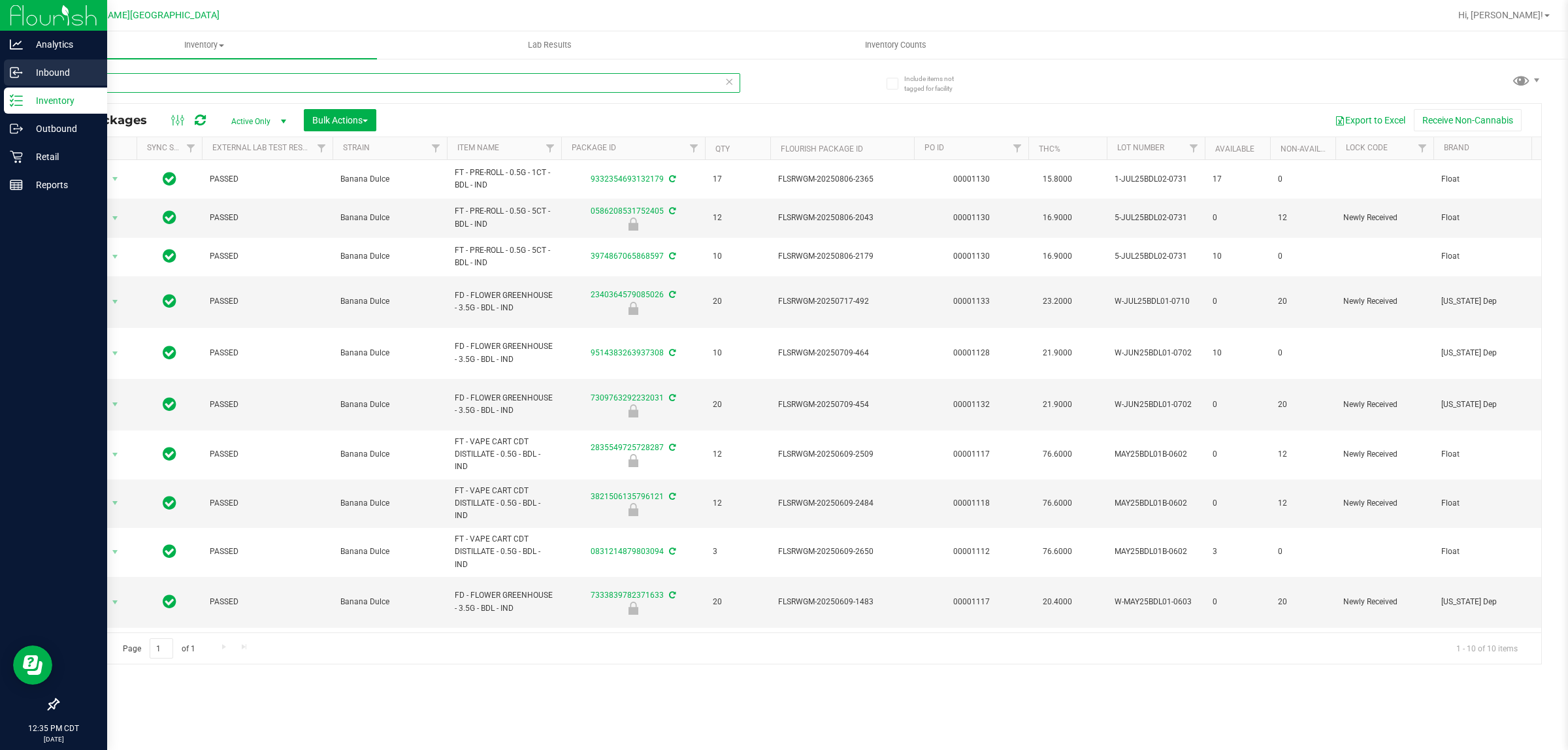
drag, startPoint x: 60, startPoint y: 86, endPoint x: 14, endPoint y: 83, distance: 46.1
click at [14, 83] on div "Analytics Inbound Inventory Outbound Retail Reports 12:35 PM CDT [DATE] 08/25 F…" at bounding box center [784, 375] width 1568 height 750
paste input "FD - FLOWER GREENHOUSE - 3.5G - BDL - IND"
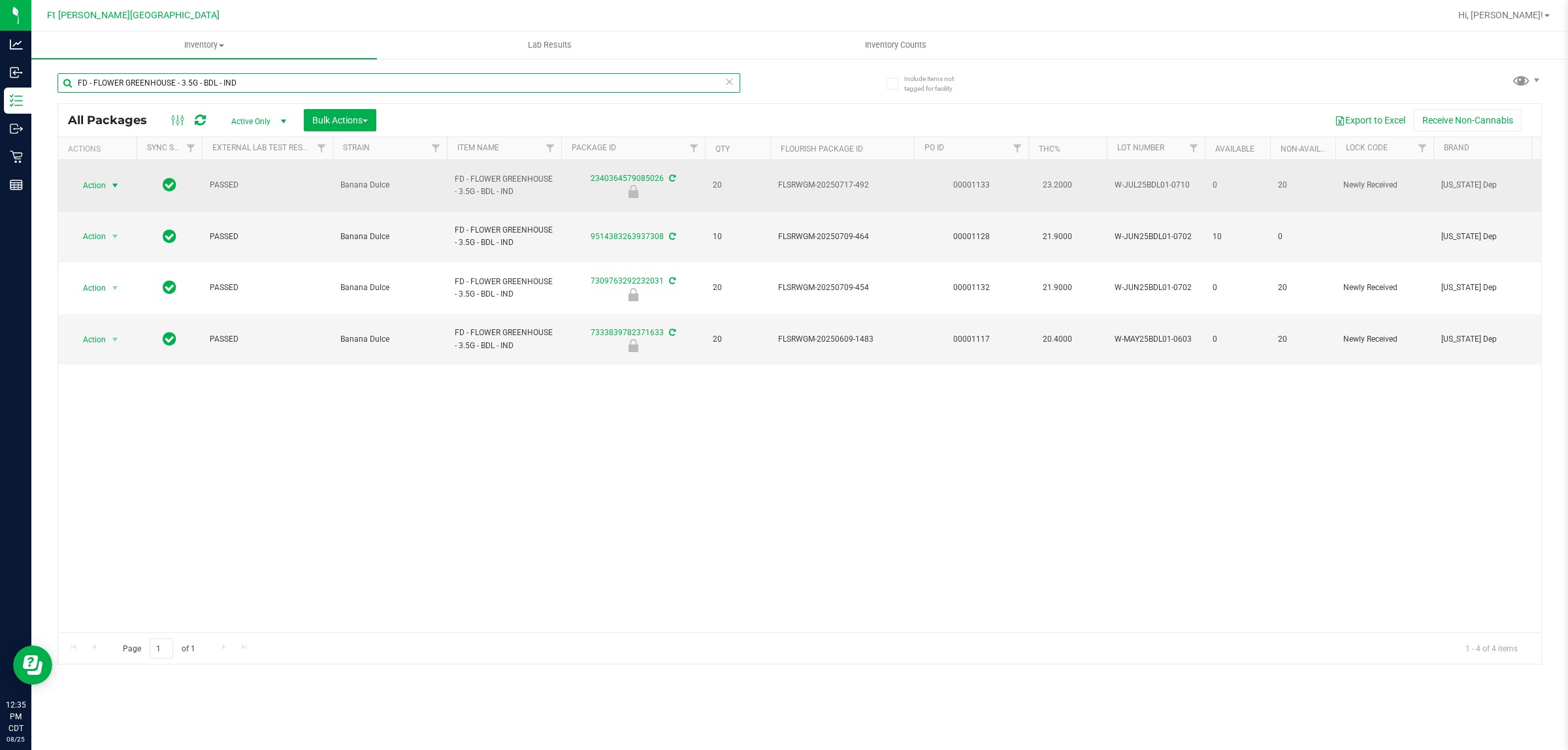
type input "FD - FLOWER GREENHOUSE - 3.5G - BDL - IND"
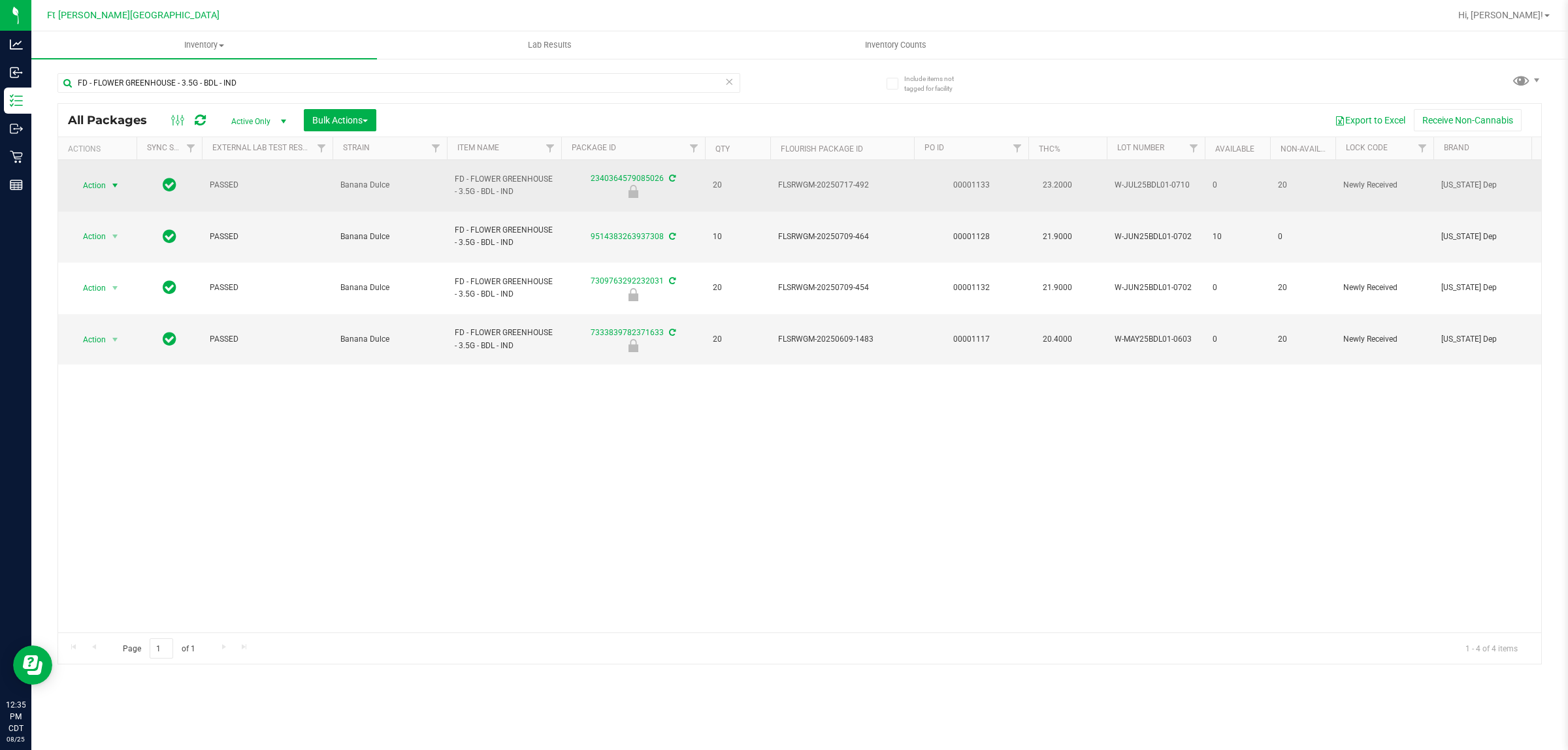
click at [97, 176] on span "Action" at bounding box center [89, 185] width 35 height 18
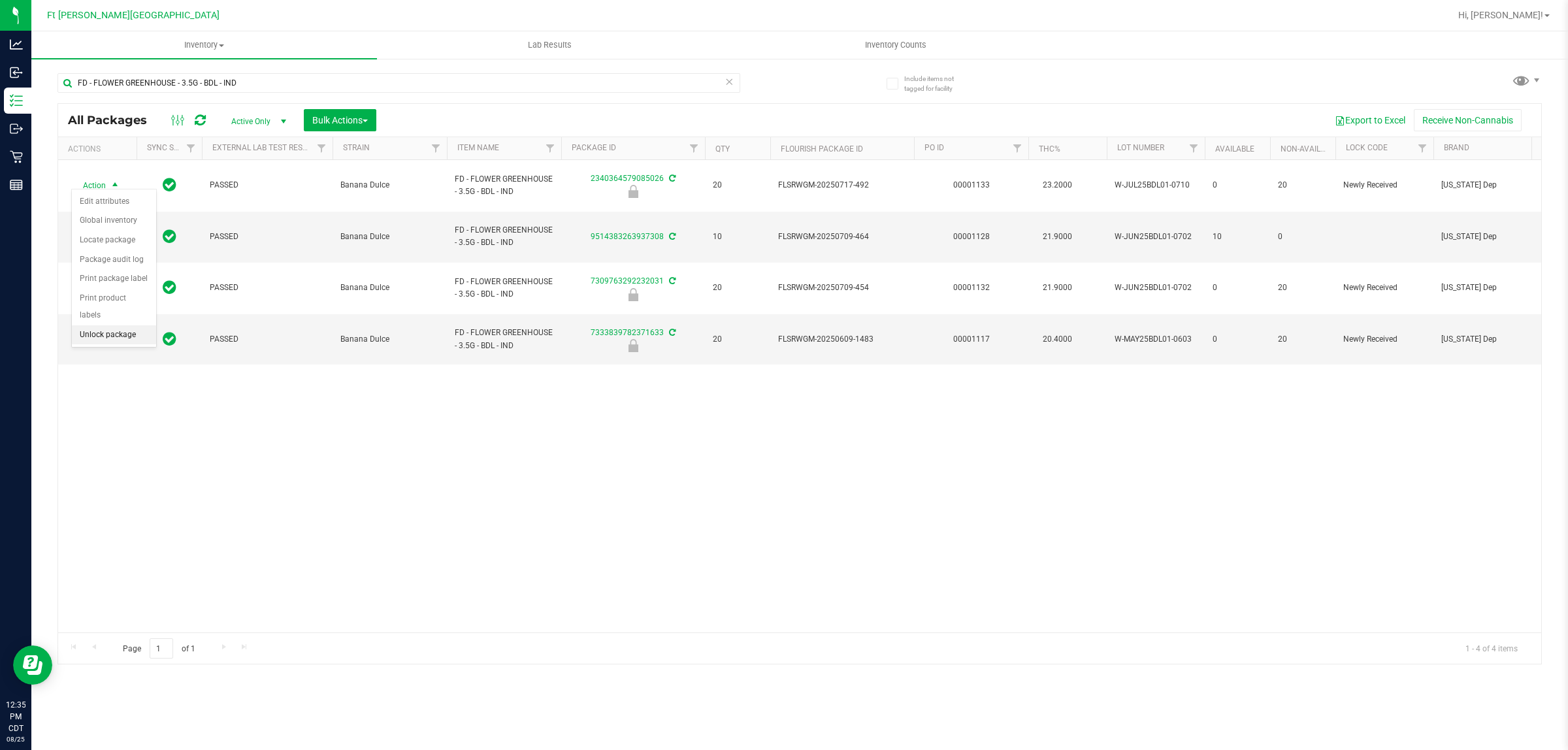
click at [111, 325] on li "Unlock package" at bounding box center [114, 335] width 84 height 19
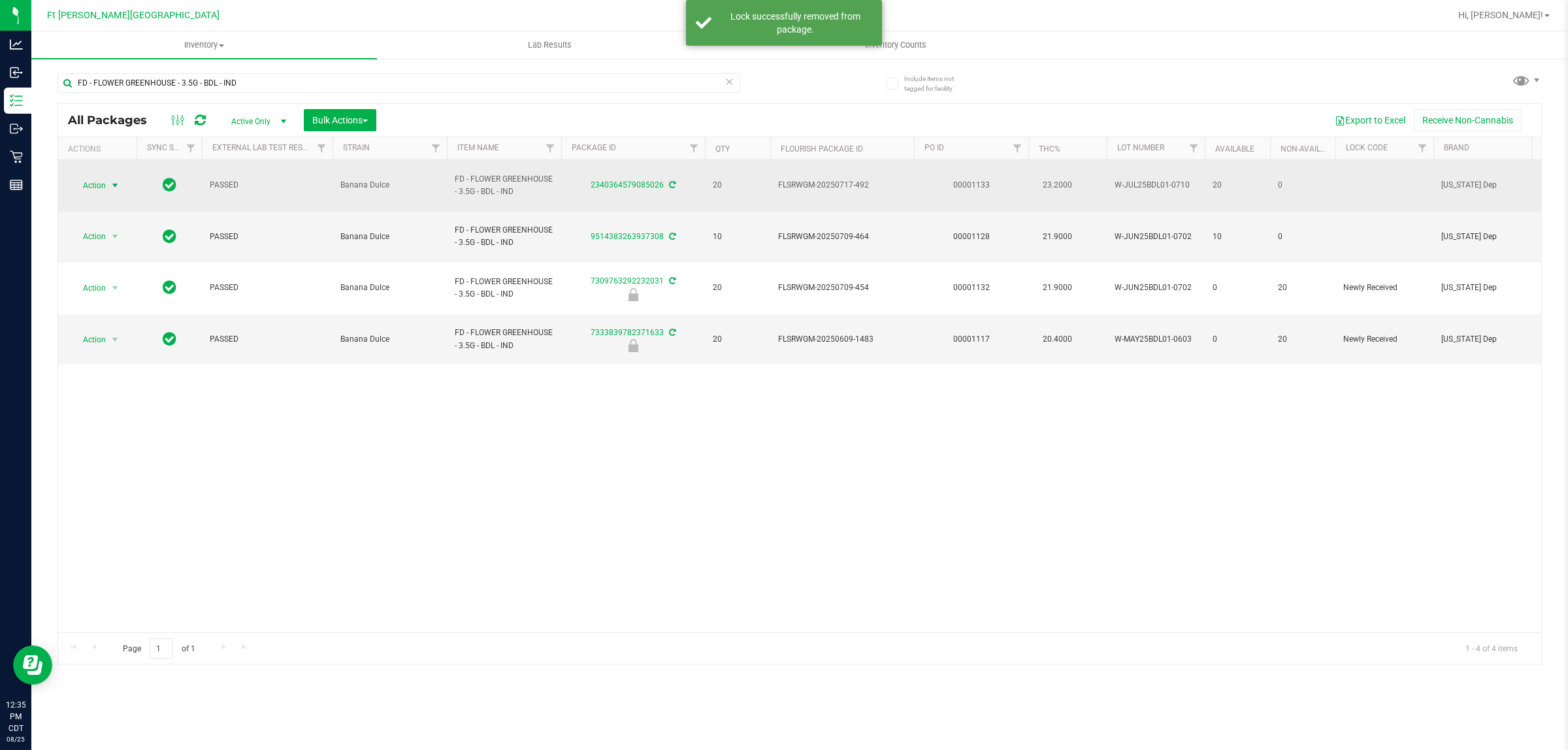
click at [99, 181] on span "Action" at bounding box center [89, 185] width 35 height 18
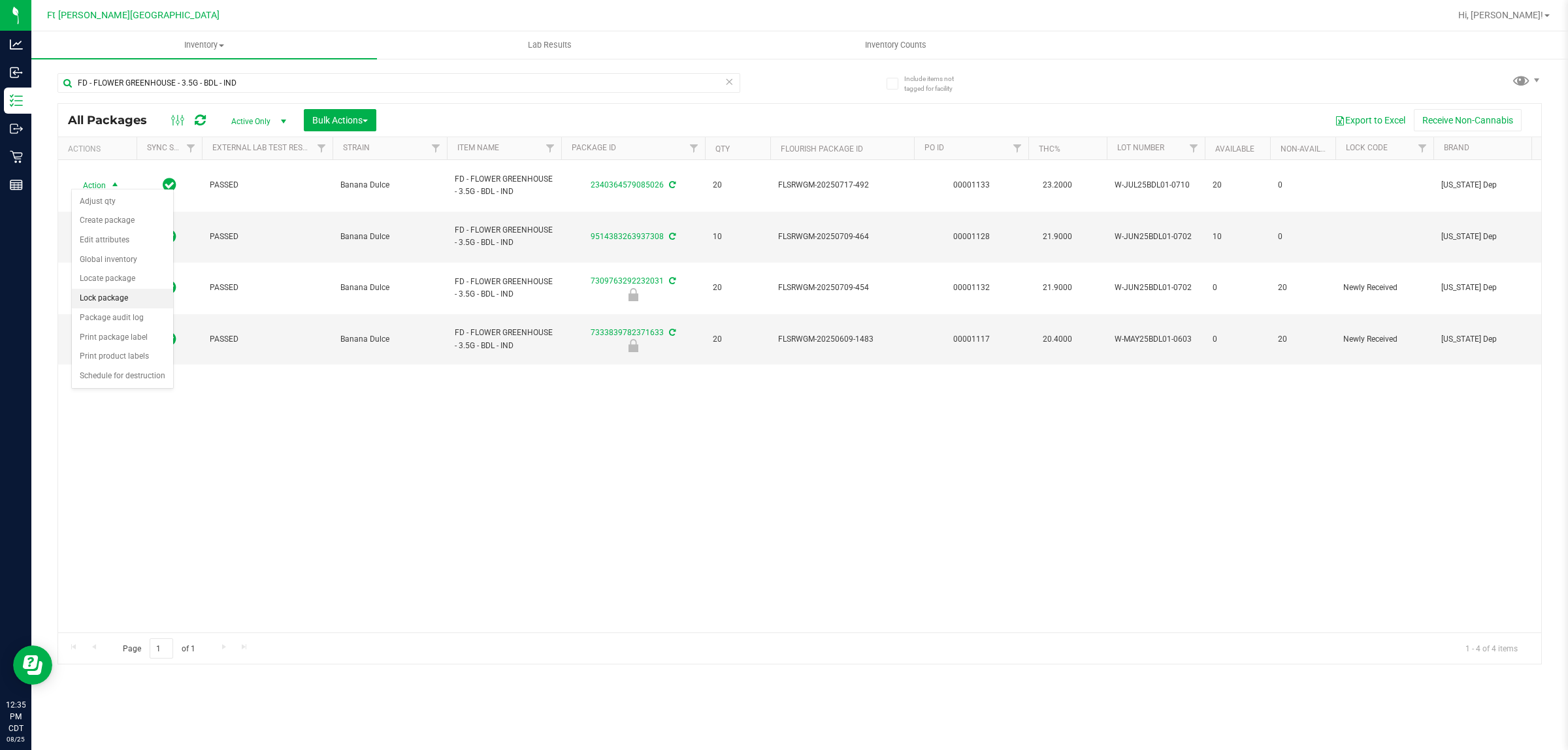
click at [107, 300] on li "Lock package" at bounding box center [122, 298] width 101 height 19
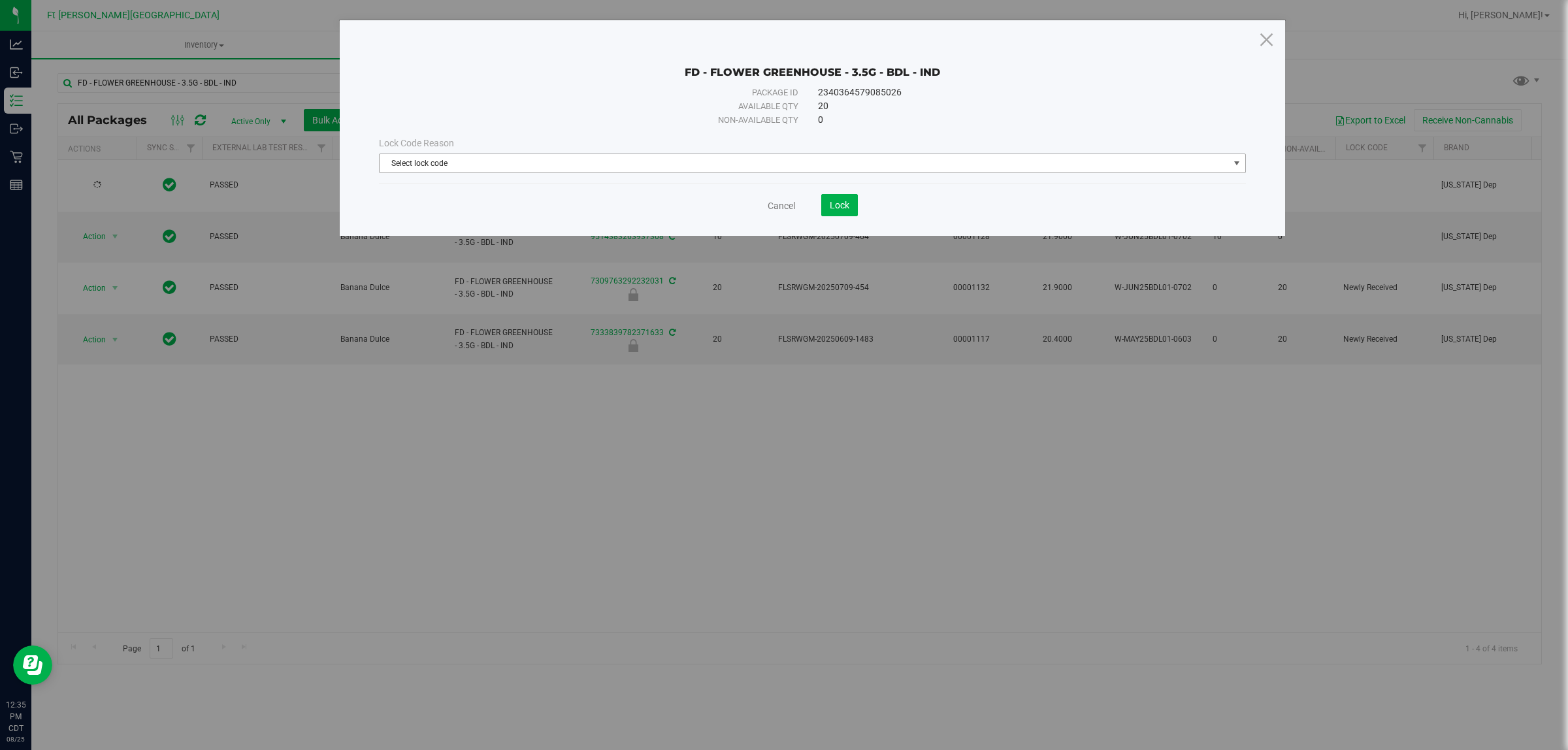
click at [551, 165] on span "Select lock code" at bounding box center [805, 163] width 850 height 18
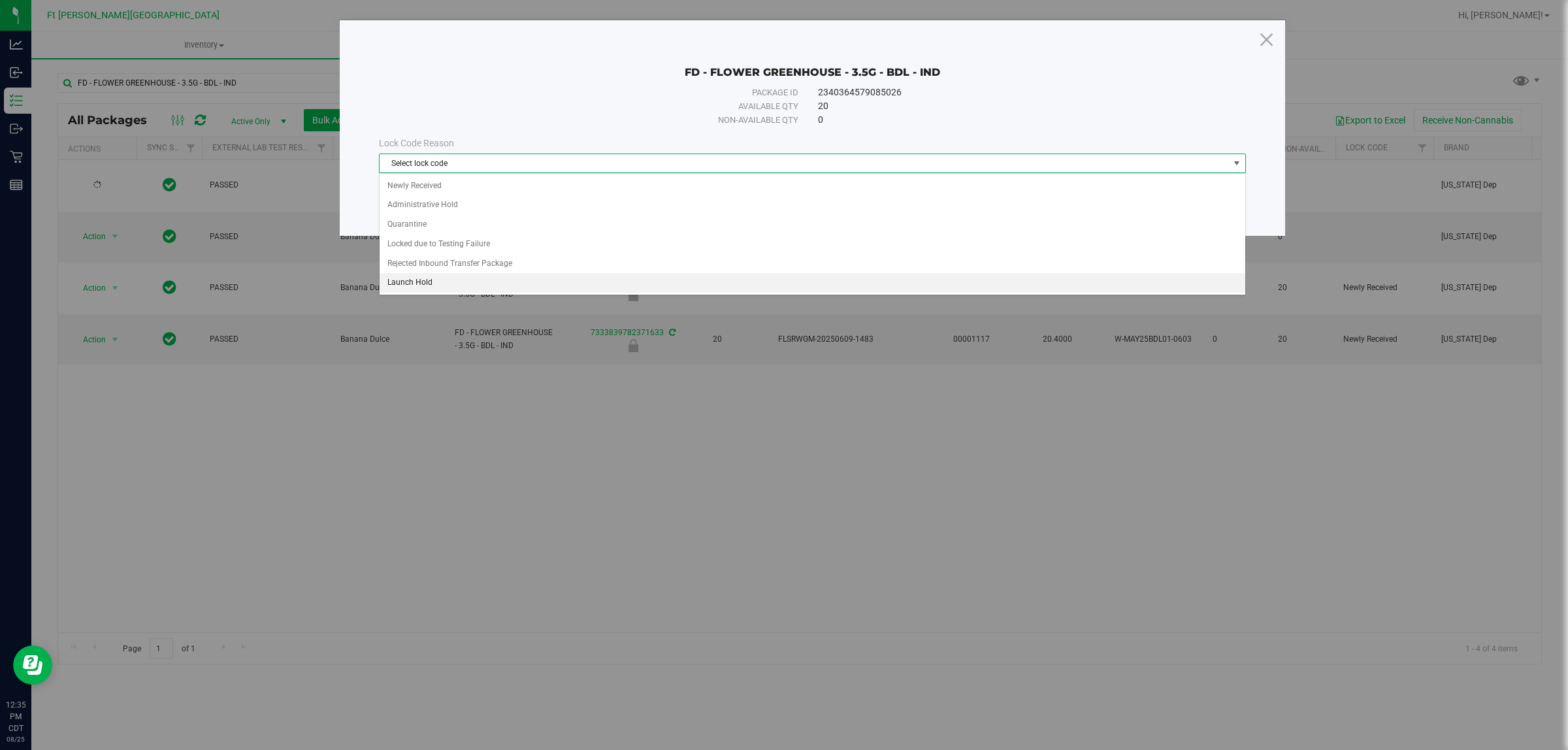
click at [489, 283] on li "Launch Hold" at bounding box center [812, 283] width 865 height 19
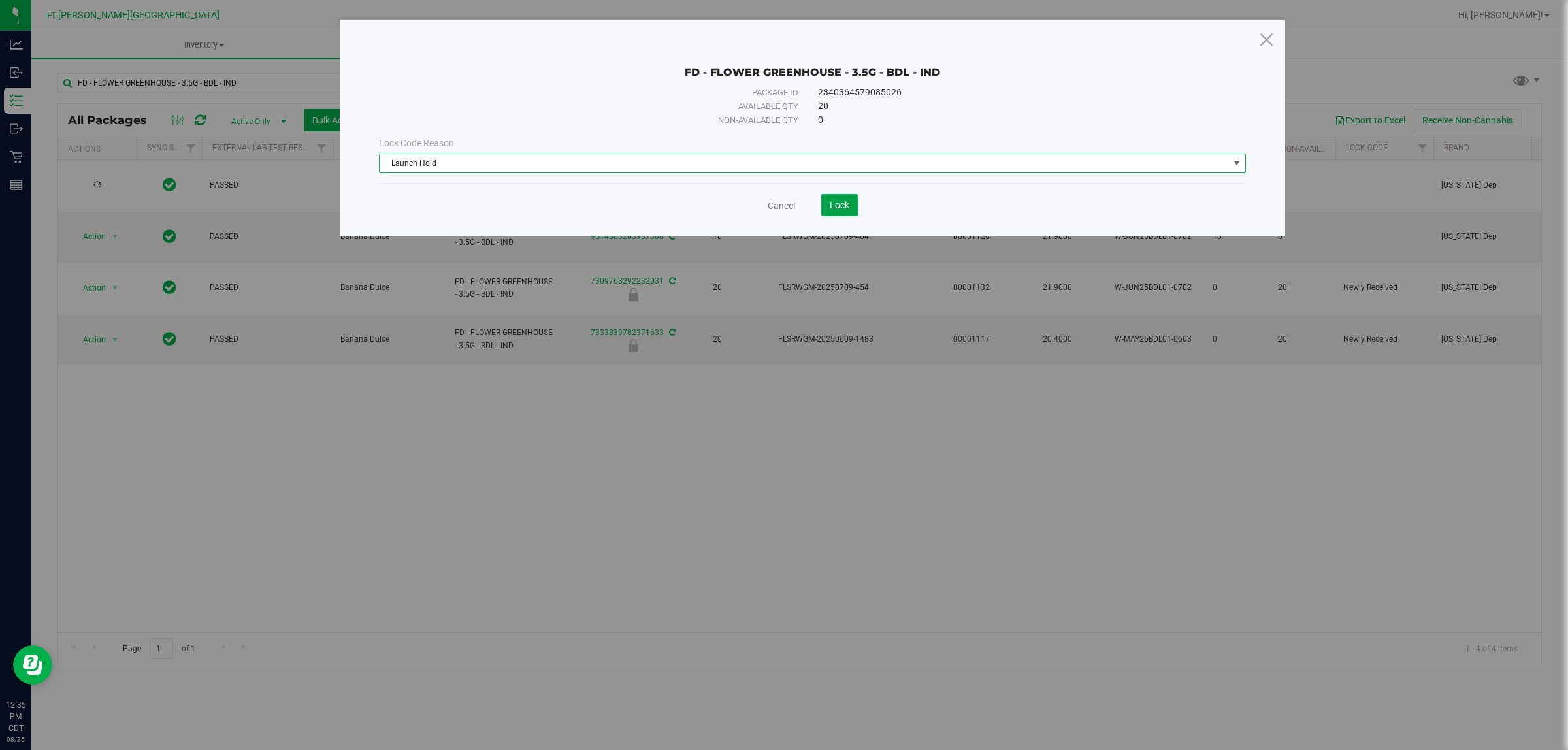
click at [840, 201] on span "Lock" at bounding box center [839, 205] width 19 height 10
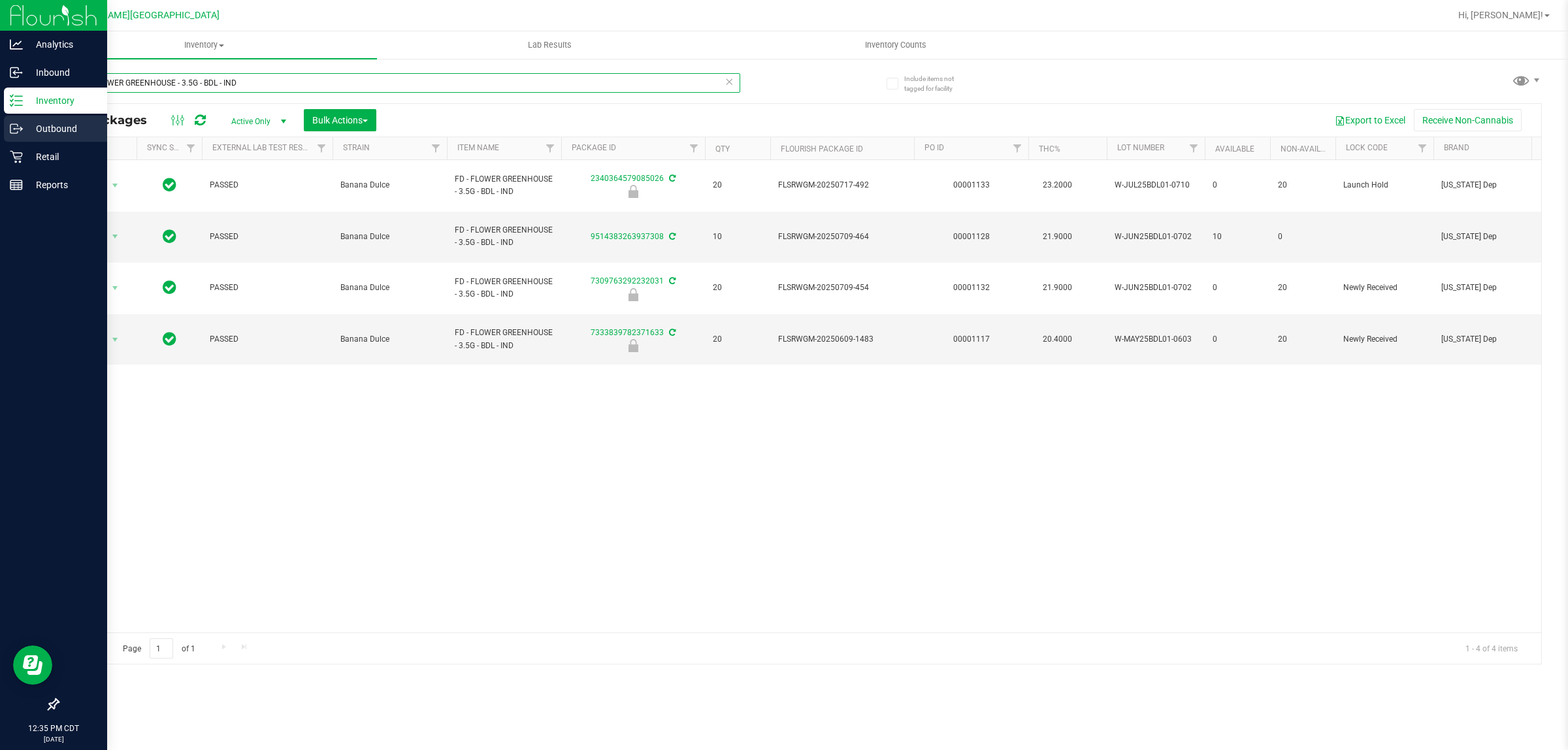
drag, startPoint x: 314, startPoint y: 83, endPoint x: 0, endPoint y: 120, distance: 316.2
click at [0, 120] on div "Analytics Inbound Inventory Outbound Retail Reports 12:35 PM CDT [DATE] 08/25 F…" at bounding box center [784, 375] width 1568 height 750
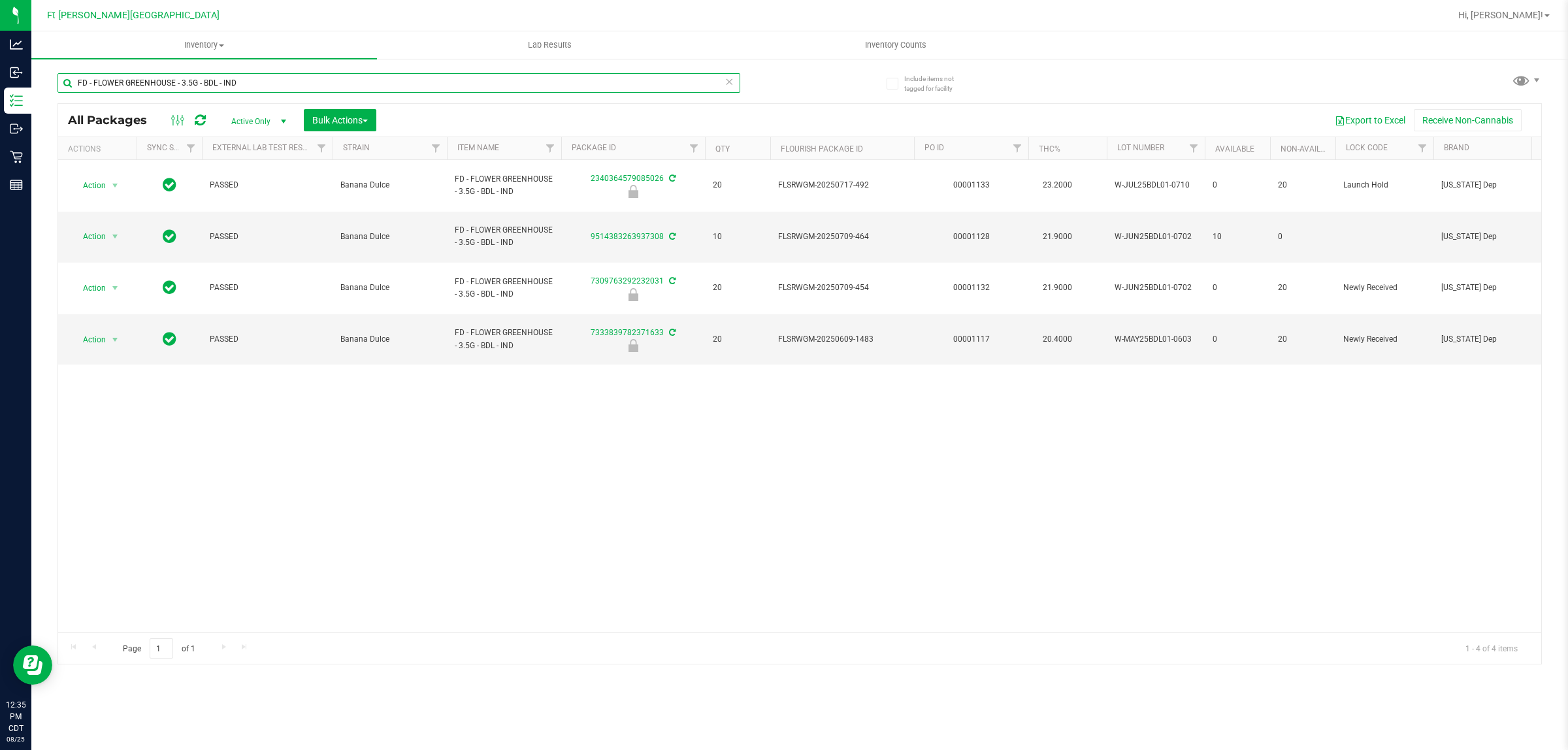
click at [210, 89] on input "FD - FLOWER GREENHOUSE - 3.5G - BDL - IND" at bounding box center [399, 83] width 683 height 19
drag, startPoint x: 216, startPoint y: 84, endPoint x: 206, endPoint y: 84, distance: 10.0
click at [206, 84] on input "FD - FLOWER GREENHOUSE - 3.5G - BDL - IND" at bounding box center [399, 83] width 683 height 19
drag, startPoint x: 217, startPoint y: 82, endPoint x: 205, endPoint y: 82, distance: 12.0
click at [205, 82] on input "FD - FLOWER GREENHOUSE - 3.5G - BDL - IND" at bounding box center [399, 83] width 683 height 19
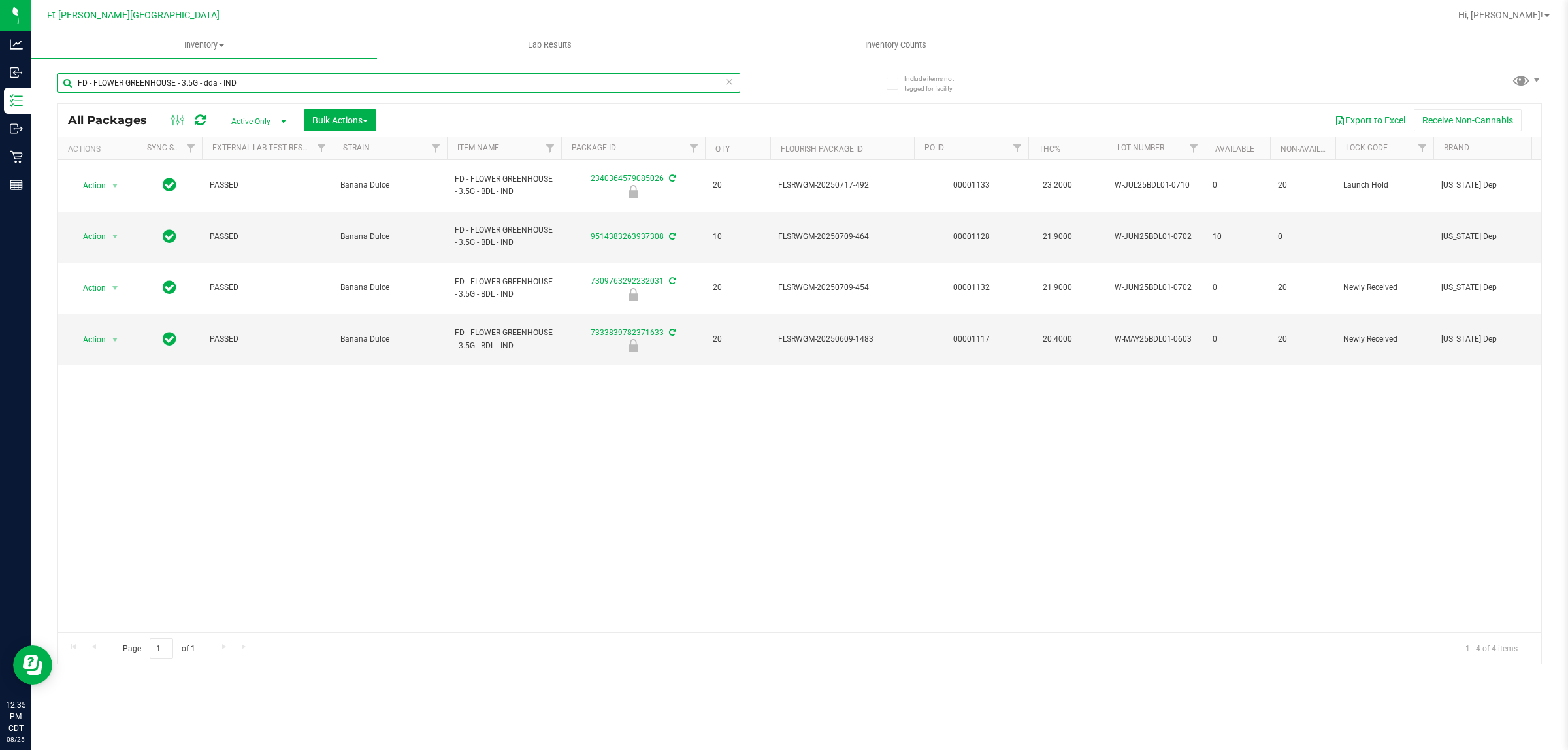
drag, startPoint x: 239, startPoint y: 82, endPoint x: 224, endPoint y: 85, distance: 15.3
click at [224, 85] on input "FD - FLOWER GREENHOUSE - 3.5G - dda - IND" at bounding box center [399, 83] width 683 height 19
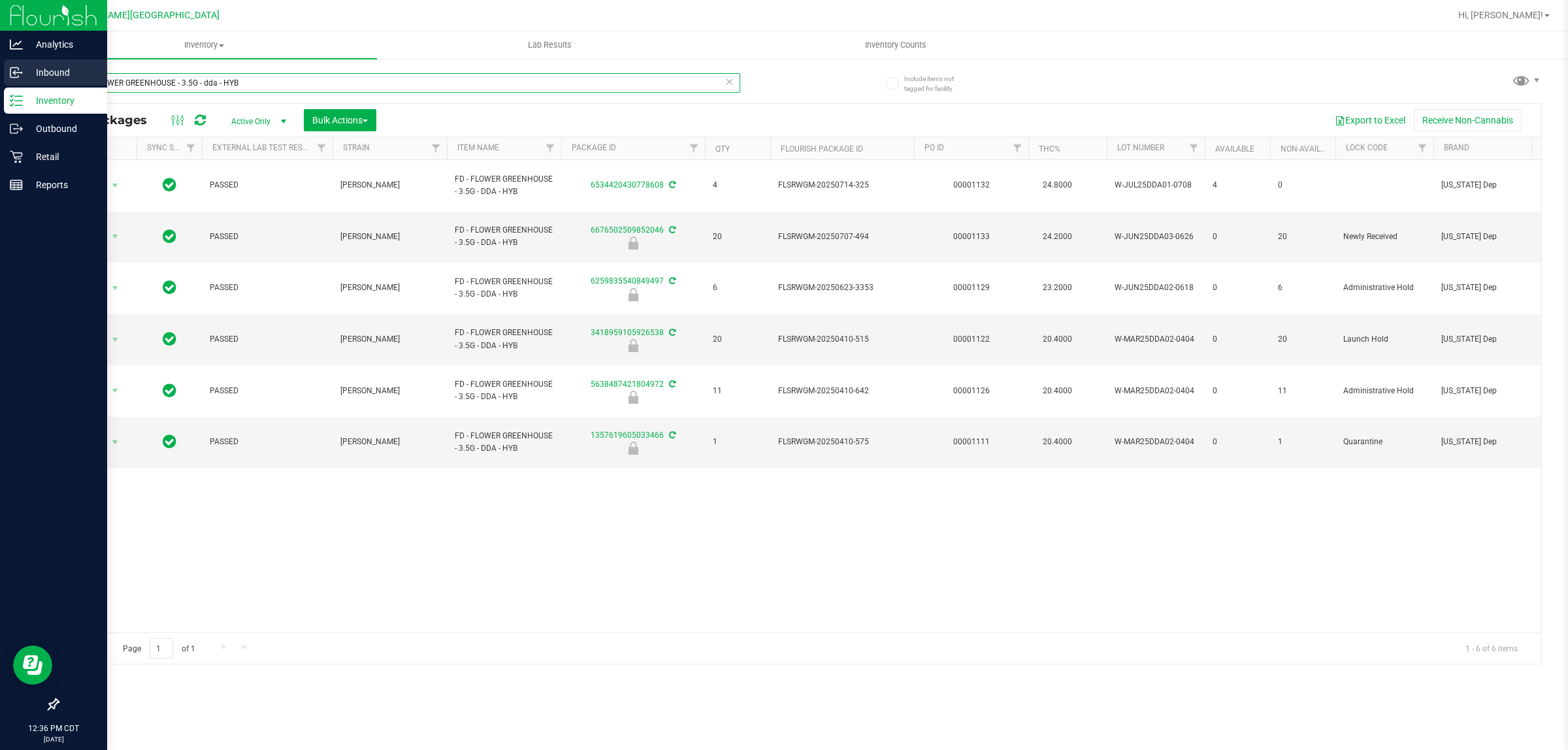
drag, startPoint x: 165, startPoint y: 78, endPoint x: 0, endPoint y: 80, distance: 165.0
click at [0, 80] on div "Analytics Inbound Inventory Outbound Retail Reports 12:36 PM CDT [DATE] 08/25 F…" at bounding box center [784, 375] width 1568 height 750
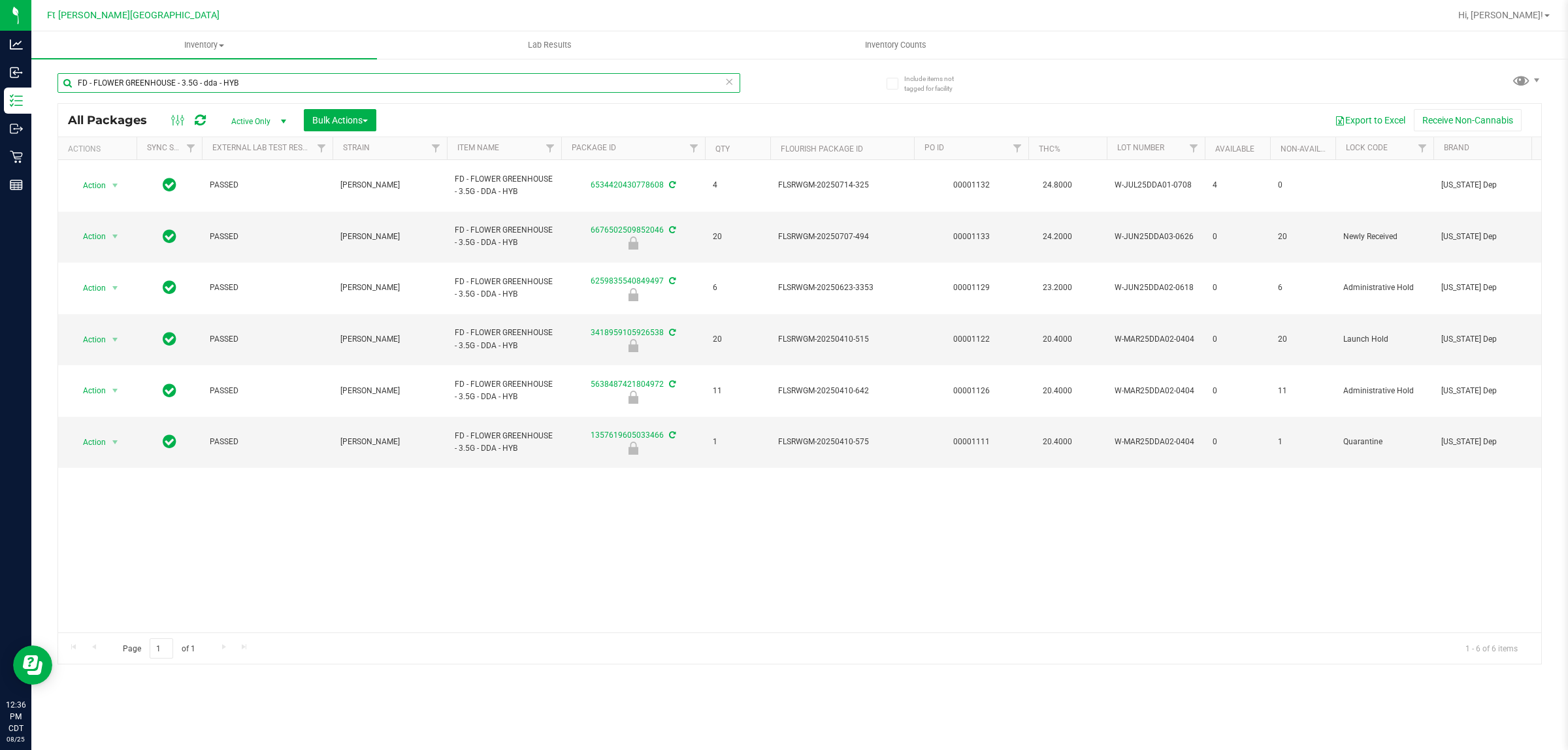
click at [220, 83] on input "FD - FLOWER GREENHOUSE - 3.5G - dda - HYB" at bounding box center [399, 83] width 683 height 19
drag, startPoint x: 217, startPoint y: 85, endPoint x: 205, endPoint y: 85, distance: 12.0
click at [205, 85] on input "FD - FLOWER GREENHOUSE - 3.5G - dda - HYB" at bounding box center [399, 83] width 683 height 19
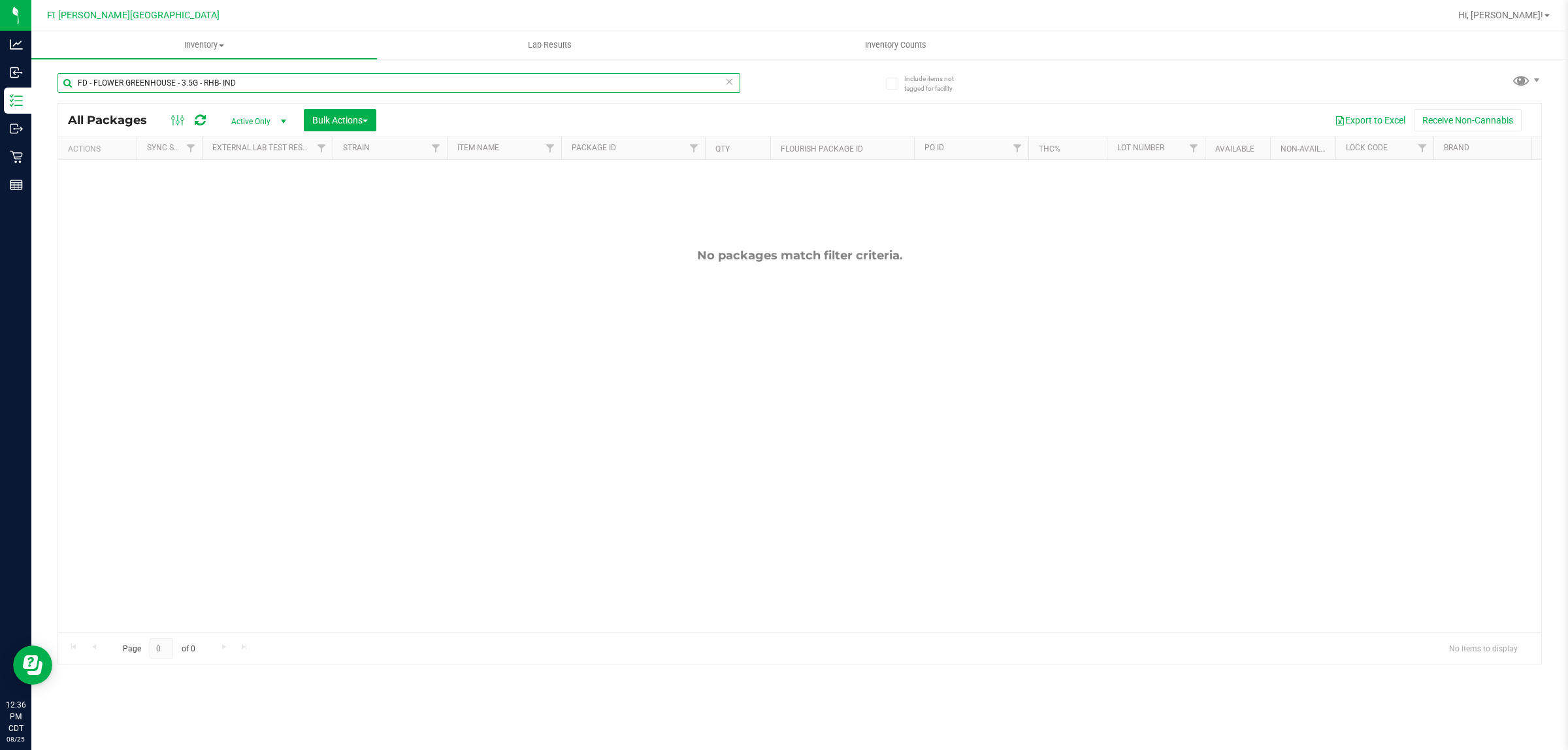
click at [217, 86] on input "FD - FLOWER GREENHOUSE - 3.5G - RHB- IND" at bounding box center [399, 83] width 683 height 19
click at [327, 87] on div "Inventory All packages All inventory Waste log Create inventory Lab Results Inv…" at bounding box center [799, 390] width 1537 height 719
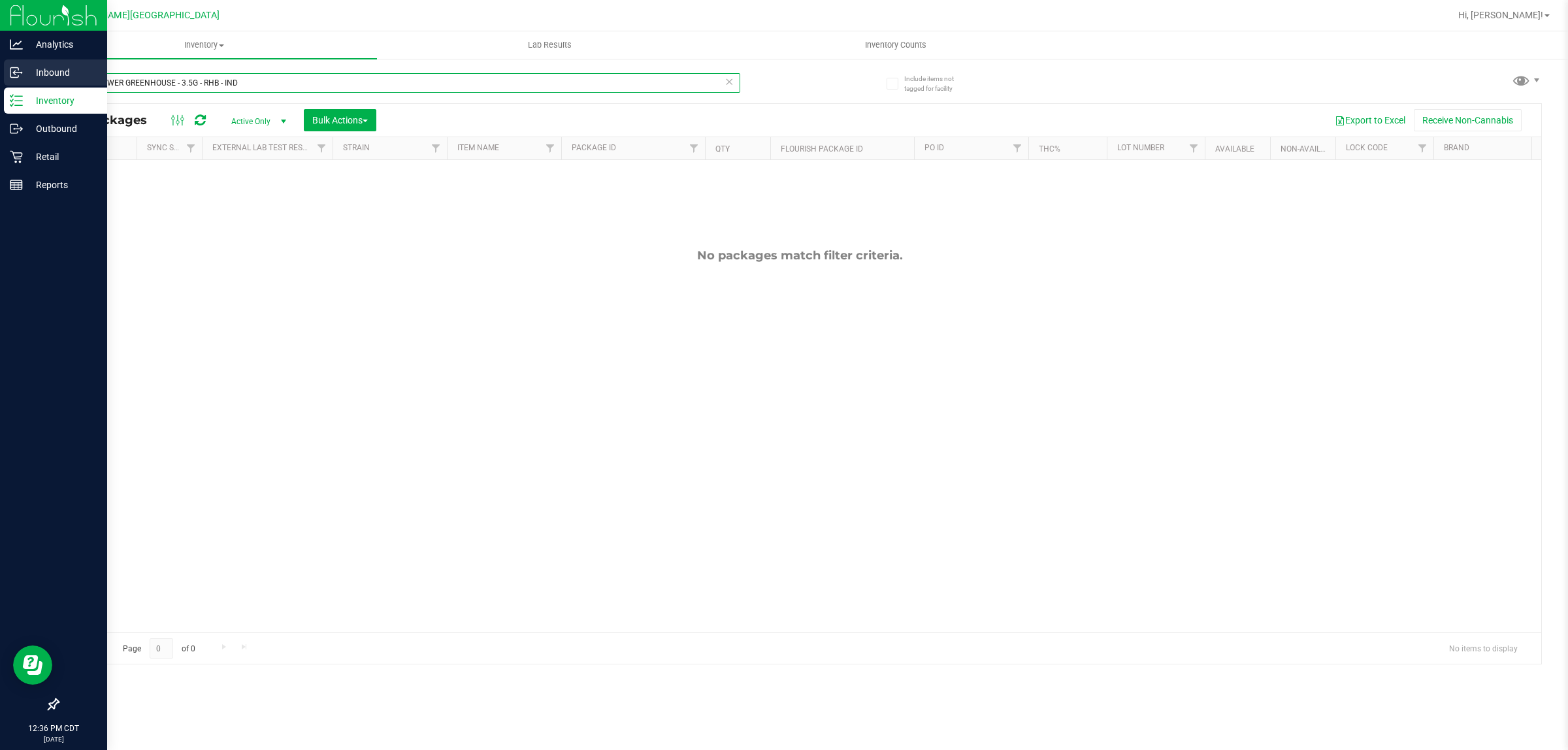
drag, startPoint x: 312, startPoint y: 83, endPoint x: 0, endPoint y: 83, distance: 312.0
click at [0, 83] on div "Analytics Inbound Inventory Outbound Retail Reports 12:36 PM CDT [DATE] 08/25 F…" at bounding box center [784, 375] width 1568 height 750
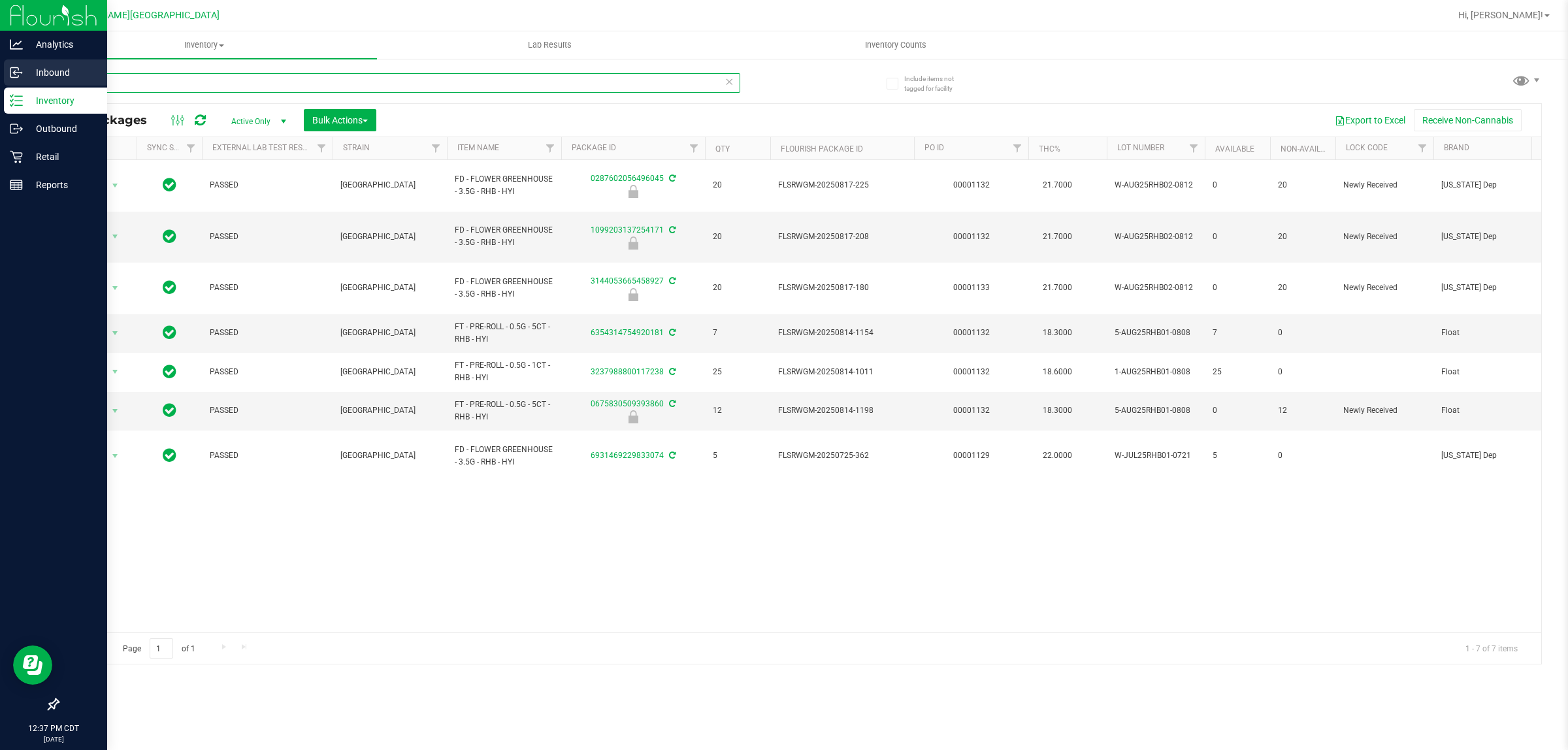
drag, startPoint x: 116, startPoint y: 82, endPoint x: 0, endPoint y: 71, distance: 116.5
click at [0, 71] on div "Analytics Inbound Inventory Outbound Retail Reports 12:37 PM CDT [DATE] 08/25 F…" at bounding box center [784, 375] width 1568 height 750
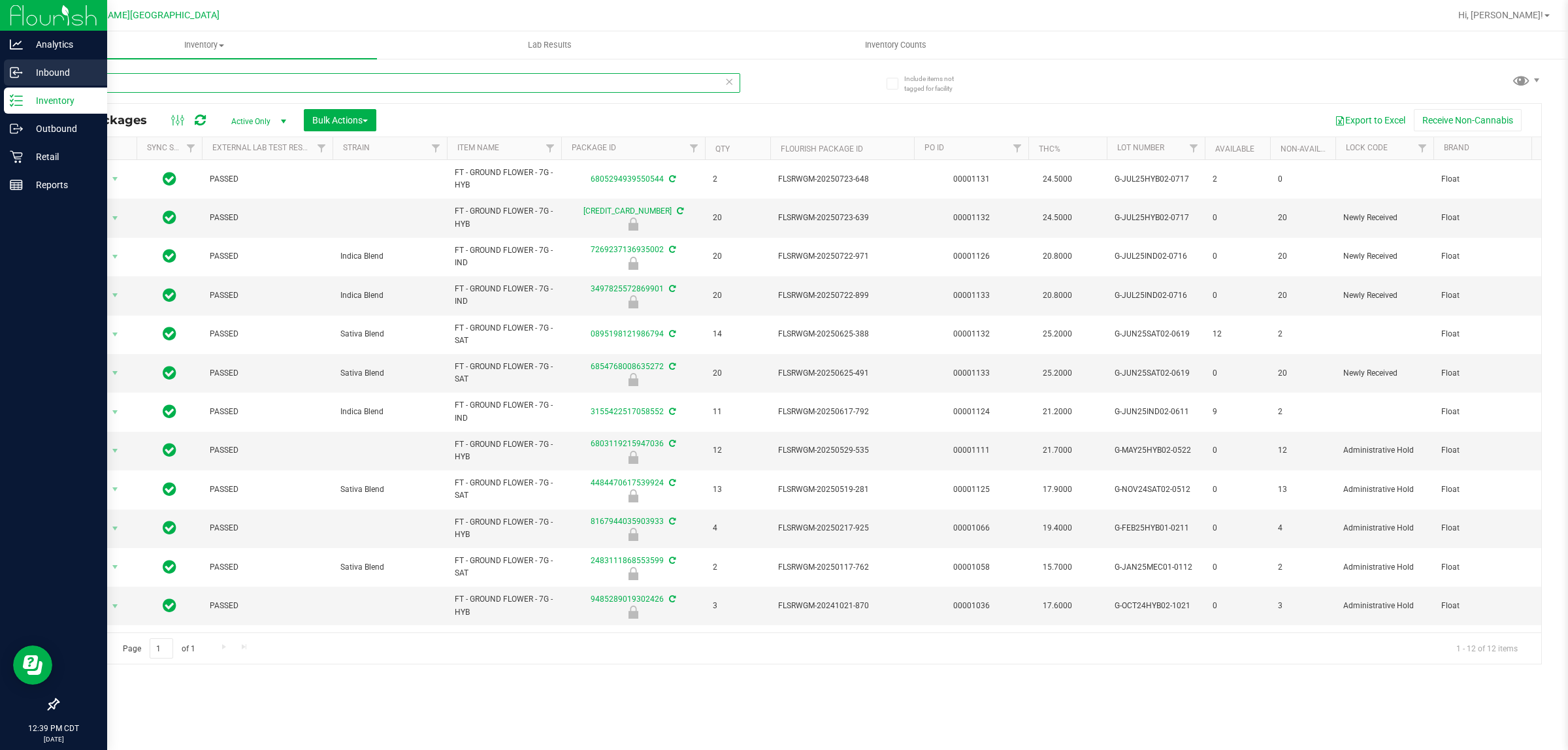
drag, startPoint x: 145, startPoint y: 80, endPoint x: 0, endPoint y: 78, distance: 145.0
click at [0, 79] on div "Analytics Inbound Inventory Outbound Retail Reports 12:39 PM CDT [DATE] 08/25 F…" at bounding box center [784, 375] width 1568 height 750
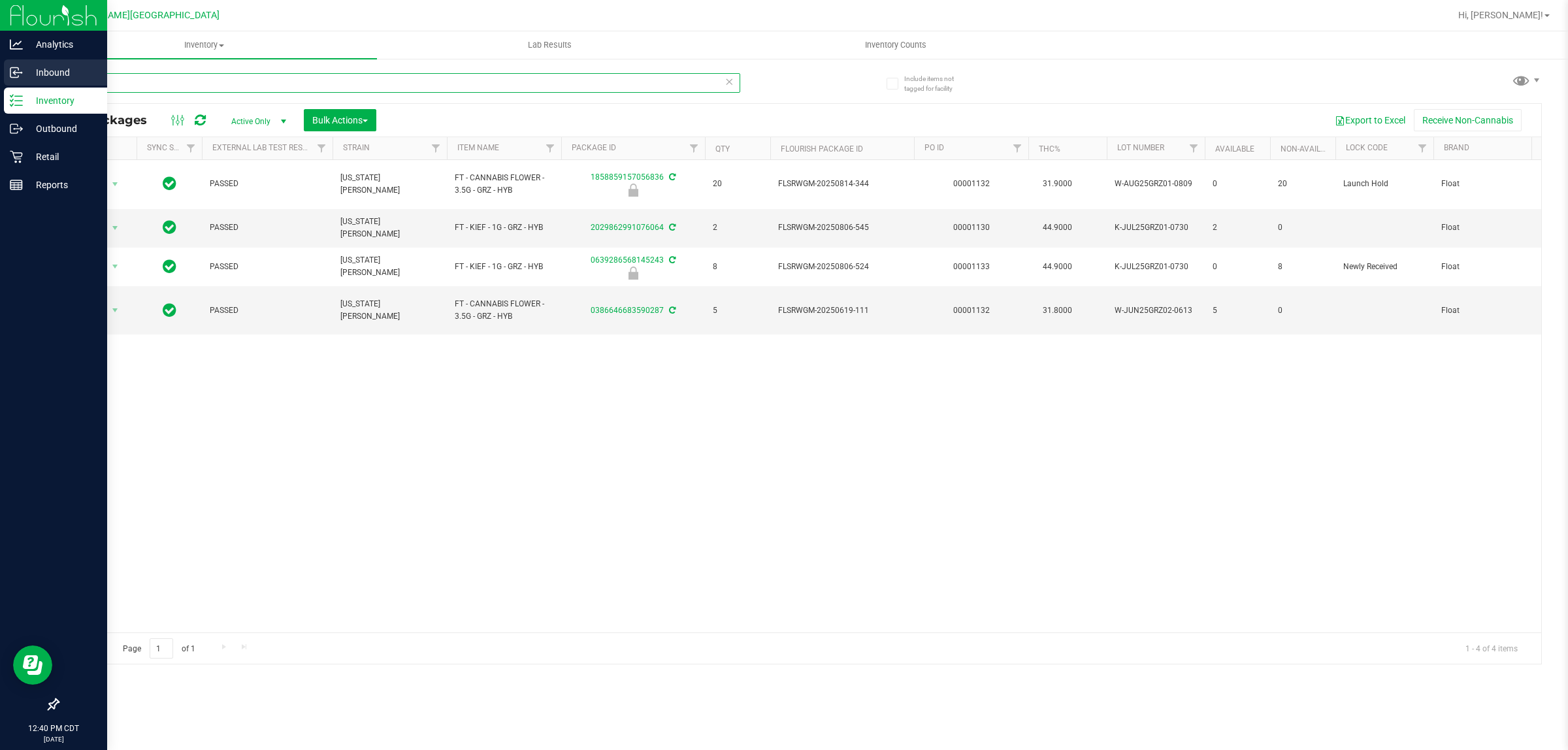
drag, startPoint x: 194, startPoint y: 77, endPoint x: 0, endPoint y: 83, distance: 194.1
click at [0, 83] on div "Analytics Inbound Inventory Outbound Retail Reports 12:40 PM CDT [DATE] 08/25 F…" at bounding box center [784, 375] width 1568 height 750
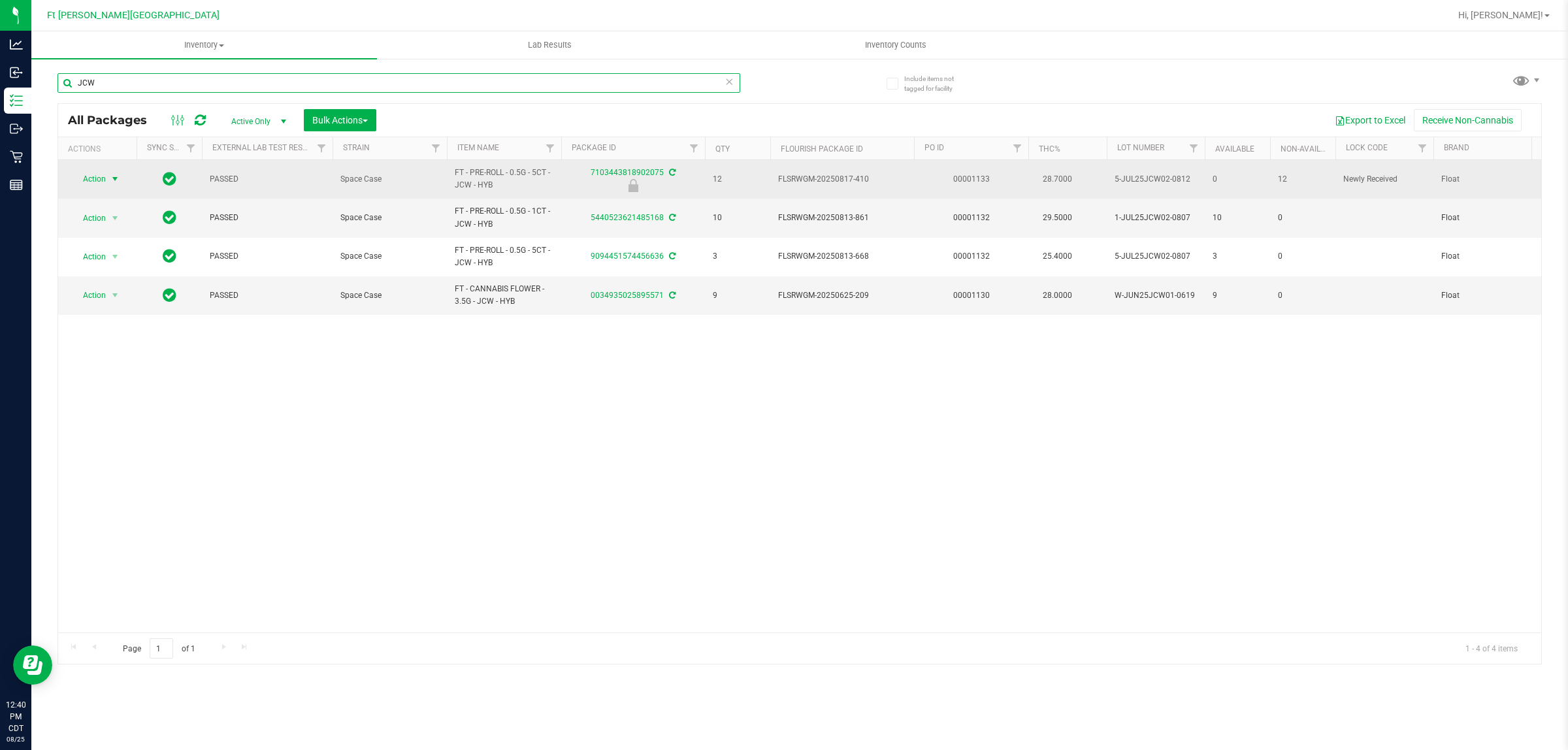
type input "JCW"
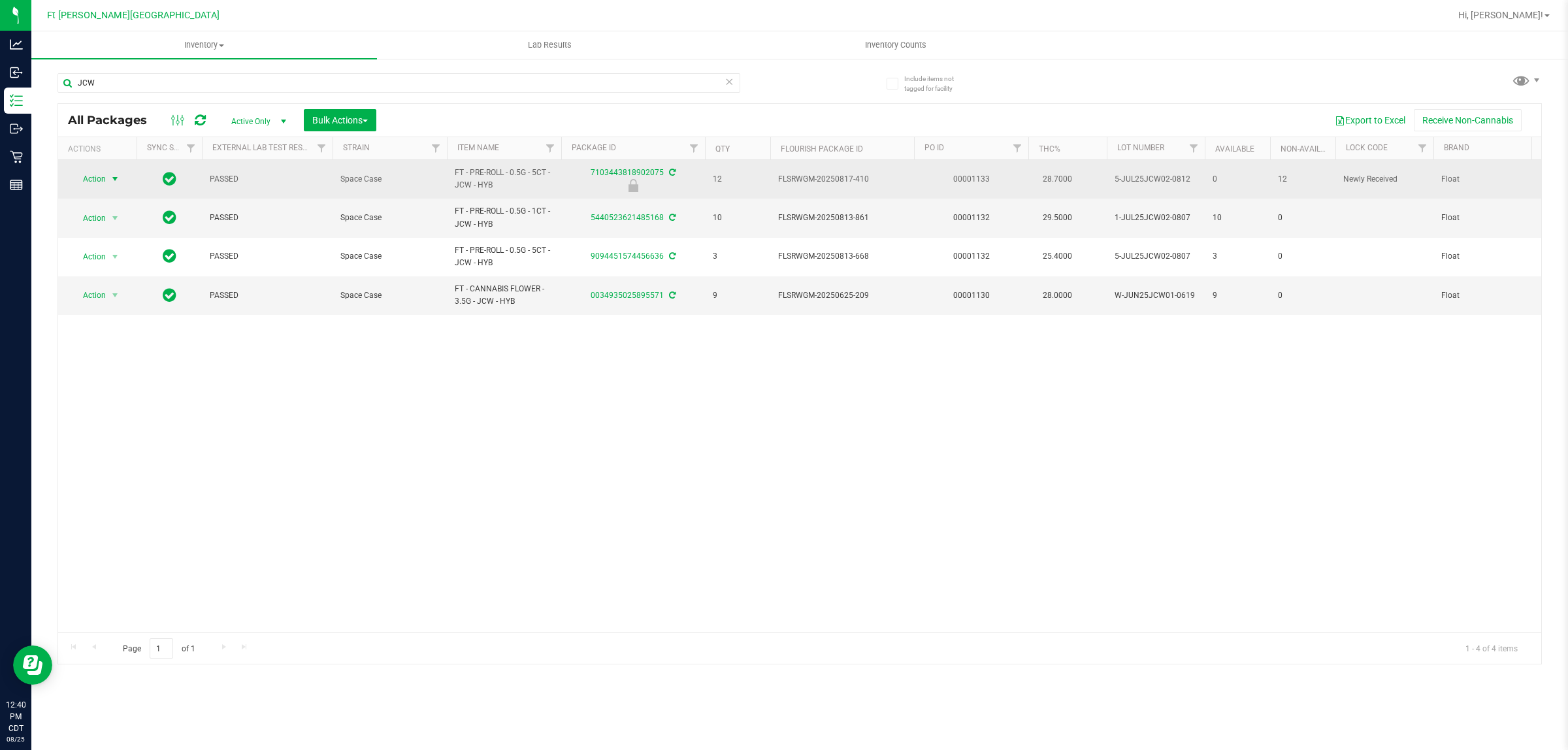
click at [100, 173] on span "Action" at bounding box center [89, 179] width 35 height 18
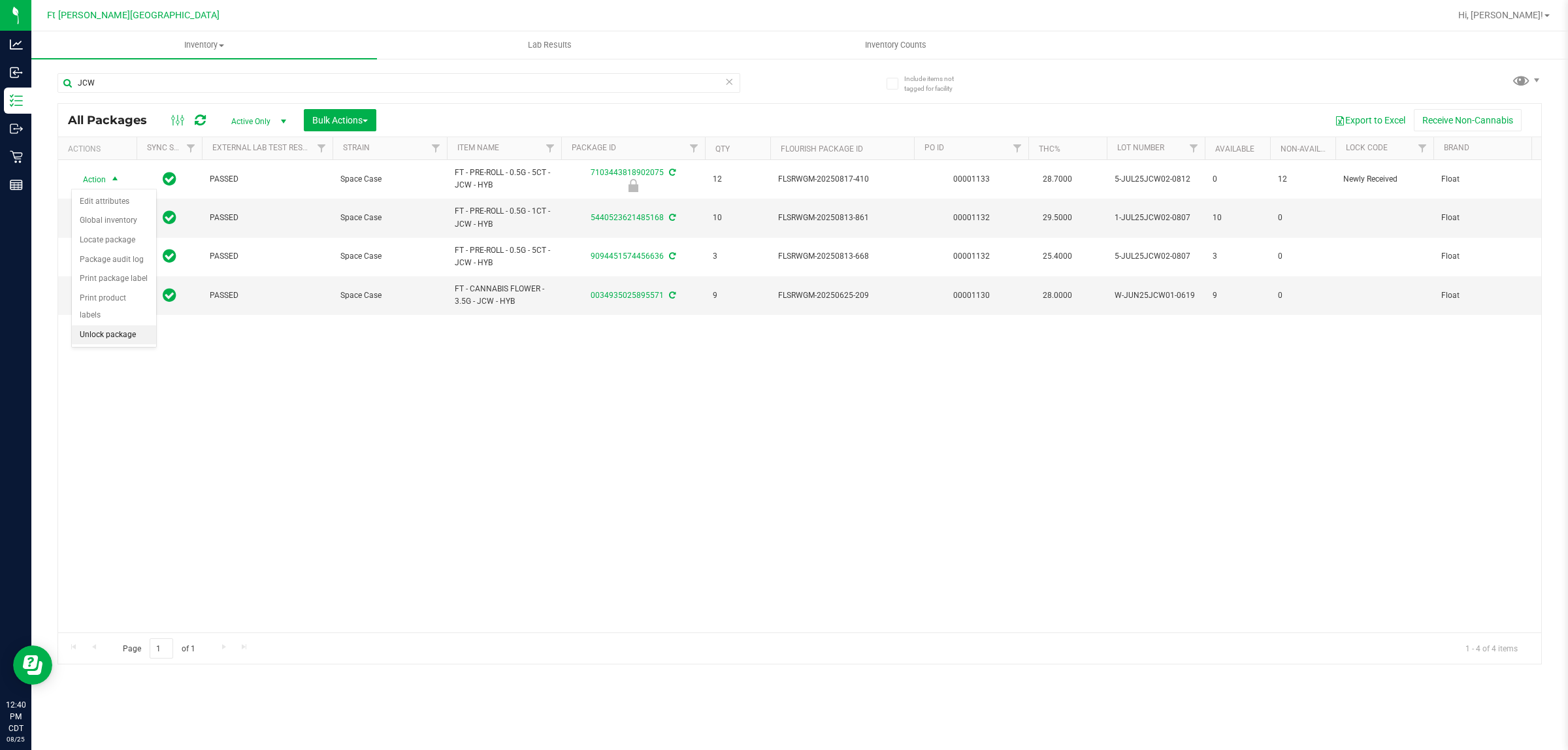
click at [109, 325] on li "Unlock package" at bounding box center [114, 335] width 84 height 19
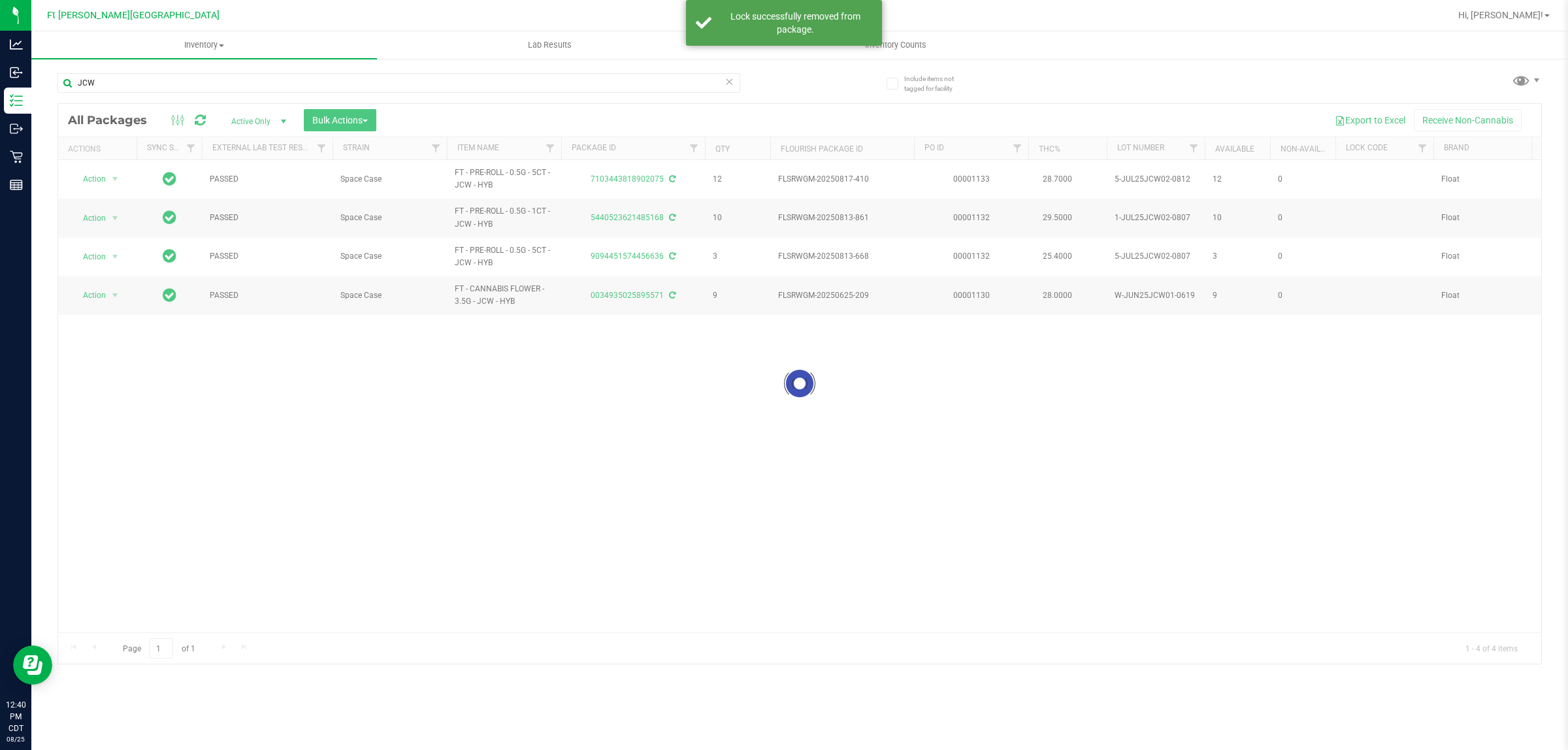
click at [100, 183] on div at bounding box center [800, 383] width 1484 height 560
click at [100, 179] on span "Action" at bounding box center [89, 179] width 35 height 18
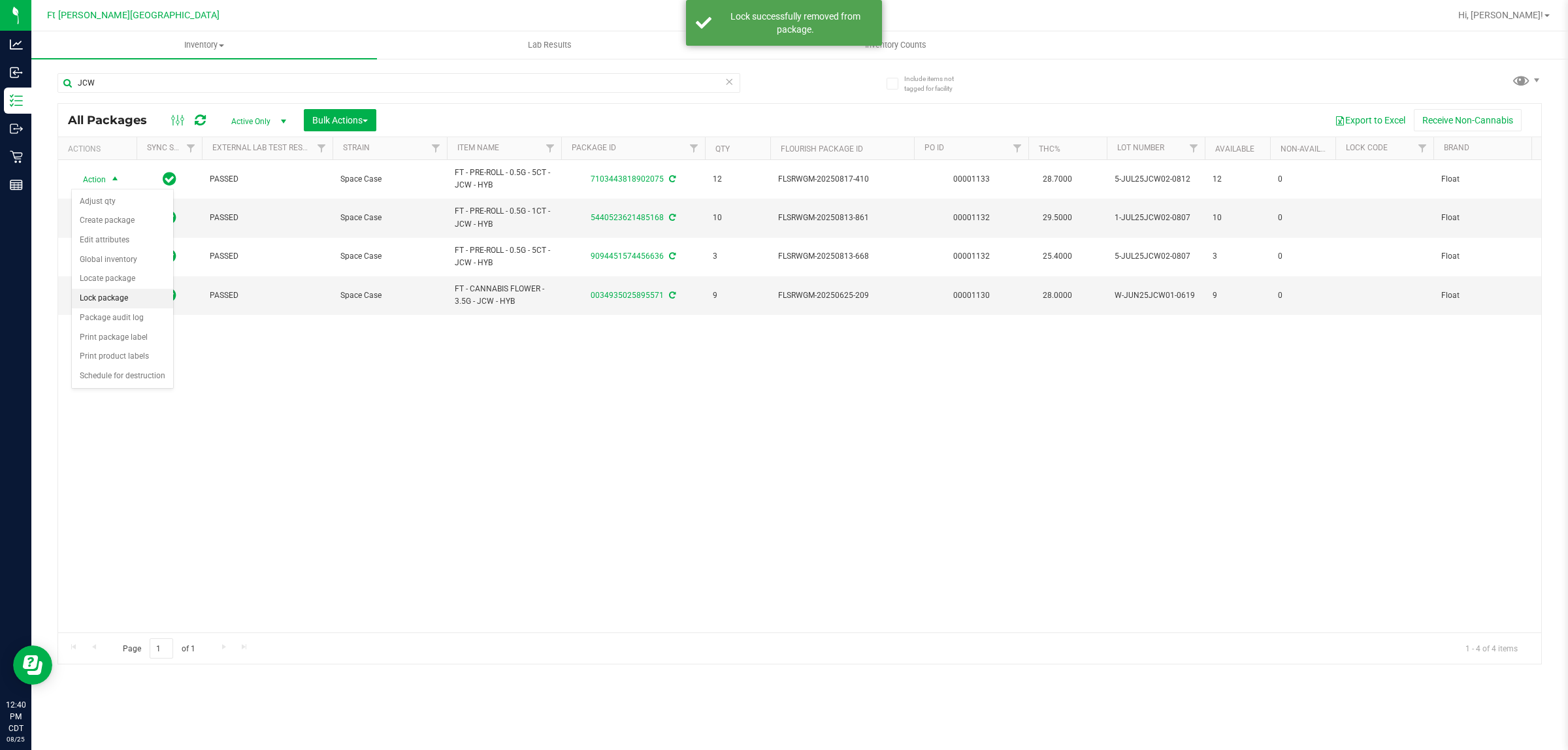
click at [106, 301] on li "Lock package" at bounding box center [122, 298] width 101 height 19
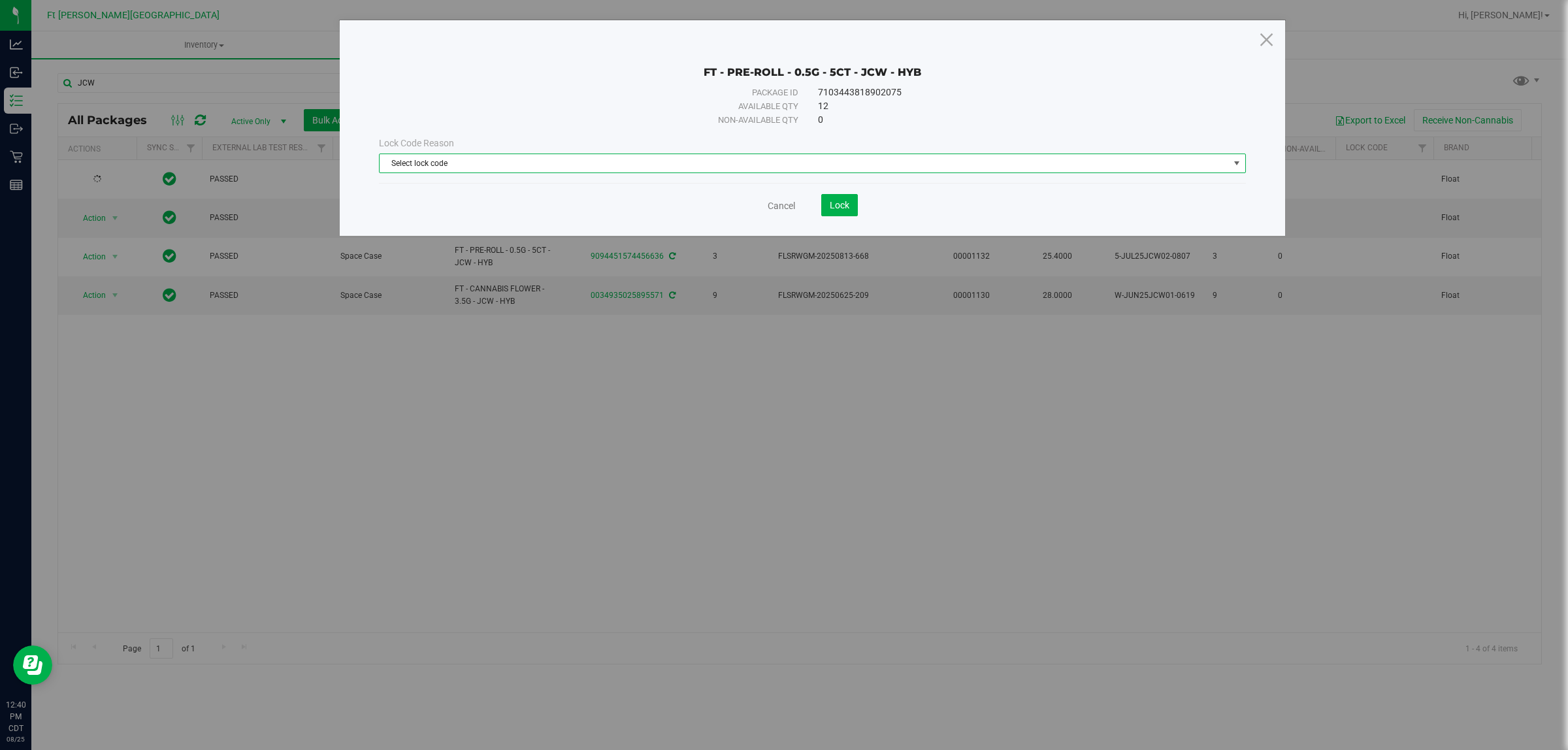
click at [528, 164] on span "Select lock code" at bounding box center [805, 163] width 850 height 18
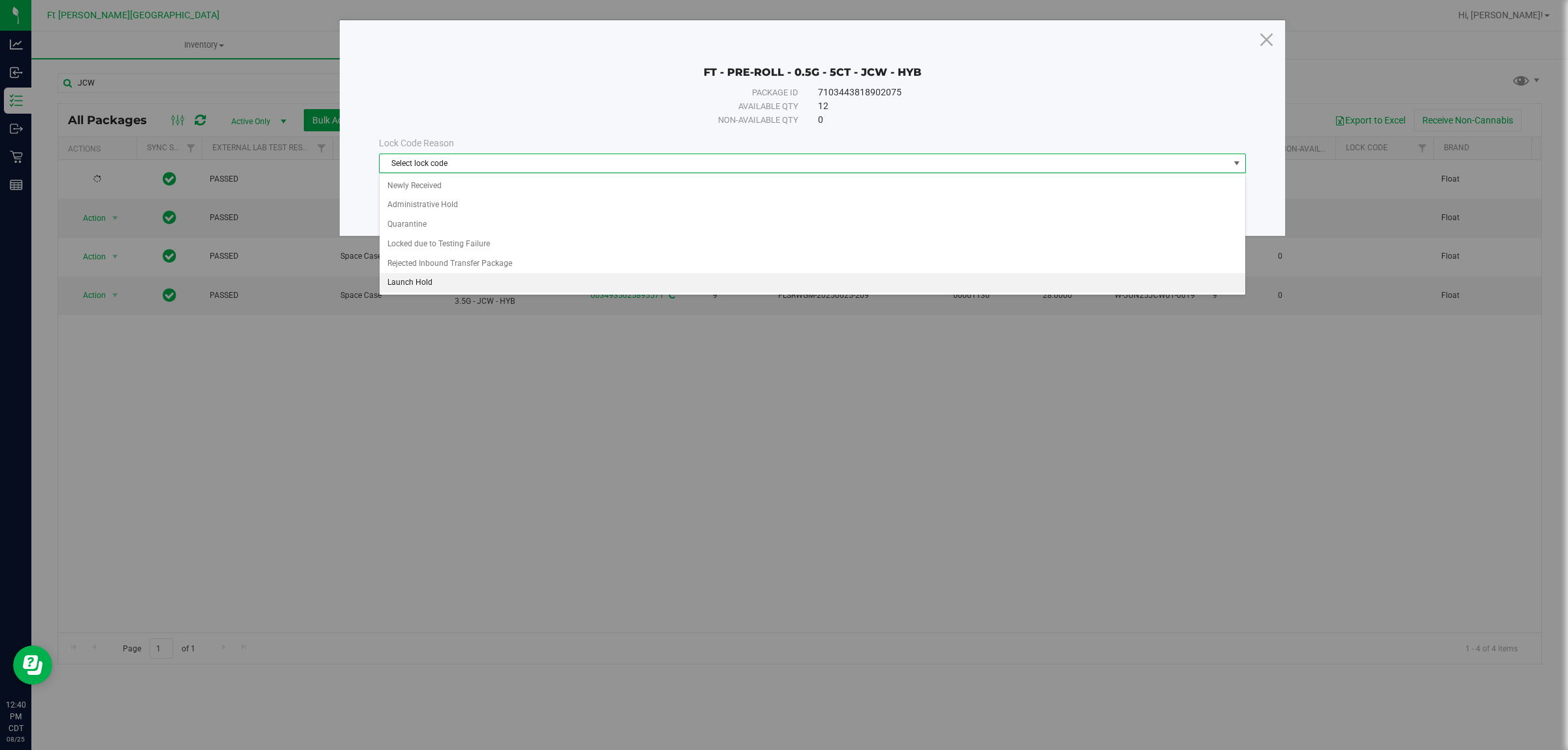
click at [490, 284] on li "Launch Hold" at bounding box center [812, 283] width 865 height 19
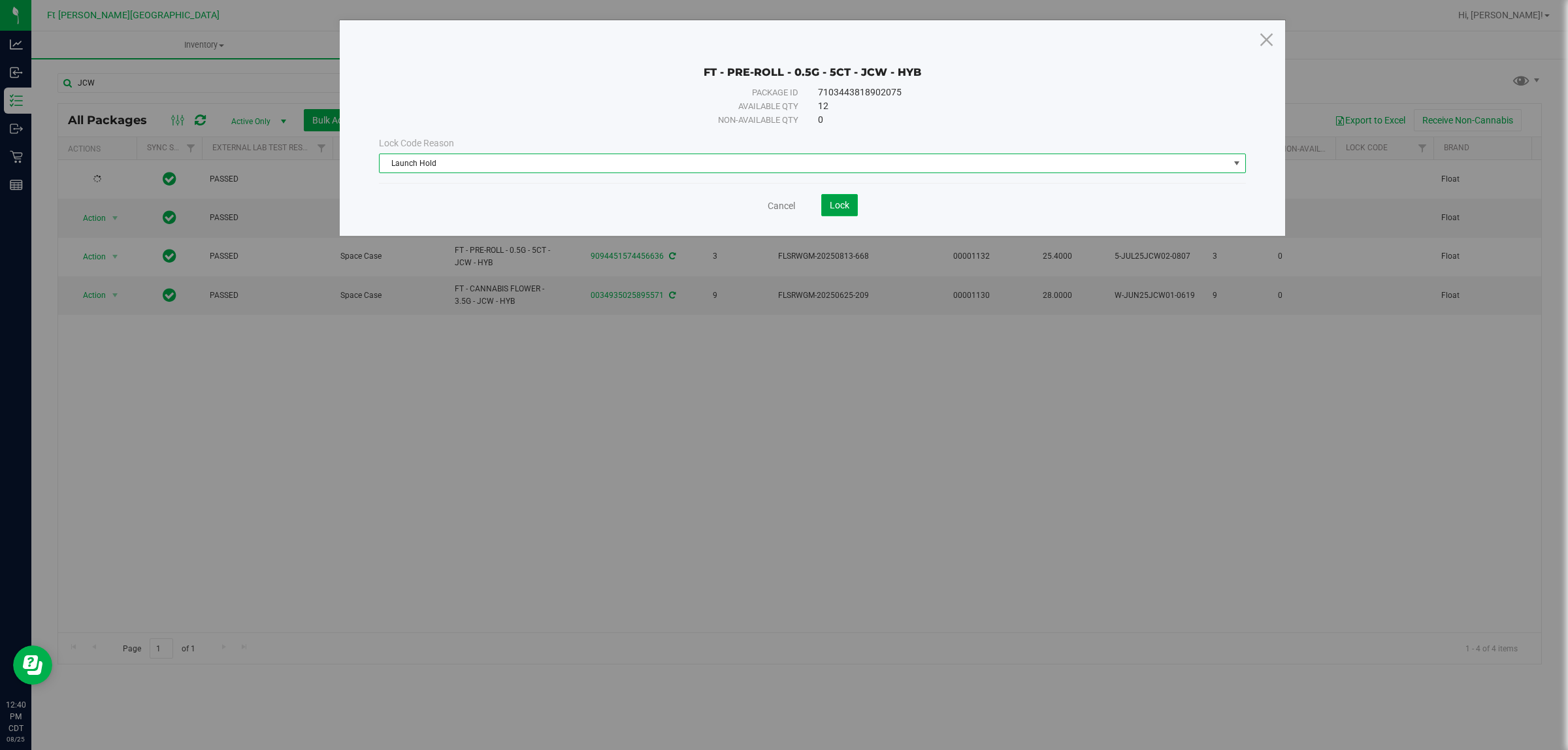
click at [845, 206] on span "Lock" at bounding box center [839, 205] width 19 height 10
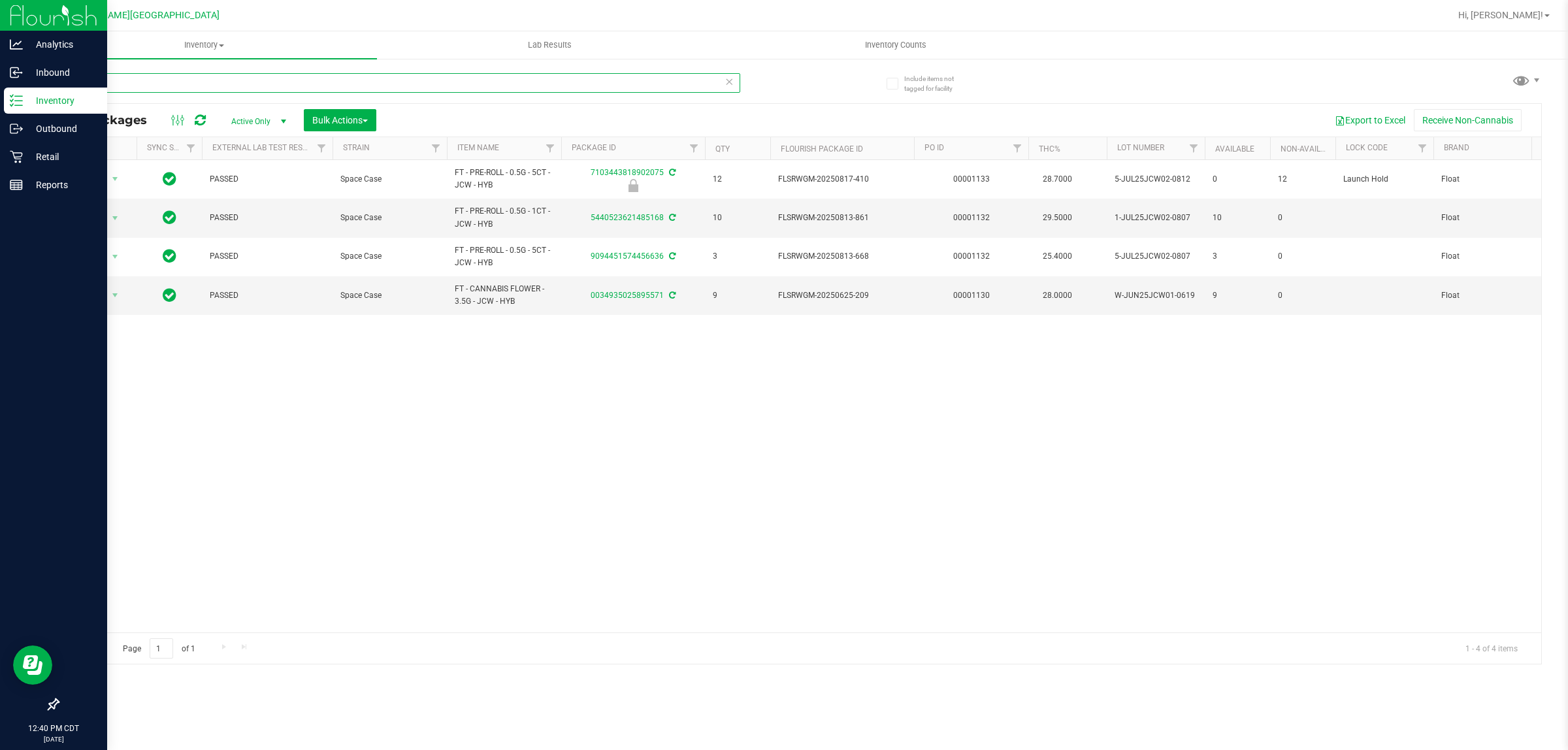
drag, startPoint x: 41, startPoint y: 88, endPoint x: 0, endPoint y: 89, distance: 41.0
click at [0, 89] on div "Analytics Inbound Inventory Outbound Retail Reports 12:40 PM CDT [DATE] 08/25 F…" at bounding box center [784, 375] width 1568 height 750
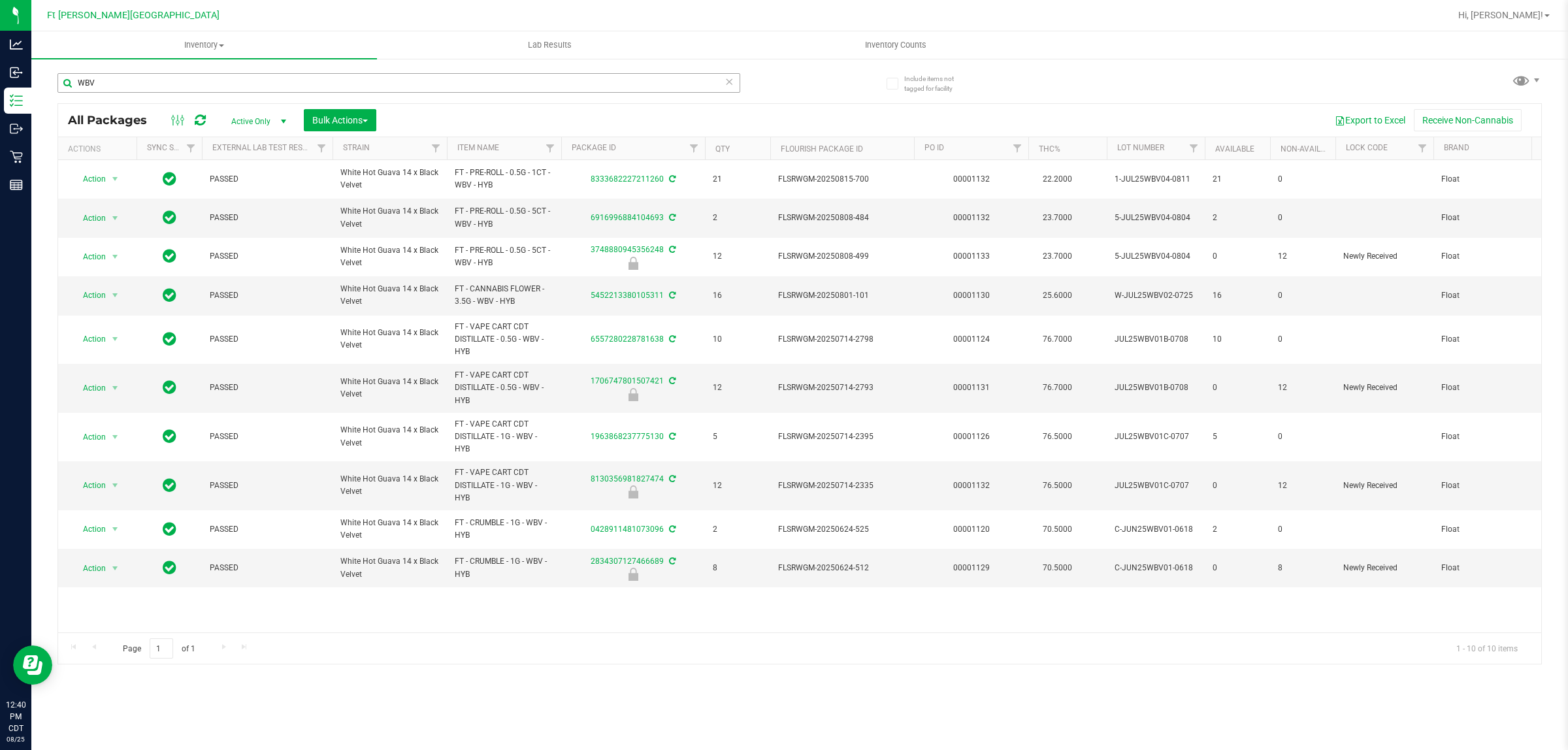
drag, startPoint x: 107, startPoint y: 93, endPoint x: 69, endPoint y: 90, distance: 38.1
click at [69, 90] on div "WBV" at bounding box center [399, 88] width 683 height 30
click at [154, 84] on input "WBV" at bounding box center [399, 83] width 683 height 19
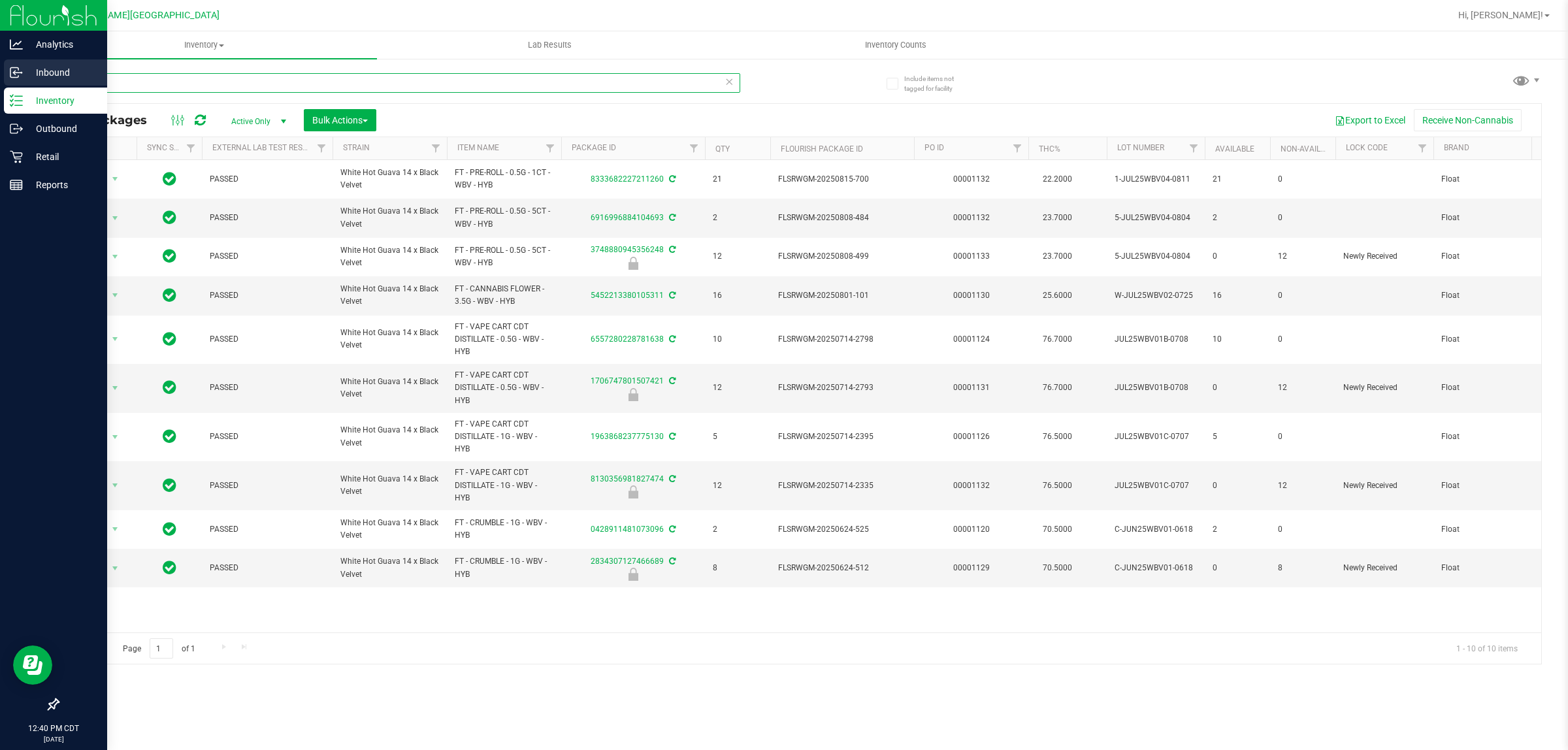
drag, startPoint x: 154, startPoint y: 84, endPoint x: 14, endPoint y: 86, distance: 140.0
click at [14, 86] on div "Analytics Inbound Inventory Outbound Retail Reports 12:40 PM CDT [DATE] 08/25 F…" at bounding box center [784, 375] width 1568 height 750
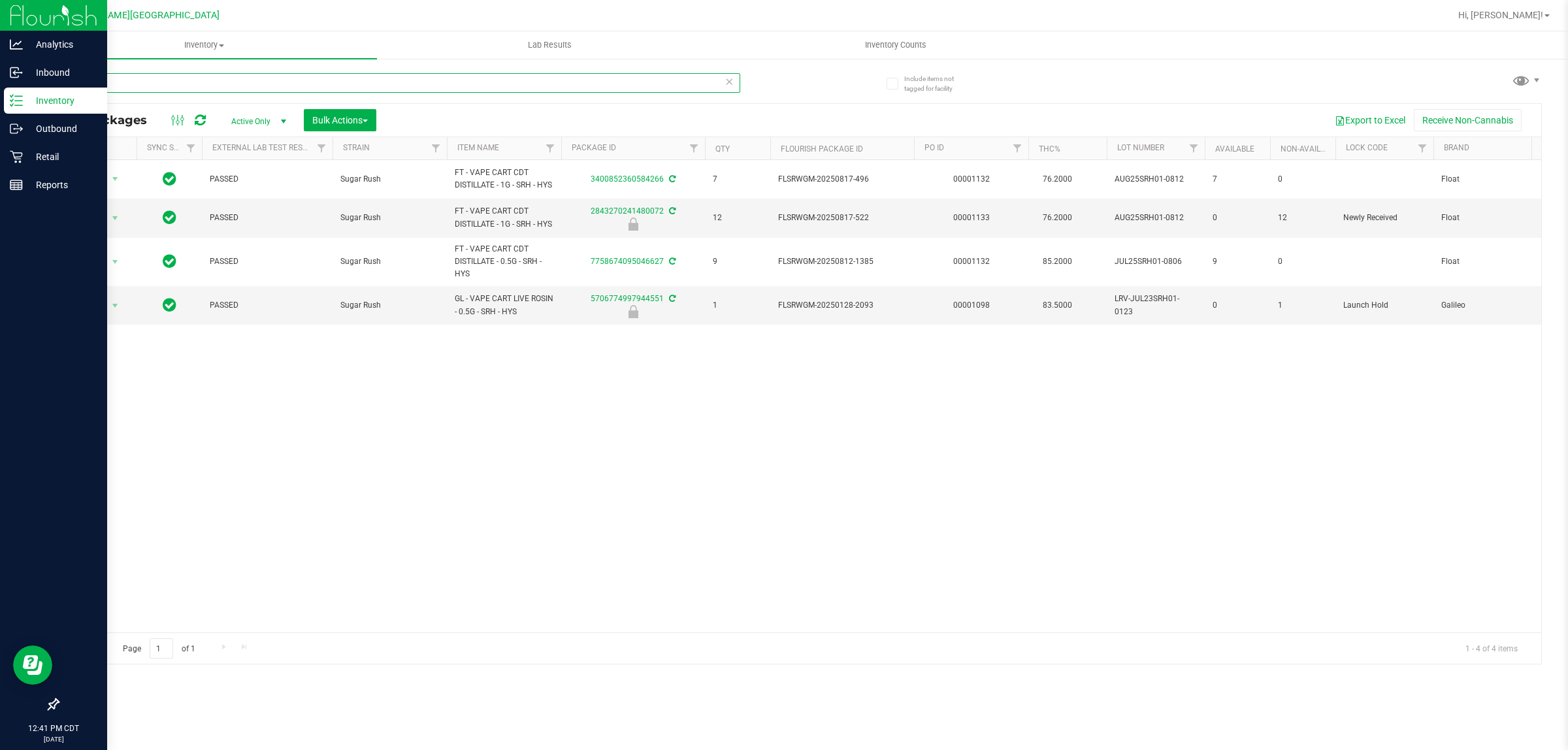
drag, startPoint x: 125, startPoint y: 87, endPoint x: 0, endPoint y: 88, distance: 125.0
click at [0, 88] on div "Analytics Inbound Inventory Outbound Retail Reports 12:41 PM CDT [DATE] 08/25 F…" at bounding box center [784, 375] width 1568 height 750
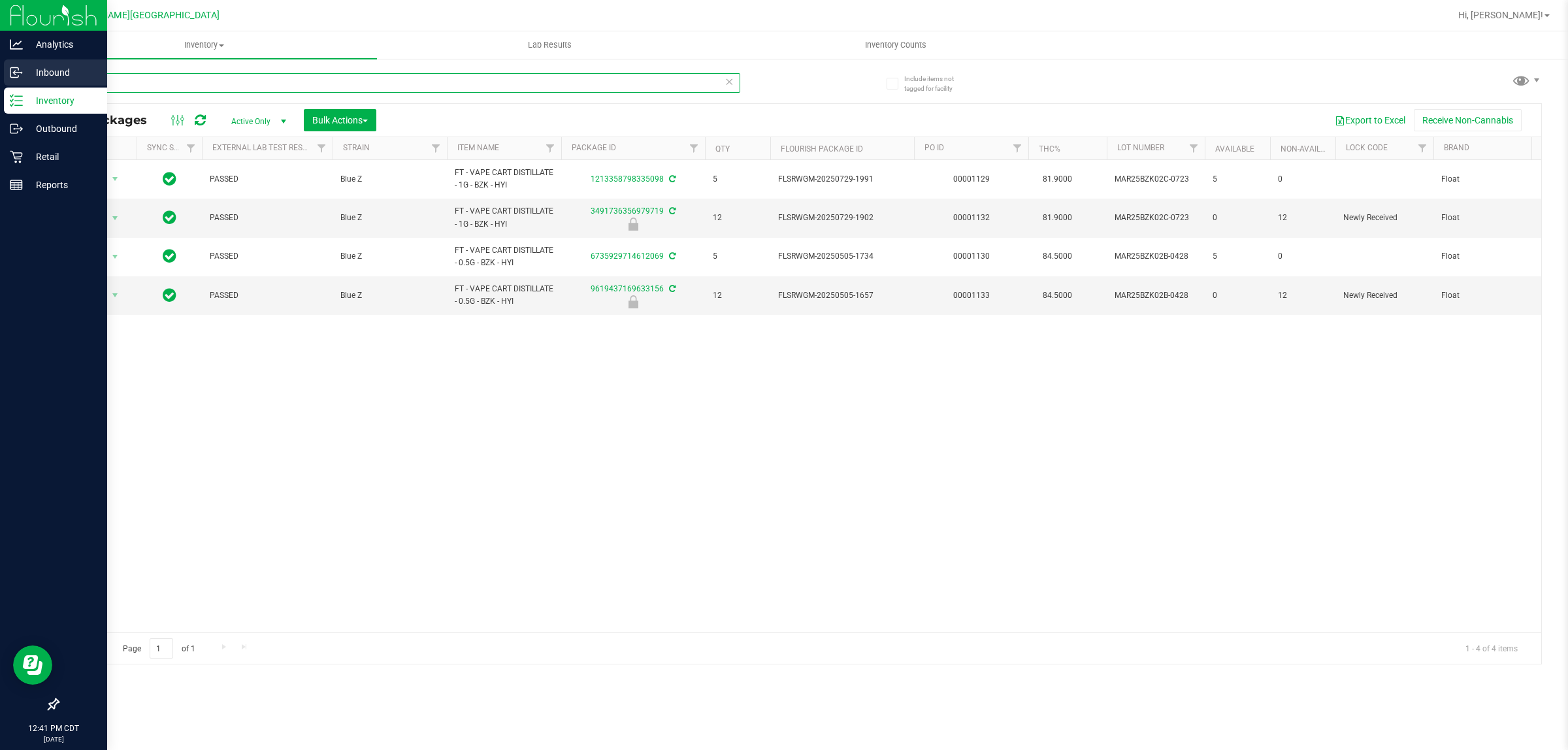
drag, startPoint x: 124, startPoint y: 78, endPoint x: 15, endPoint y: 79, distance: 109.0
click at [15, 79] on div "Analytics Inbound Inventory Outbound Retail Reports 12:41 PM CDT [DATE] 08/25 F…" at bounding box center [784, 375] width 1568 height 750
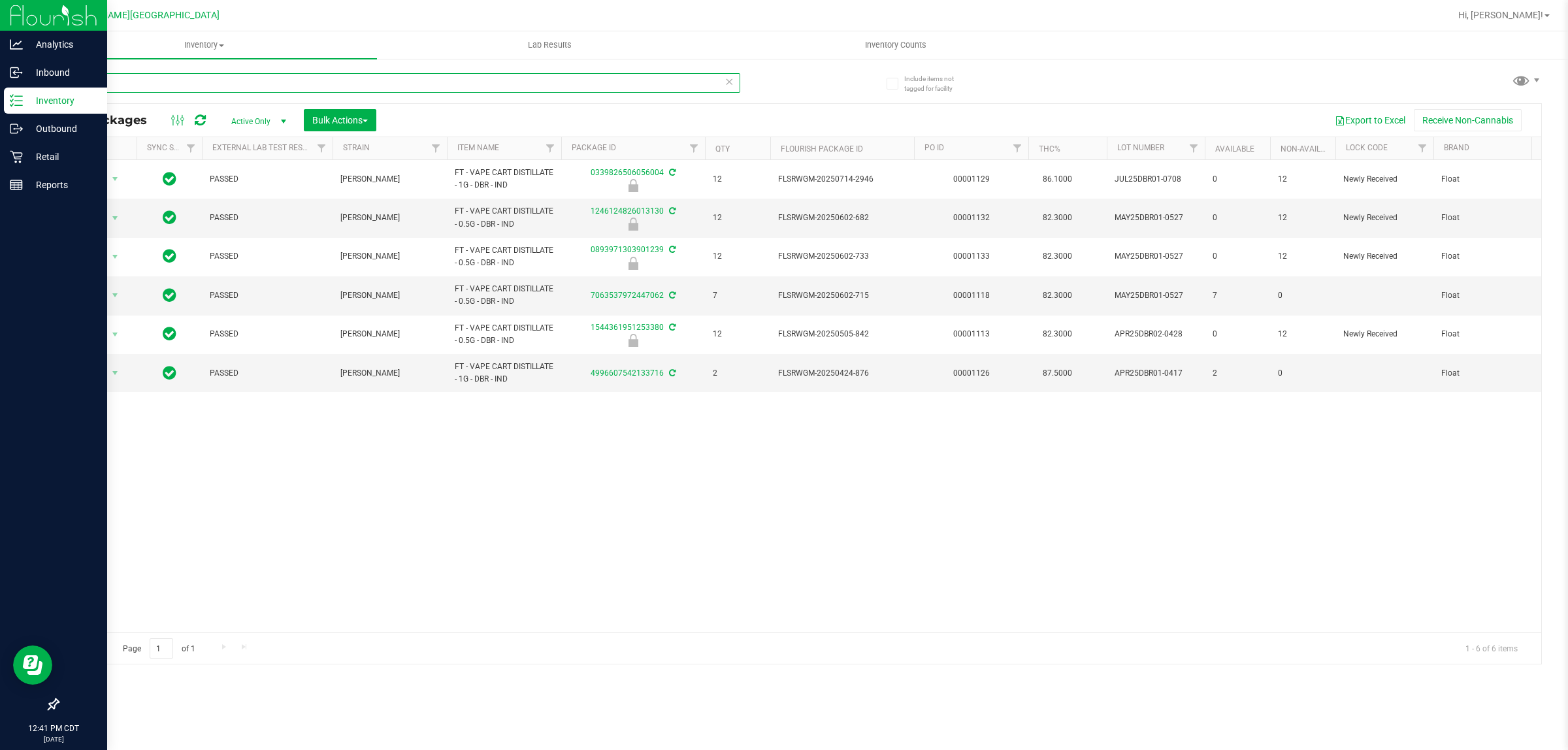
drag, startPoint x: 21, startPoint y: 93, endPoint x: 66, endPoint y: 98, distance: 45.3
click at [0, 95] on div "Analytics Inbound Inventory Outbound Retail Reports 12:41 PM CDT [DATE] 08/25 F…" at bounding box center [784, 375] width 1568 height 750
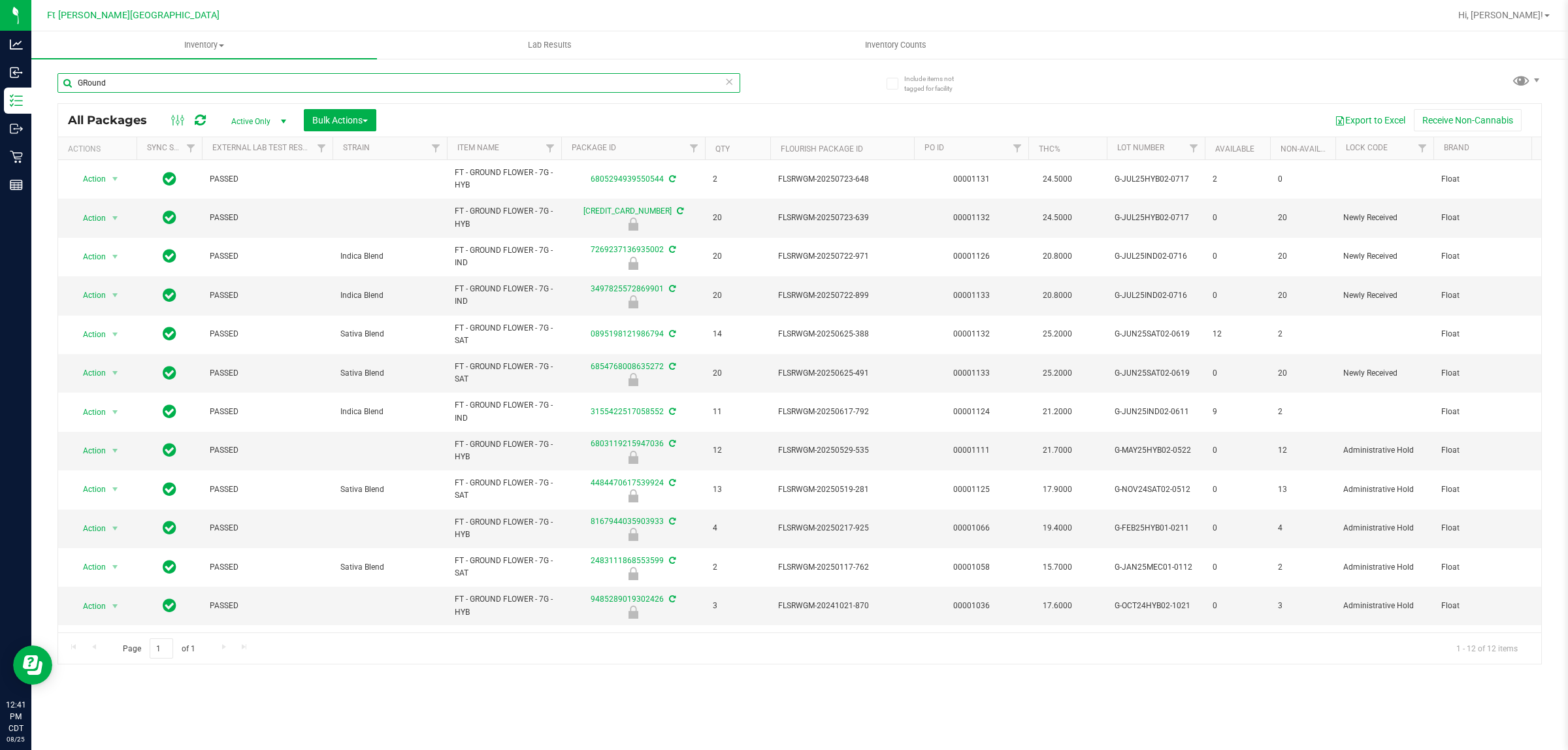
drag, startPoint x: 131, startPoint y: 89, endPoint x: 93, endPoint y: 89, distance: 38.0
click at [93, 89] on input "GRound" at bounding box center [399, 83] width 683 height 19
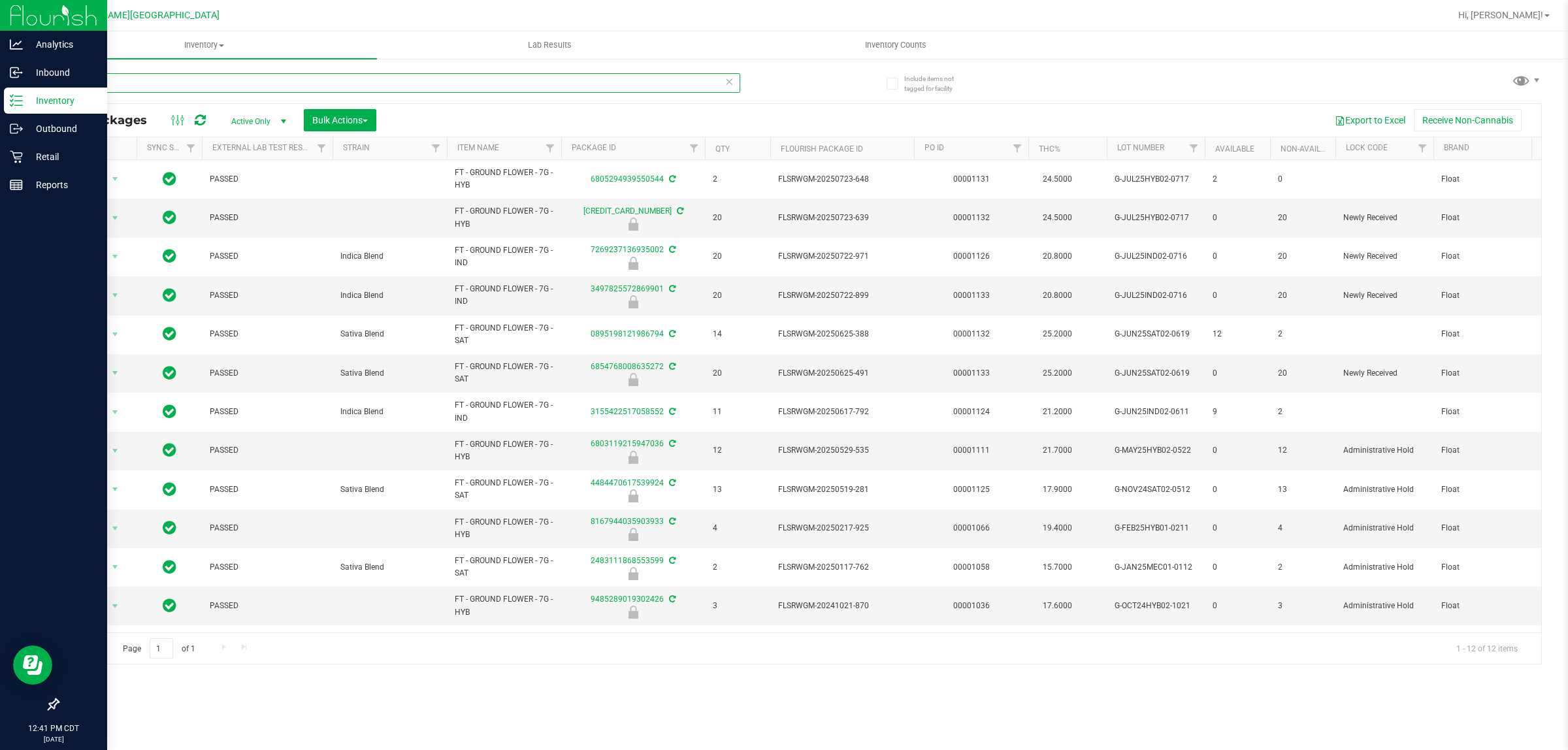
drag, startPoint x: 66, startPoint y: 87, endPoint x: 14, endPoint y: 91, distance: 52.2
click at [0, 91] on div "Analytics Inbound Inventory Outbound Retail Reports 12:41 PM CDT [DATE] 08/25 F…" at bounding box center [784, 375] width 1568 height 750
drag, startPoint x: 210, startPoint y: 83, endPoint x: 27, endPoint y: 87, distance: 183.0
click at [27, 86] on div "Analytics Inbound Inventory Outbound Retail Reports 12:41 PM CDT [DATE] 08/25 F…" at bounding box center [784, 375] width 1568 height 750
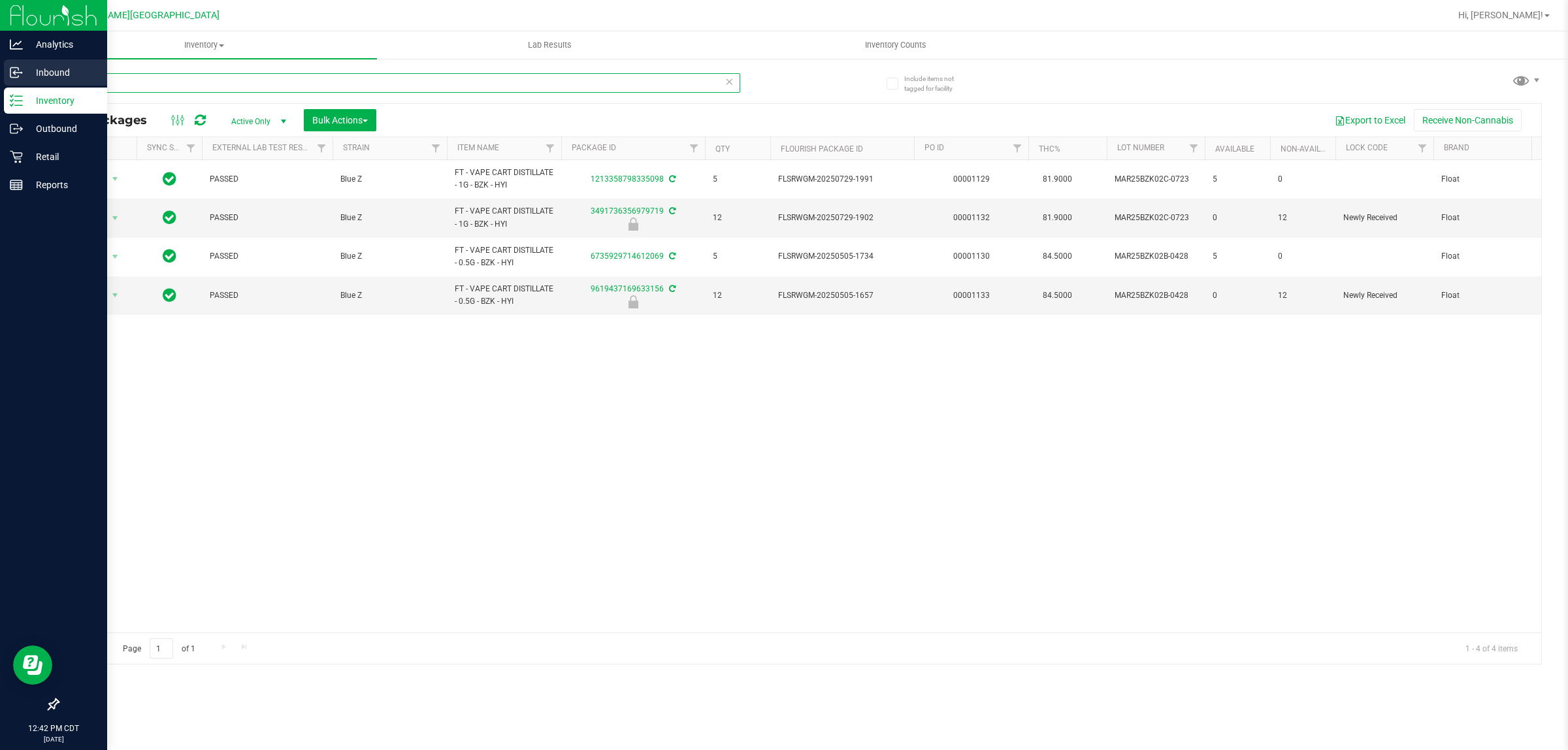
drag, startPoint x: 185, startPoint y: 86, endPoint x: 6, endPoint y: 84, distance: 179.0
click at [0, 88] on div "Analytics Inbound Inventory Outbound Retail Reports 12:42 PM CDT [DATE] 08/25 F…" at bounding box center [784, 375] width 1568 height 750
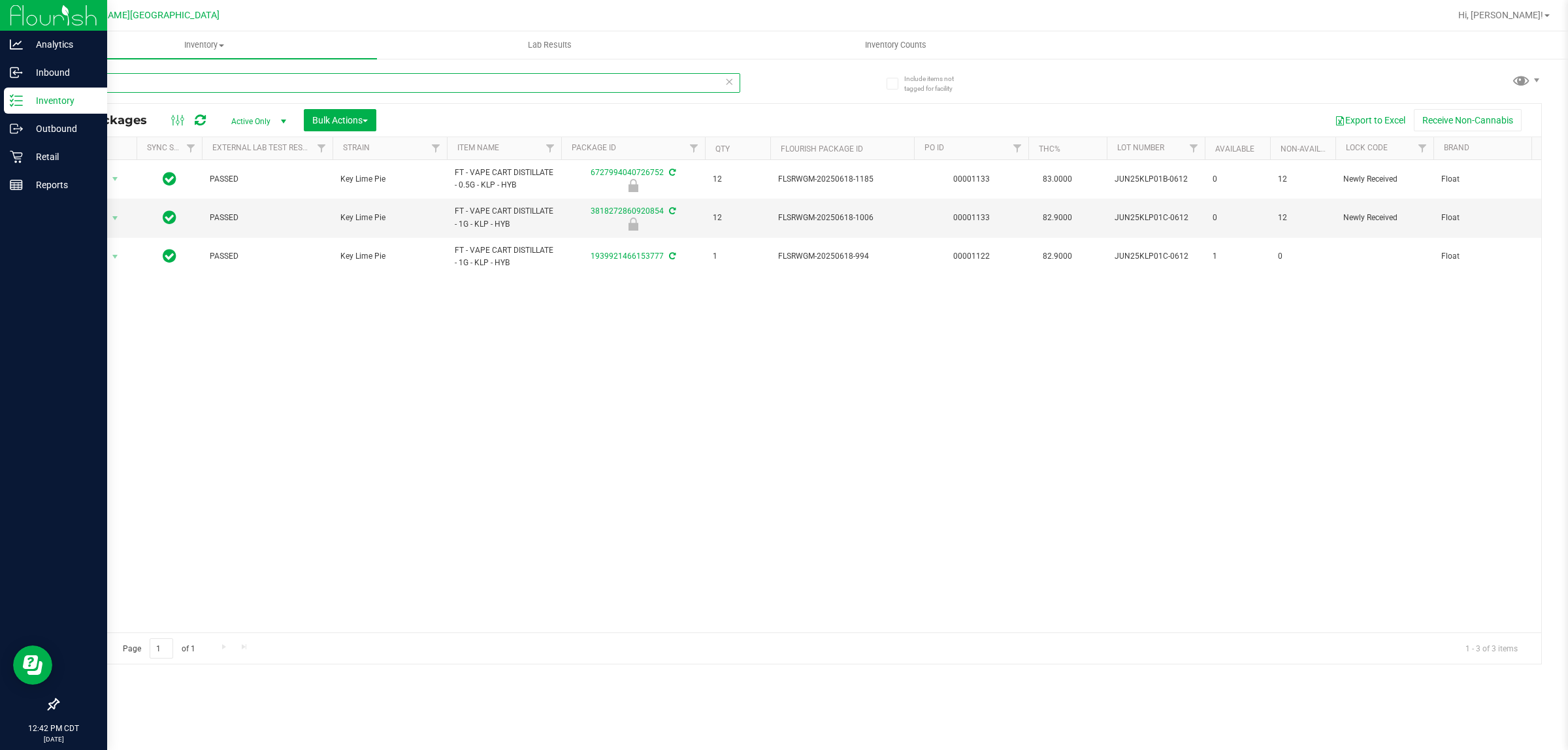
drag, startPoint x: 109, startPoint y: 75, endPoint x: 0, endPoint y: 97, distance: 111.2
click at [0, 97] on div "Analytics Inbound Inventory Outbound Retail Reports 12:42 PM CDT [DATE] 08/25 F…" at bounding box center [784, 375] width 1568 height 750
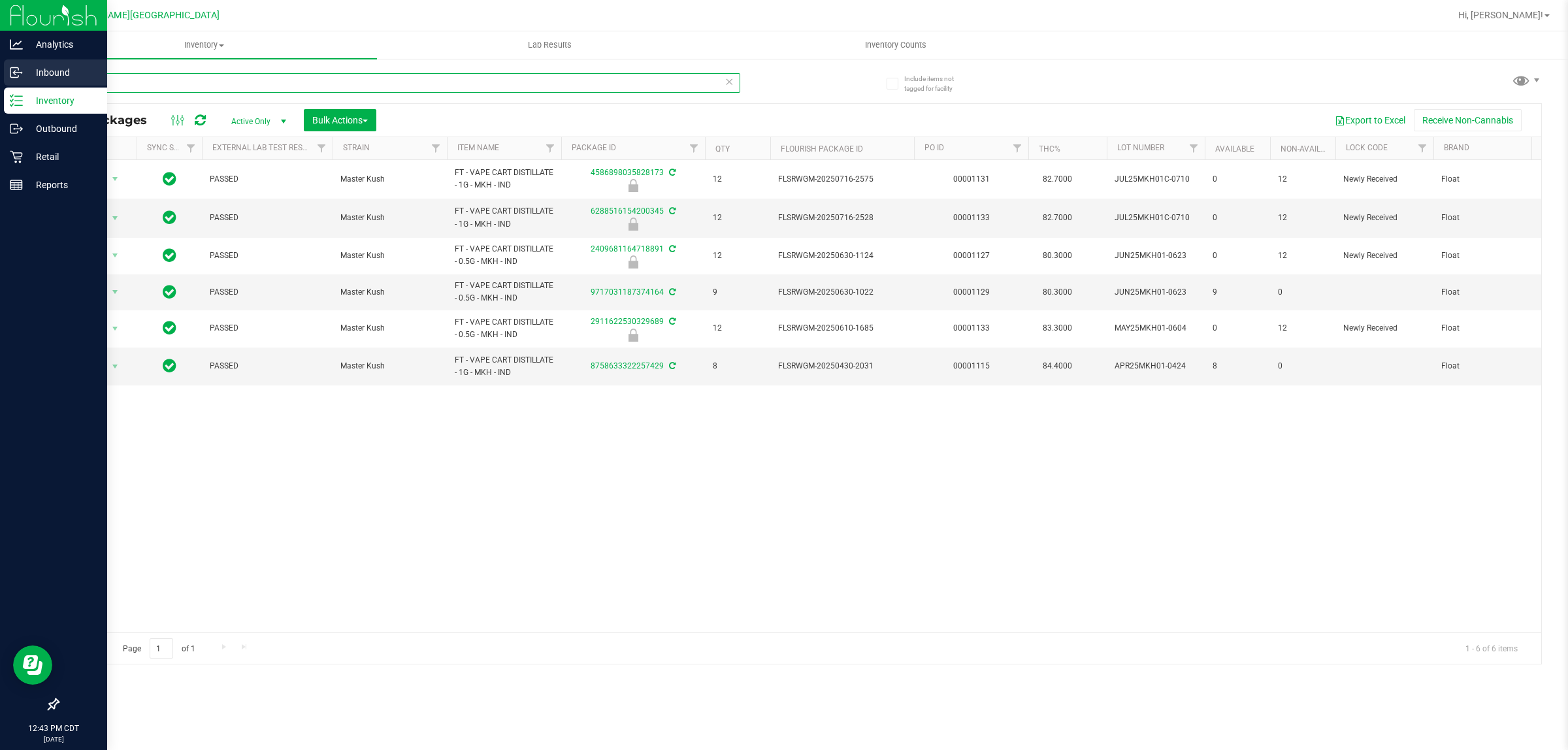
drag, startPoint x: 116, startPoint y: 83, endPoint x: 0, endPoint y: 78, distance: 116.1
click at [0, 78] on div "Analytics Inbound Inventory Outbound Retail Reports 12:43 PM CDT [DATE] 08/25 F…" at bounding box center [784, 375] width 1568 height 750
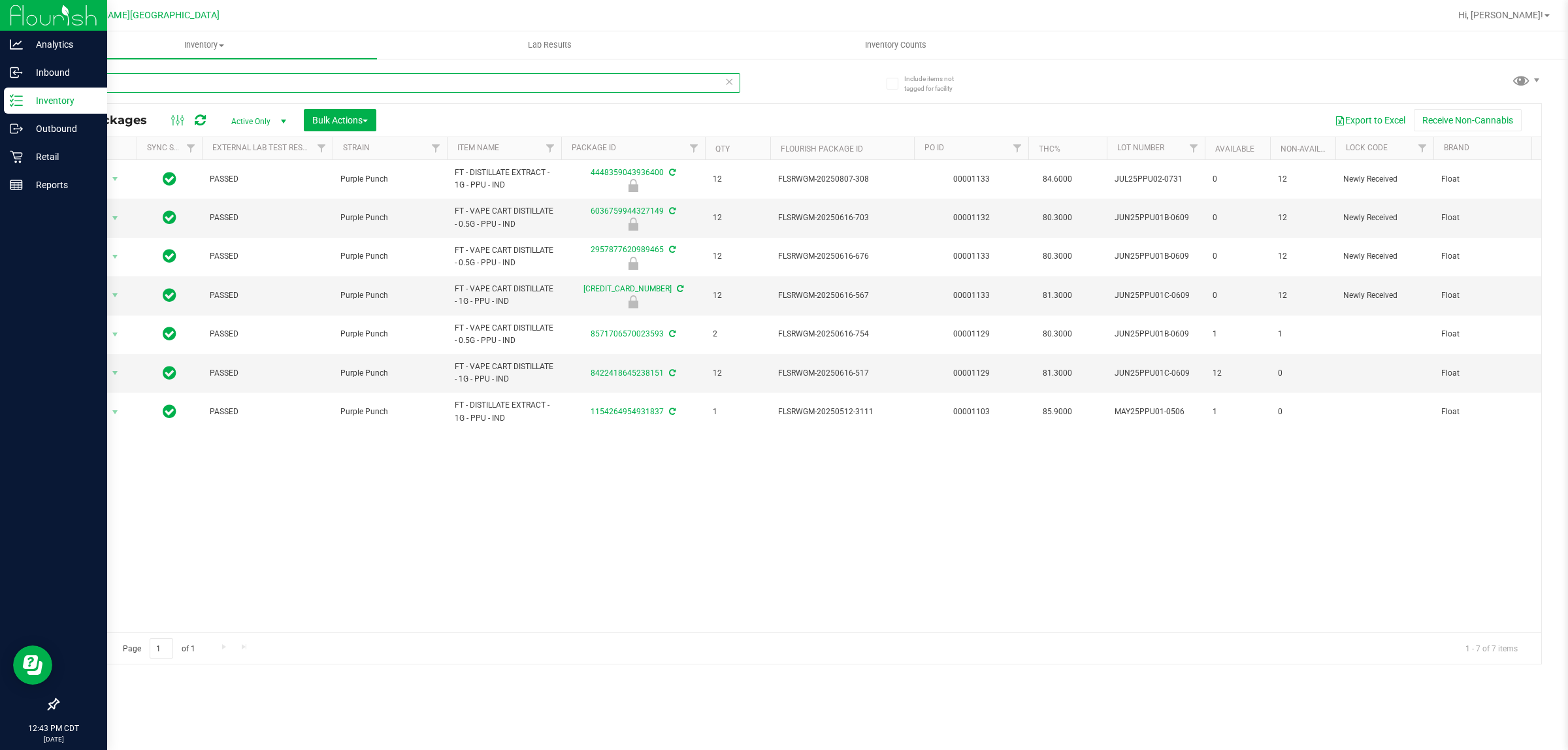
drag, startPoint x: 174, startPoint y: 80, endPoint x: 20, endPoint y: 88, distance: 154.2
click at [20, 88] on div "Analytics Inbound Inventory Outbound Retail Reports 12:43 PM CDT [DATE] 08/25 F…" at bounding box center [784, 375] width 1568 height 750
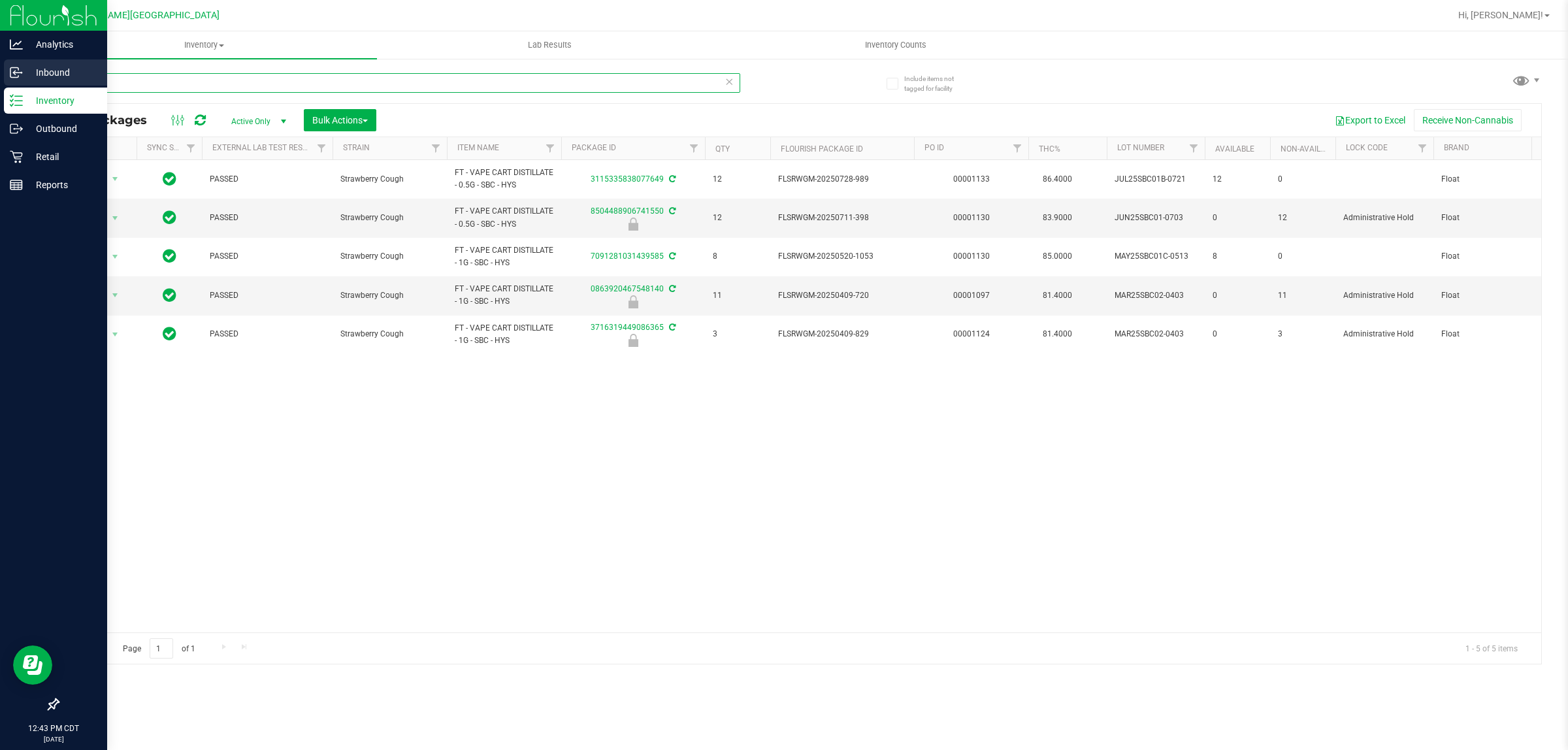
drag, startPoint x: 100, startPoint y: 80, endPoint x: 0, endPoint y: 82, distance: 100.0
click at [0, 82] on div "Analytics Inbound Inventory Outbound Retail Reports 12:43 PM CDT [DATE] 08/25 F…" at bounding box center [784, 375] width 1568 height 750
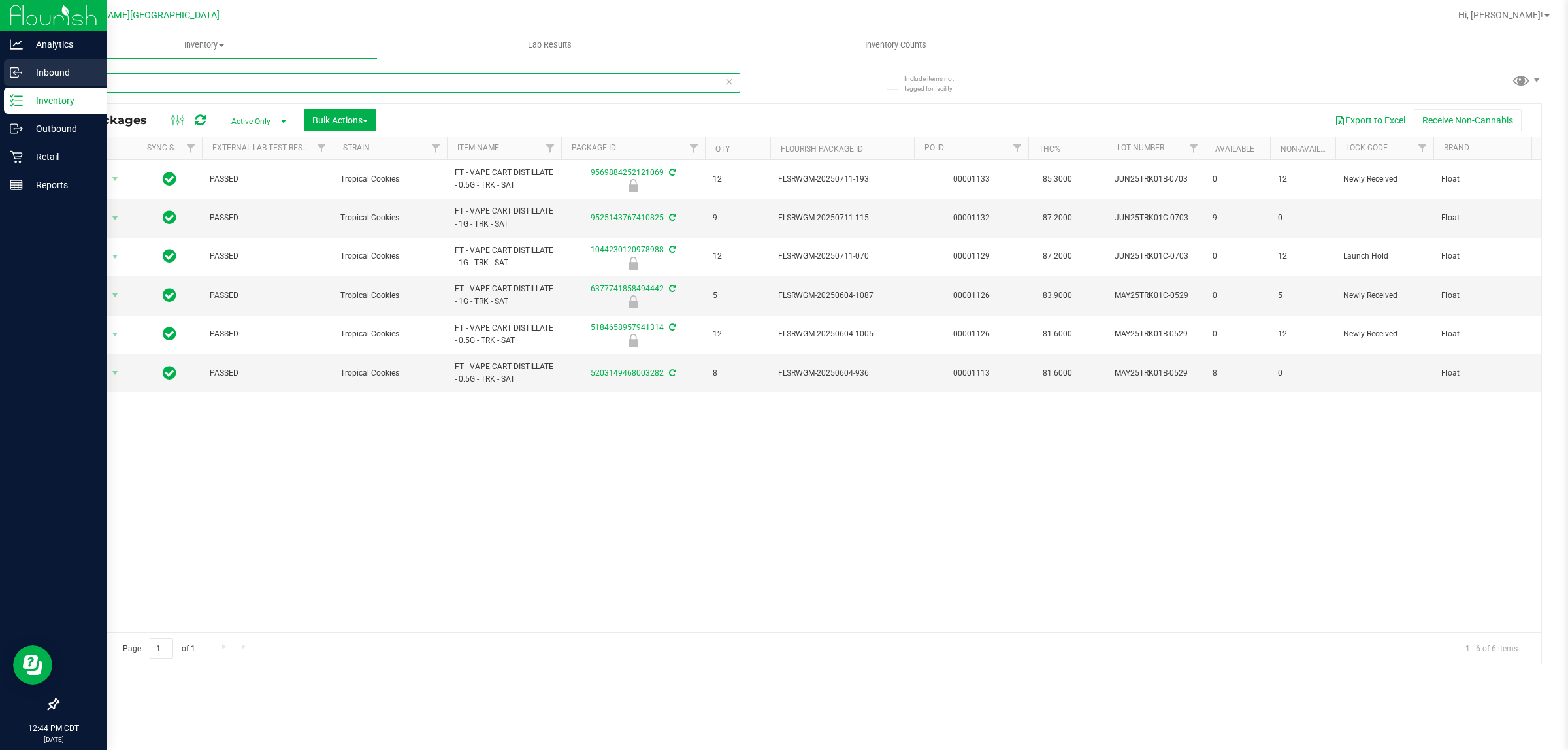
drag, startPoint x: 121, startPoint y: 89, endPoint x: 28, endPoint y: 85, distance: 93.1
click at [28, 85] on div "Analytics Inbound Inventory Outbound Retail Reports 12:44 PM CDT [DATE] 08/25 F…" at bounding box center [784, 375] width 1568 height 750
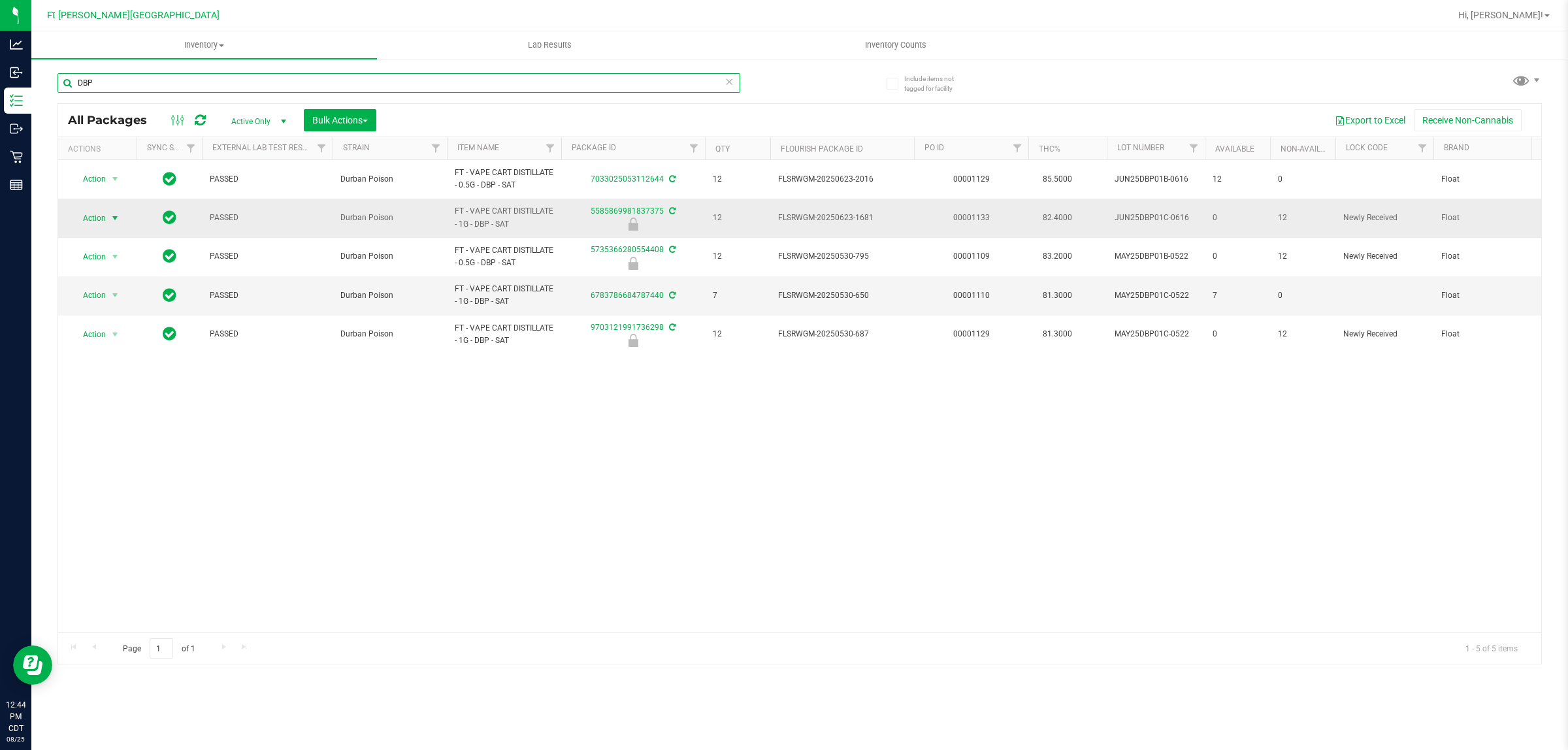
type input "DBP"
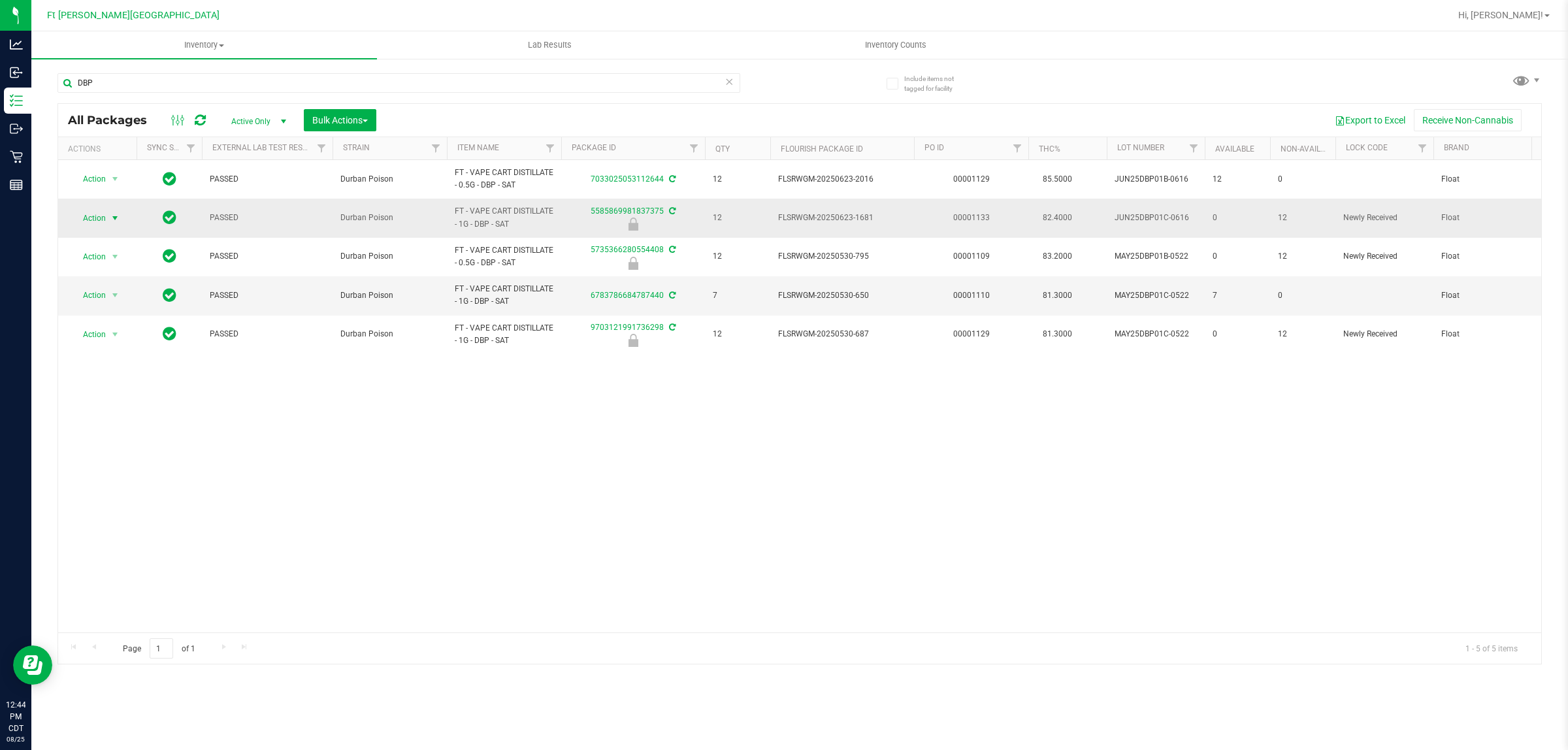
click at [104, 211] on span "Action" at bounding box center [89, 218] width 35 height 18
click at [122, 364] on li "Unlock package" at bounding box center [114, 374] width 84 height 19
click at [102, 216] on span "Action" at bounding box center [89, 218] width 35 height 18
click at [110, 342] on li "Lock package" at bounding box center [122, 338] width 101 height 19
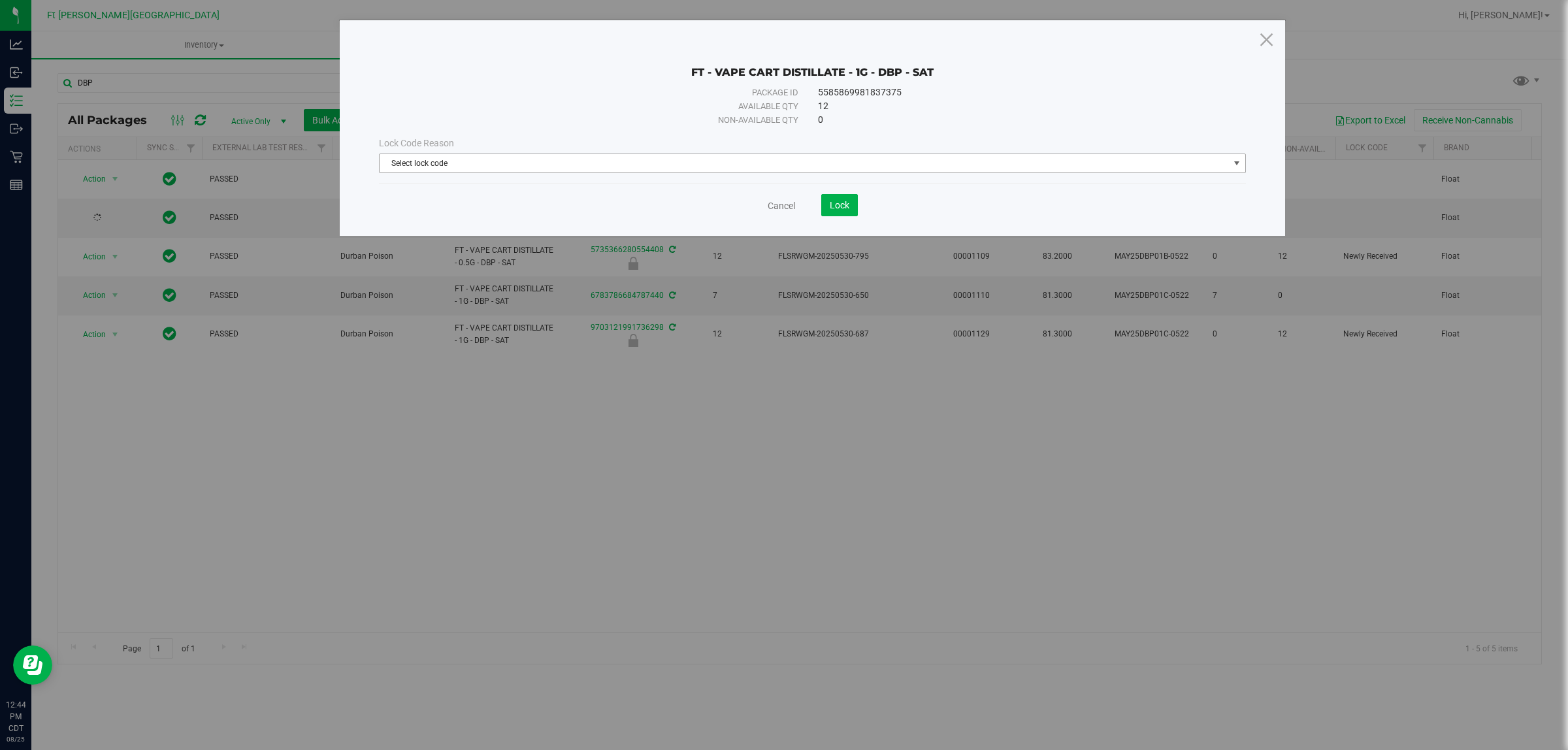
click at [590, 171] on span "Select lock code" at bounding box center [805, 163] width 850 height 18
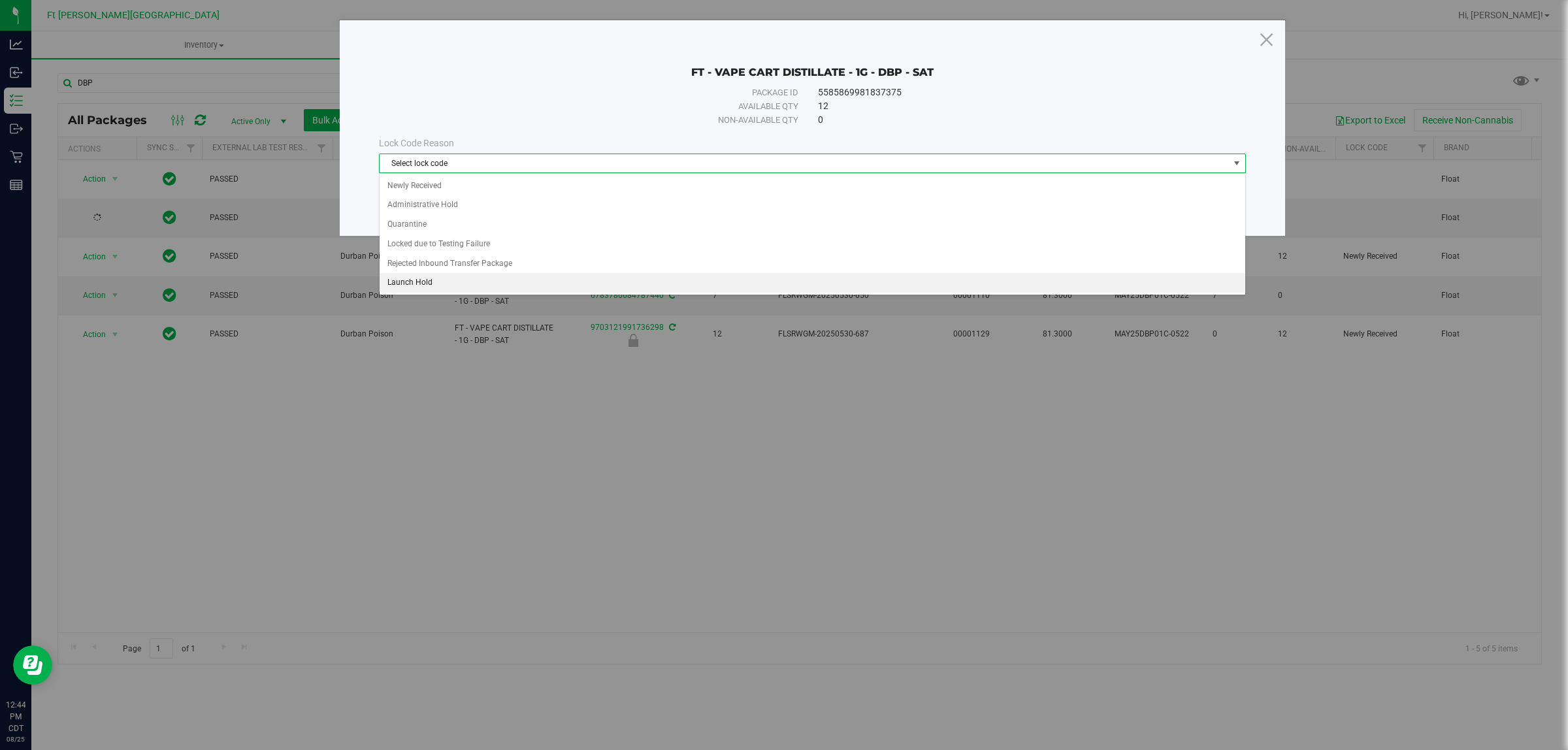
click at [466, 278] on li "Launch Hold" at bounding box center [812, 283] width 865 height 19
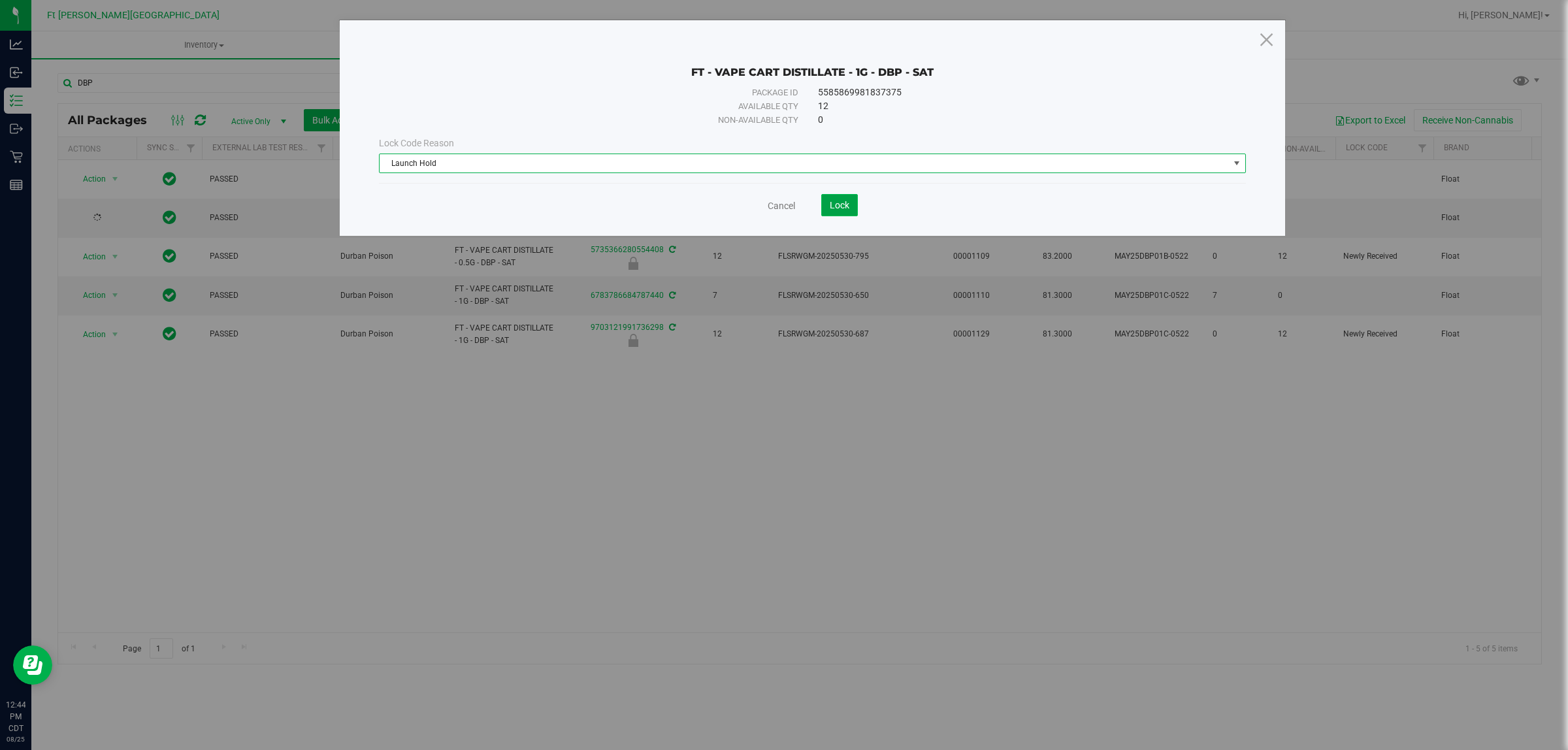
click at [834, 205] on span "Lock" at bounding box center [839, 205] width 19 height 10
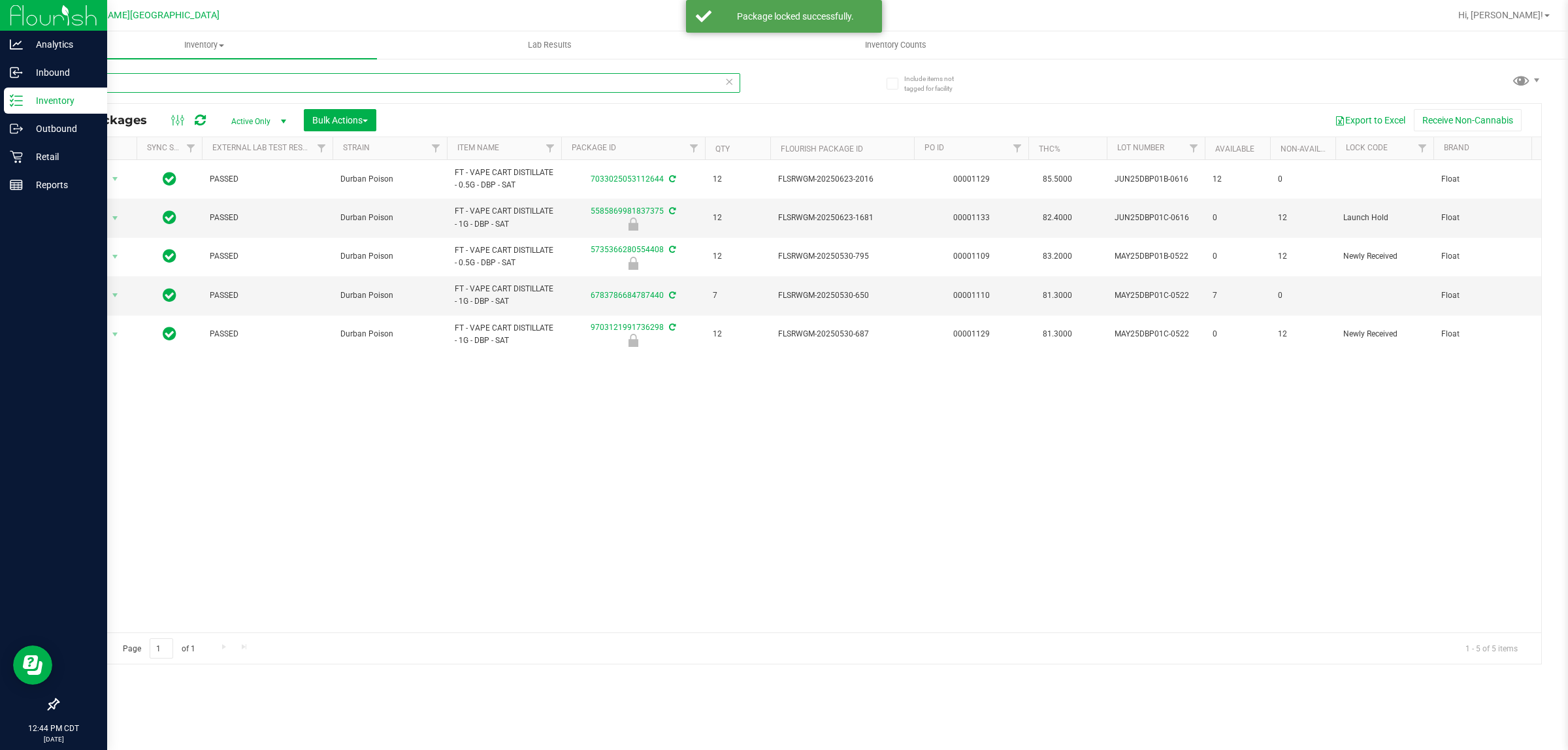
drag, startPoint x: 113, startPoint y: 82, endPoint x: 0, endPoint y: 106, distance: 115.5
click at [0, 105] on div "Analytics Inbound Inventory Outbound Retail Reports 12:44 PM CDT [DATE] 08/25 F…" at bounding box center [784, 375] width 1568 height 750
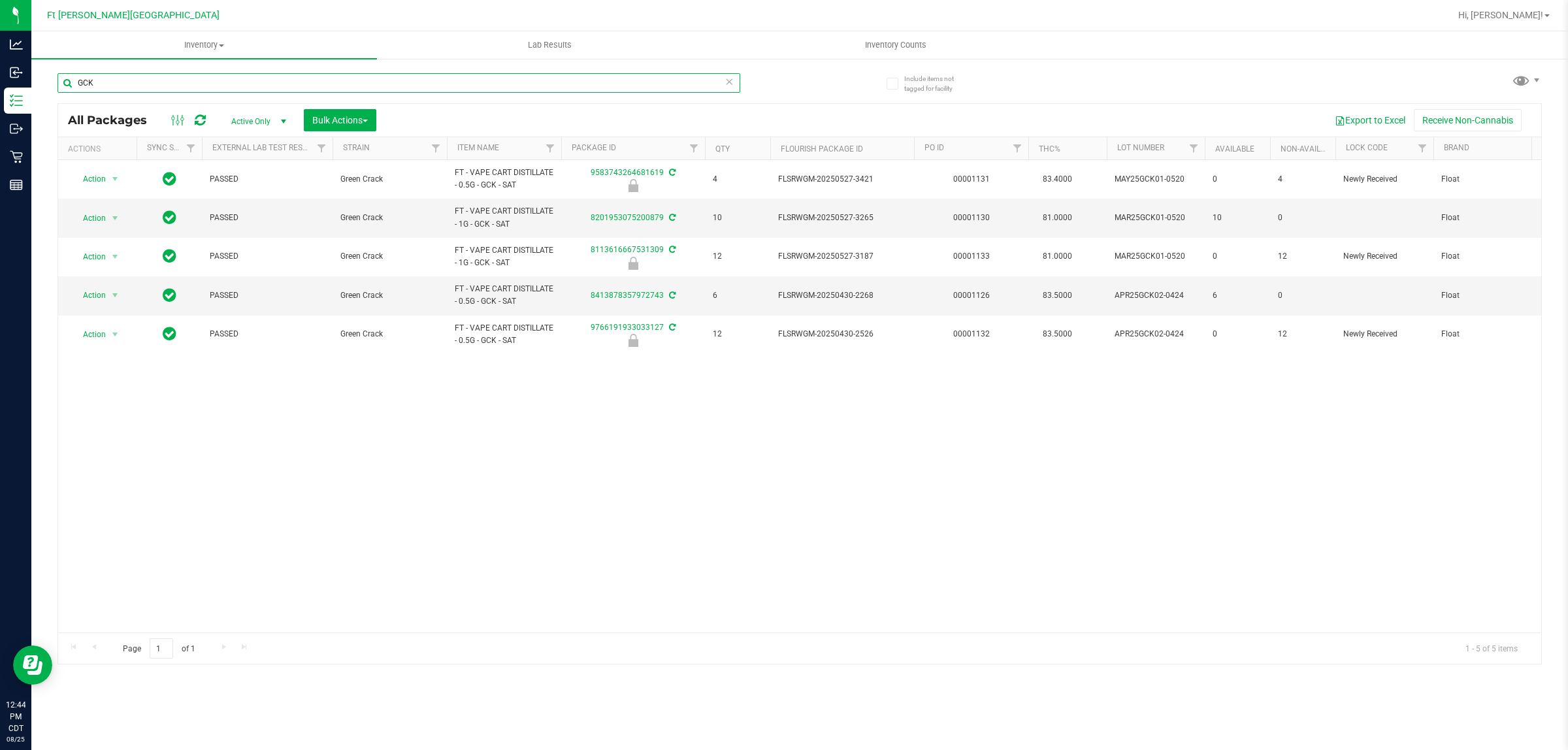
drag, startPoint x: 145, startPoint y: 86, endPoint x: 34, endPoint y: 87, distance: 111.0
click at [34, 87] on div "Include items not tagged for facility GCK All Packages Active Only Active Only …" at bounding box center [799, 257] width 1537 height 399
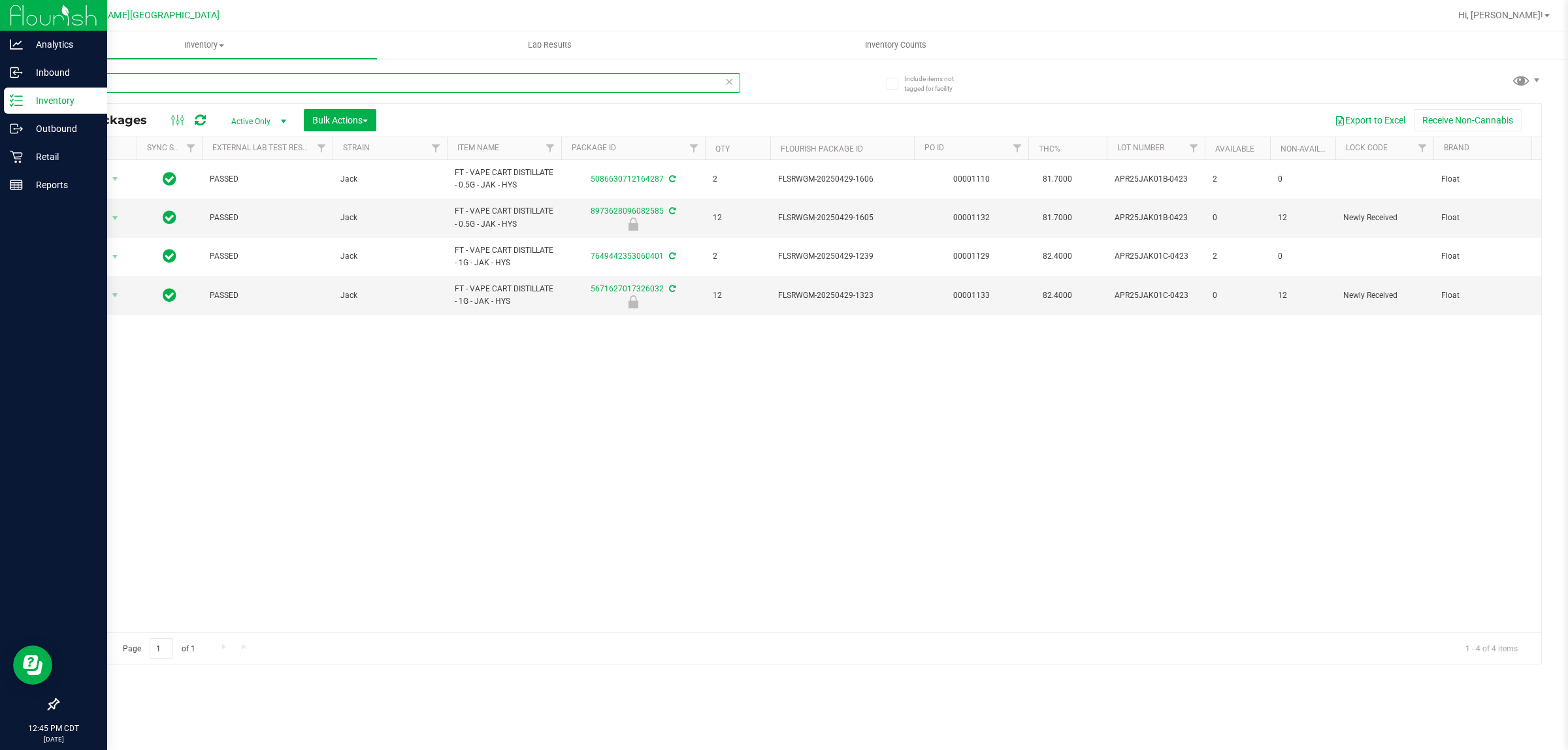
drag, startPoint x: 122, startPoint y: 76, endPoint x: 0, endPoint y: 91, distance: 122.9
click at [0, 91] on div "Analytics Inbound Inventory Outbound Retail Reports 12:45 PM CDT [DATE] 08/25 F…" at bounding box center [784, 375] width 1568 height 750
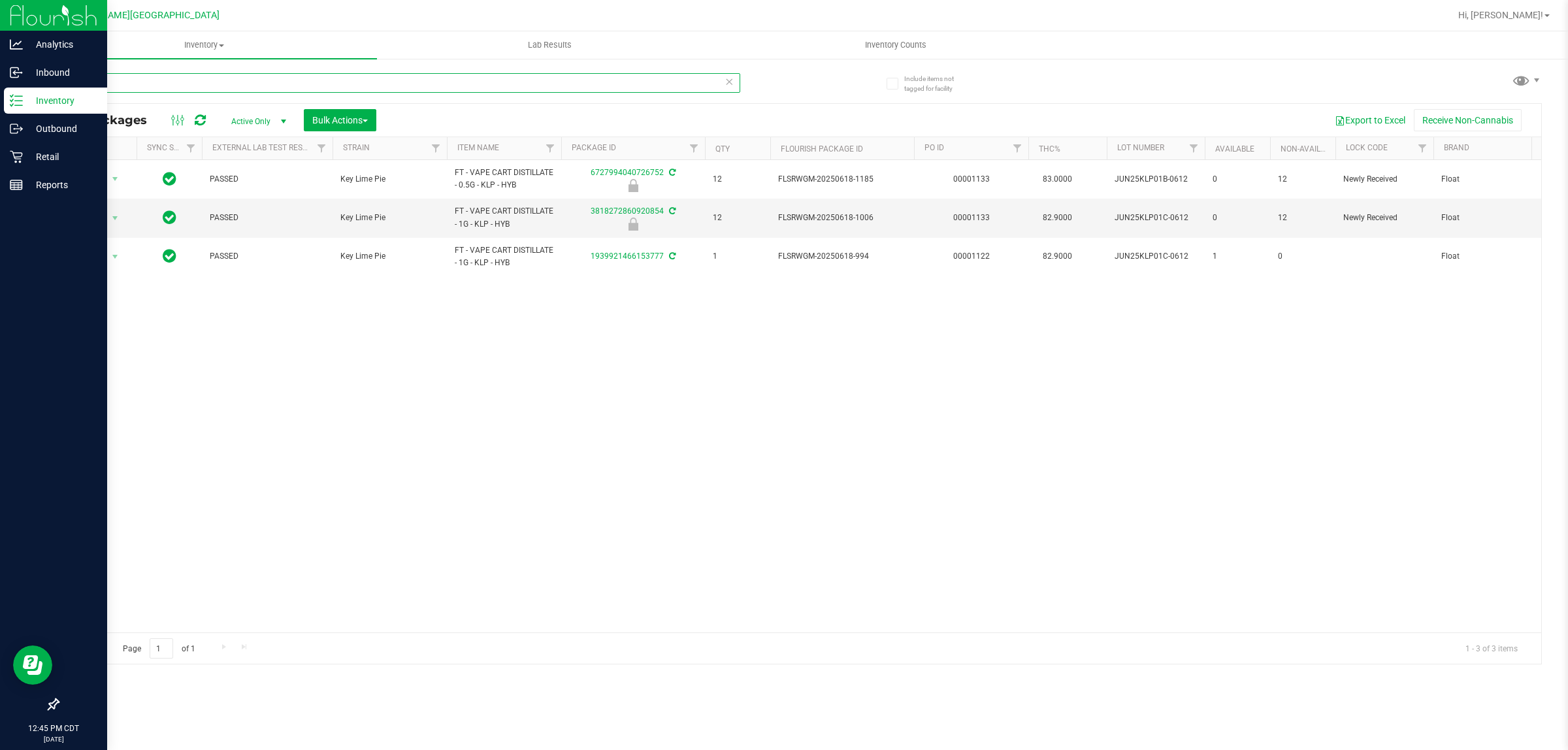
drag, startPoint x: 129, startPoint y: 82, endPoint x: 51, endPoint y: 102, distance: 80.5
click at [0, 91] on div "Analytics Inbound Inventory Outbound Retail Reports 12:45 PM CDT [DATE] 08/25 F…" at bounding box center [784, 375] width 1568 height 750
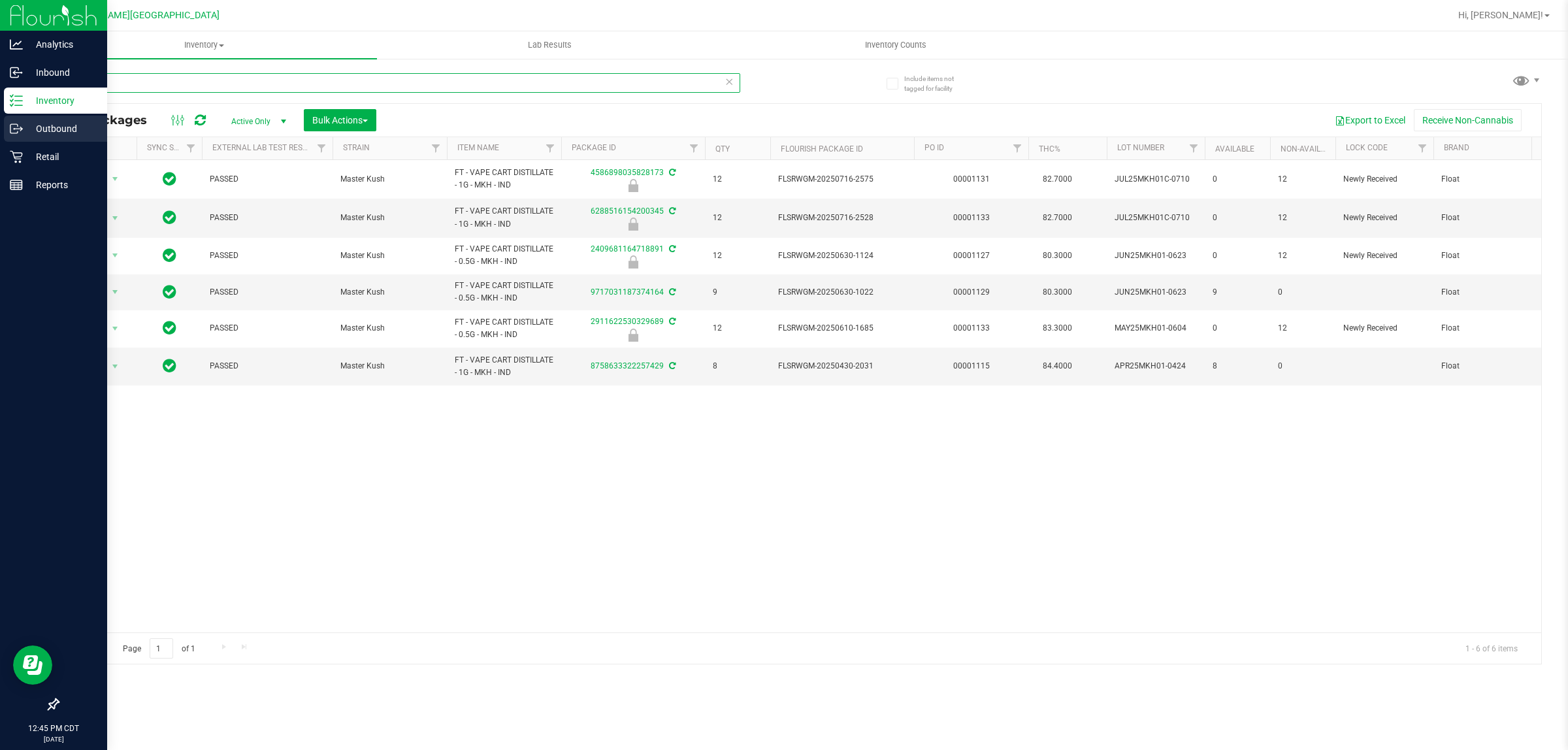
drag, startPoint x: 182, startPoint y: 80, endPoint x: 0, endPoint y: 121, distance: 186.6
click at [0, 121] on div "Analytics Inbound Inventory Outbound Retail Reports 12:45 PM CDT [DATE] 08/25 F…" at bounding box center [784, 375] width 1568 height 750
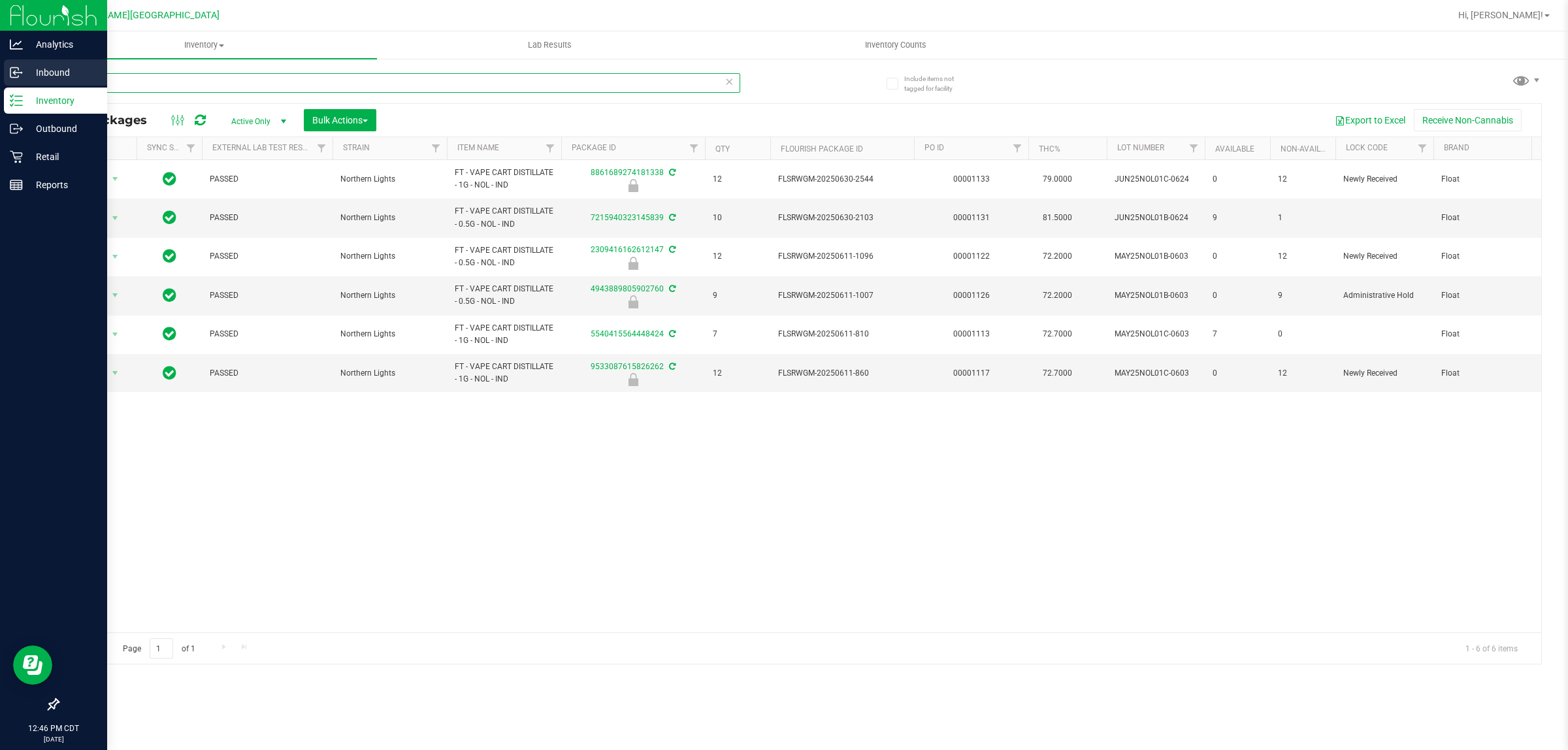
drag, startPoint x: 107, startPoint y: 83, endPoint x: 0, endPoint y: 77, distance: 107.2
click at [0, 77] on div "Analytics Inbound Inventory Outbound Retail Reports 12:46 PM CDT [DATE] 08/25 F…" at bounding box center [784, 375] width 1568 height 750
drag, startPoint x: 96, startPoint y: 93, endPoint x: 0, endPoint y: 103, distance: 96.5
click at [0, 103] on div "Analytics Inbound Inventory Outbound Retail Reports 12:46 PM CDT [DATE] 08/25 F…" at bounding box center [784, 375] width 1568 height 750
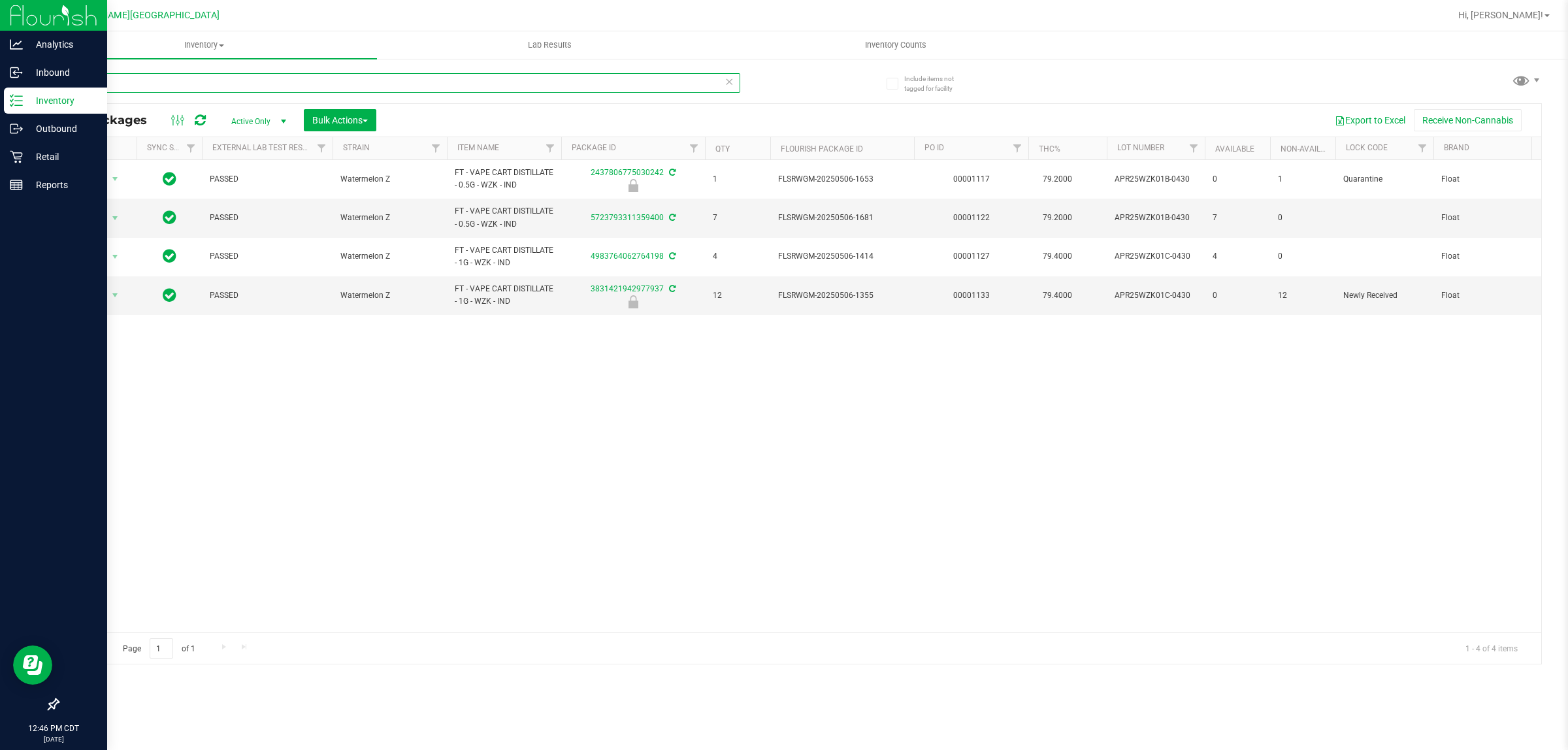
drag, startPoint x: 133, startPoint y: 85, endPoint x: 5, endPoint y: 89, distance: 128.1
click at [5, 88] on div "Analytics Inbound Inventory Outbound Retail Reports 12:46 PM CDT [DATE] 08/25 F…" at bounding box center [784, 375] width 1568 height 750
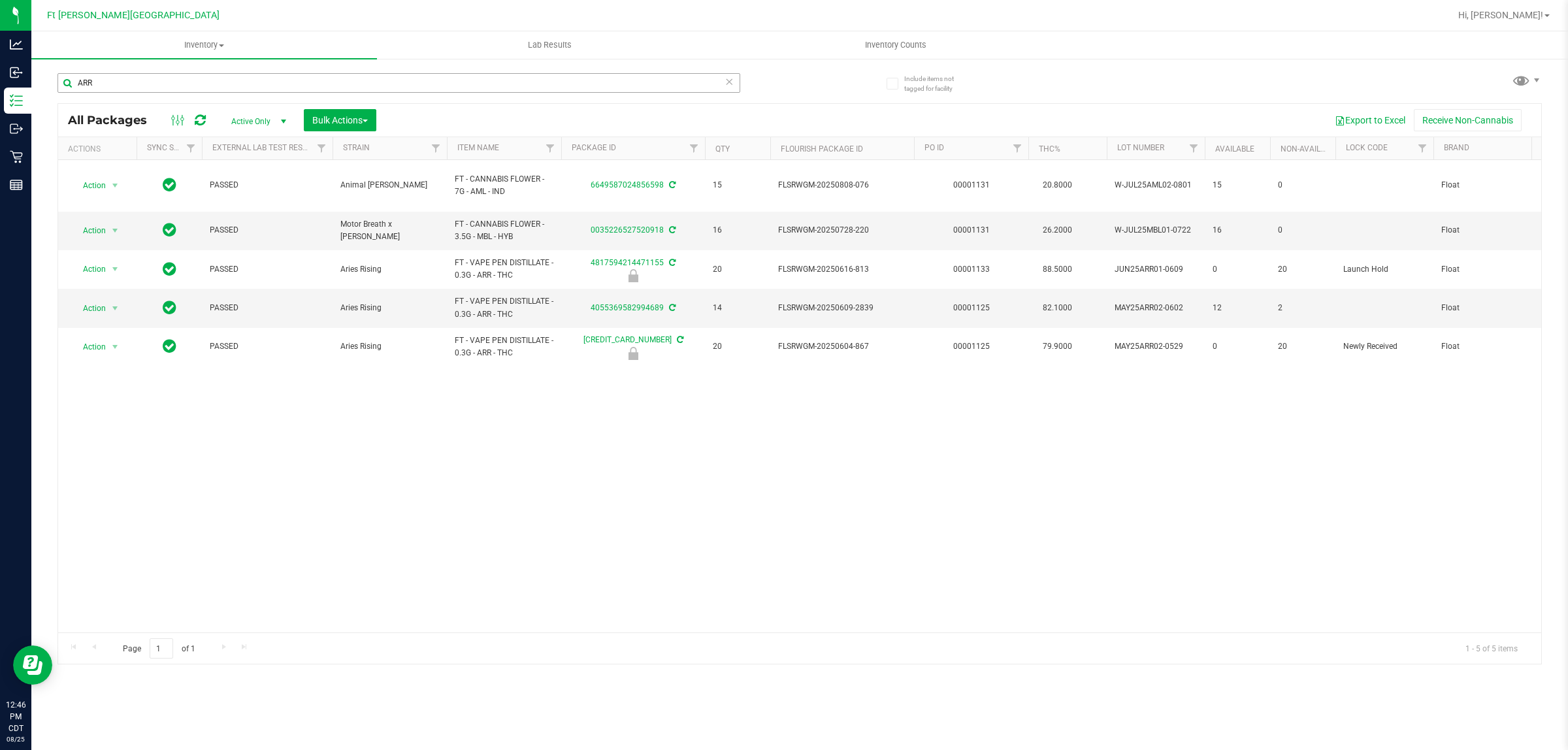
drag, startPoint x: 118, startPoint y: 95, endPoint x: 96, endPoint y: 89, distance: 22.8
click at [96, 89] on div "ARR" at bounding box center [399, 88] width 683 height 30
drag, startPoint x: 100, startPoint y: 86, endPoint x: 51, endPoint y: 86, distance: 49.0
click at [50, 86] on div "Include items not tagged for facility ARR All Packages Active Only Active Only …" at bounding box center [799, 257] width 1537 height 399
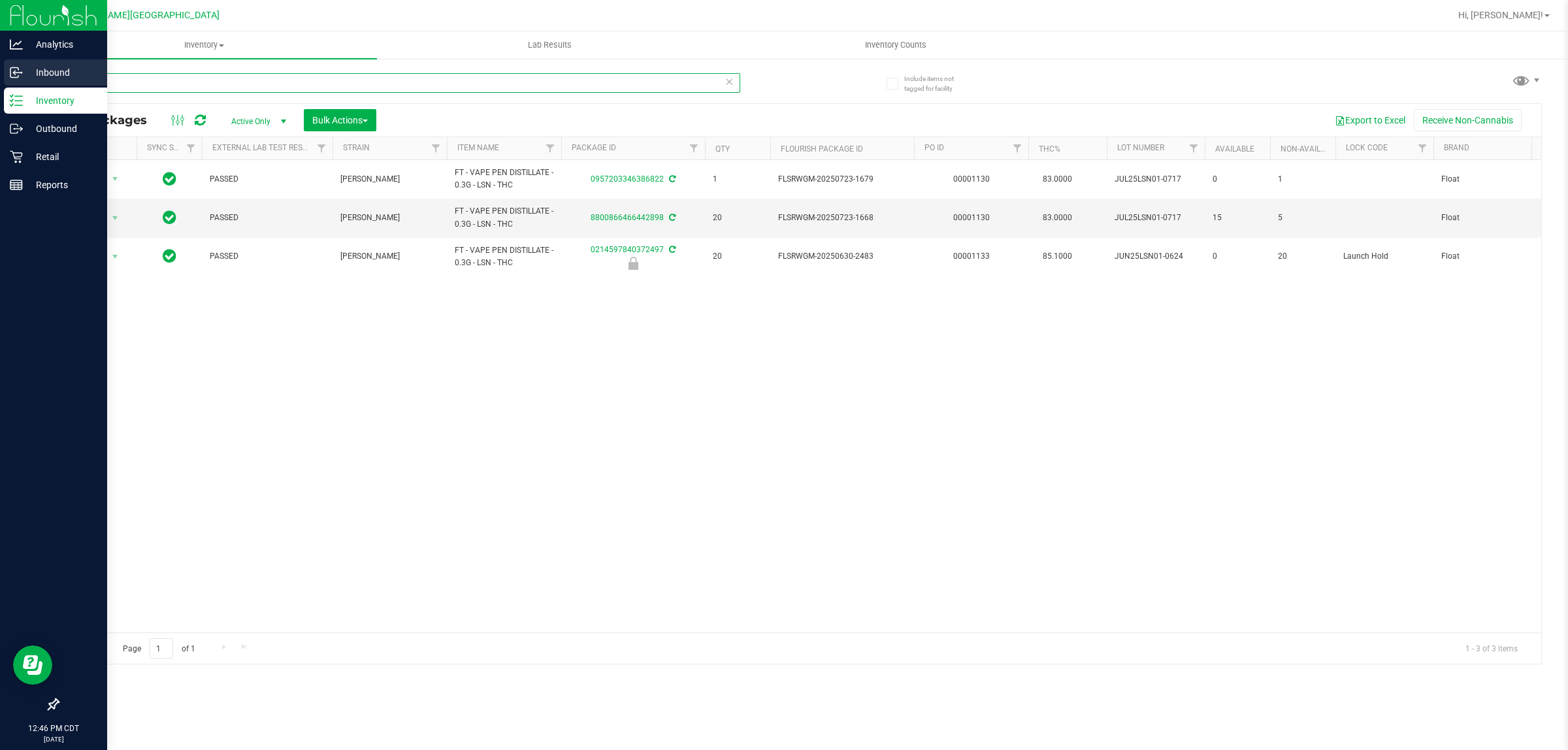
drag, startPoint x: 83, startPoint y: 82, endPoint x: 18, endPoint y: 84, distance: 65.0
click at [18, 84] on div "Analytics Inbound Inventory Outbound Retail Reports 12:46 PM CDT [DATE] 08/25 F…" at bounding box center [784, 375] width 1568 height 750
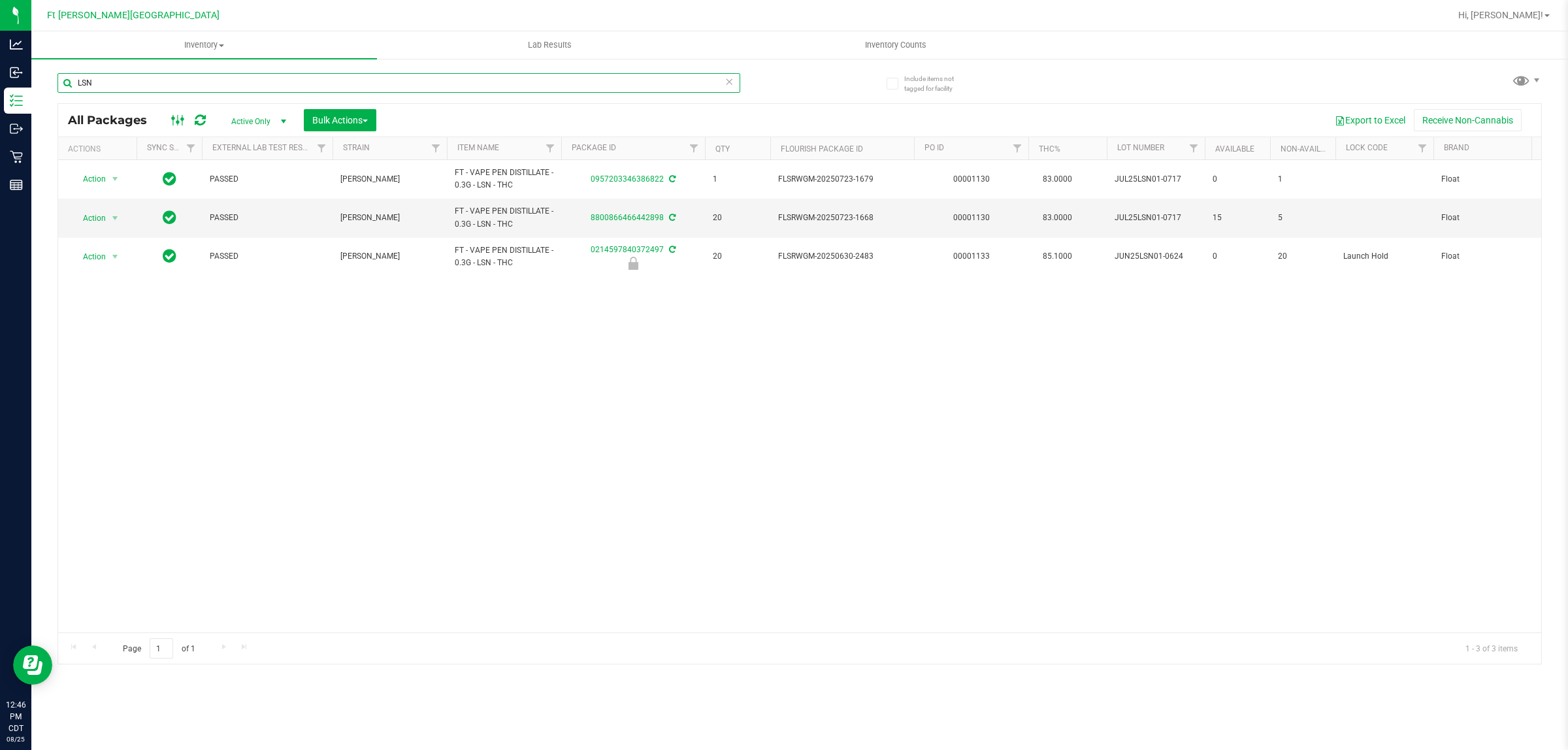
type input "LSN"
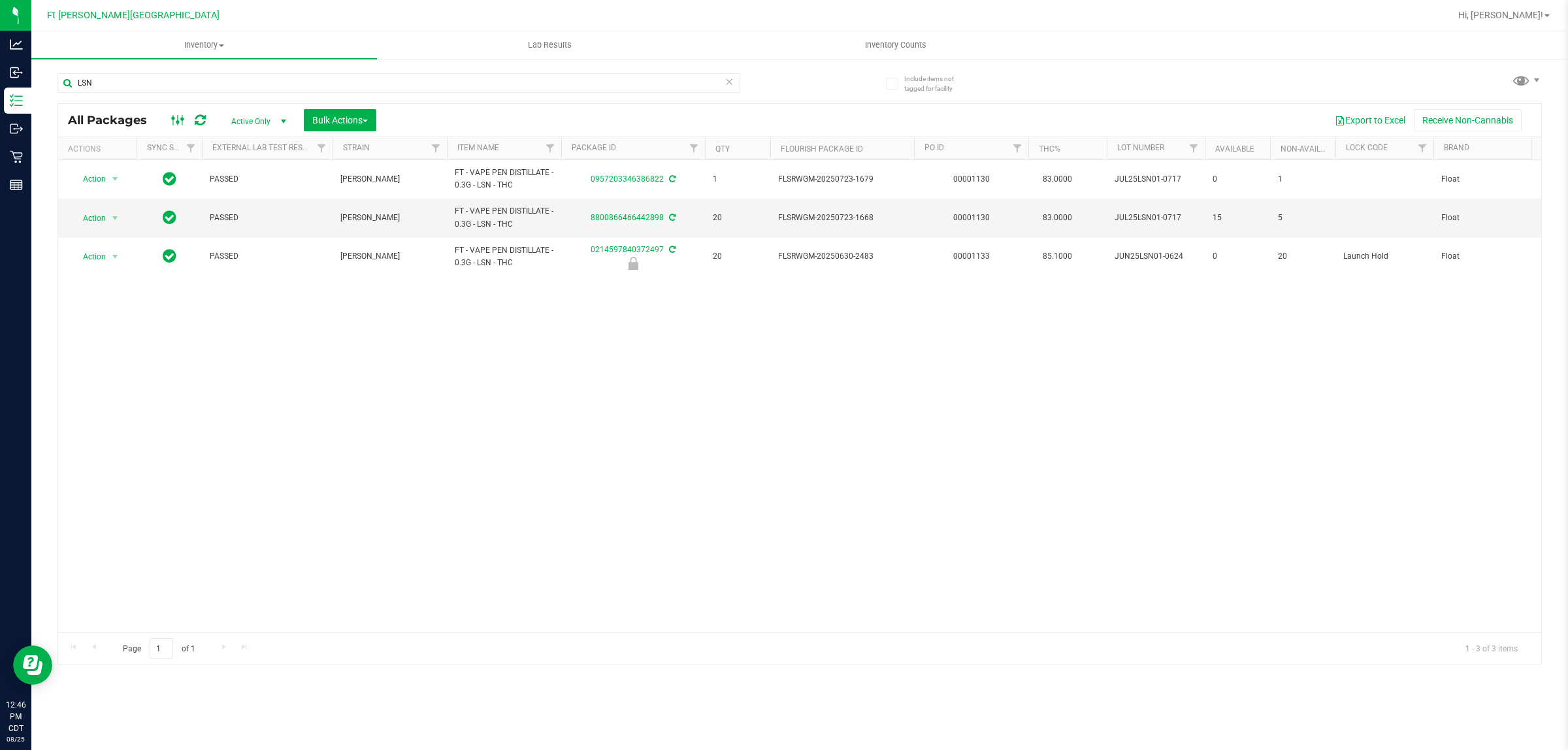
click at [179, 113] on icon at bounding box center [178, 120] width 15 height 16
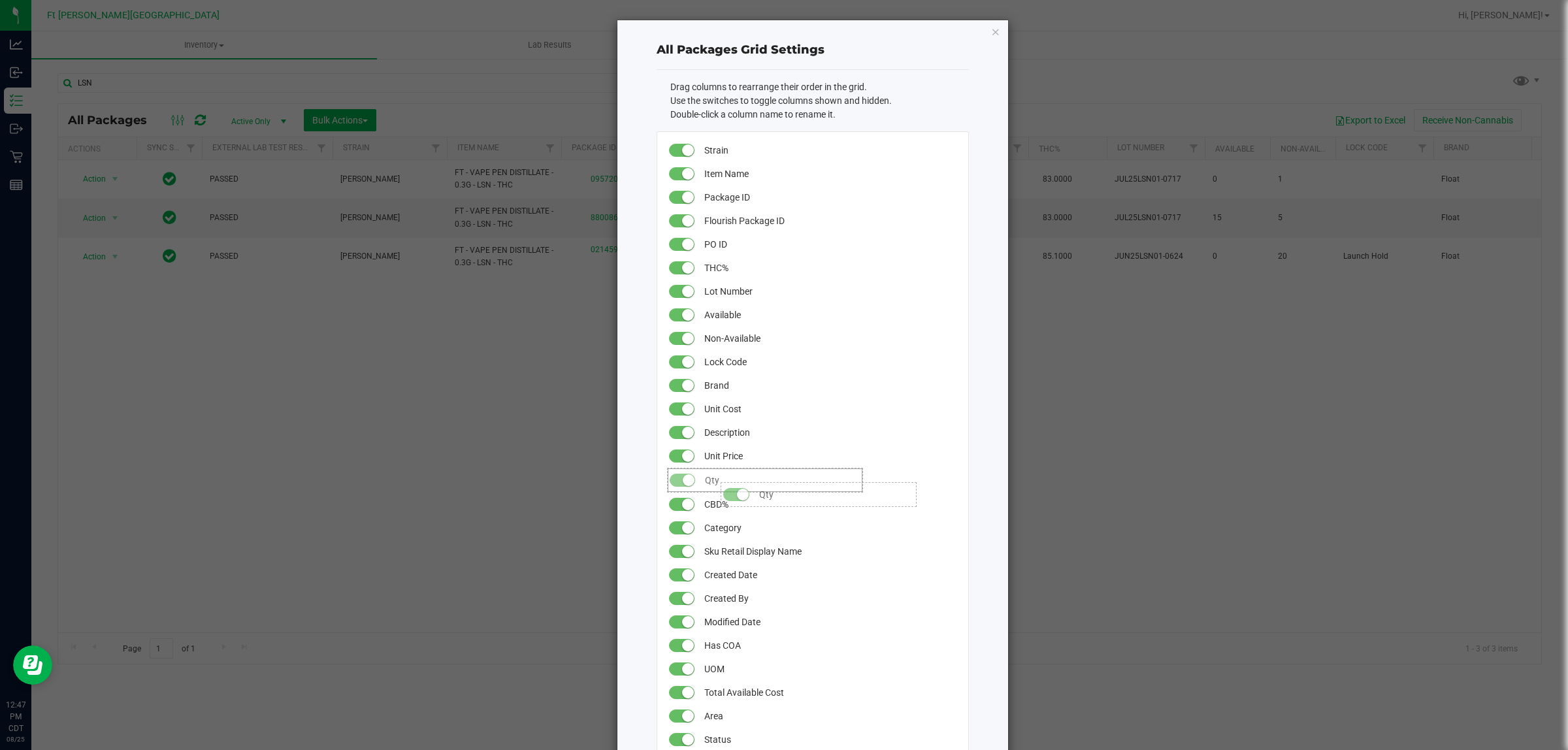
drag, startPoint x: 706, startPoint y: 214, endPoint x: 708, endPoint y: 473, distance: 259.0
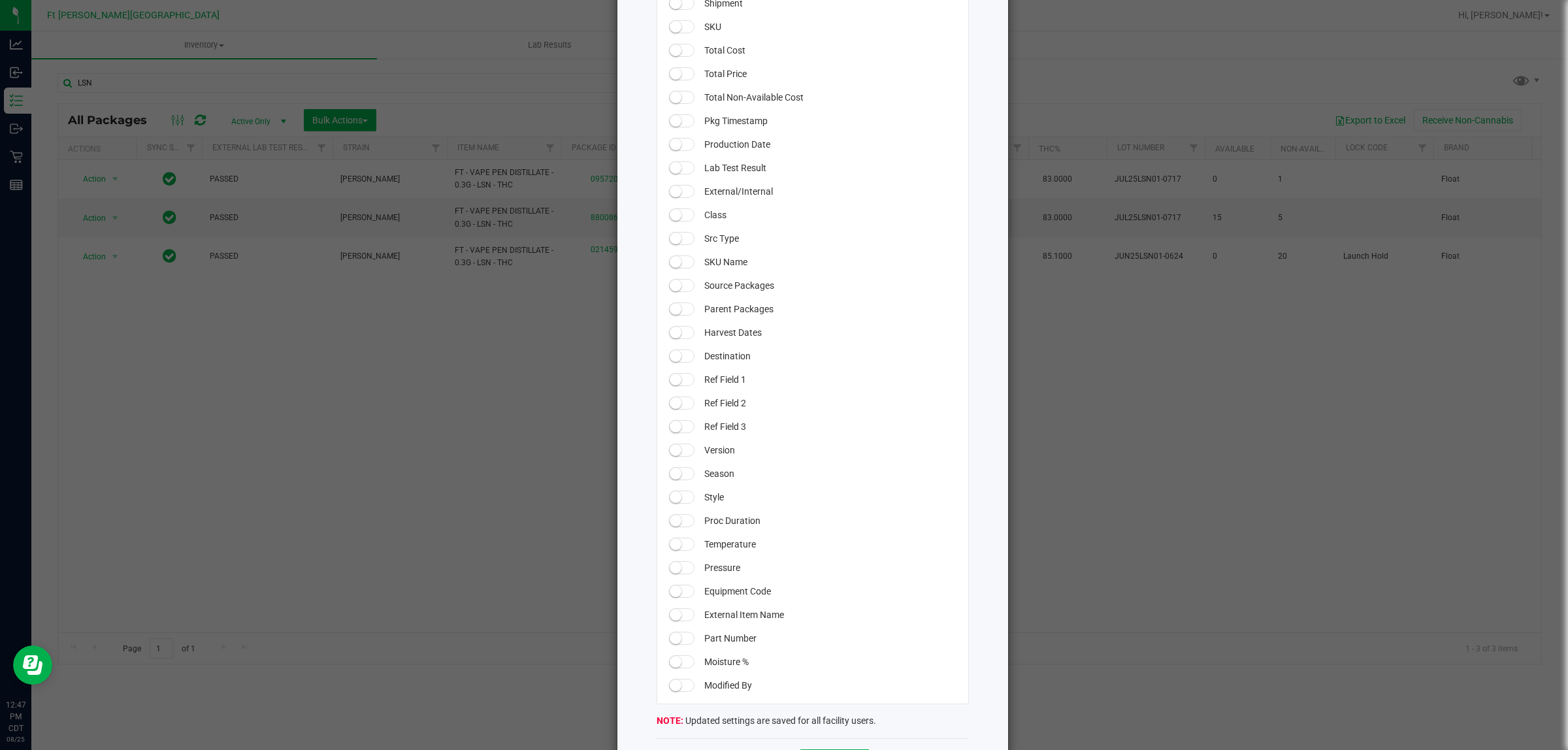
scroll to position [930, 0]
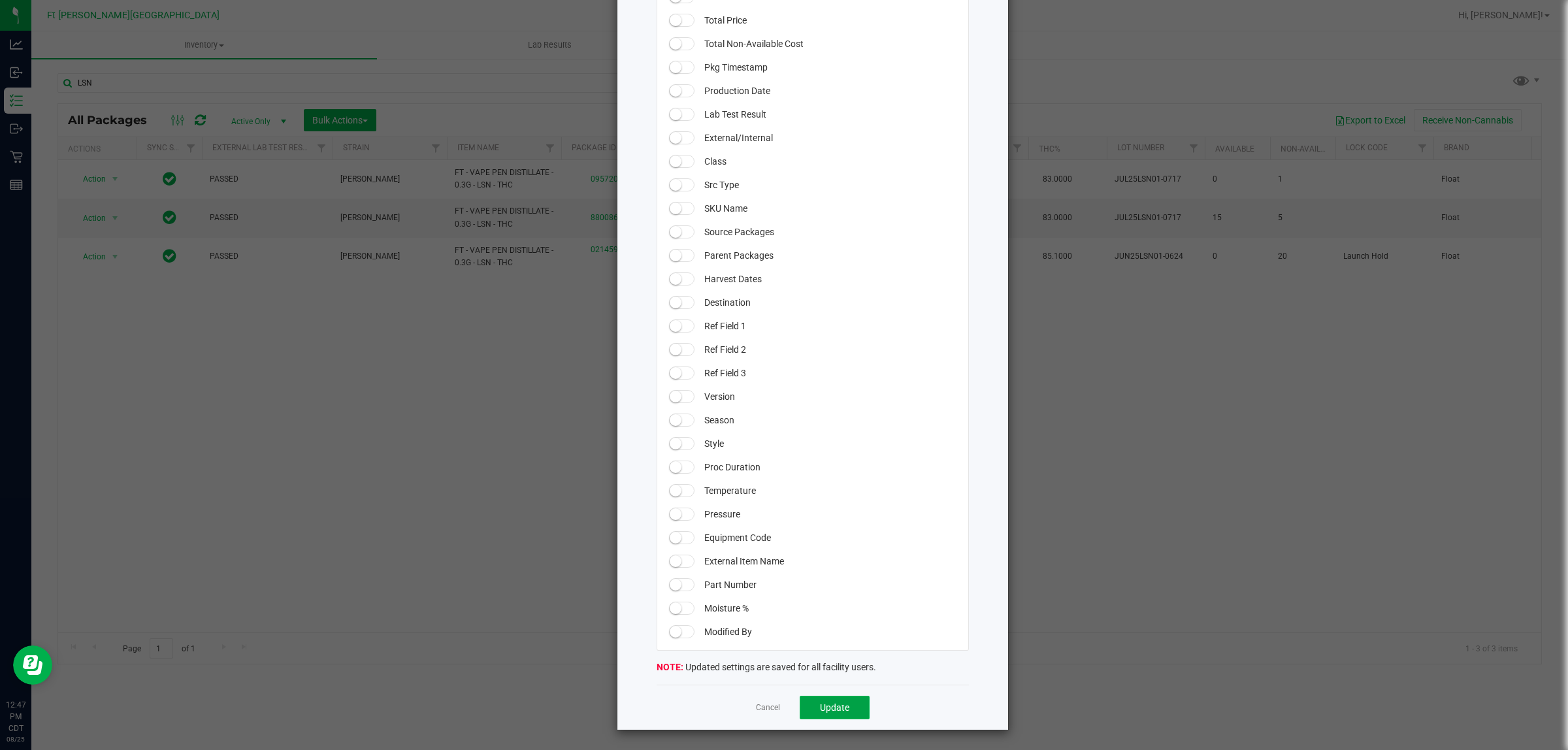
click at [835, 600] on button "Update" at bounding box center [835, 708] width 70 height 24
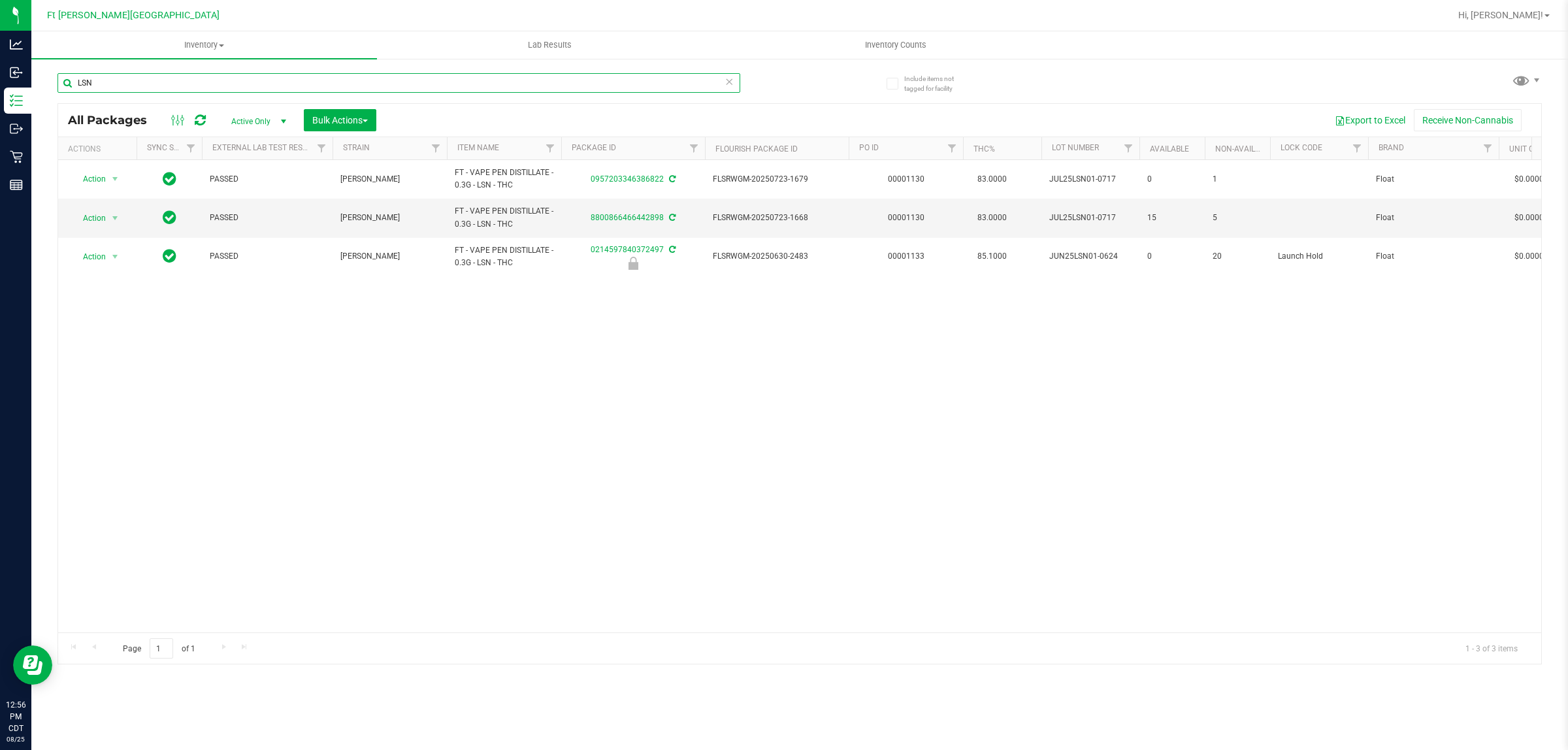
drag, startPoint x: 129, startPoint y: 91, endPoint x: 53, endPoint y: 90, distance: 76.0
click at [53, 90] on div "Include items not tagged for facility LSN All Packages Active Only Active Only …" at bounding box center [799, 257] width 1537 height 399
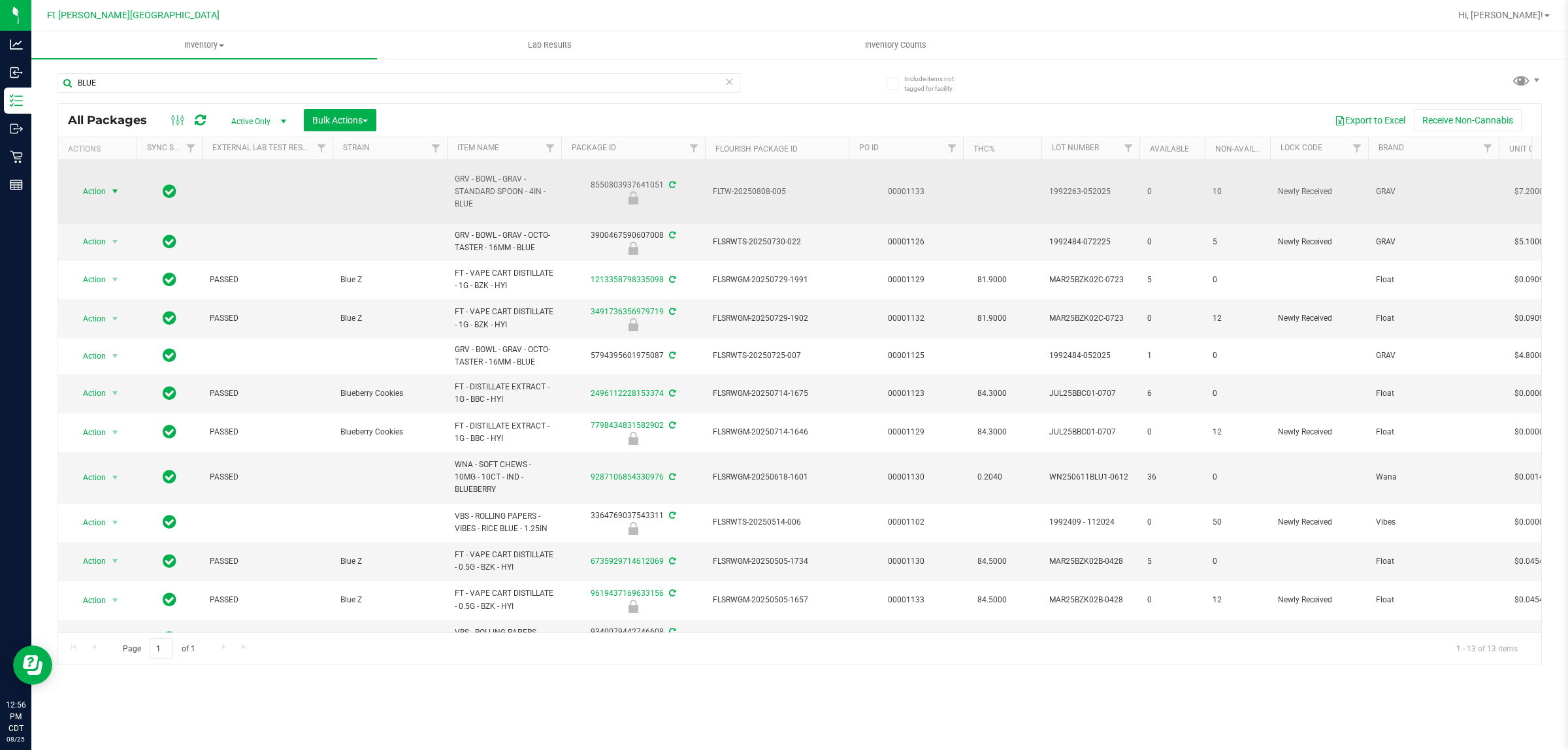
click at [102, 201] on span "Action" at bounding box center [89, 191] width 35 height 18
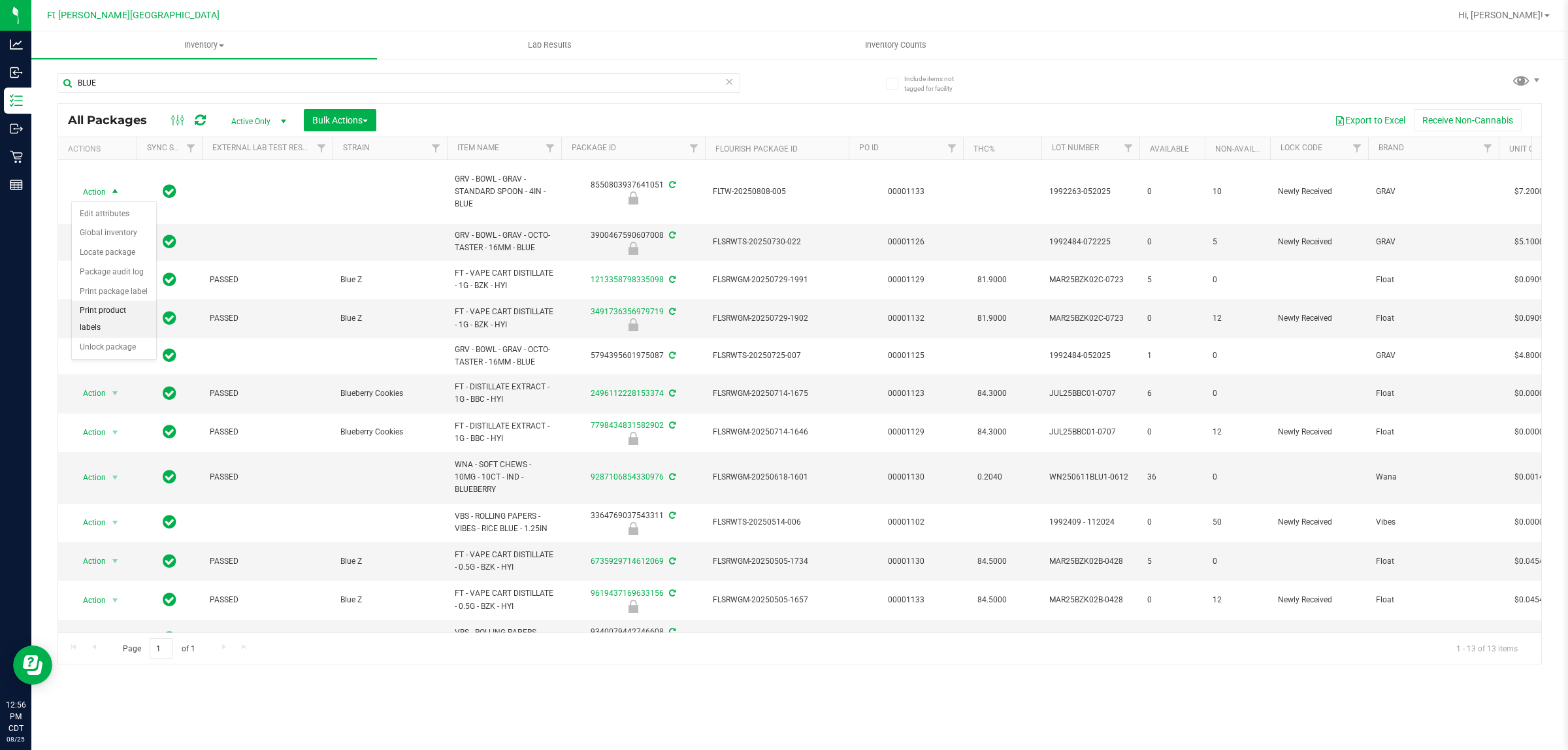
click at [106, 304] on li "Print product labels" at bounding box center [114, 319] width 84 height 36
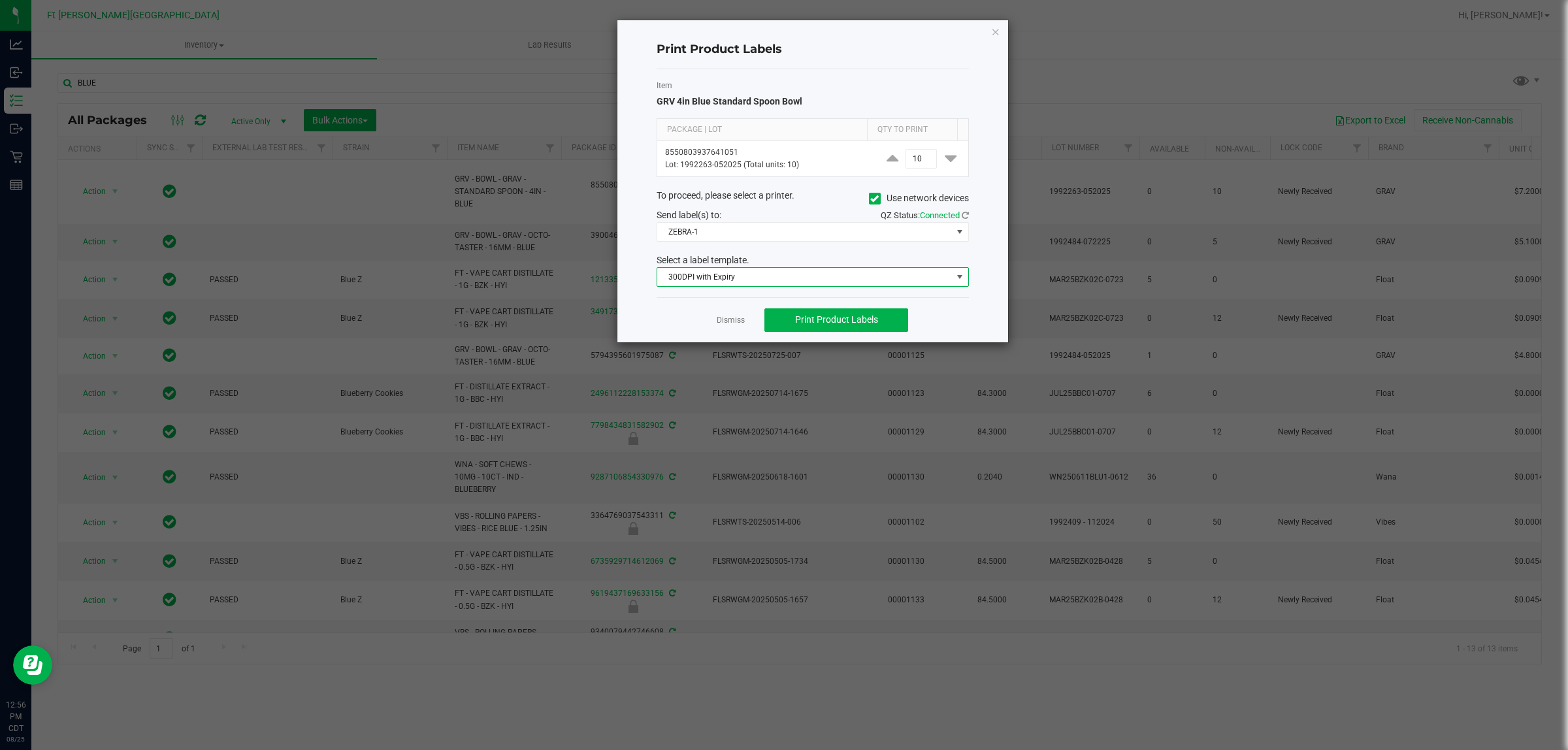
click at [771, 285] on span "300DPI with Expiry" at bounding box center [805, 277] width 295 height 18
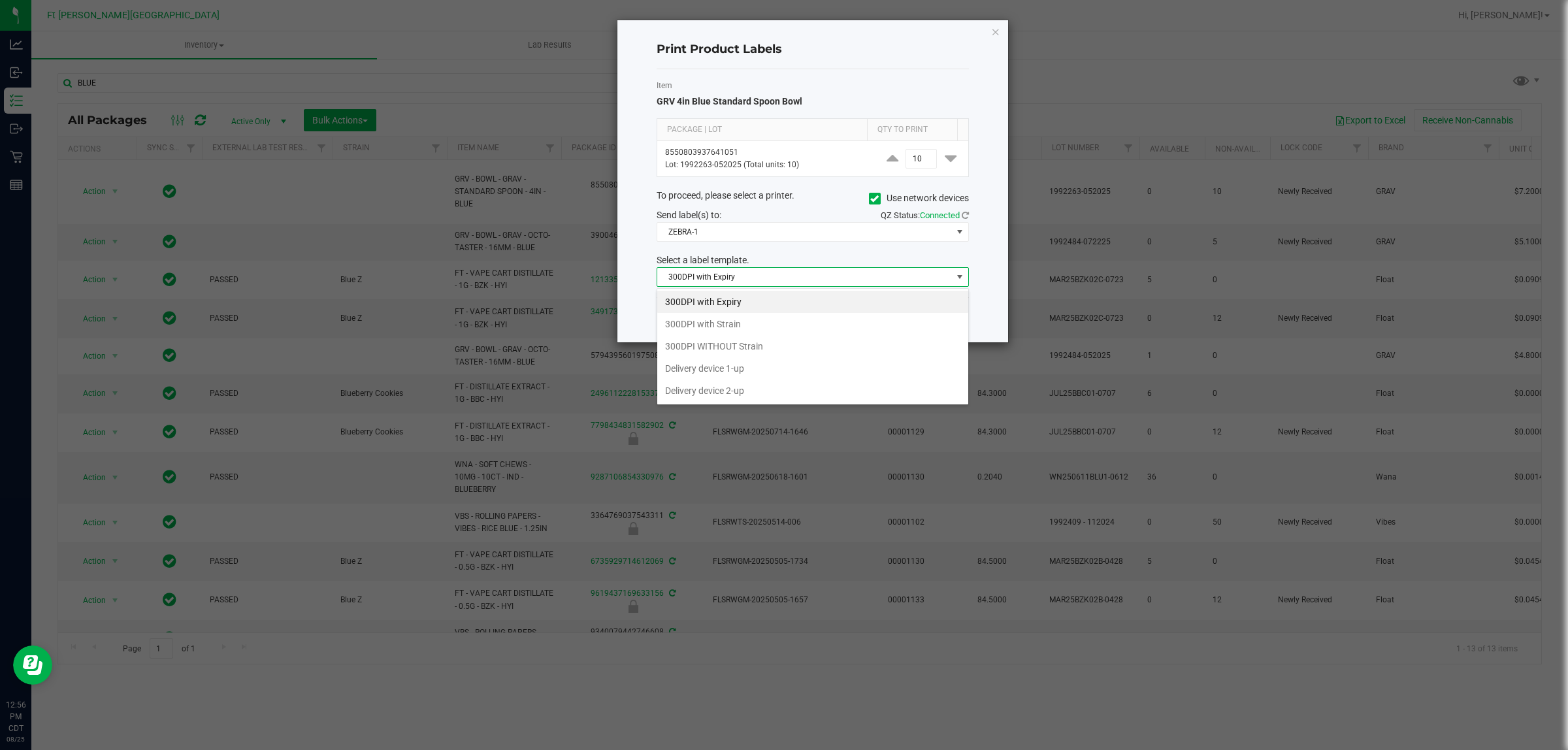
scroll to position [20, 311]
click at [751, 317] on li "300DPI with Strain" at bounding box center [812, 324] width 311 height 22
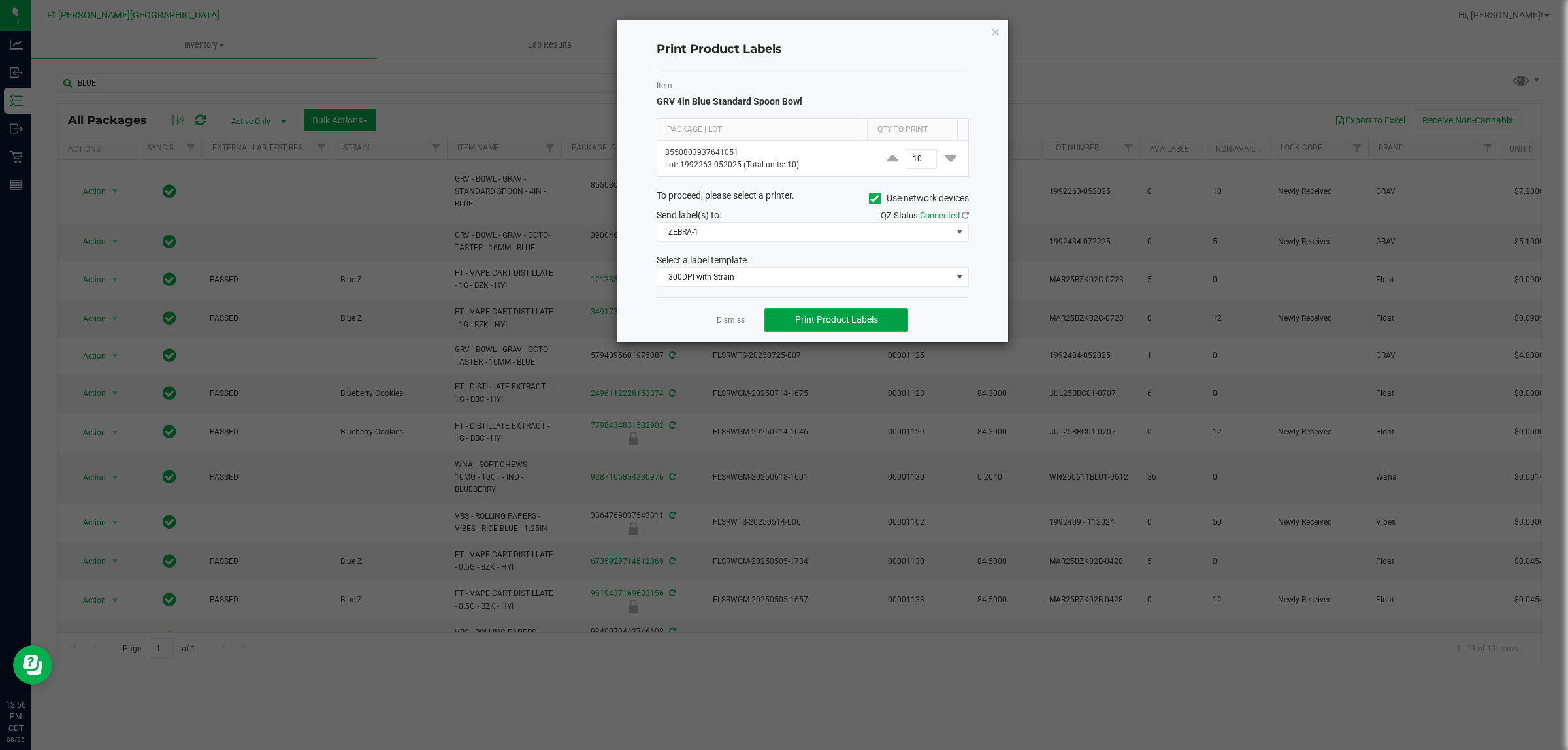
click at [795, 311] on button "Print Product Labels" at bounding box center [837, 320] width 144 height 24
click at [801, 315] on span "Print Product Labels" at bounding box center [837, 319] width 83 height 10
click at [731, 324] on link "Dismiss" at bounding box center [731, 320] width 28 height 11
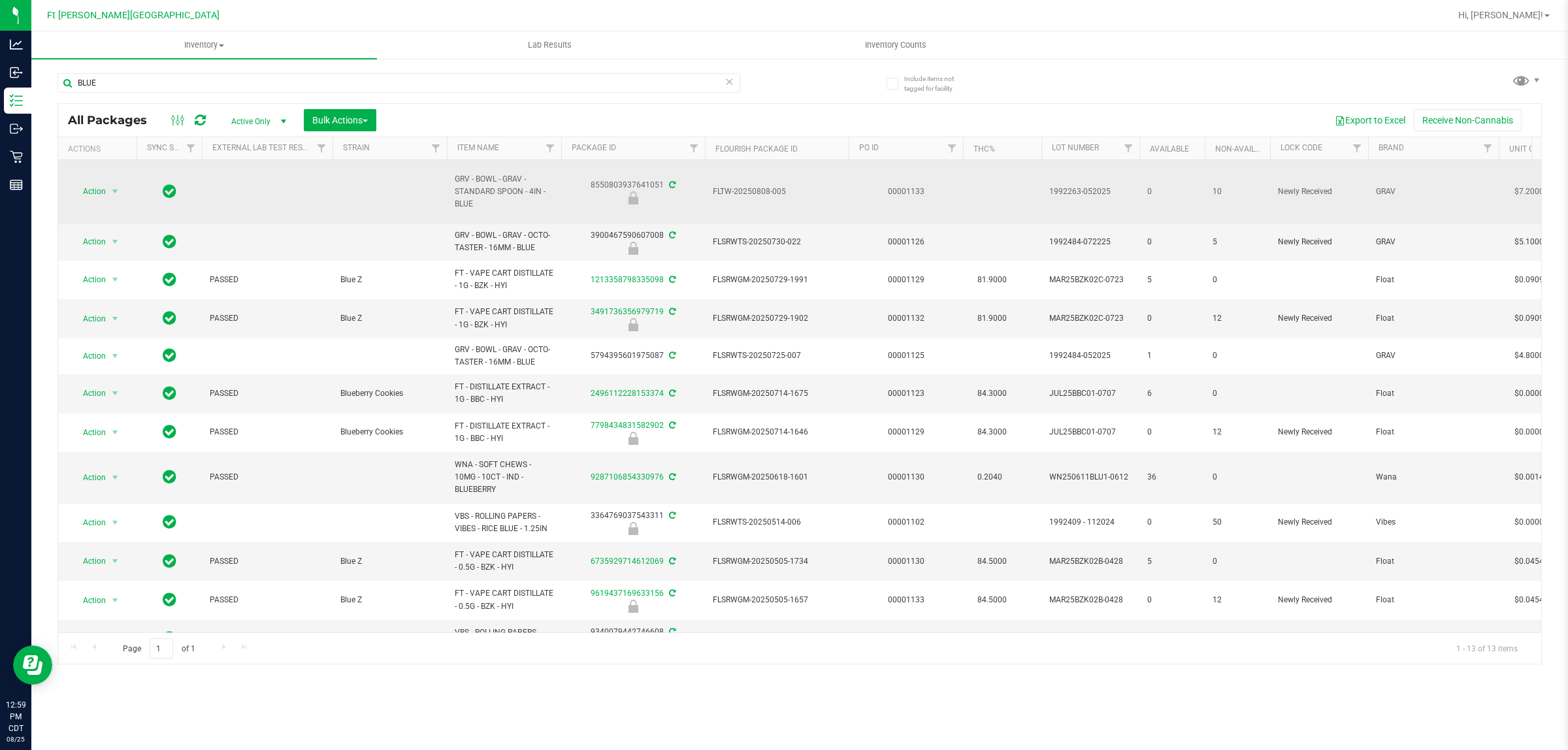
drag, startPoint x: 490, startPoint y: 214, endPoint x: 478, endPoint y: 207, distance: 13.9
click at [478, 207] on td "GRV - BOWL - GRAV - STANDARD SPOON - 4IN - BLUE" at bounding box center [504, 192] width 114 height 64
copy span "GRV - BOWL - GRAV - STANDARD SPOON - 4IN - BLUE"
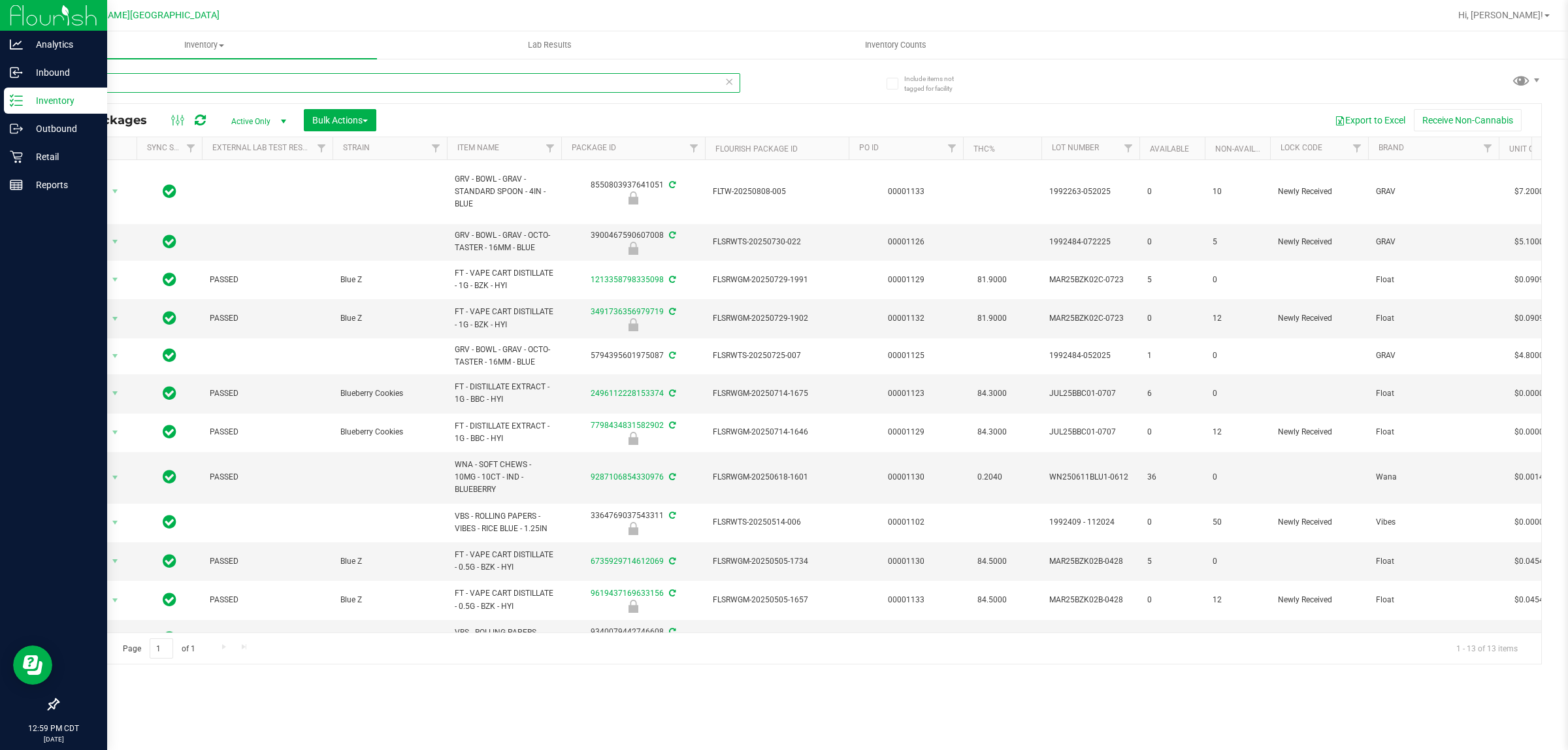
drag, startPoint x: 177, startPoint y: 88, endPoint x: 0, endPoint y: 92, distance: 177.0
click at [0, 92] on div "Analytics Inbound Inventory Outbound Retail Reports 12:59 PM CDT [DATE] 08/25 F…" at bounding box center [784, 375] width 1568 height 750
paste input "GRV - BOWL - GRAV - STANDARD SPOON - 4IN -"
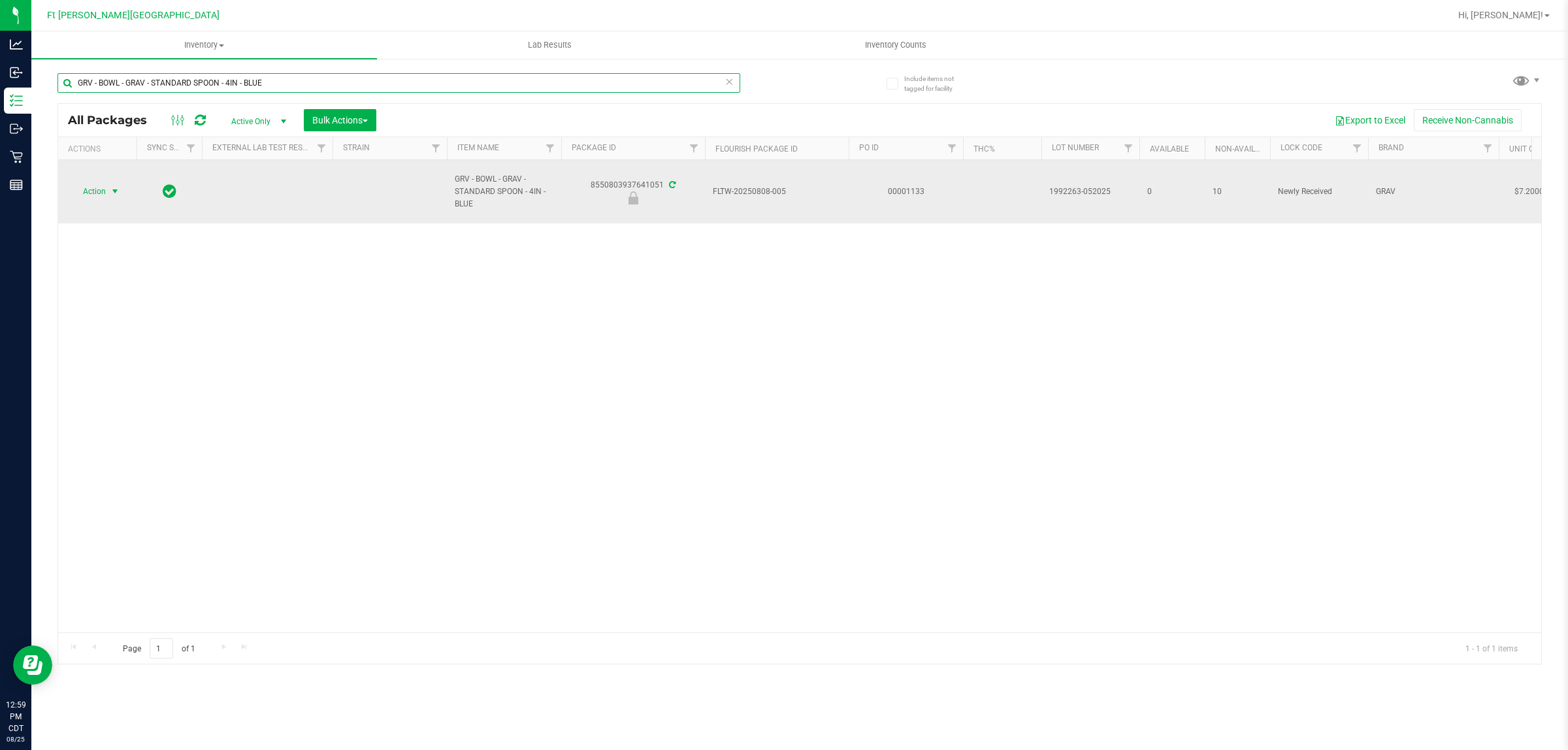
type input "GRV - BOWL - GRAV - STANDARD SPOON - 4IN - BLUE"
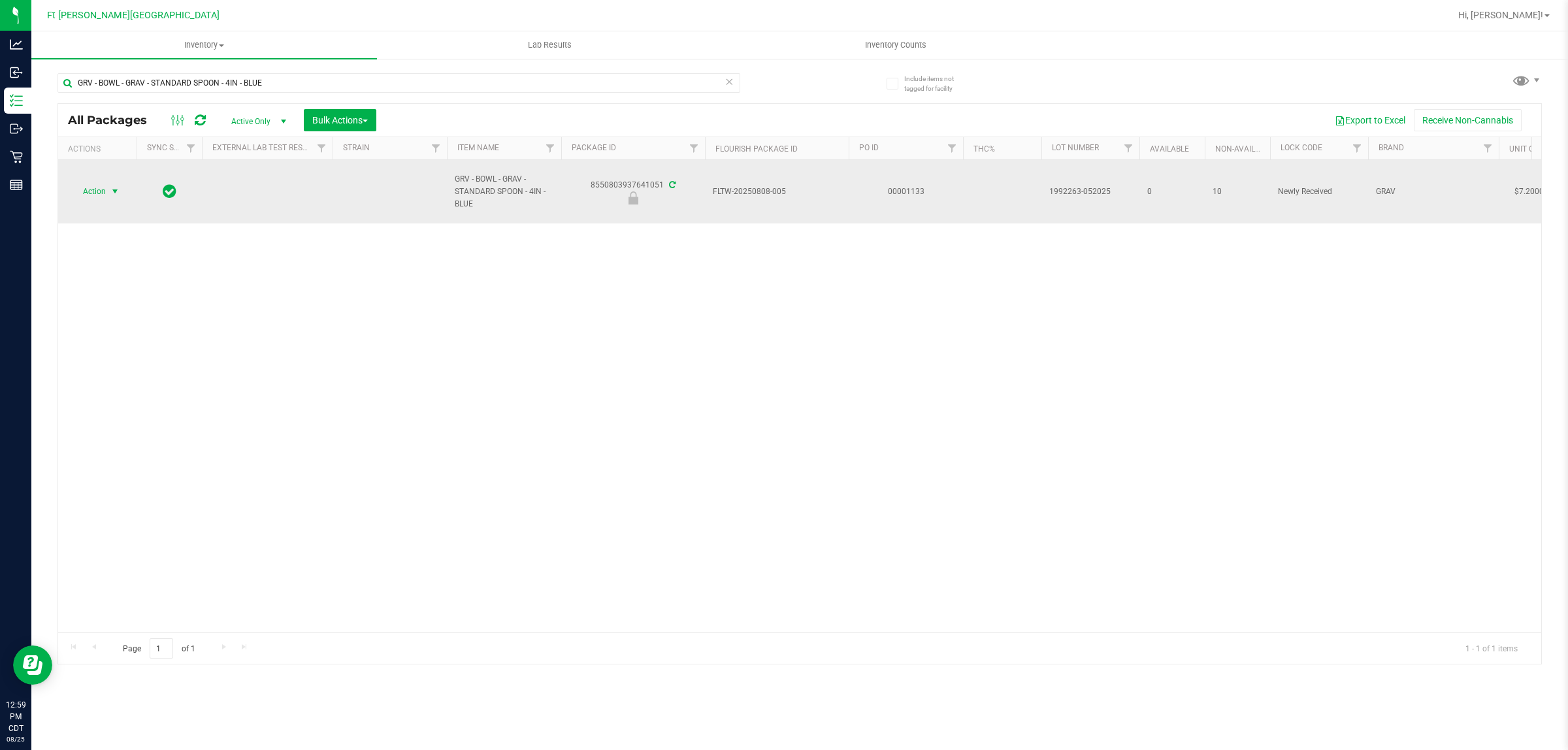
click at [101, 183] on span "Action" at bounding box center [89, 191] width 35 height 18
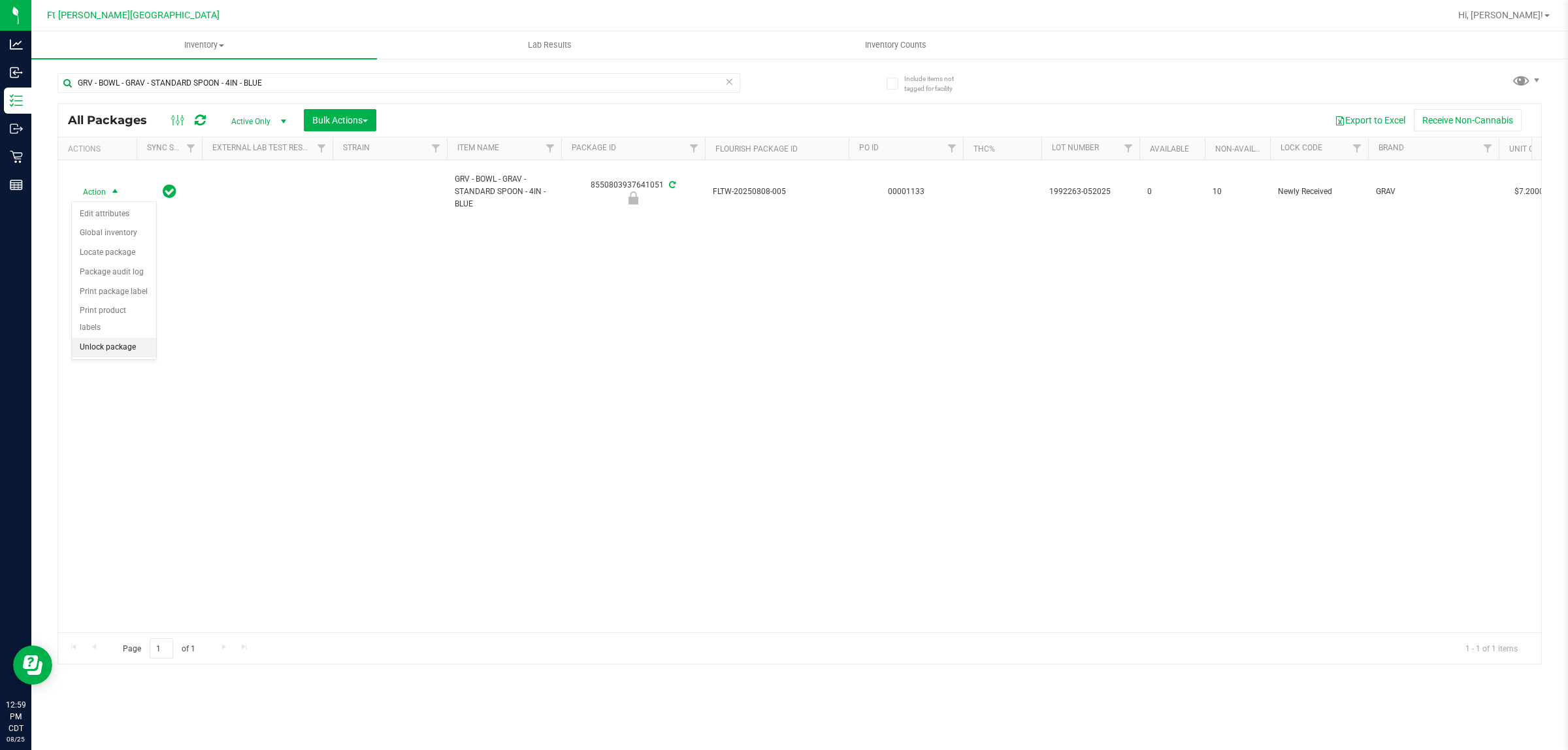
click at [106, 338] on li "Unlock package" at bounding box center [114, 347] width 84 height 19
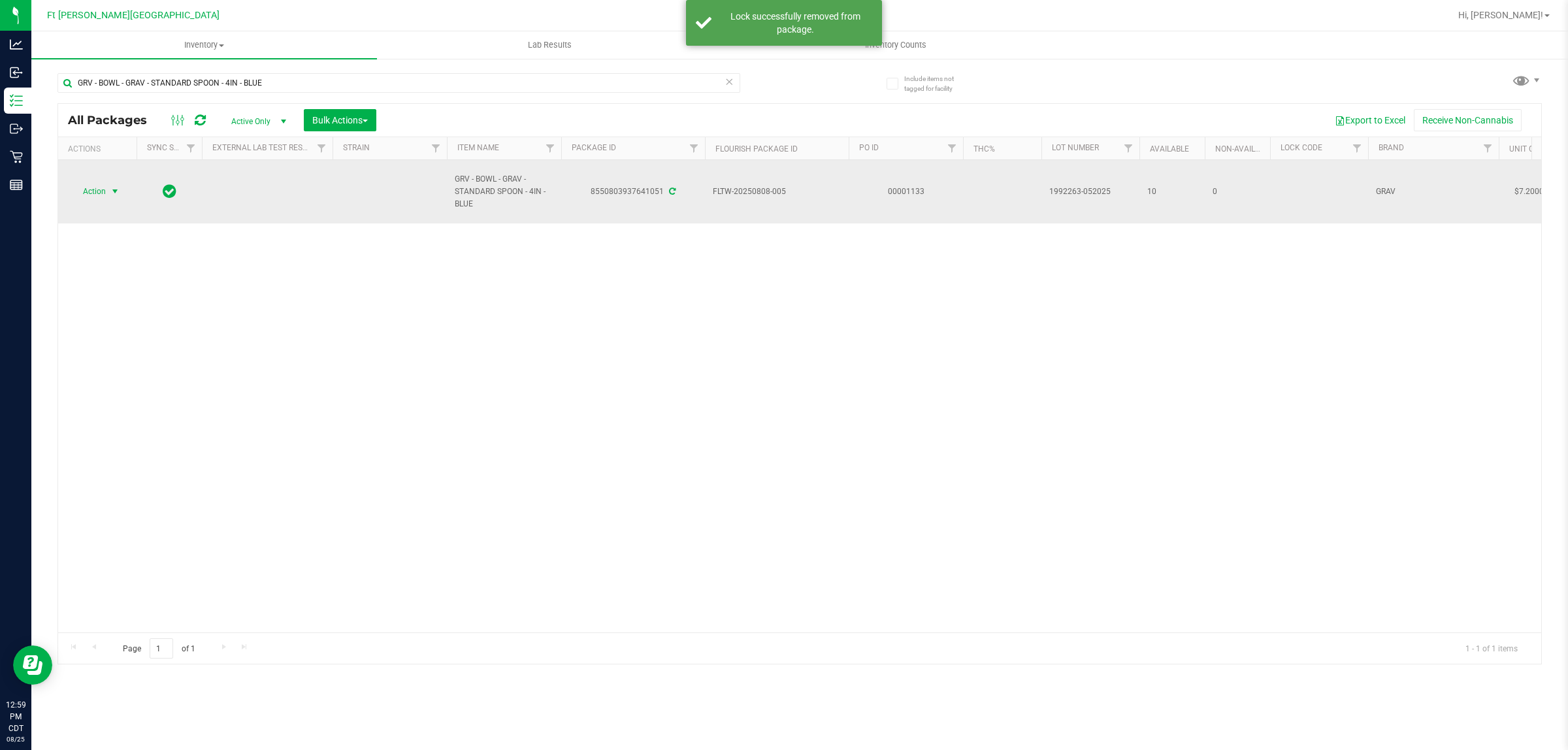
click at [102, 188] on span "Action" at bounding box center [89, 191] width 35 height 18
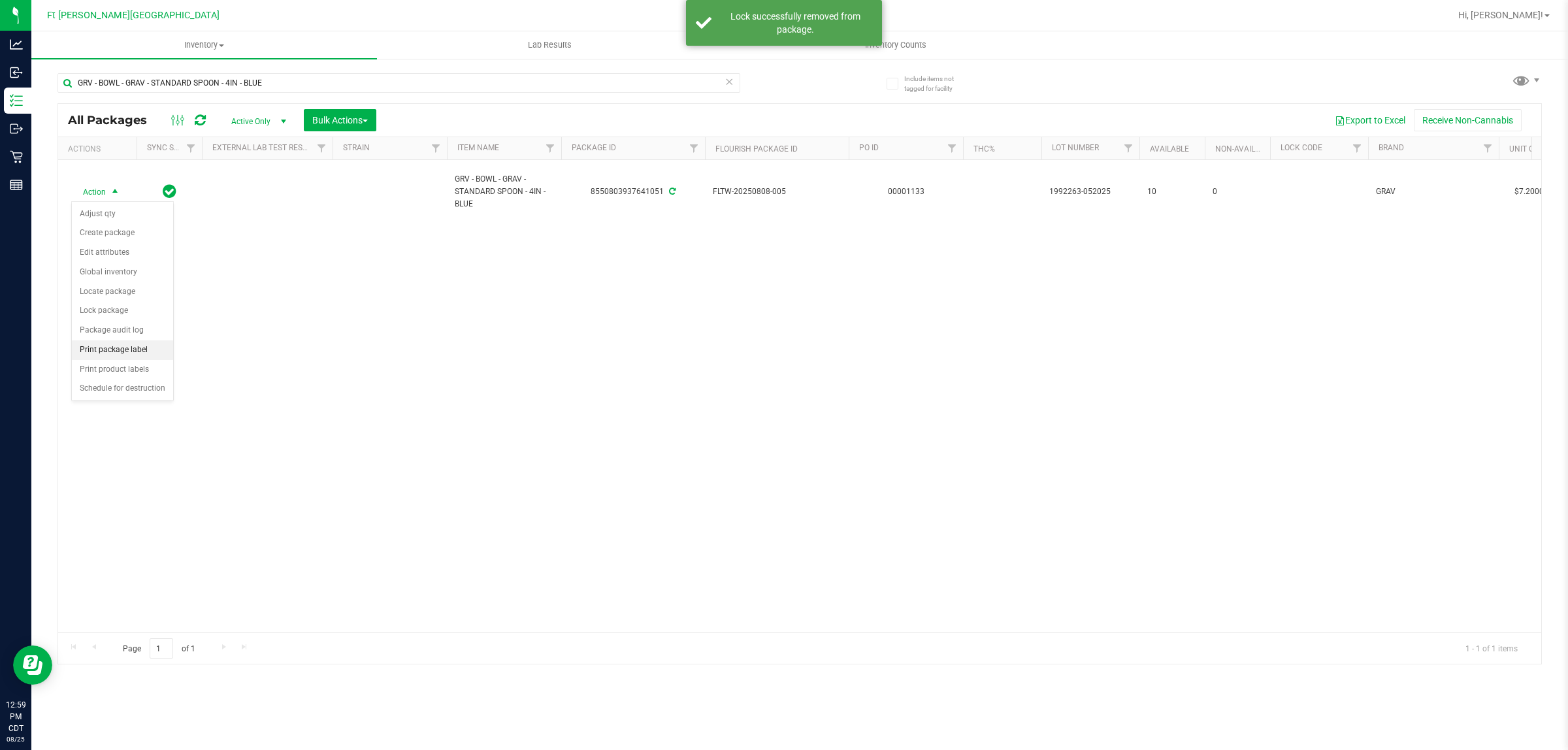
click at [115, 347] on li "Print package label" at bounding box center [122, 350] width 101 height 19
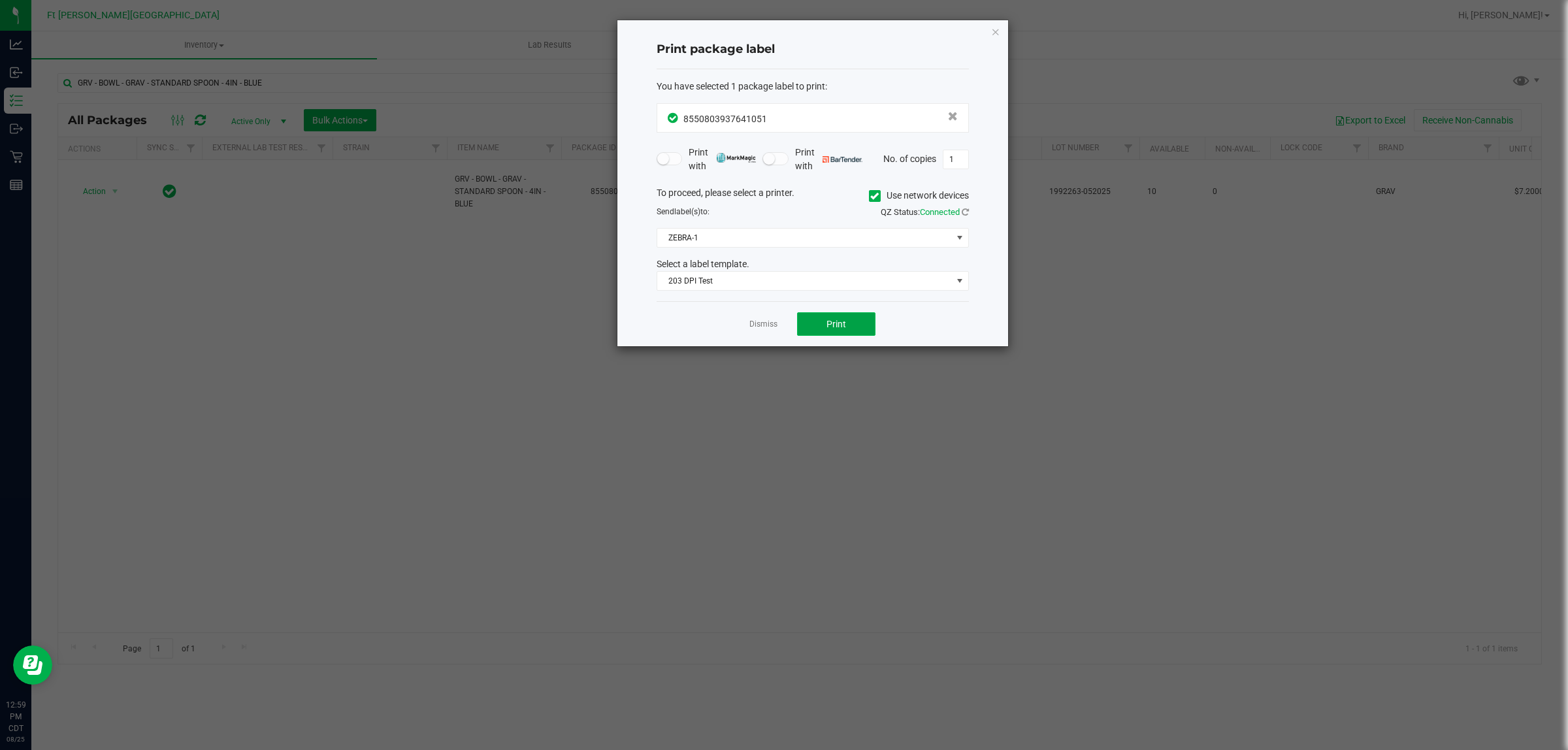
click at [810, 319] on button "Print" at bounding box center [836, 324] width 78 height 24
drag, startPoint x: 773, startPoint y: 328, endPoint x: 485, endPoint y: 165, distance: 330.9
click at [772, 328] on link "Dismiss" at bounding box center [763, 324] width 28 height 11
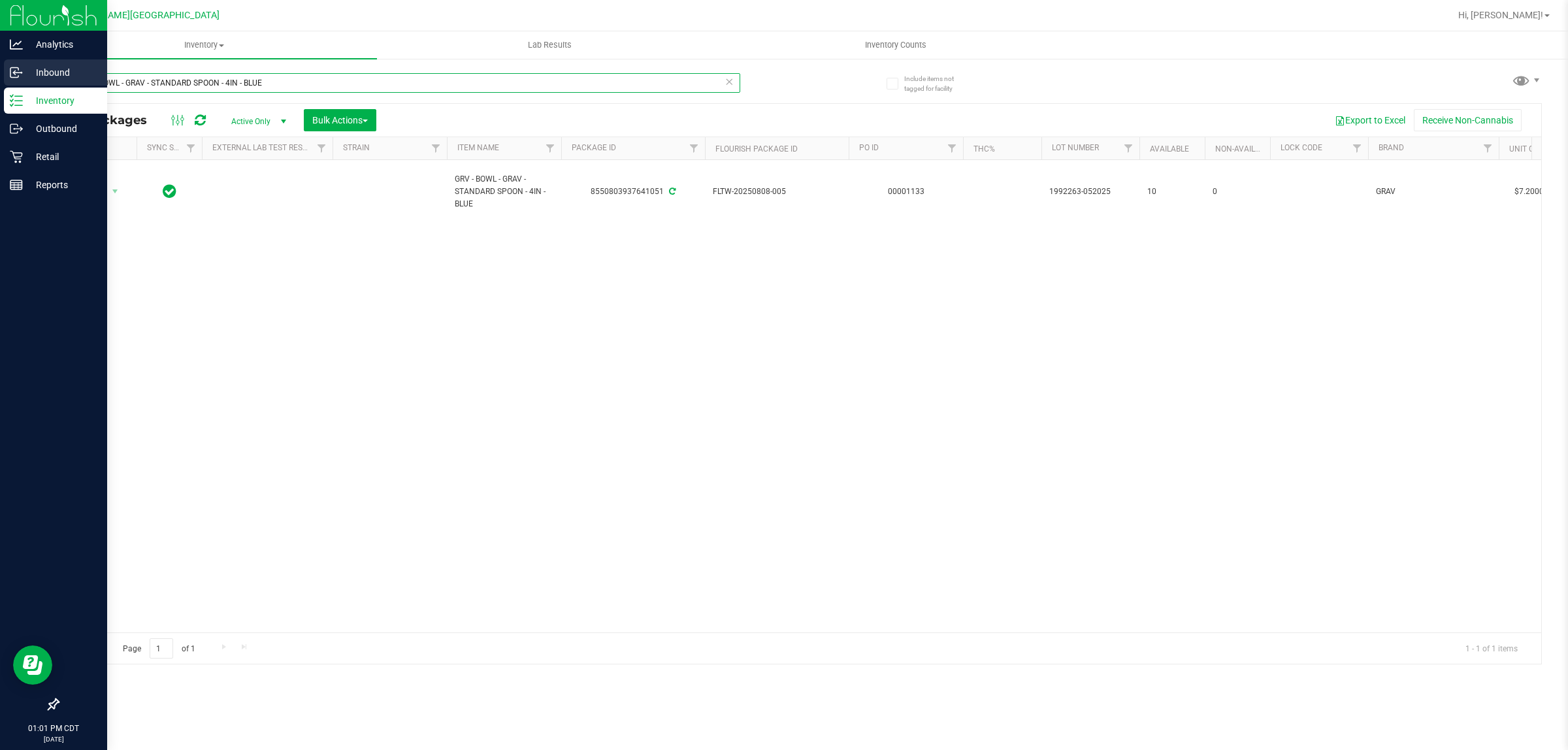
drag, startPoint x: 285, startPoint y: 80, endPoint x: 0, endPoint y: 82, distance: 285.0
click at [0, 82] on div "Analytics Inbound Inventory Outbound Retail Reports 01:01 PM CDT [DATE] 08/25 F…" at bounding box center [784, 375] width 1568 height 750
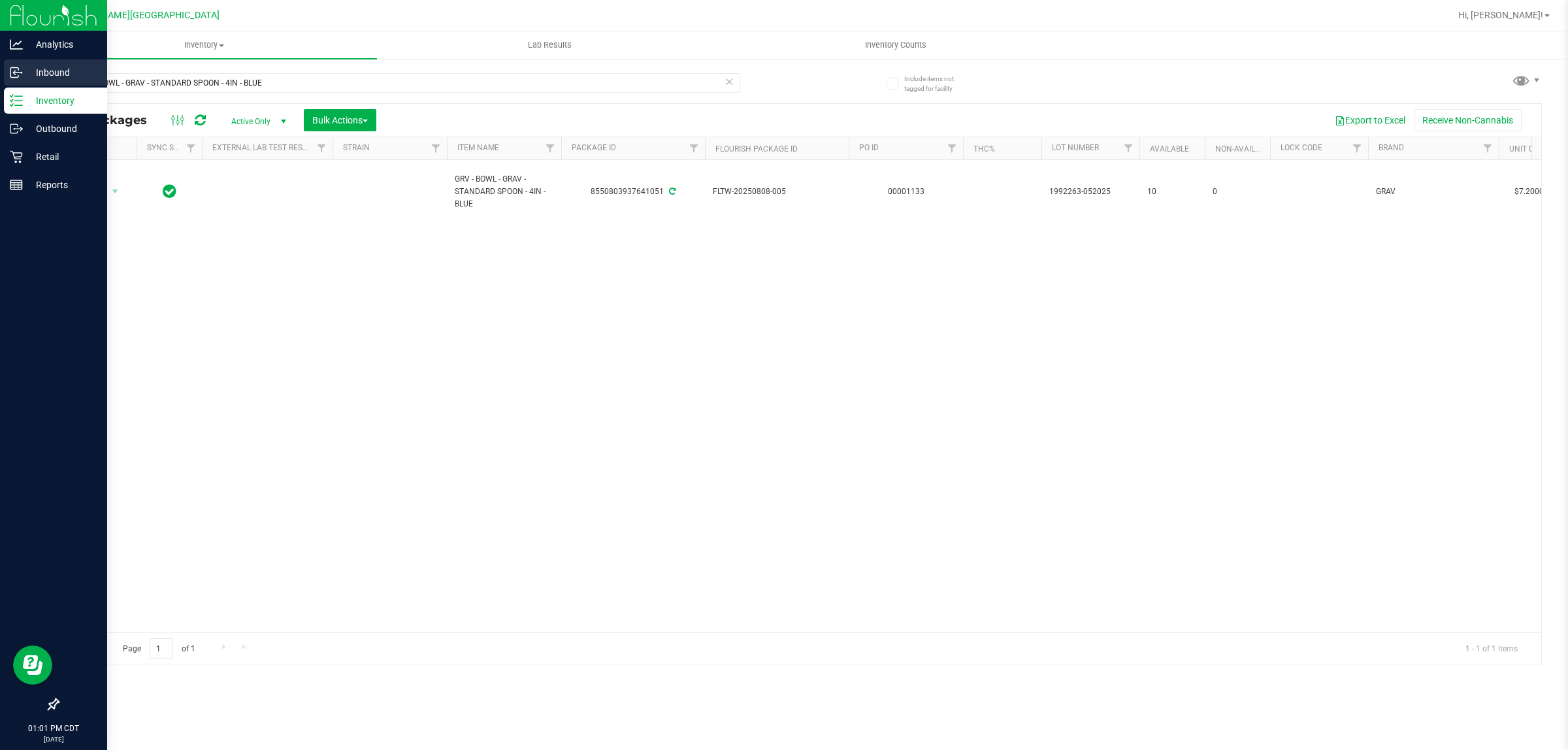
click at [53, 73] on p "Inbound" at bounding box center [62, 72] width 78 height 16
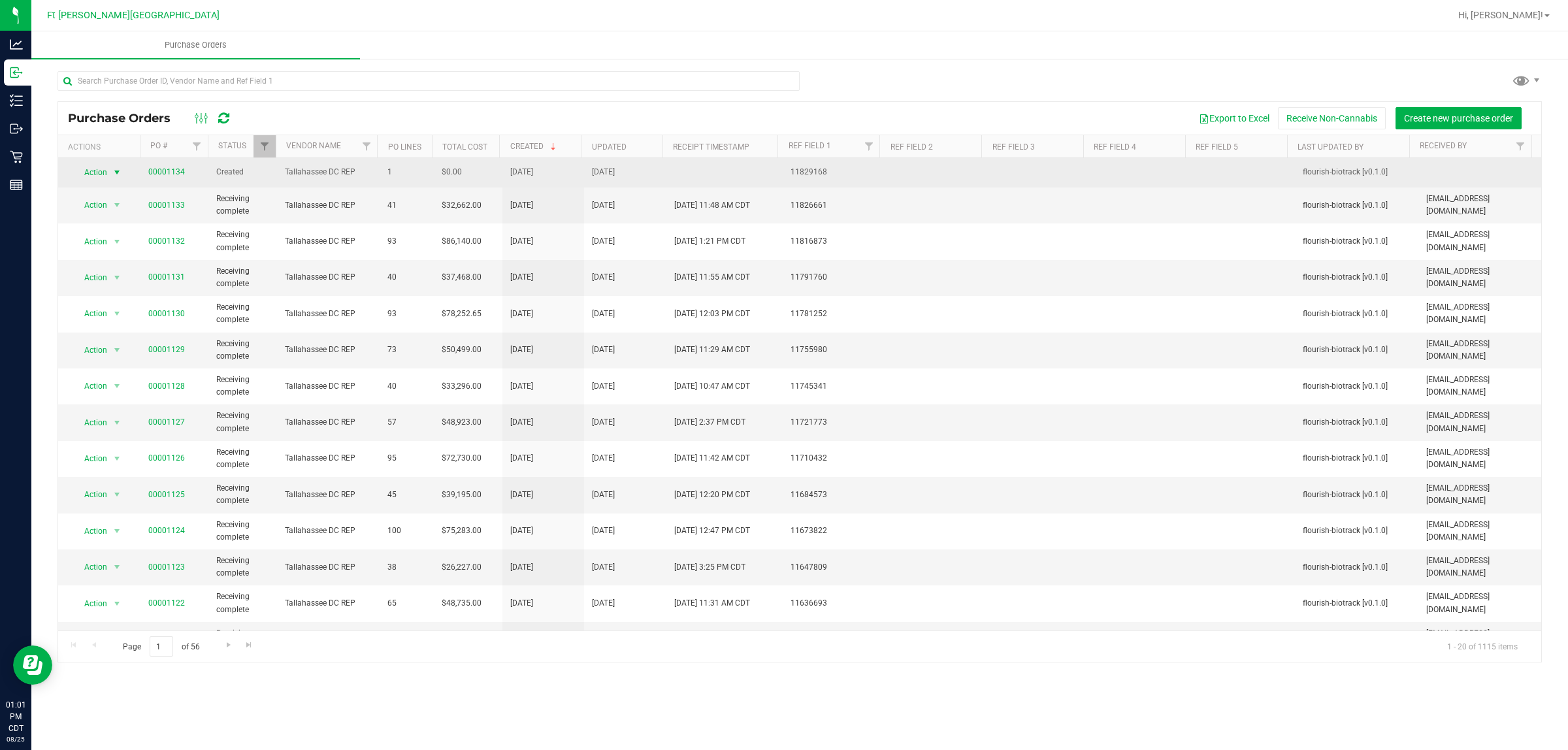
click at [91, 174] on span "Action" at bounding box center [91, 172] width 35 height 18
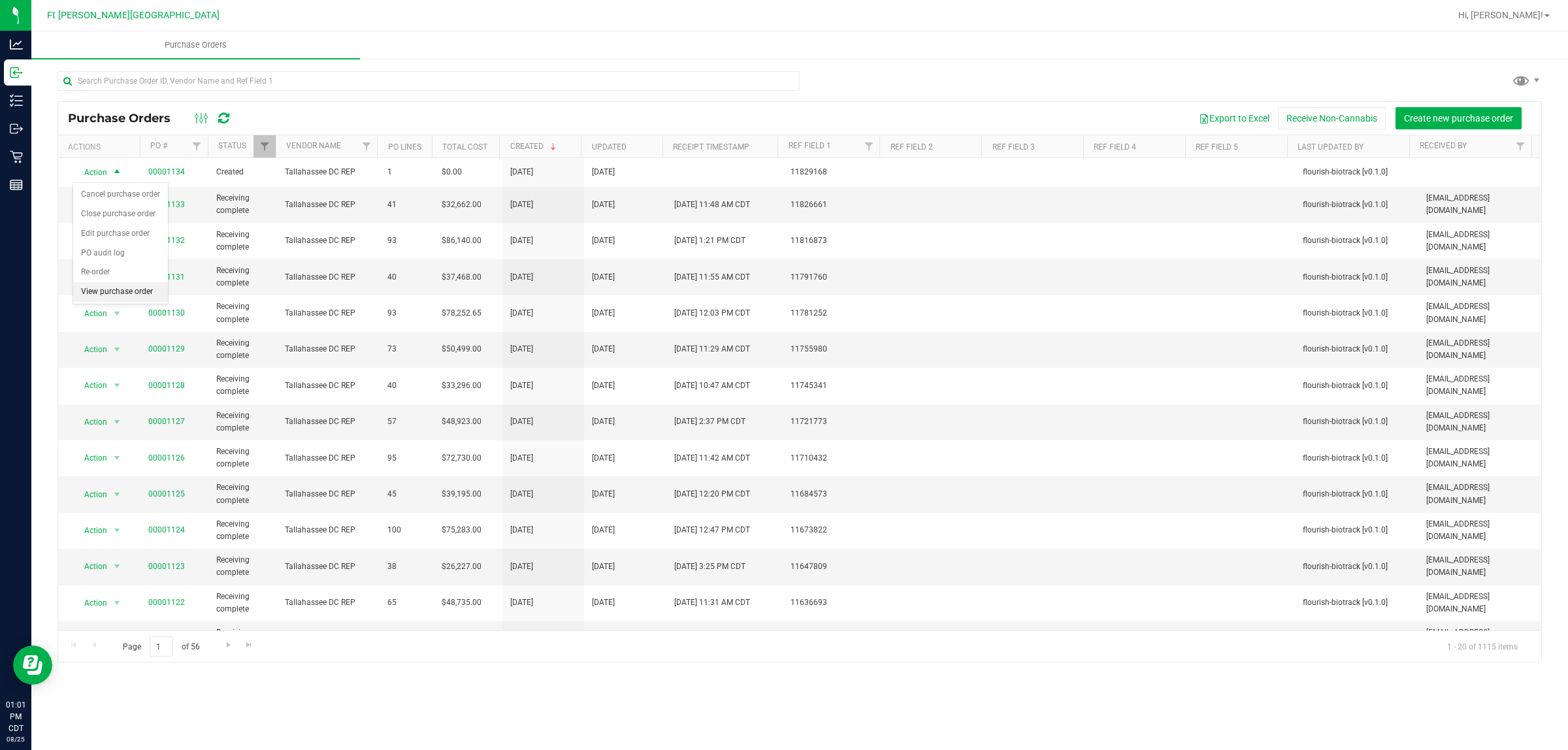
click at [126, 288] on li "View purchase order" at bounding box center [120, 292] width 95 height 19
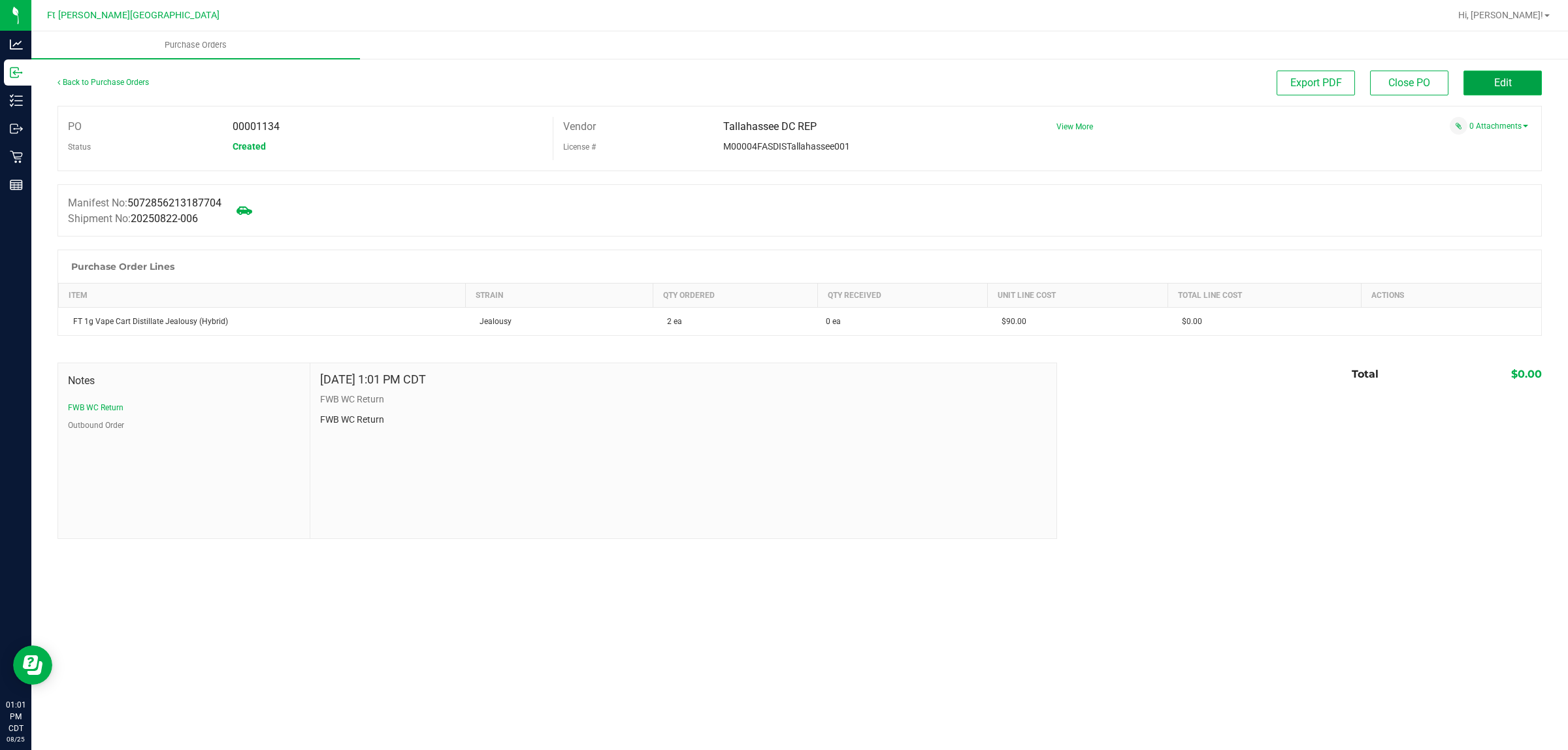
click at [1254, 80] on span "Edit" at bounding box center [1503, 82] width 17 height 12
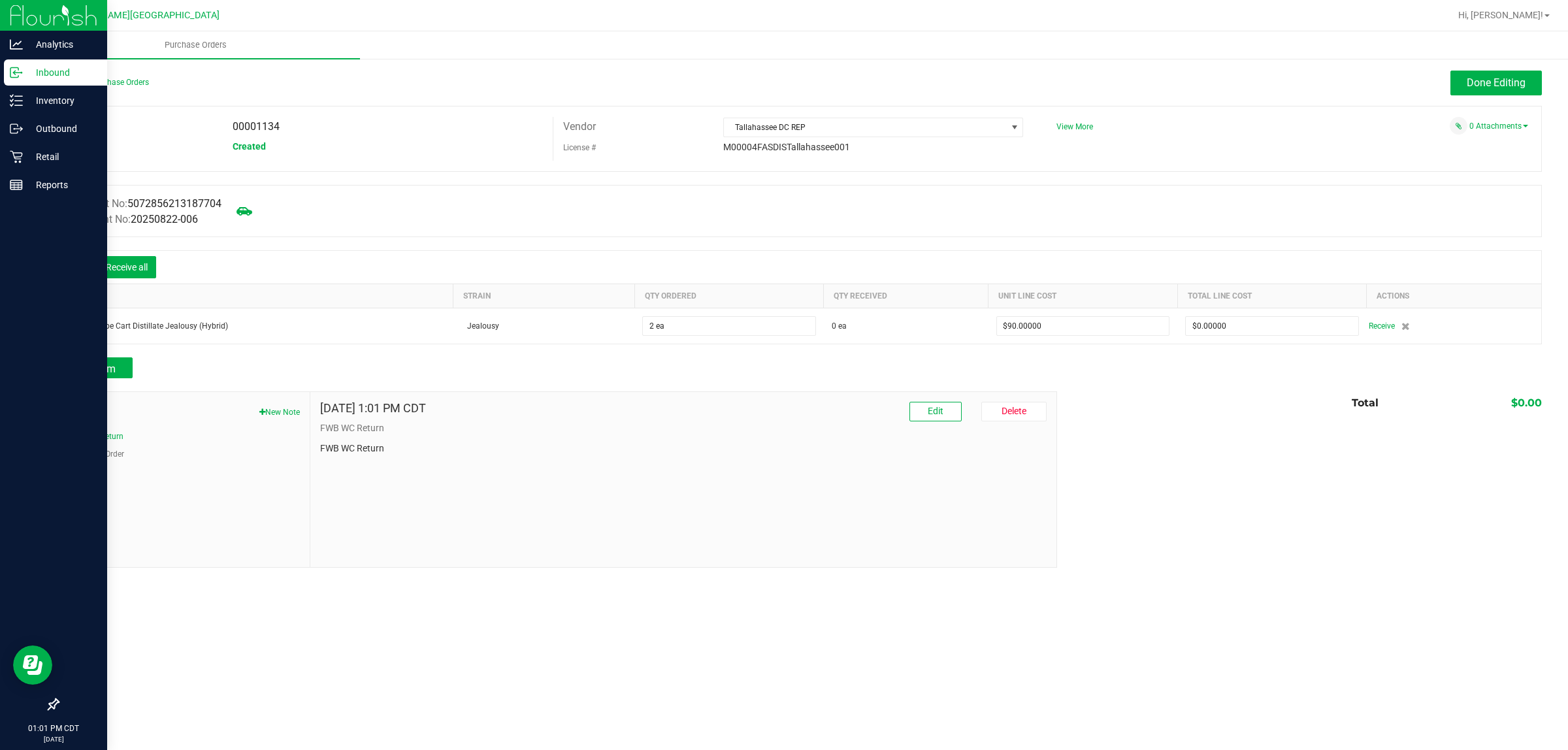
click at [17, 76] on icon at bounding box center [14, 73] width 8 height 10
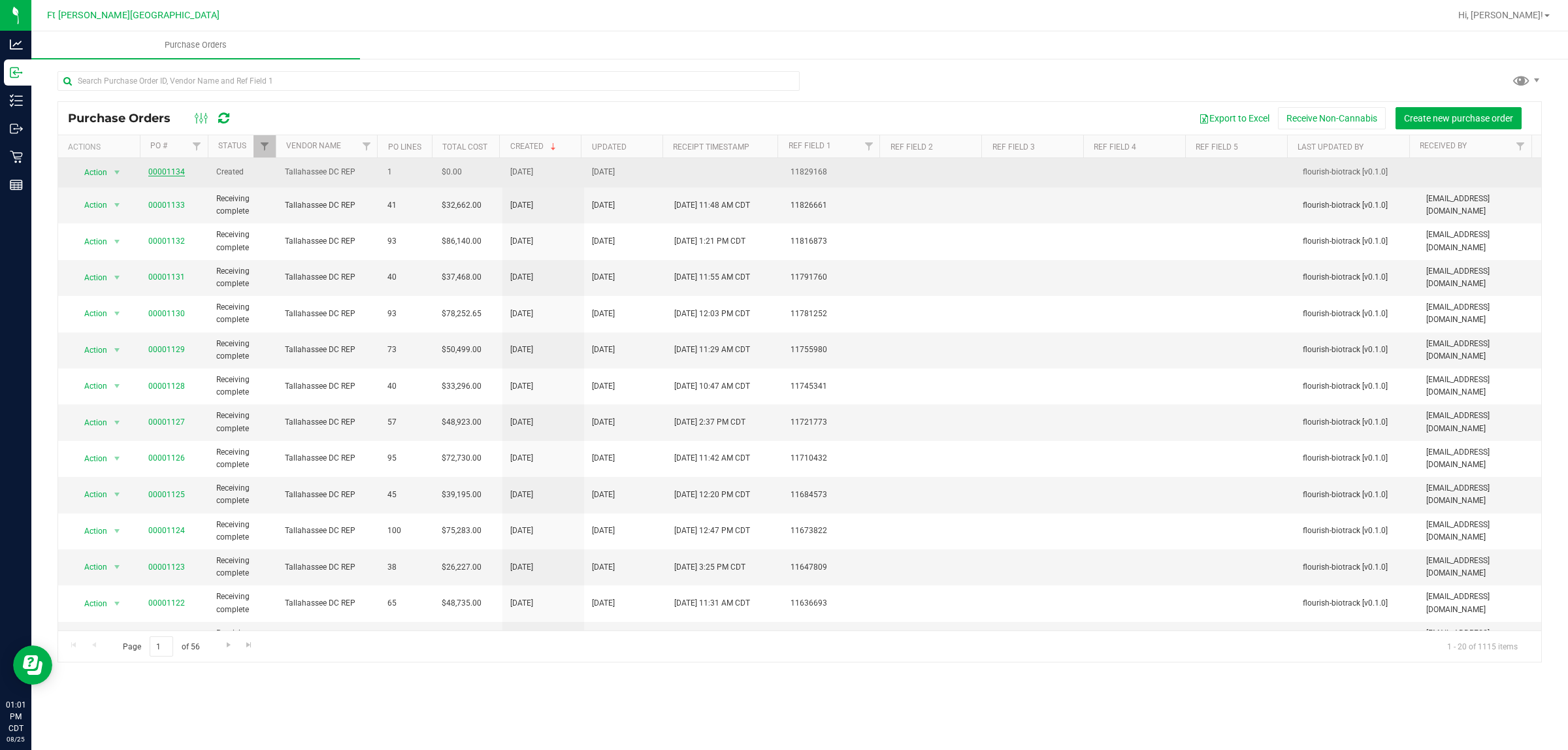
click at [167, 174] on link "00001134" at bounding box center [166, 172] width 37 height 9
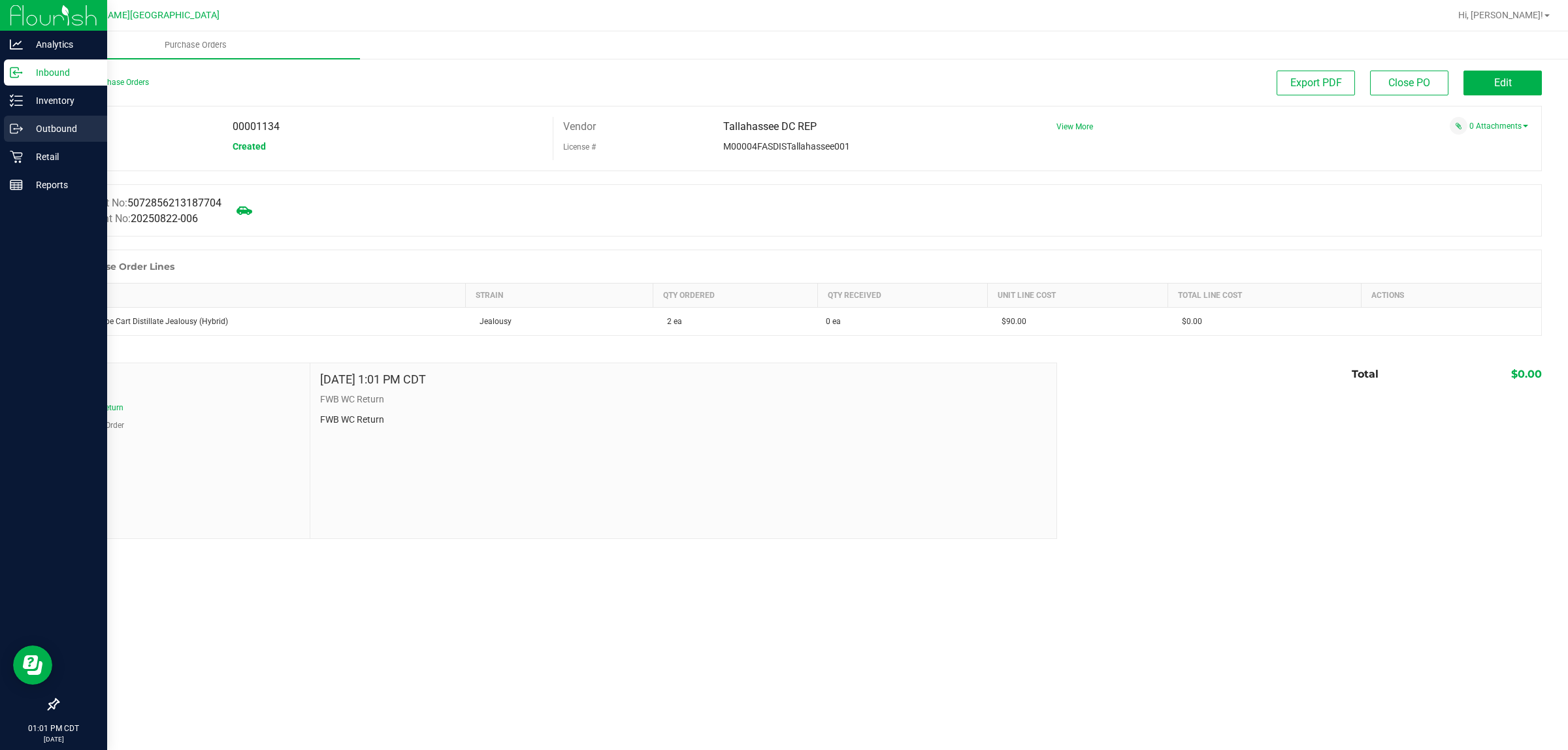
click at [23, 118] on div "Outbound" at bounding box center [55, 129] width 103 height 26
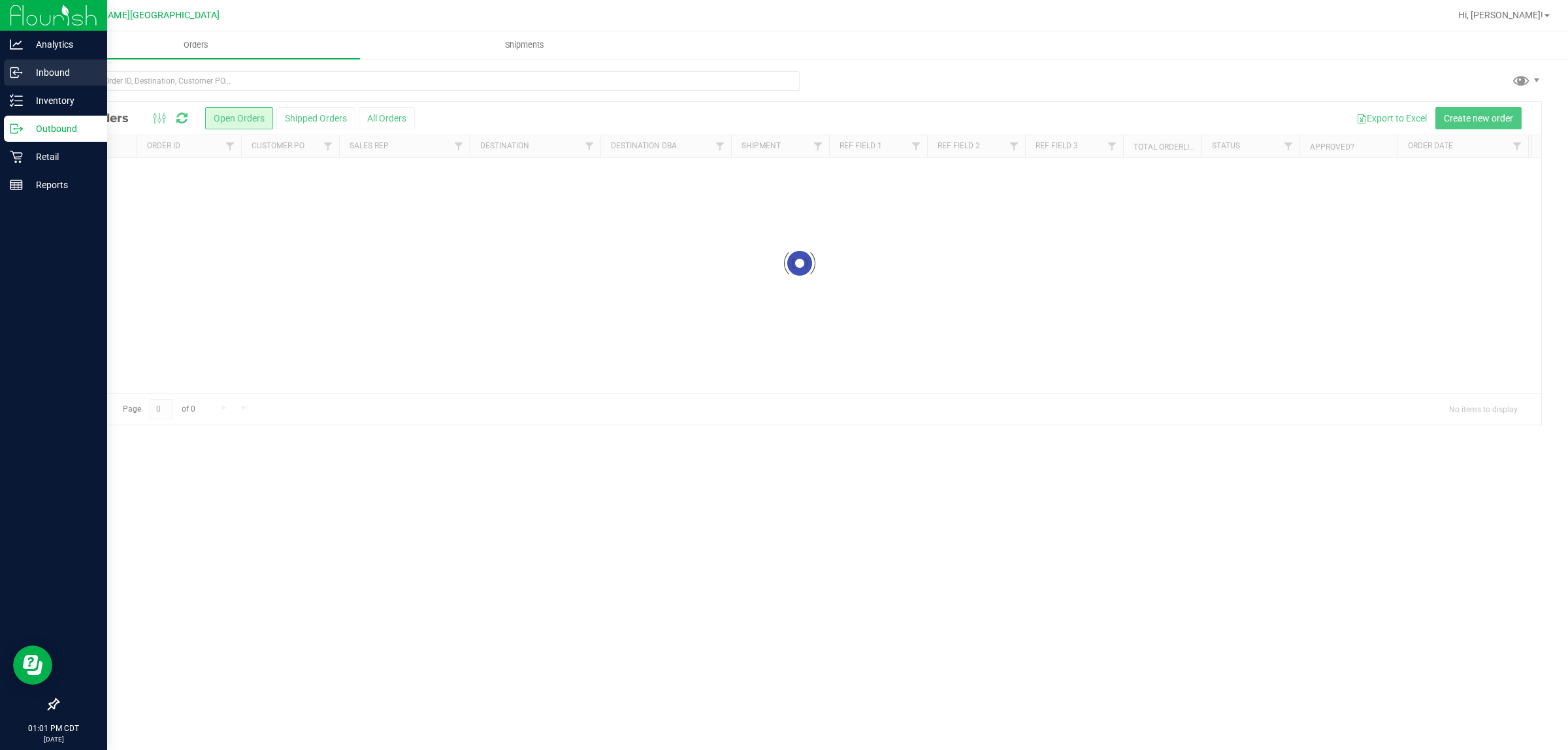
click at [49, 80] on div "Inbound" at bounding box center [55, 73] width 103 height 26
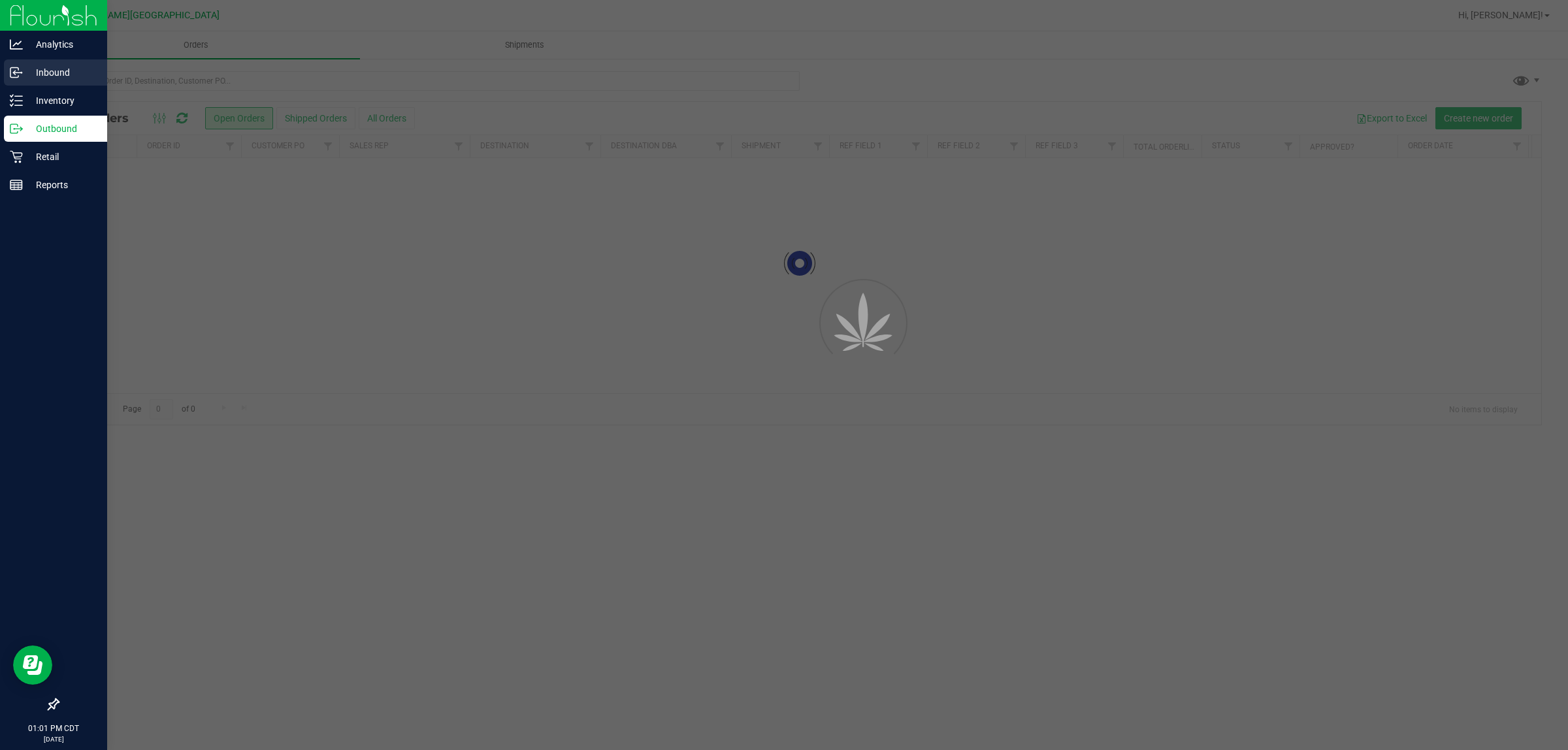
click at [49, 80] on div "Inbound" at bounding box center [55, 73] width 103 height 26
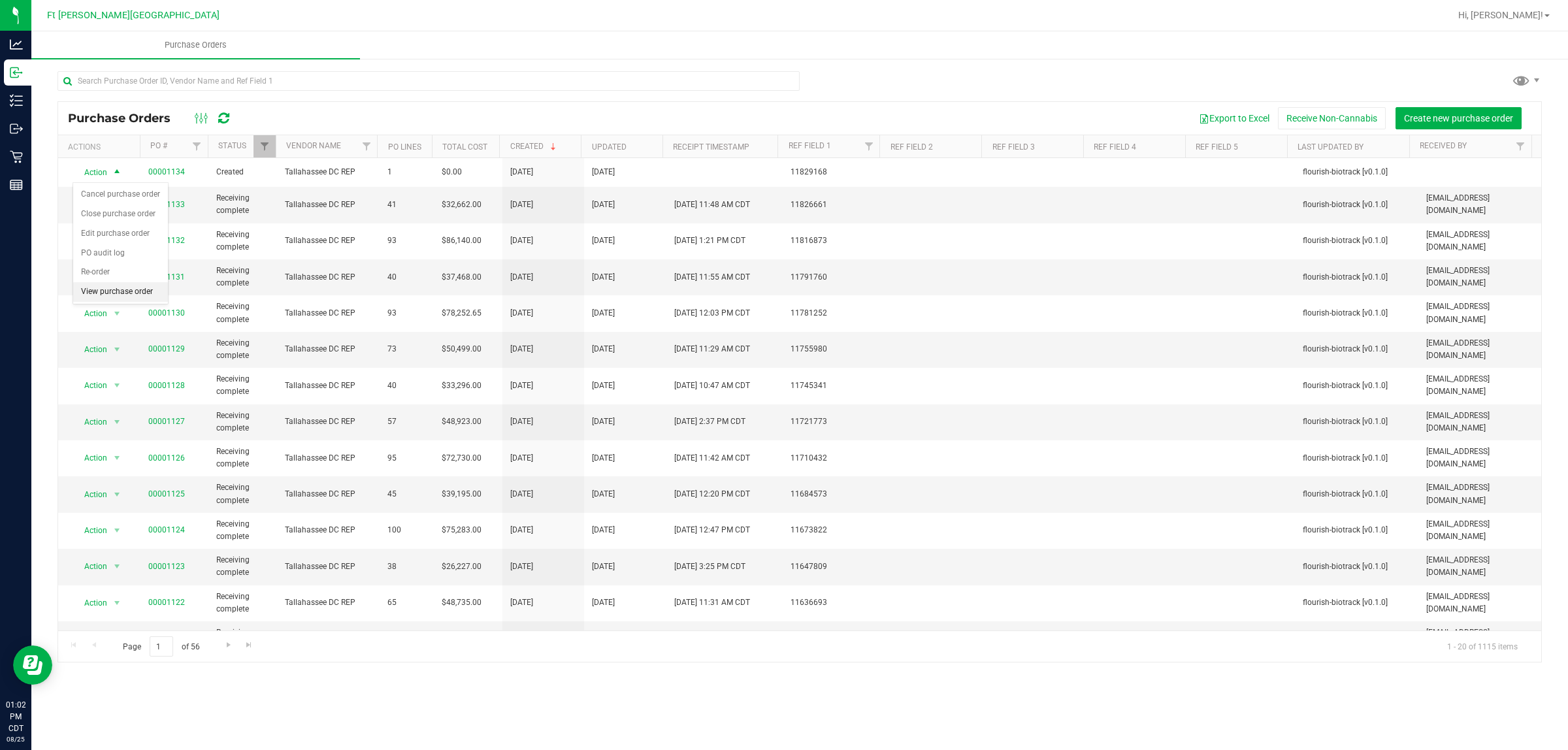
click at [120, 295] on li "View purchase order" at bounding box center [120, 292] width 95 height 19
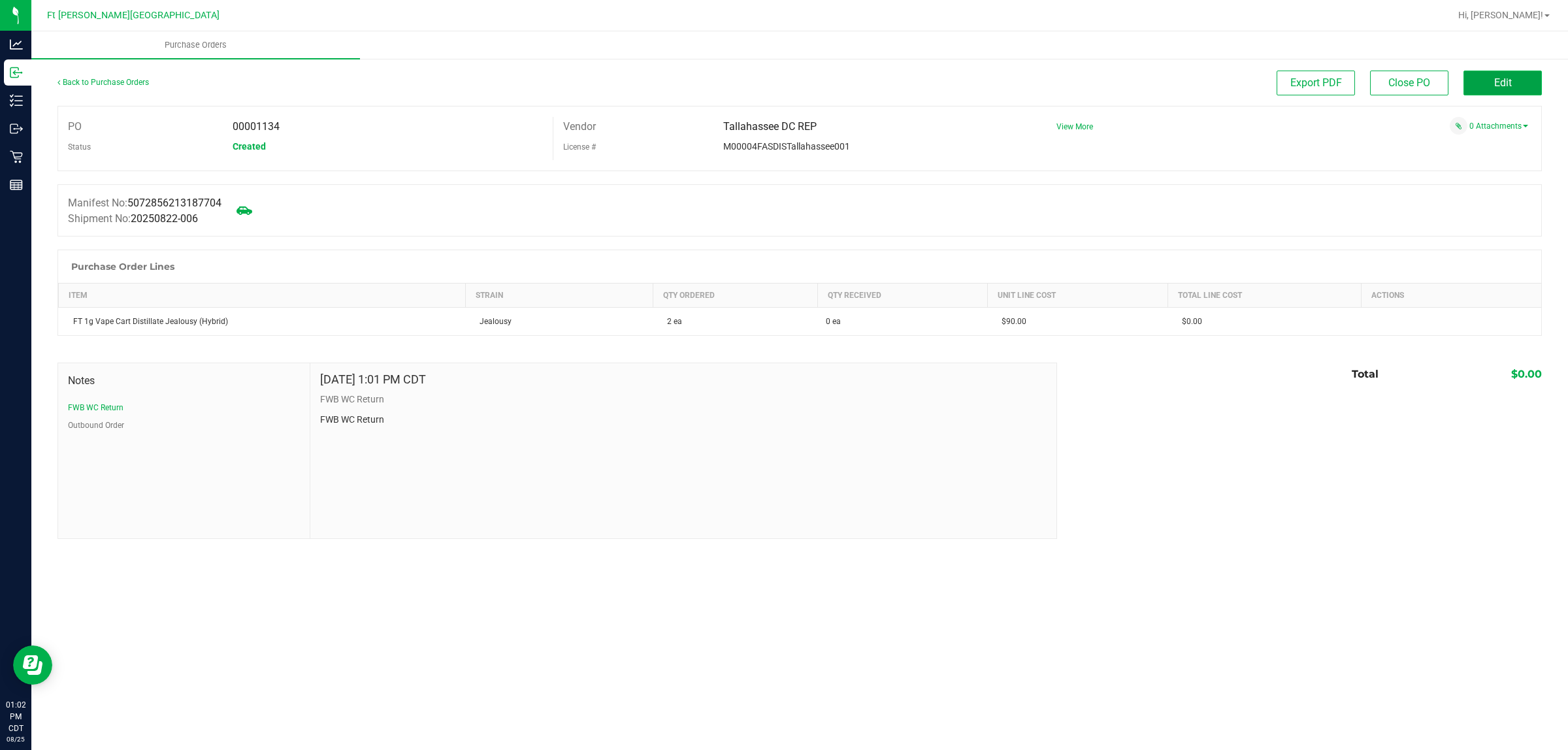
click at [1493, 76] on button "Edit" at bounding box center [1502, 83] width 78 height 25
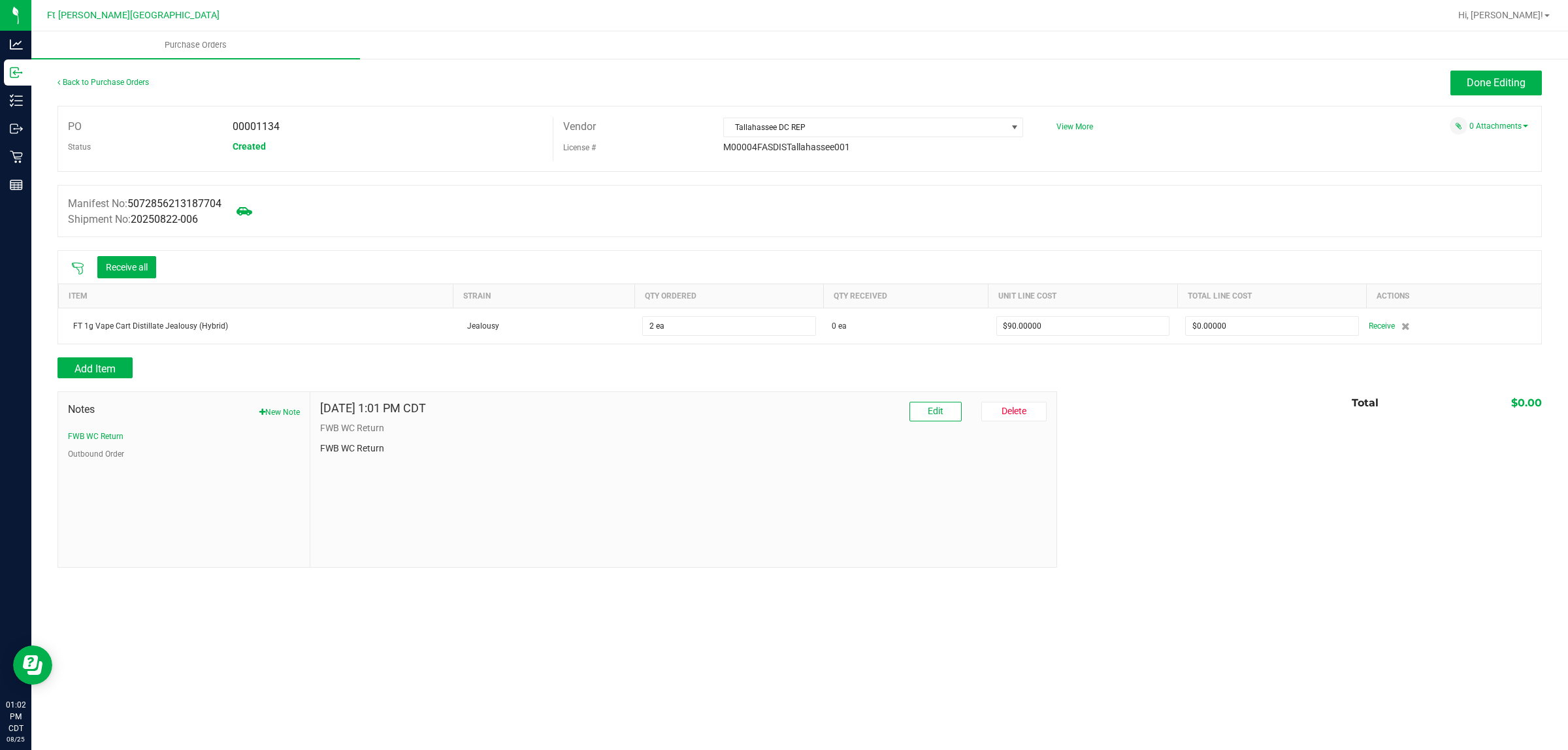
click at [80, 269] on icon at bounding box center [78, 268] width 13 height 13
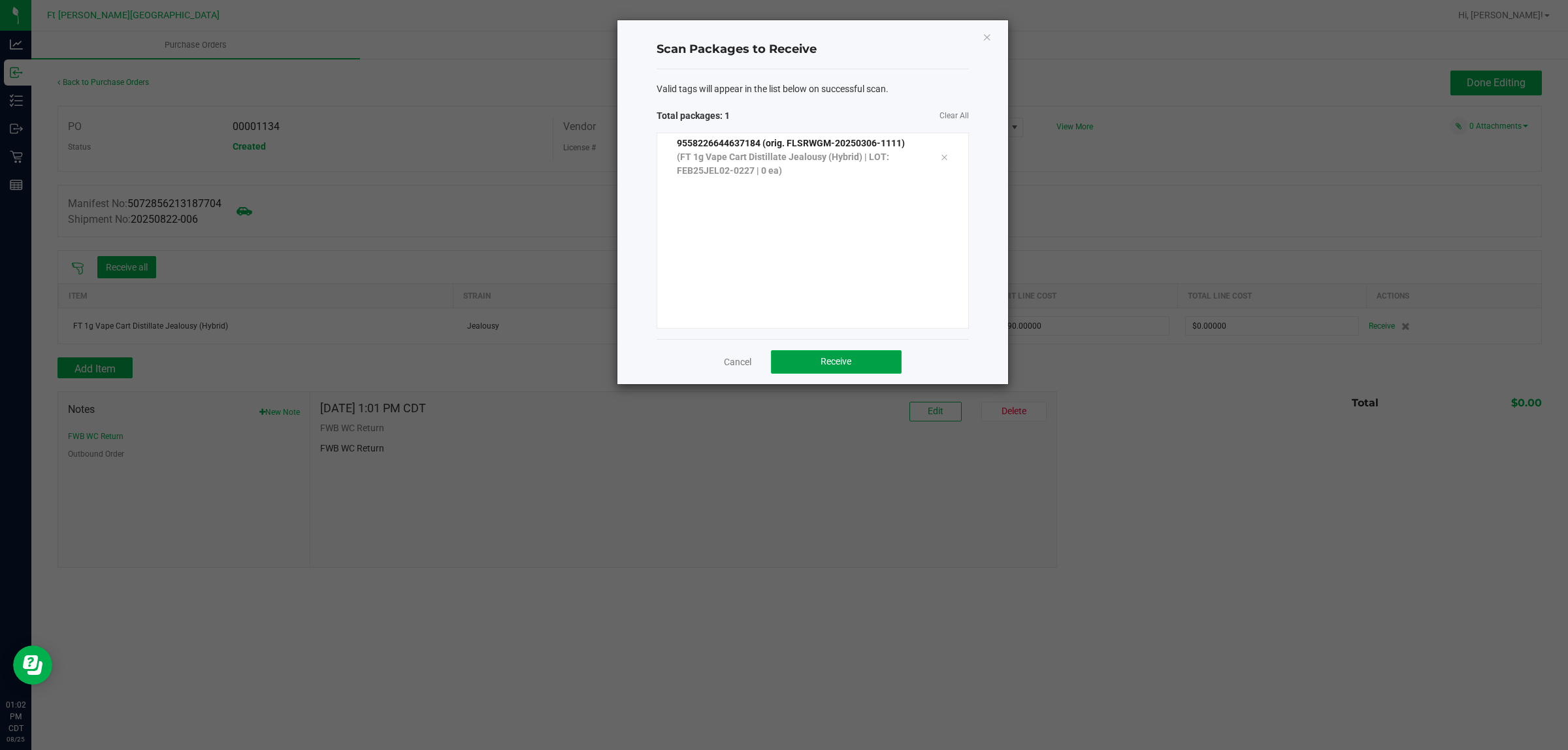
click at [814, 351] on button "Receive" at bounding box center [836, 362] width 131 height 24
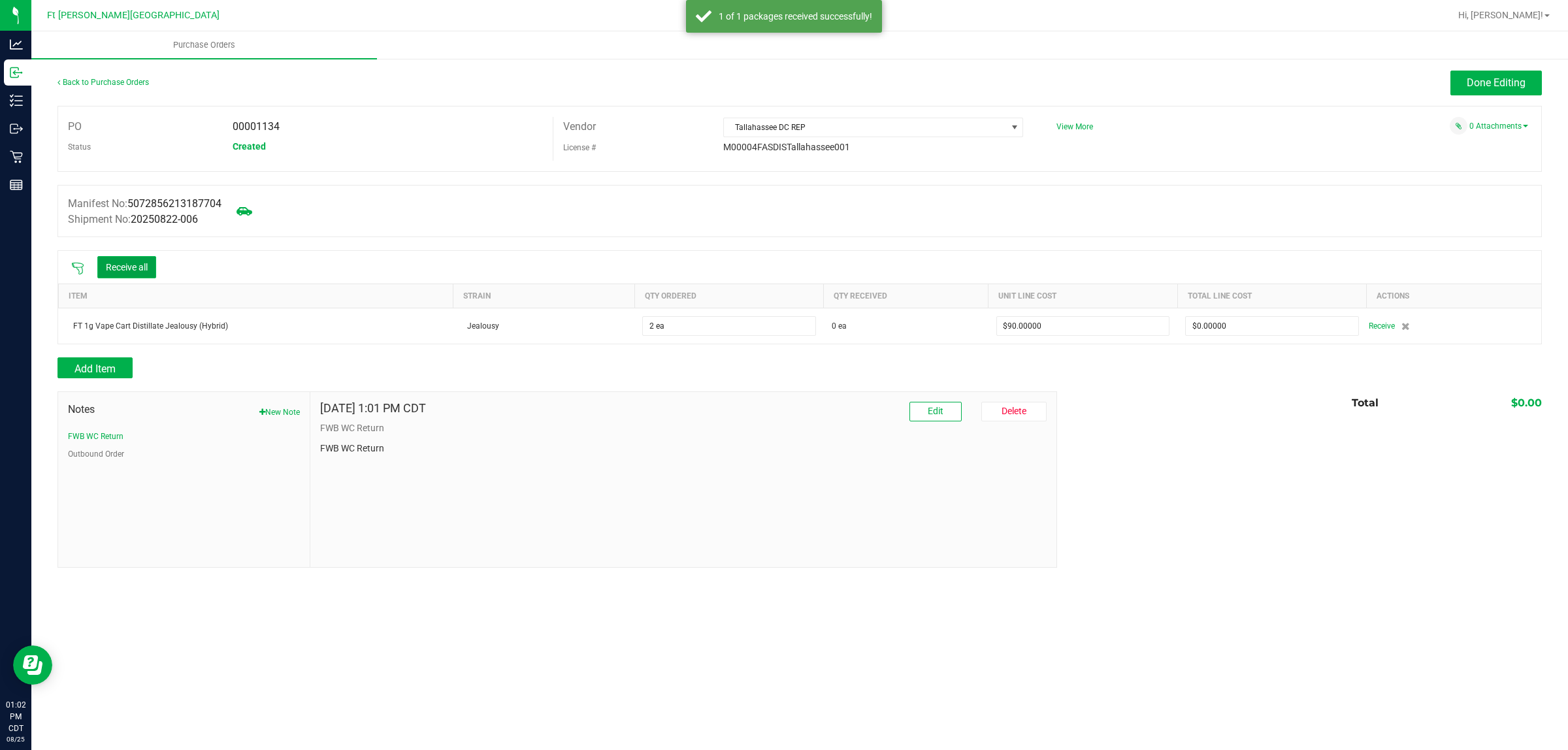
click at [104, 268] on button "Receive all" at bounding box center [127, 267] width 59 height 22
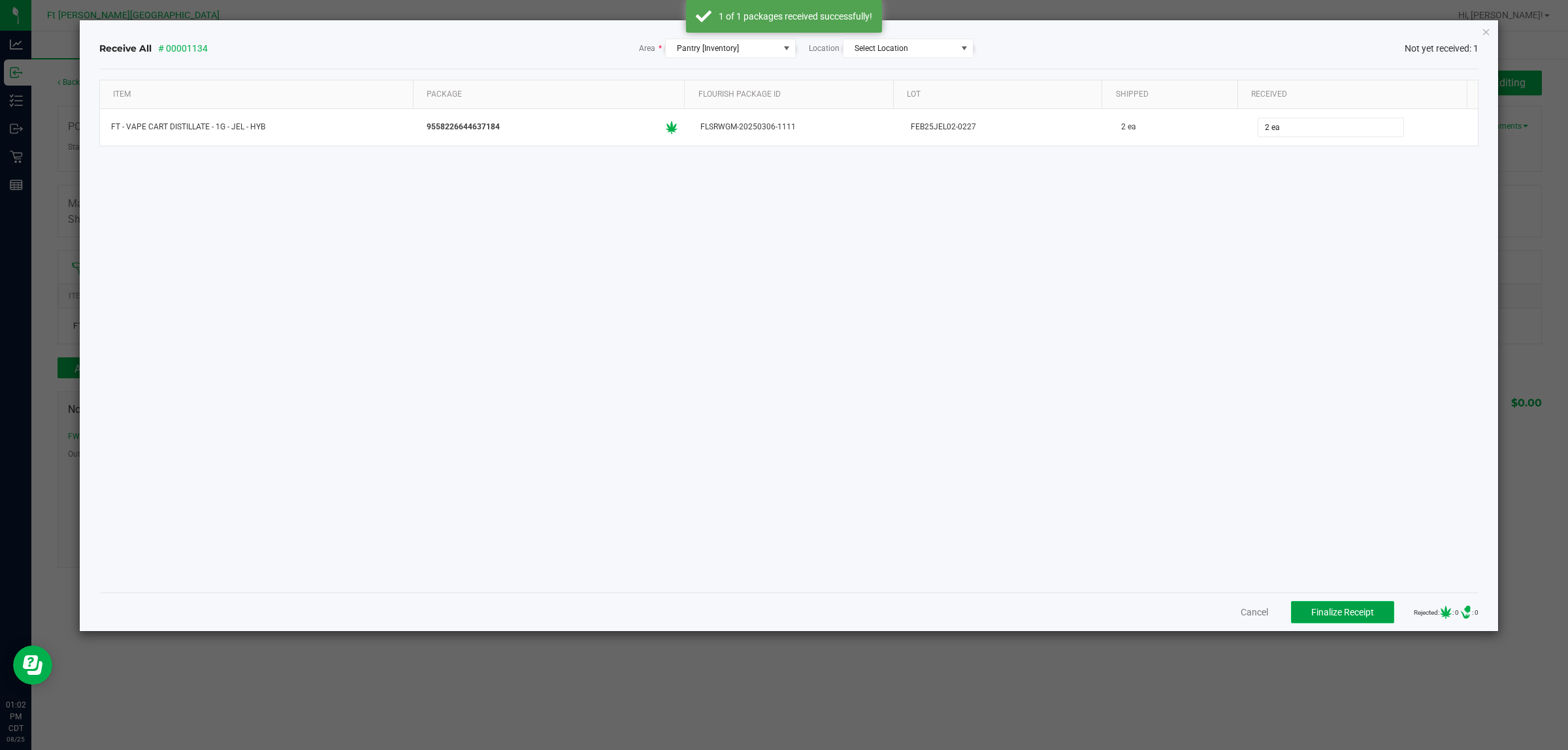
click at [1322, 607] on span "Finalize Receipt" at bounding box center [1342, 612] width 63 height 10
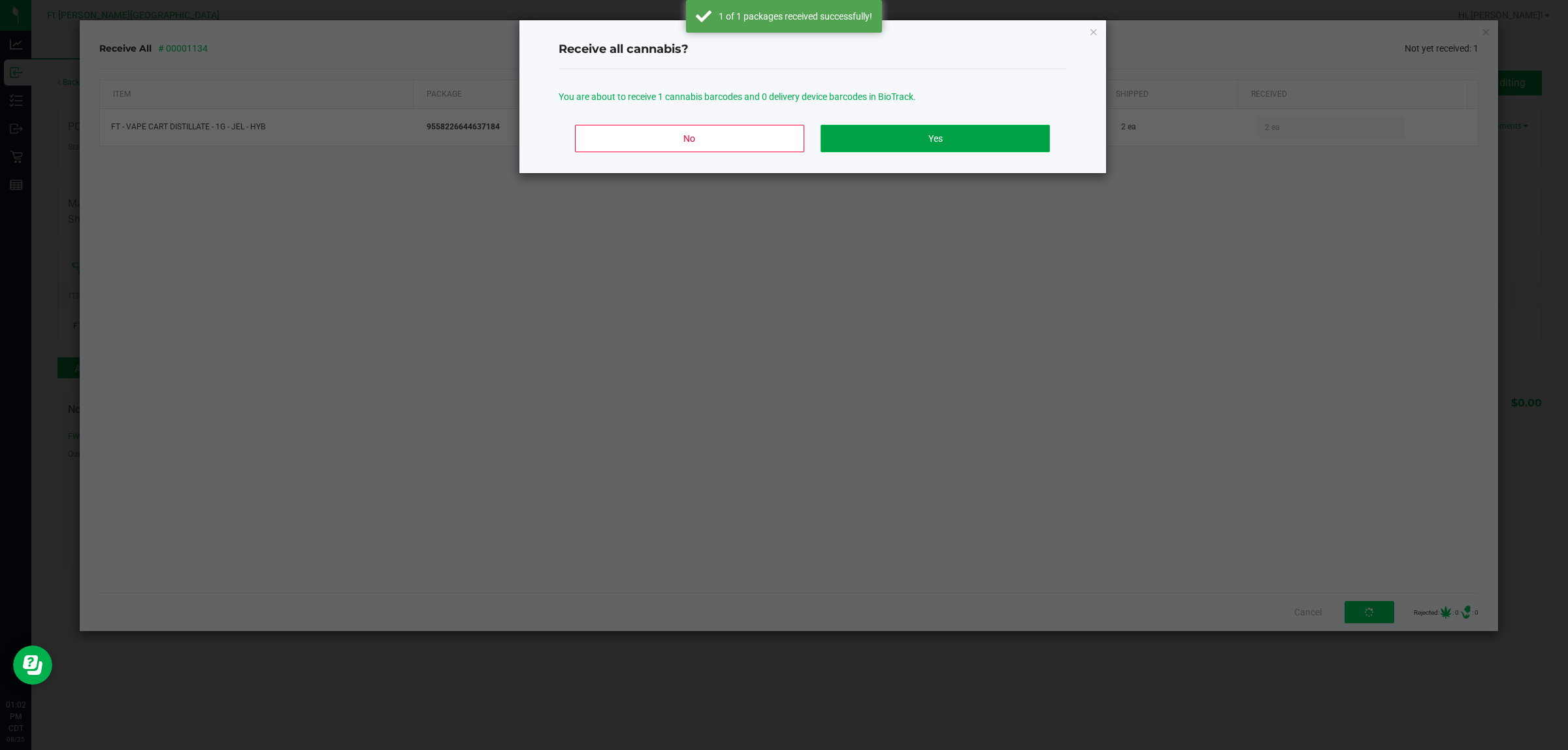
click at [965, 143] on button "Yes" at bounding box center [935, 138] width 229 height 28
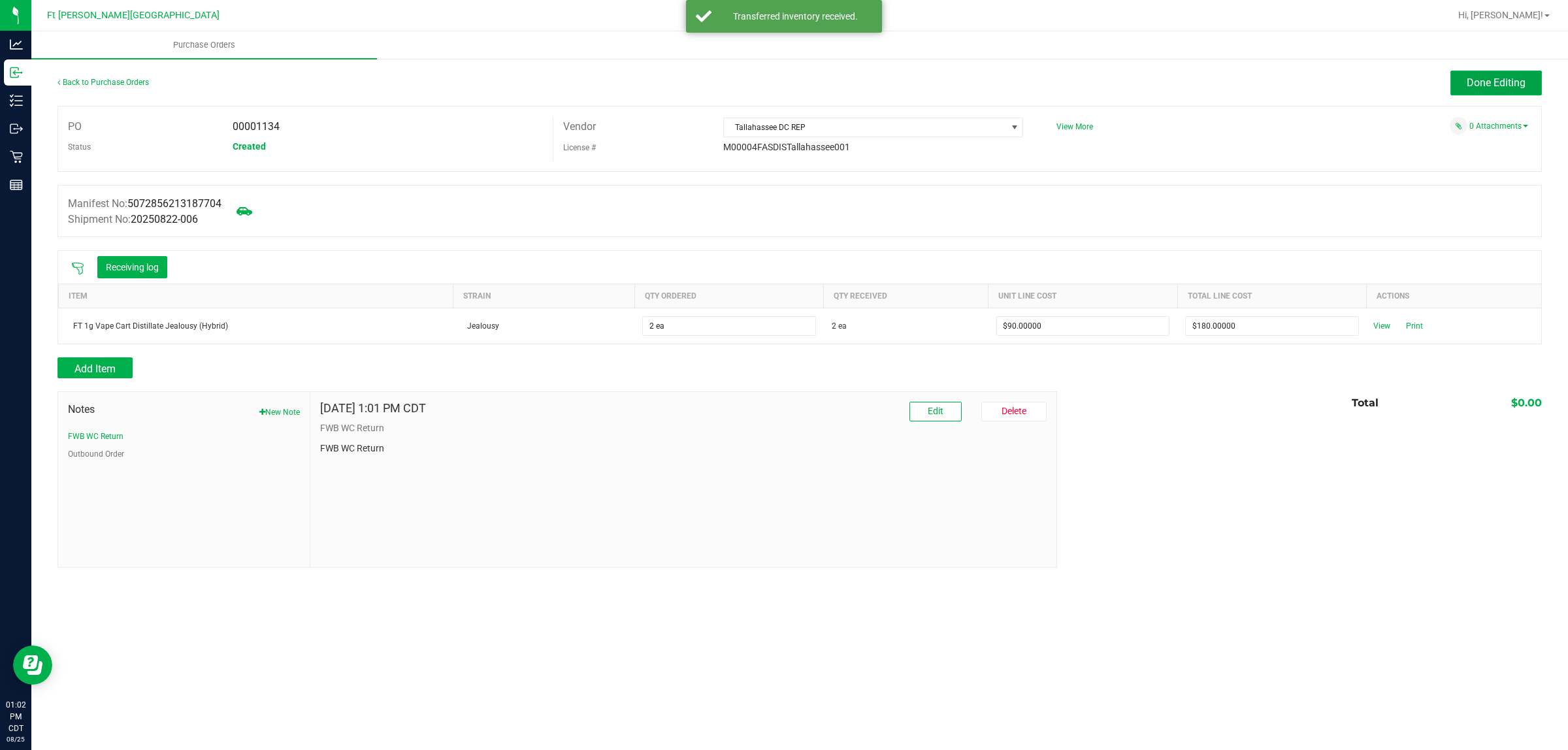
drag, startPoint x: 1534, startPoint y: 73, endPoint x: 1526, endPoint y: 79, distance: 10.0
click at [1533, 74] on button "Done Editing" at bounding box center [1496, 83] width 91 height 25
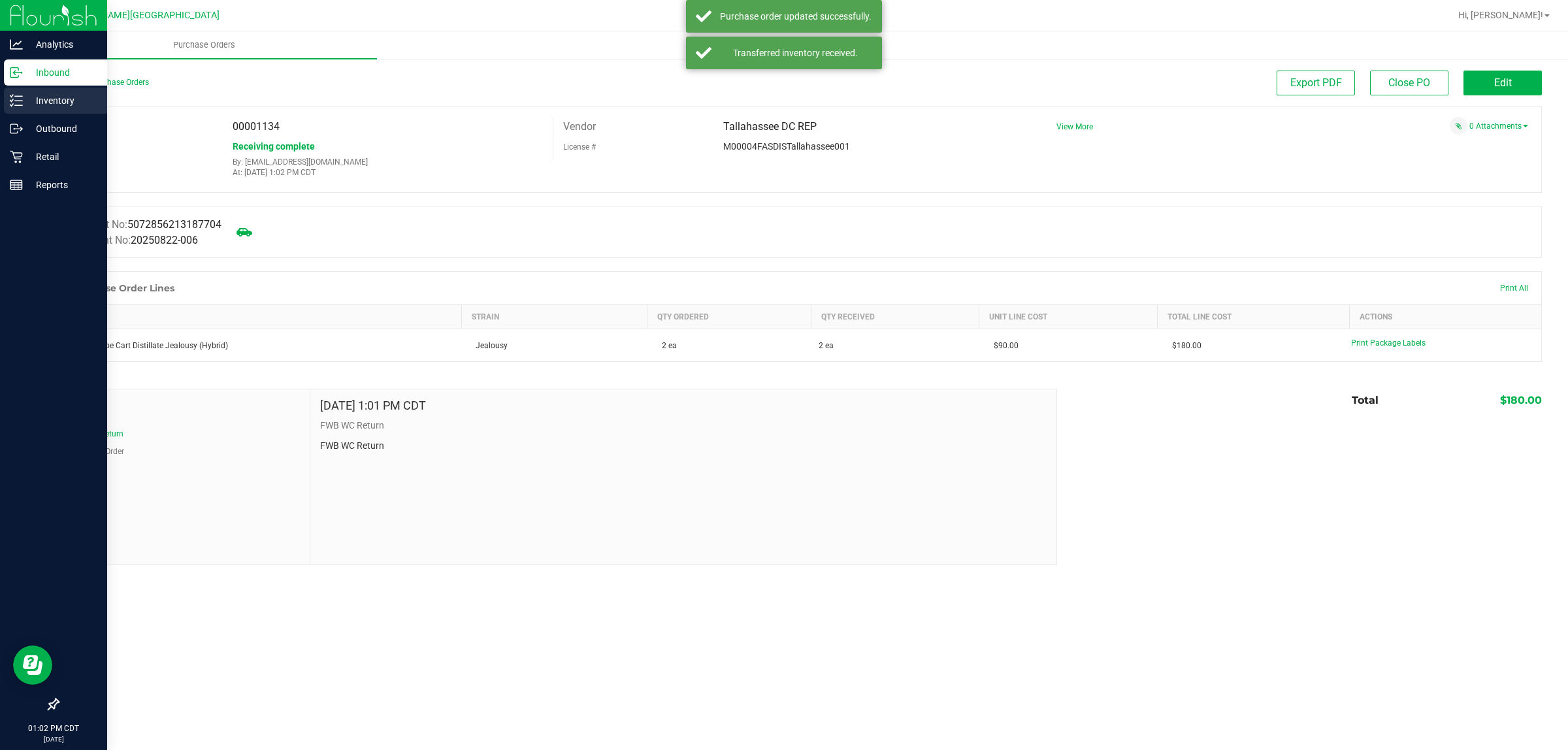
click at [18, 98] on icon at bounding box center [16, 100] width 13 height 13
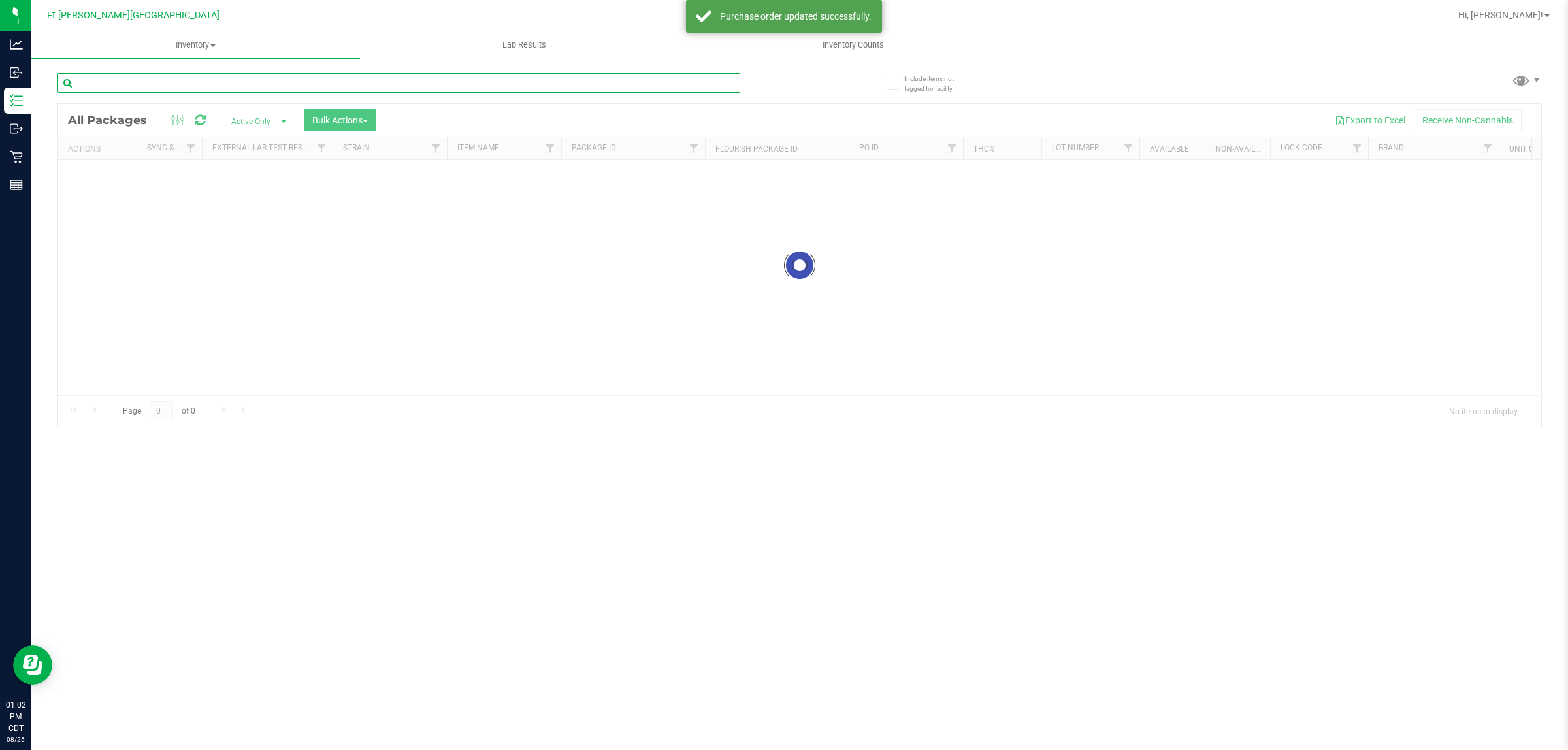
click at [155, 86] on div "Inventory All packages All inventory Waste log Create inventory Lab Results Inv…" at bounding box center [799, 390] width 1537 height 719
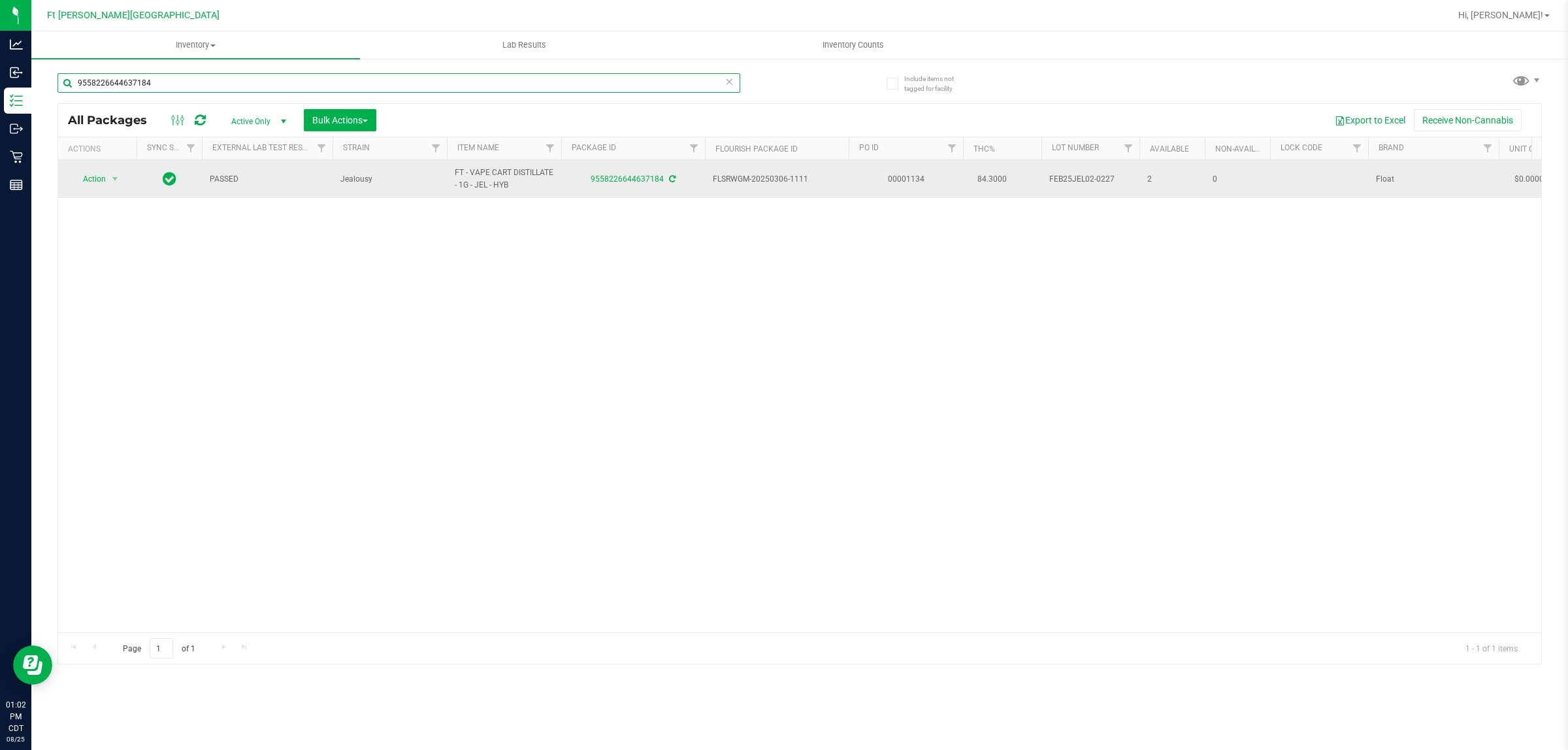
type input "9558226644637184"
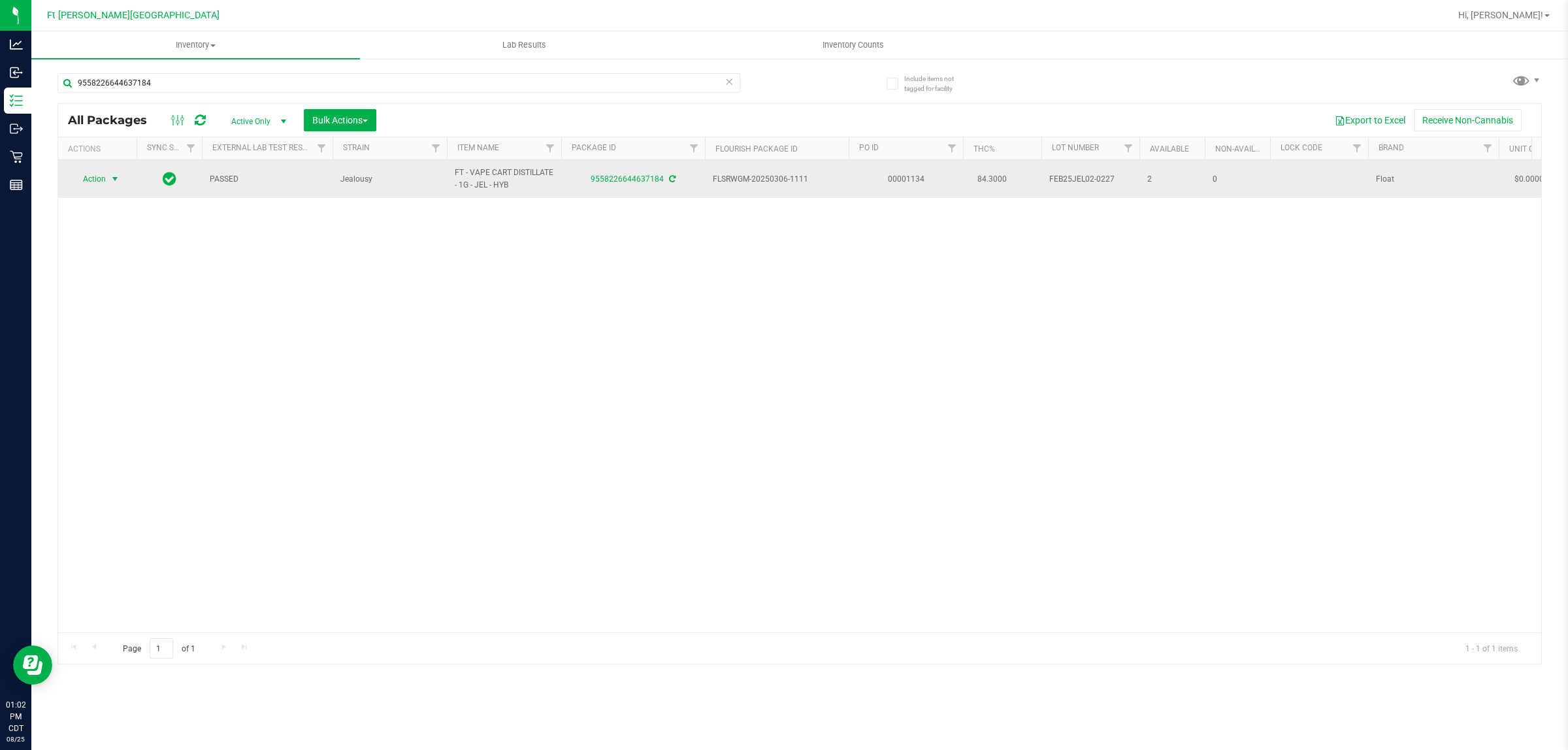
click at [103, 177] on span "Action" at bounding box center [89, 179] width 35 height 18
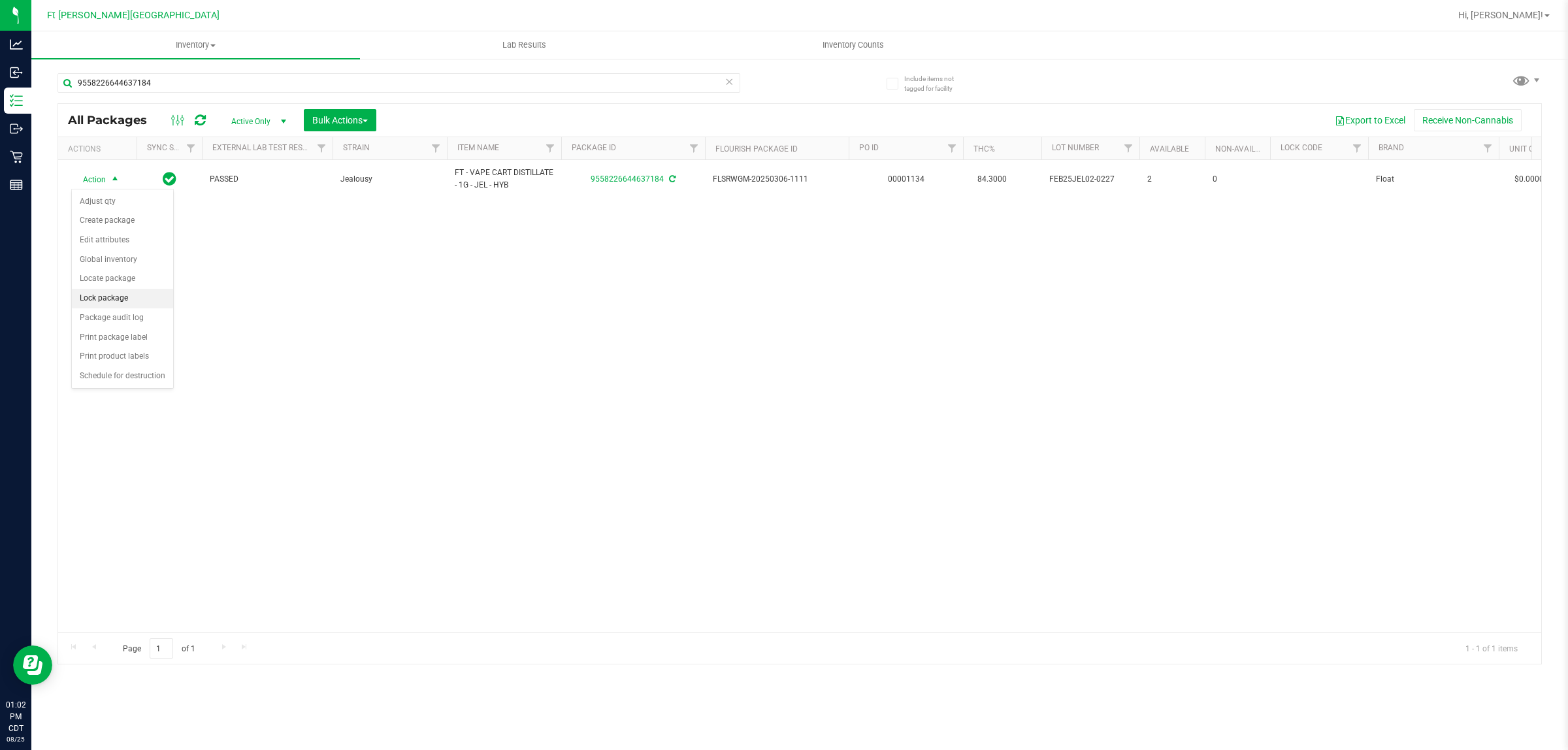
click at [109, 300] on li "Lock package" at bounding box center [122, 298] width 101 height 19
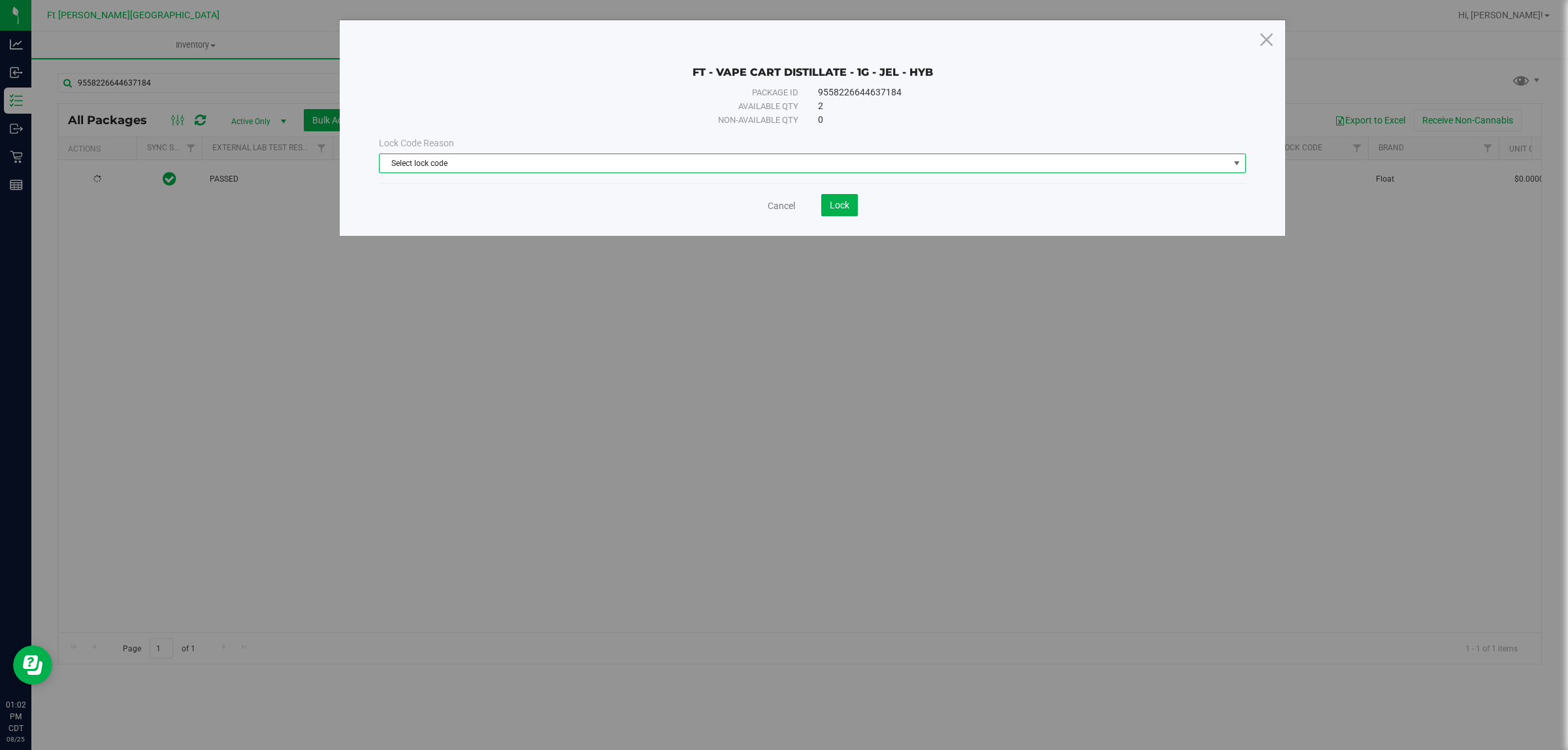
drag, startPoint x: 560, startPoint y: 168, endPoint x: 554, endPoint y: 167, distance: 6.1
click at [559, 167] on span "Select lock code" at bounding box center [805, 163] width 850 height 18
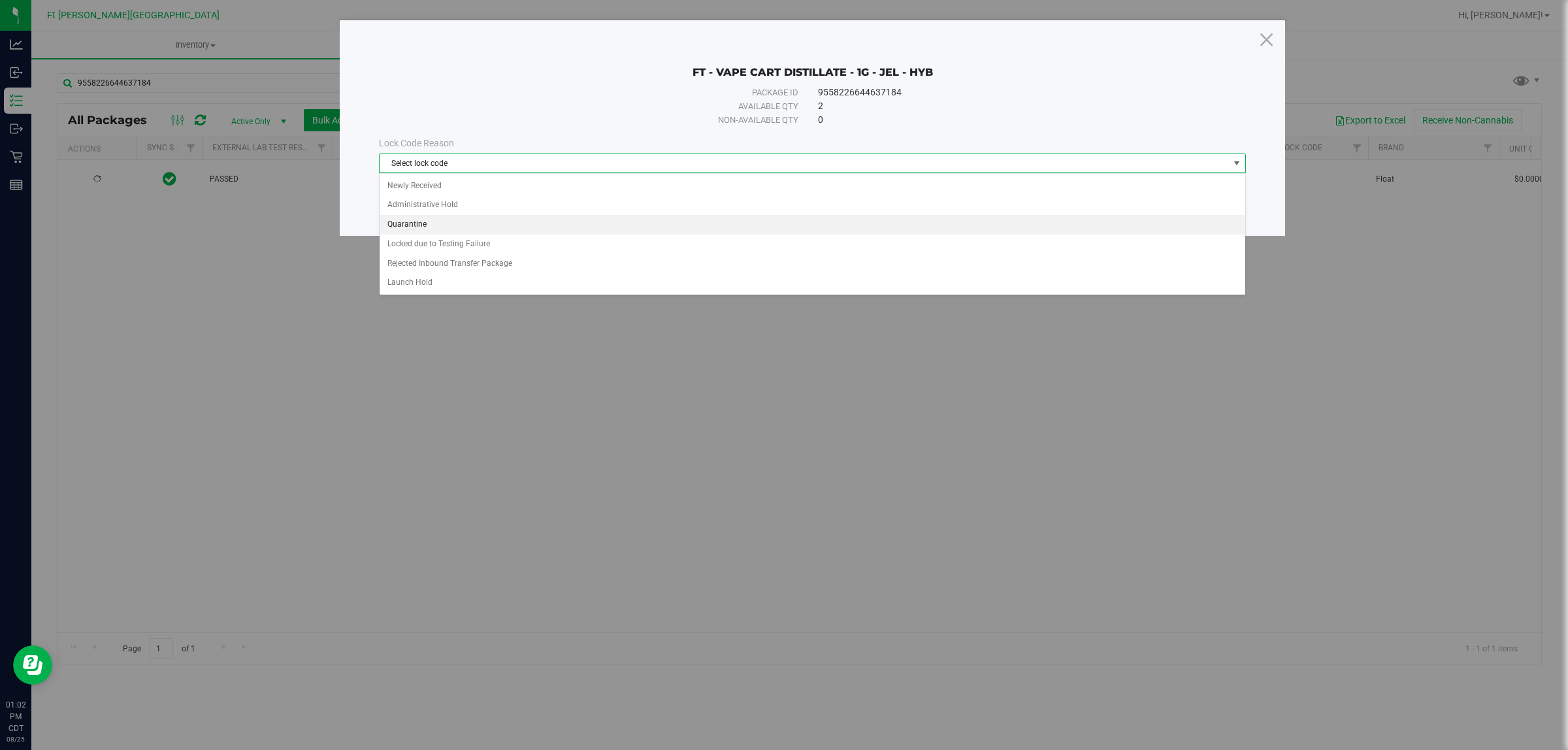
click at [481, 227] on li "Quarantine" at bounding box center [812, 225] width 865 height 19
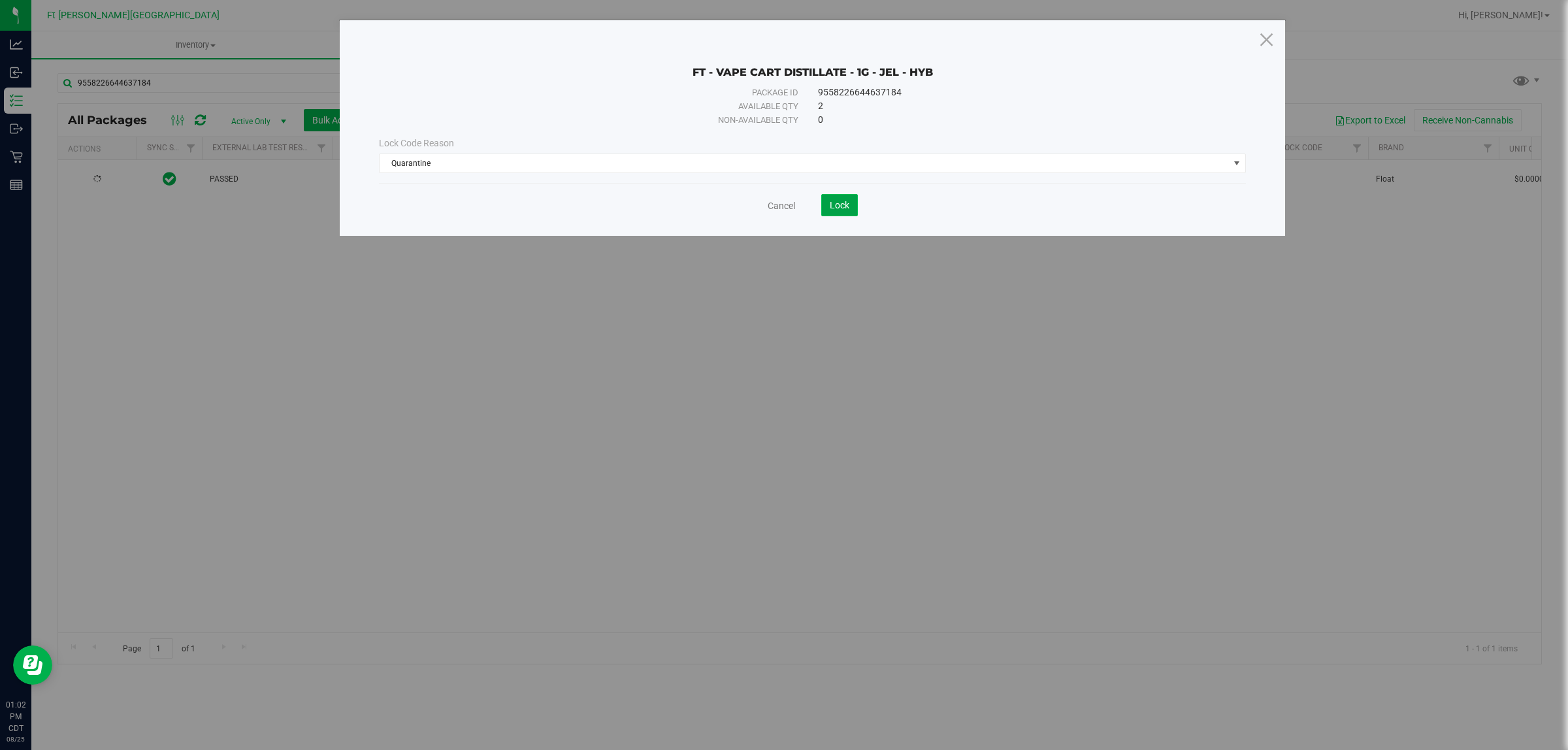
click at [828, 204] on button "Lock" at bounding box center [839, 205] width 37 height 22
